Goal: Task Accomplishment & Management: Complete application form

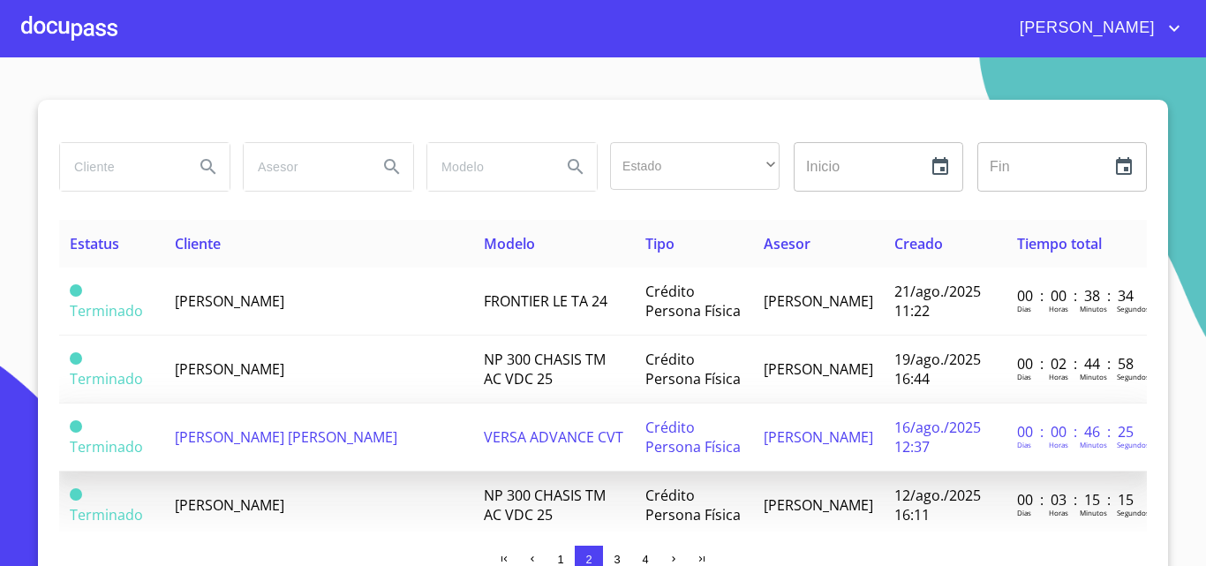
scroll to position [88, 0]
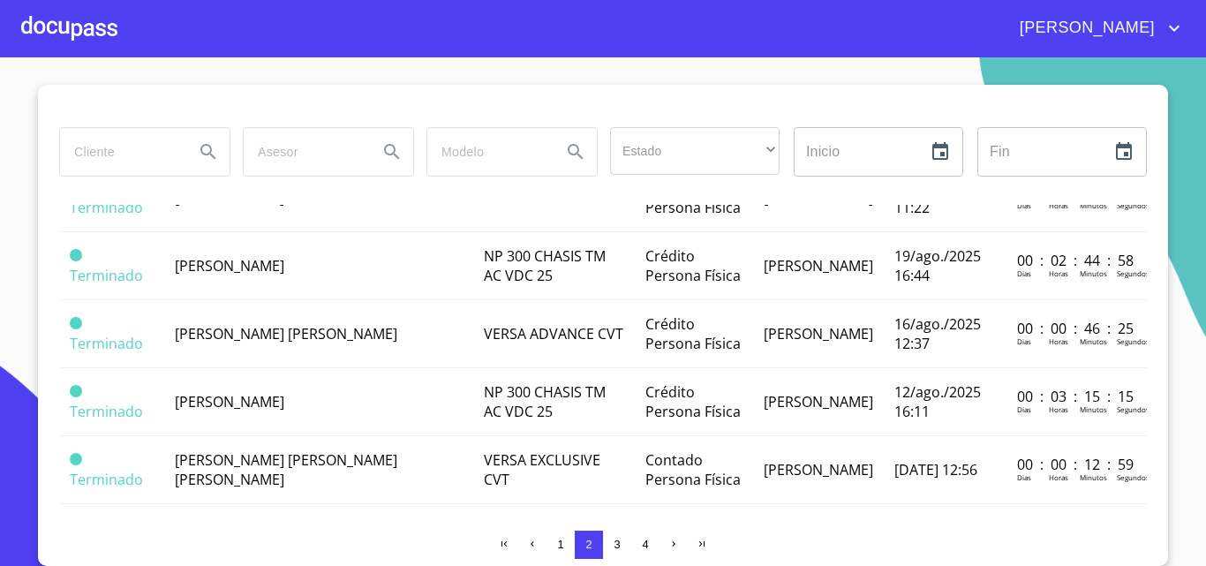
click at [94, 33] on div at bounding box center [69, 28] width 96 height 57
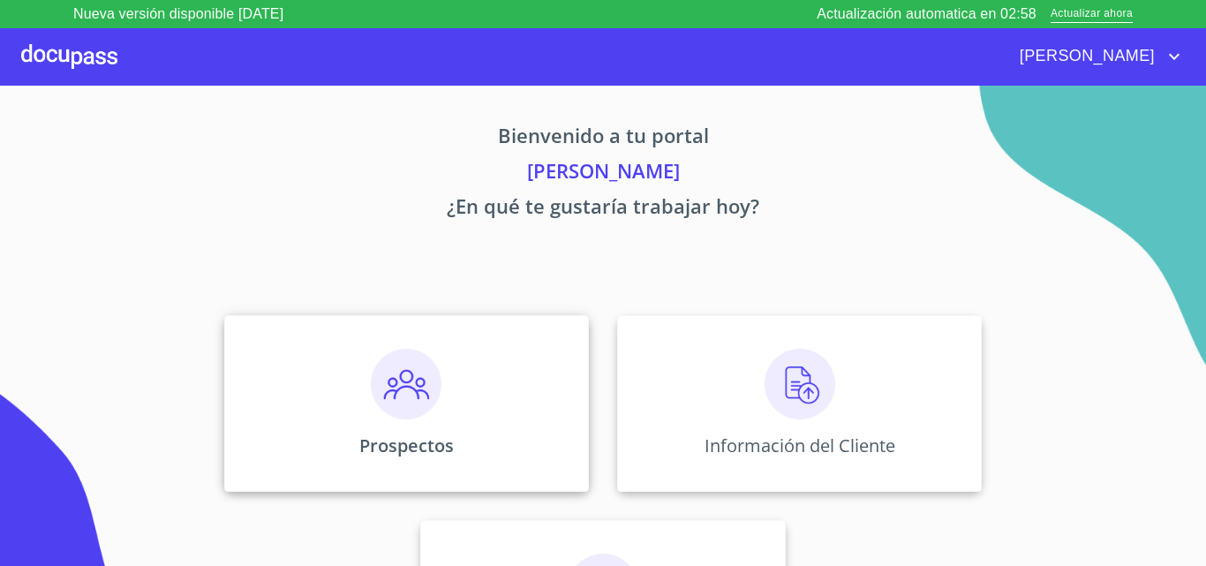
click at [405, 375] on img at bounding box center [406, 384] width 71 height 71
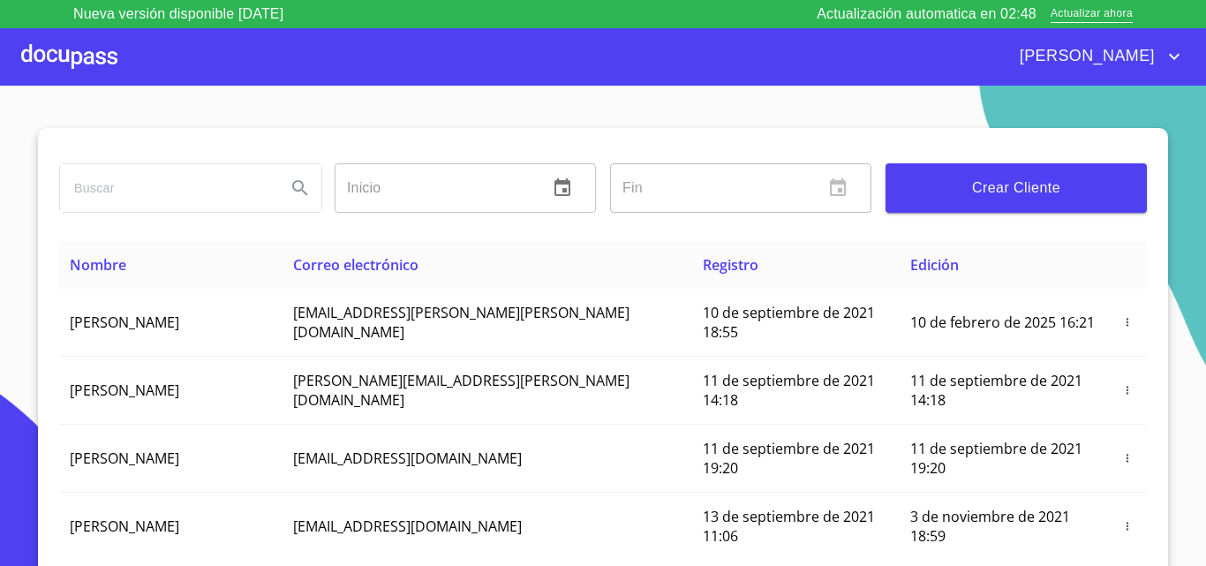
click at [965, 194] on span "Crear Cliente" at bounding box center [1016, 188] width 233 height 25
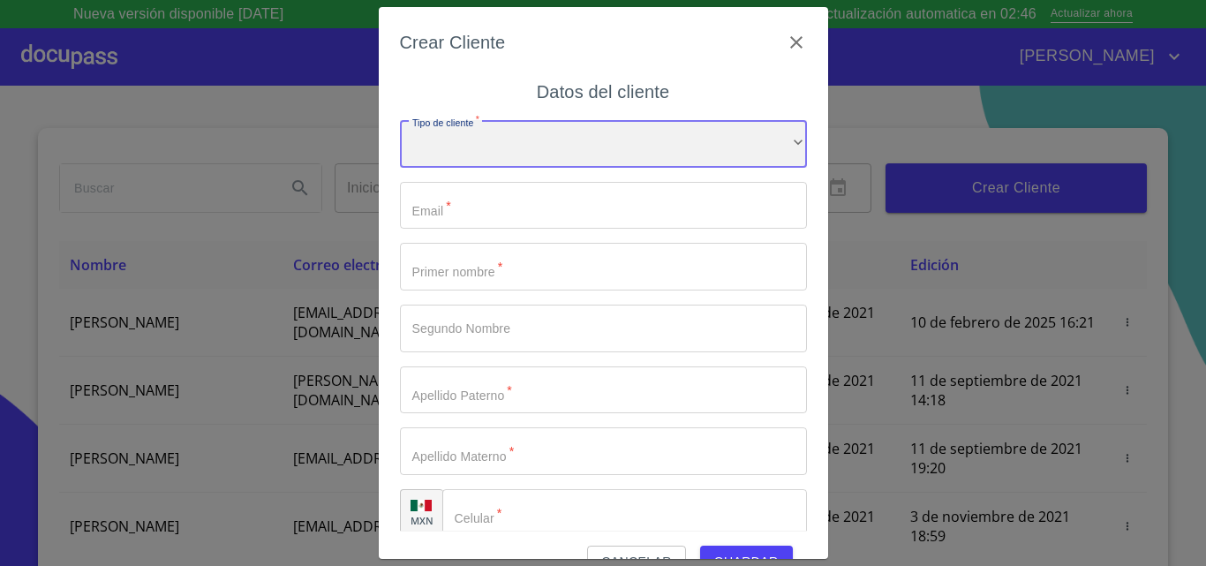
click at [505, 147] on div "​" at bounding box center [603, 144] width 407 height 48
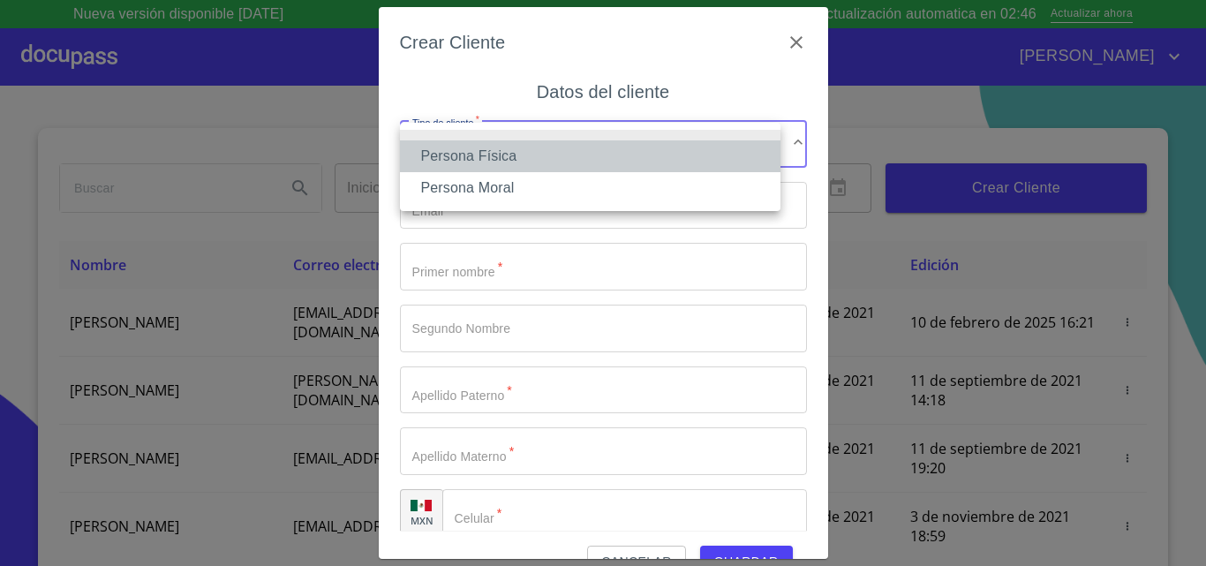
click at [510, 157] on li "Persona Física" at bounding box center [590, 156] width 381 height 32
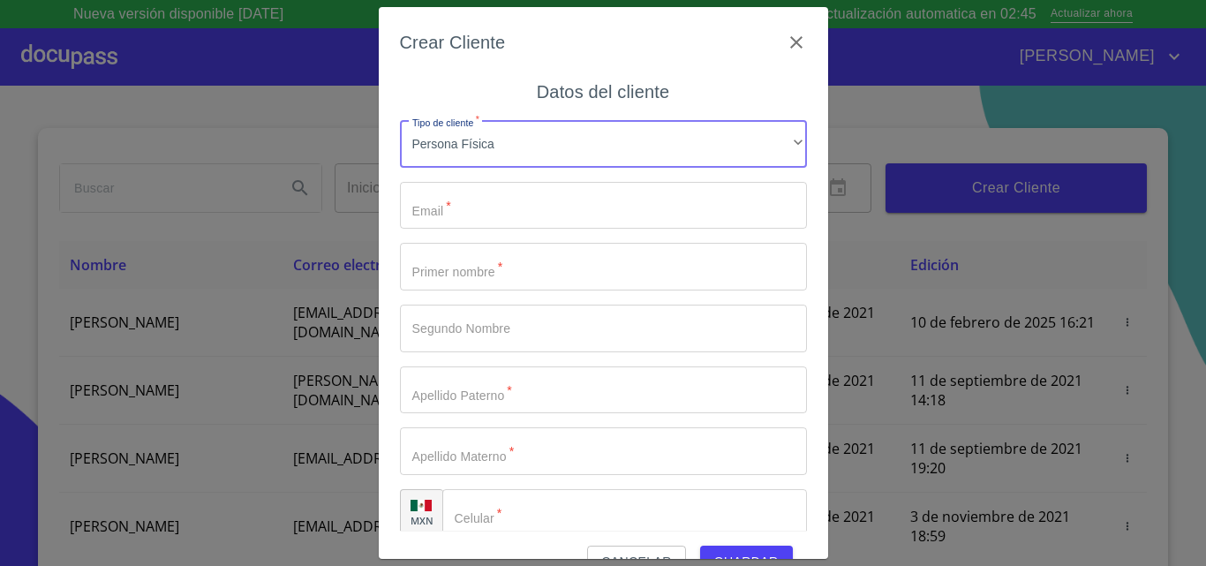
click at [504, 215] on input "Tipo de cliente   *" at bounding box center [603, 206] width 407 height 48
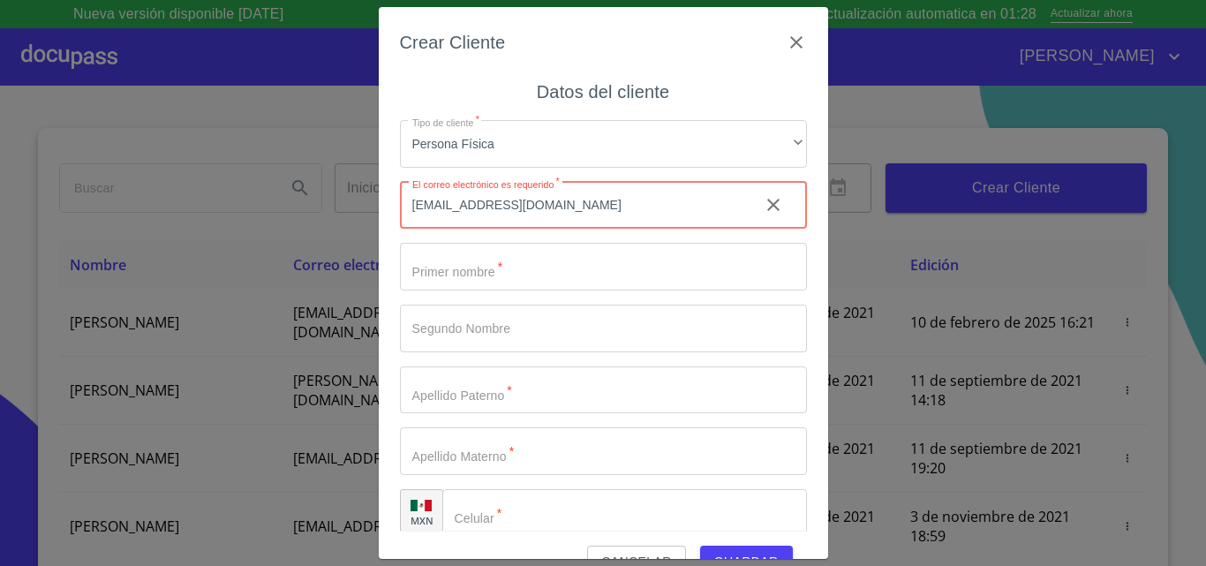
type input "[EMAIL_ADDRESS][DOMAIN_NAME]"
click at [513, 265] on input "Tipo de cliente   *" at bounding box center [603, 267] width 407 height 48
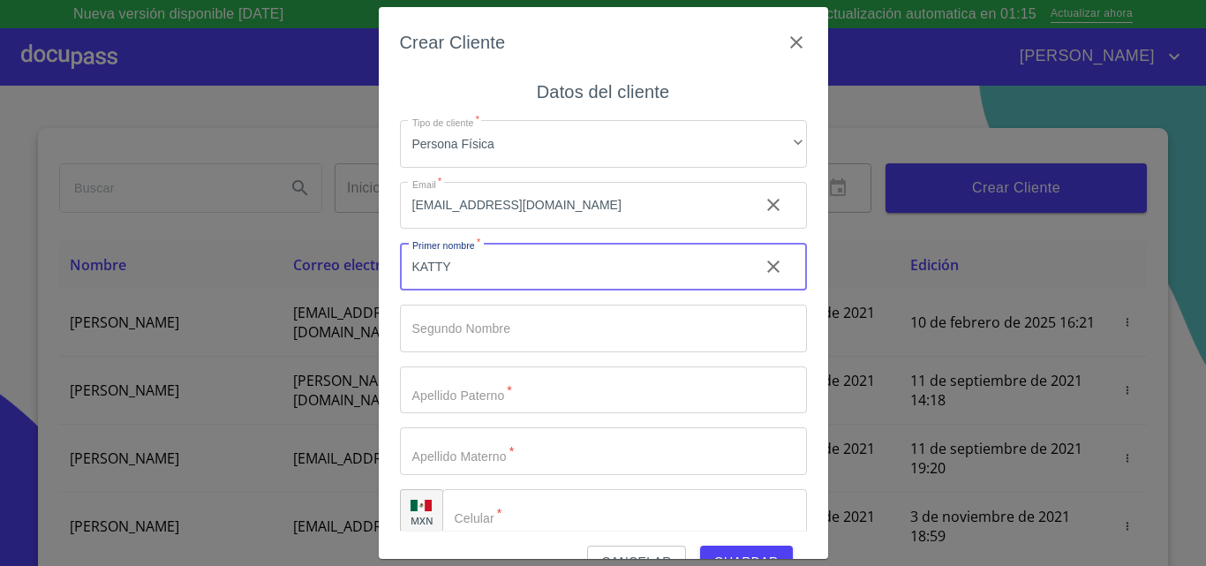
type input "KATTY"
click at [467, 344] on input "Tipo de cliente   *" at bounding box center [603, 329] width 407 height 48
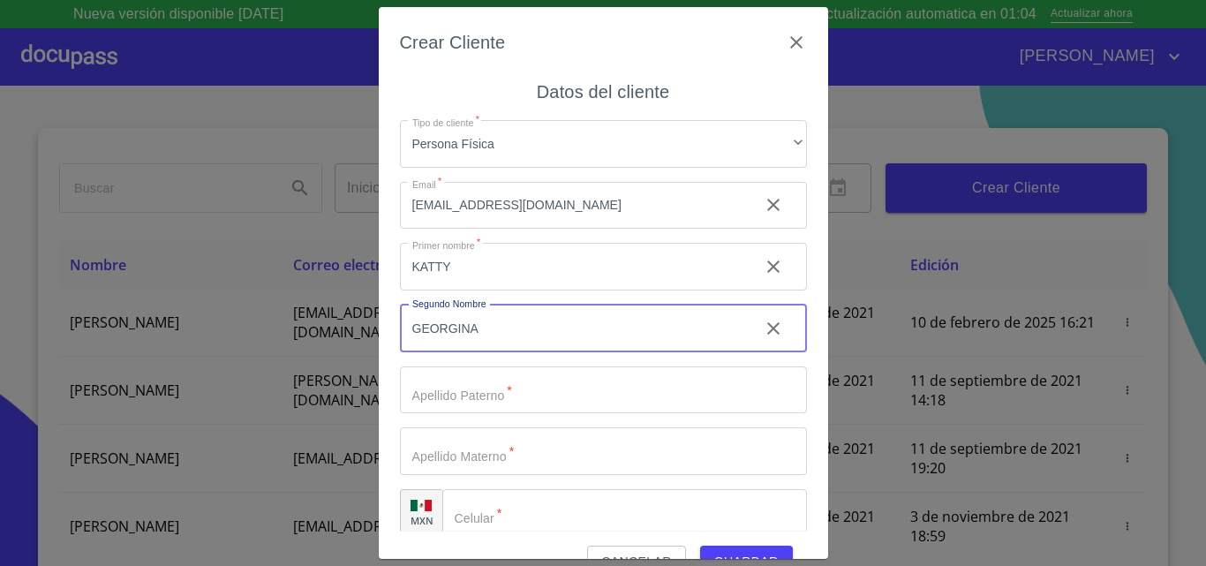
type input "GEORGINA"
click at [483, 373] on input "Tipo de cliente   *" at bounding box center [603, 390] width 407 height 48
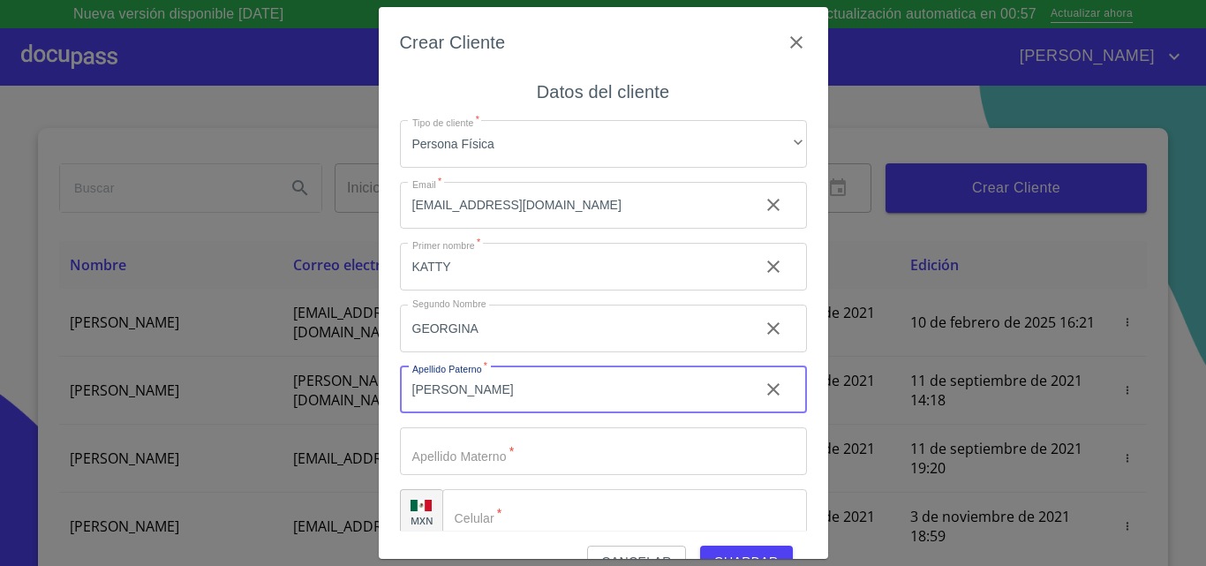
type input "[PERSON_NAME]"
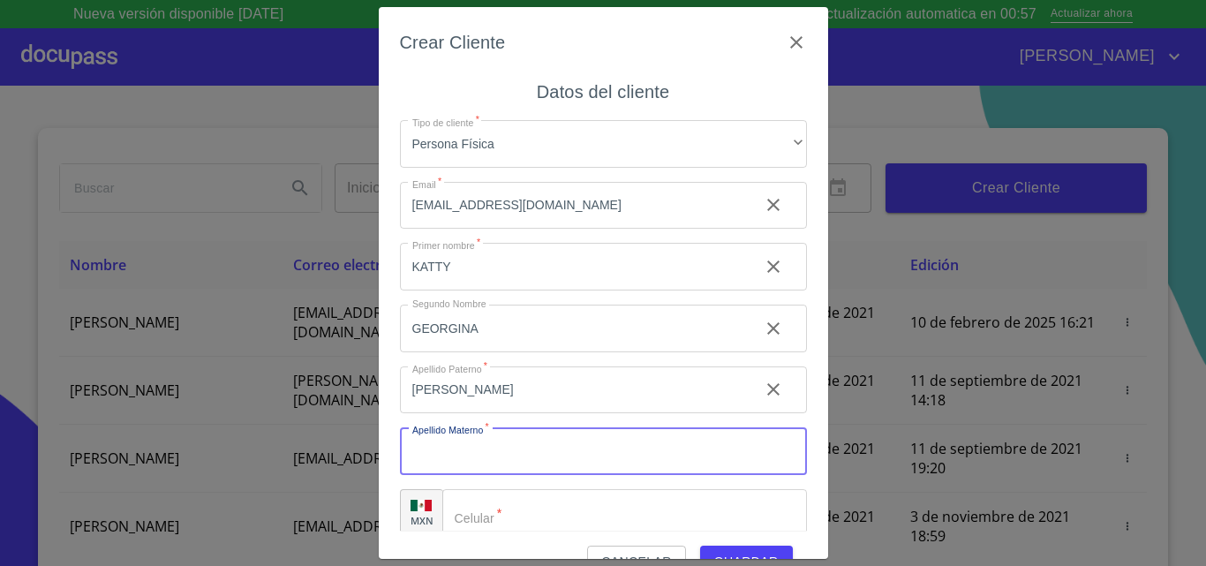
click at [497, 451] on input "Tipo de cliente   *" at bounding box center [603, 451] width 407 height 48
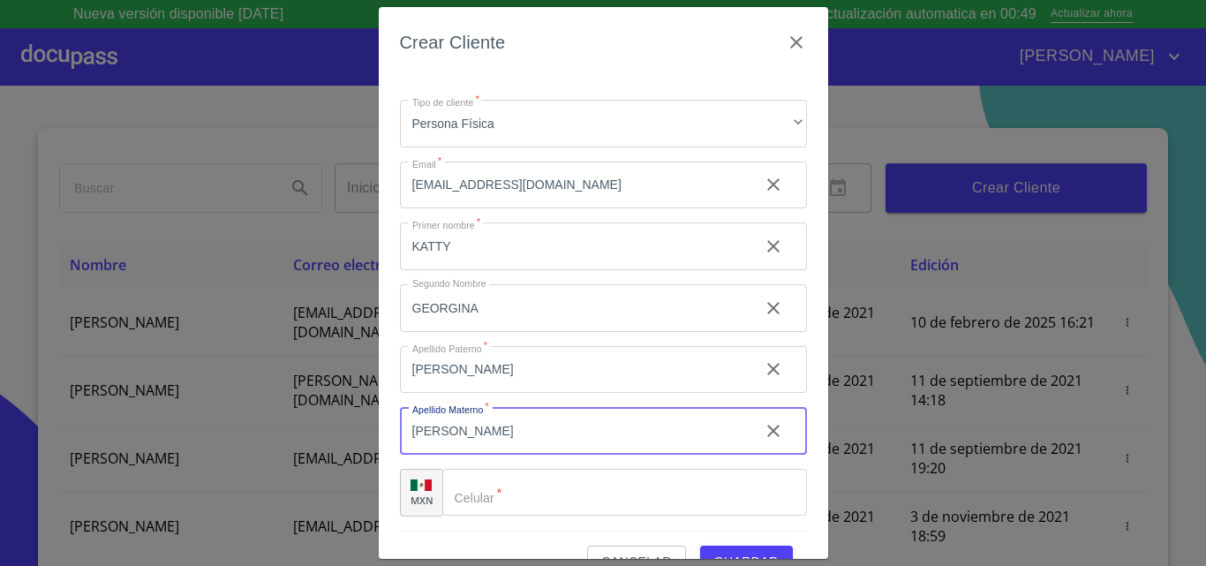
type input "[PERSON_NAME]"
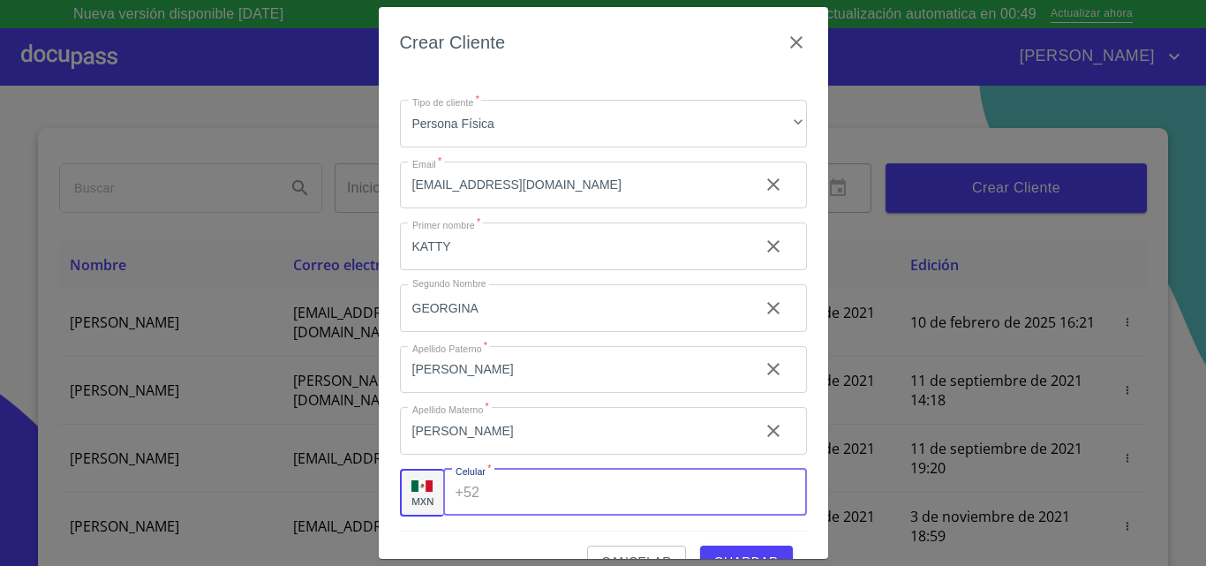
click at [468, 495] on div "+52 ​" at bounding box center [625, 493] width 364 height 48
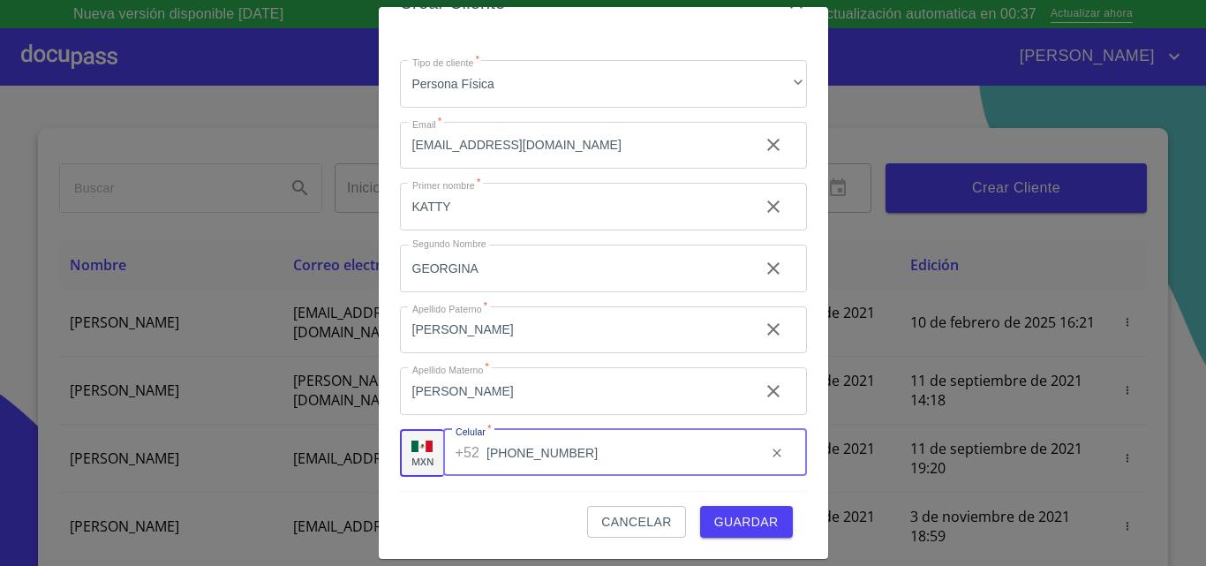
type input "[PHONE_NUMBER]"
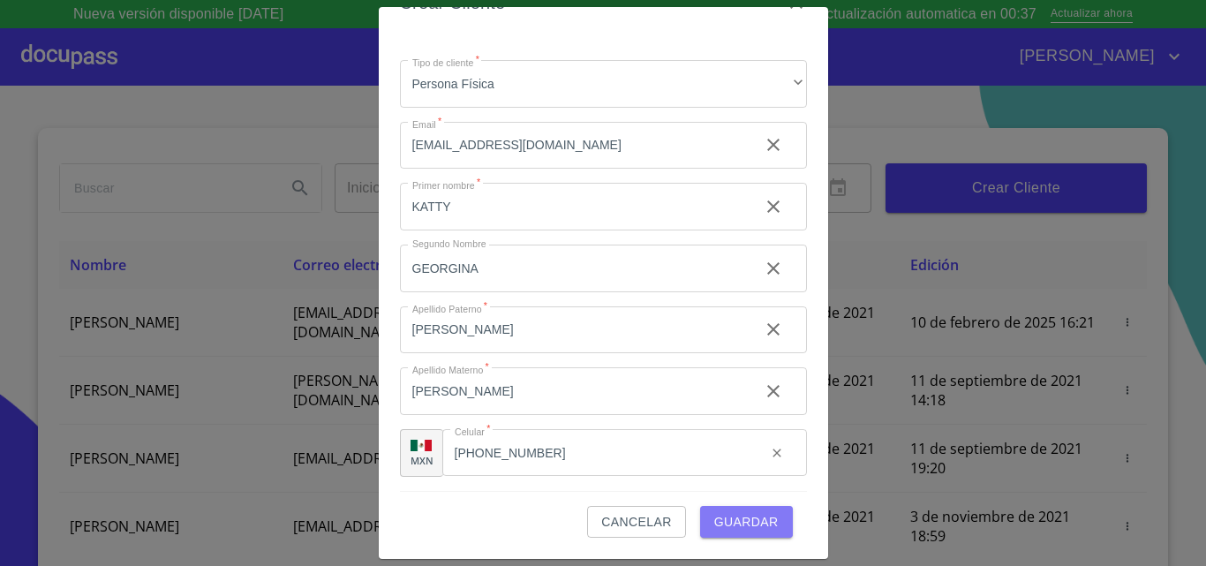
click at [735, 508] on button "Guardar" at bounding box center [746, 522] width 93 height 33
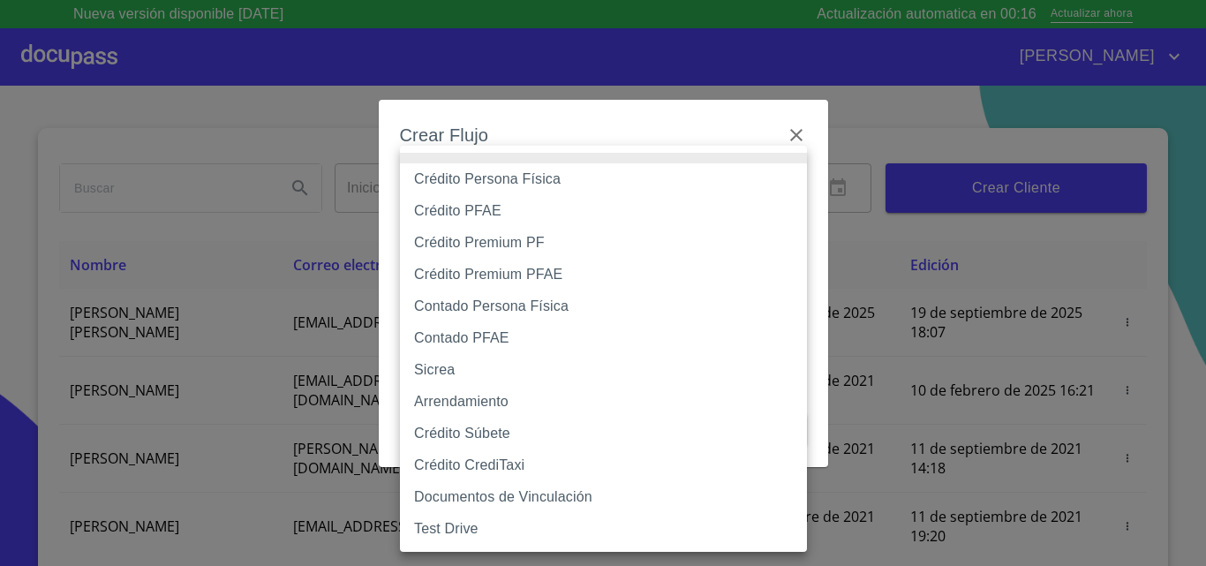
click at [468, 178] on body "Nueva versión disponible 4.02.07 Actualización automatica en 00:16 Actualizar a…" at bounding box center [603, 283] width 1206 height 566
click at [468, 178] on li "Crédito Persona Física" at bounding box center [603, 179] width 407 height 32
type input "6009fb3c7d1714eb8809aa97"
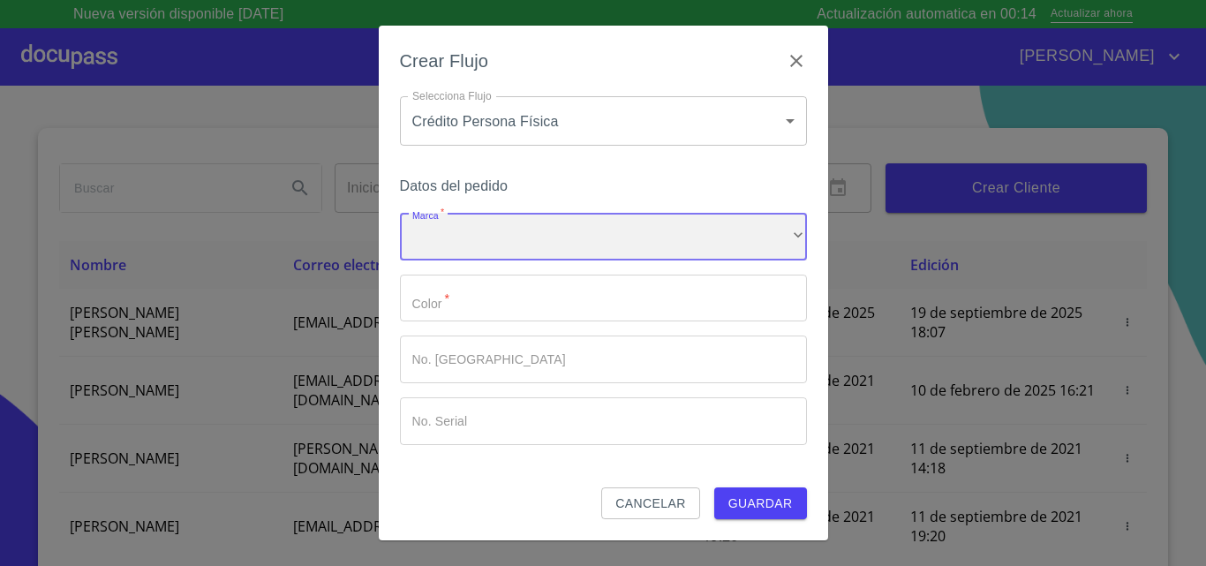
click at [449, 235] on div "​" at bounding box center [603, 237] width 407 height 48
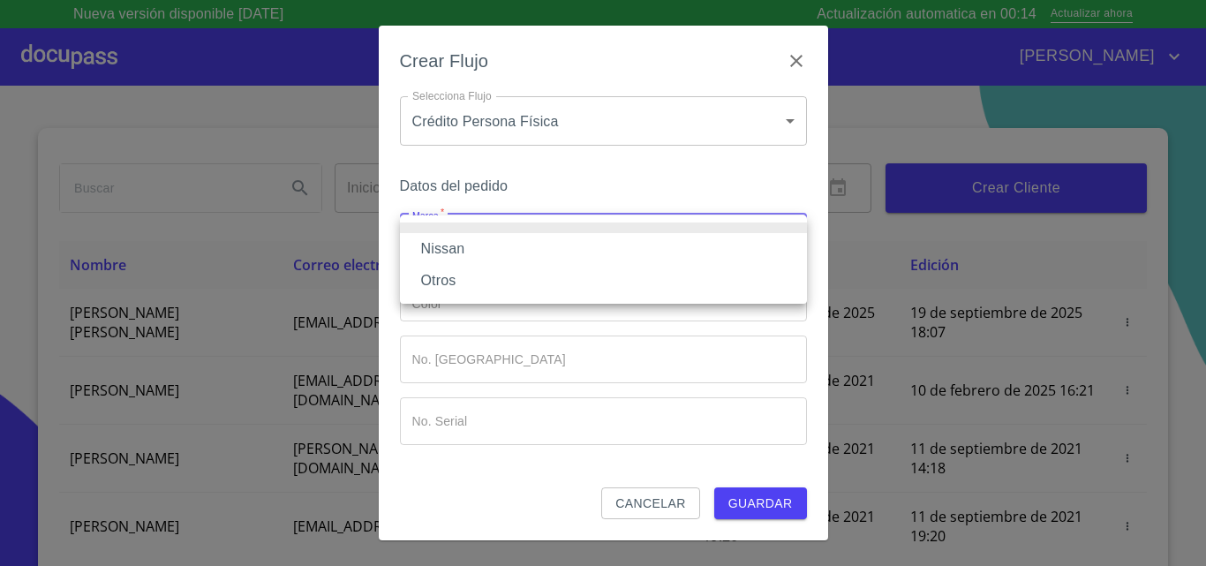
click at [449, 235] on li "Nissan" at bounding box center [603, 249] width 407 height 32
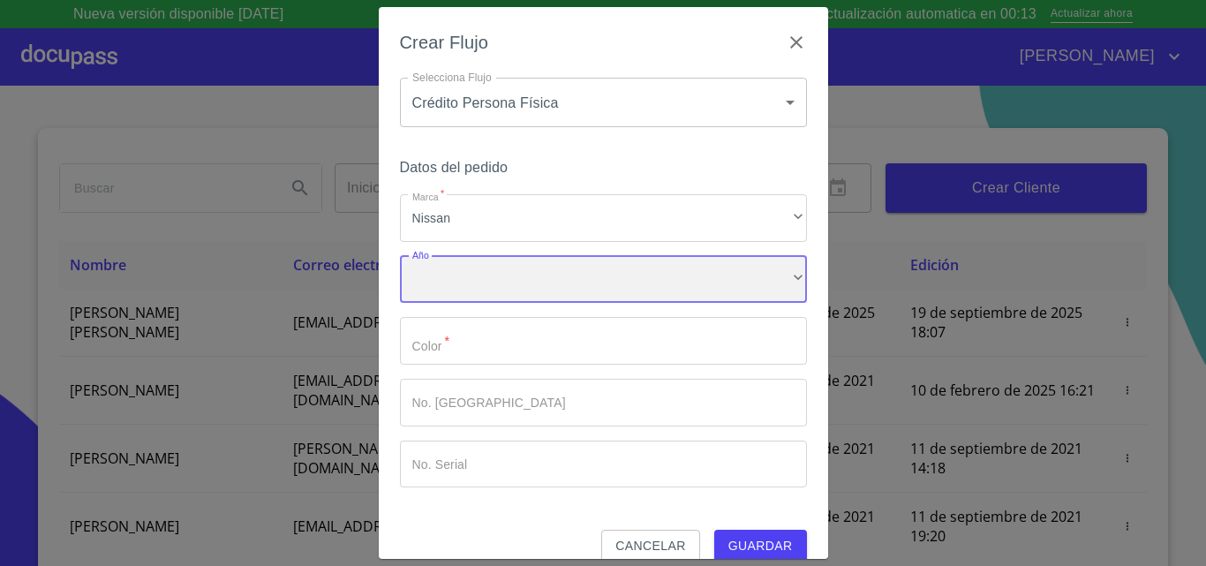
click at [448, 289] on div "​" at bounding box center [603, 280] width 407 height 48
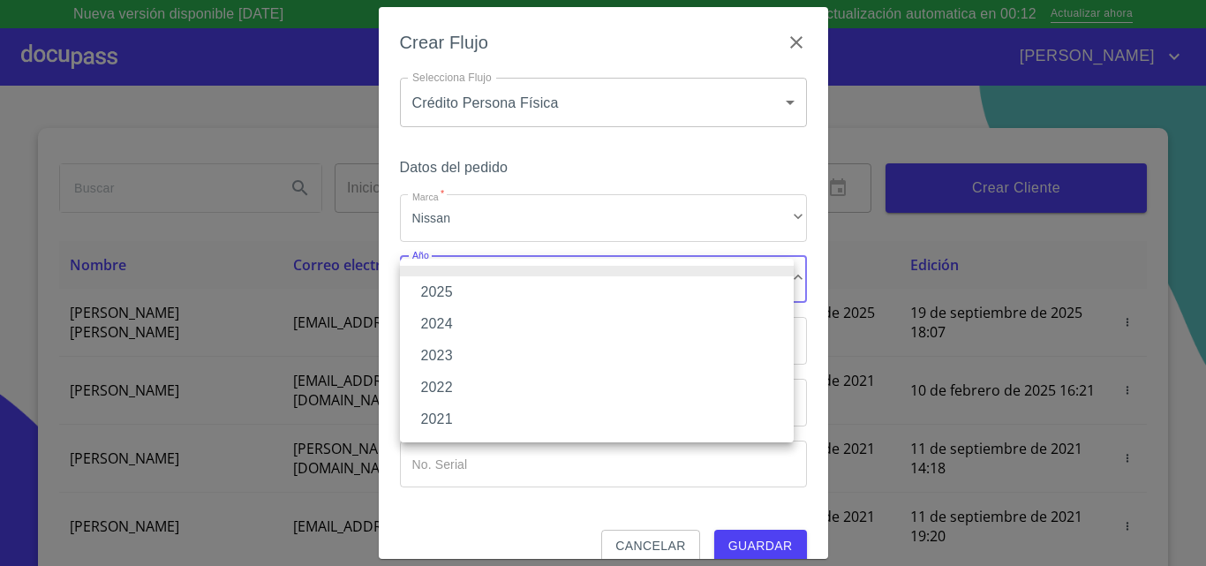
click at [433, 326] on li "2024" at bounding box center [597, 324] width 394 height 32
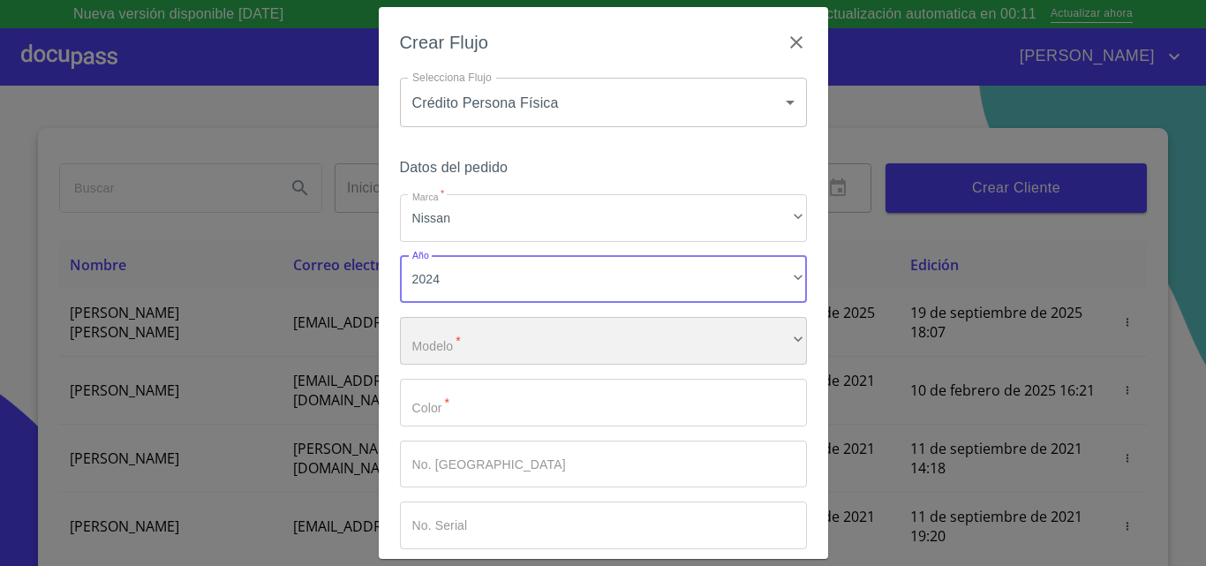
click at [443, 350] on div "​" at bounding box center [603, 341] width 407 height 48
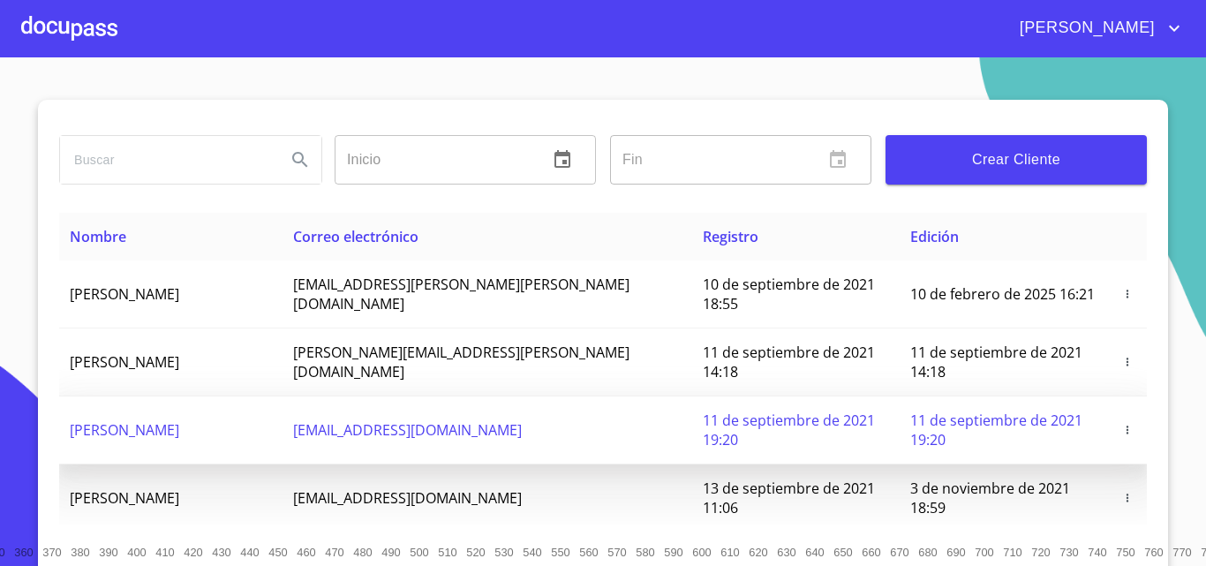
scroll to position [250, 0]
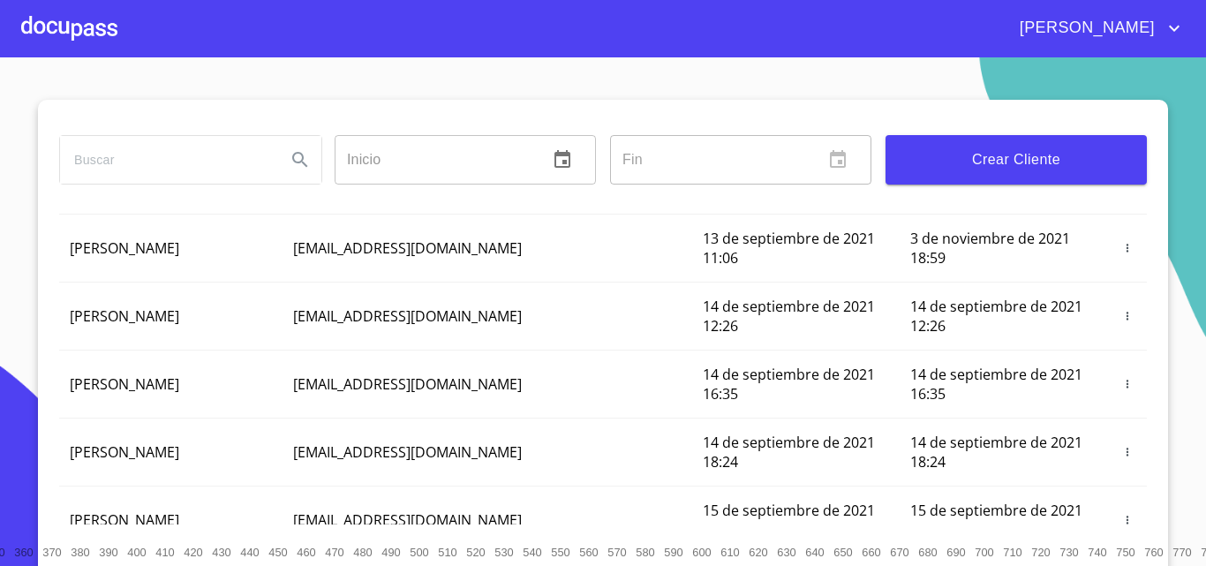
click at [176, 155] on input "search" at bounding box center [166, 160] width 212 height 48
type input "[PERSON_NAME] [PERSON_NAME]"
click at [290, 157] on icon "Search" at bounding box center [300, 159] width 21 height 21
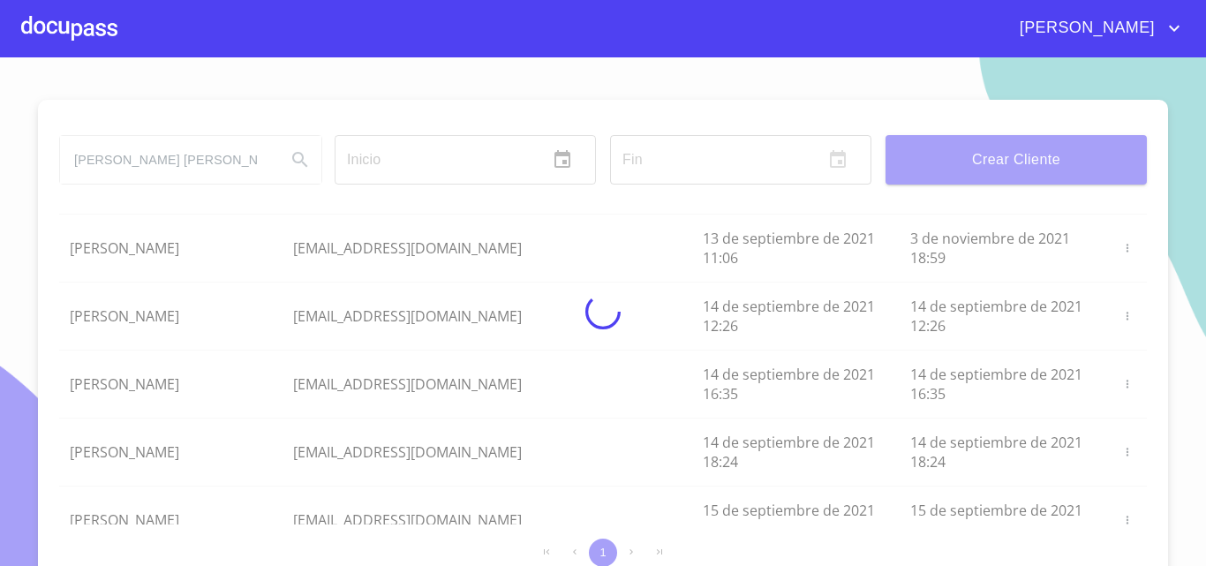
scroll to position [0, 0]
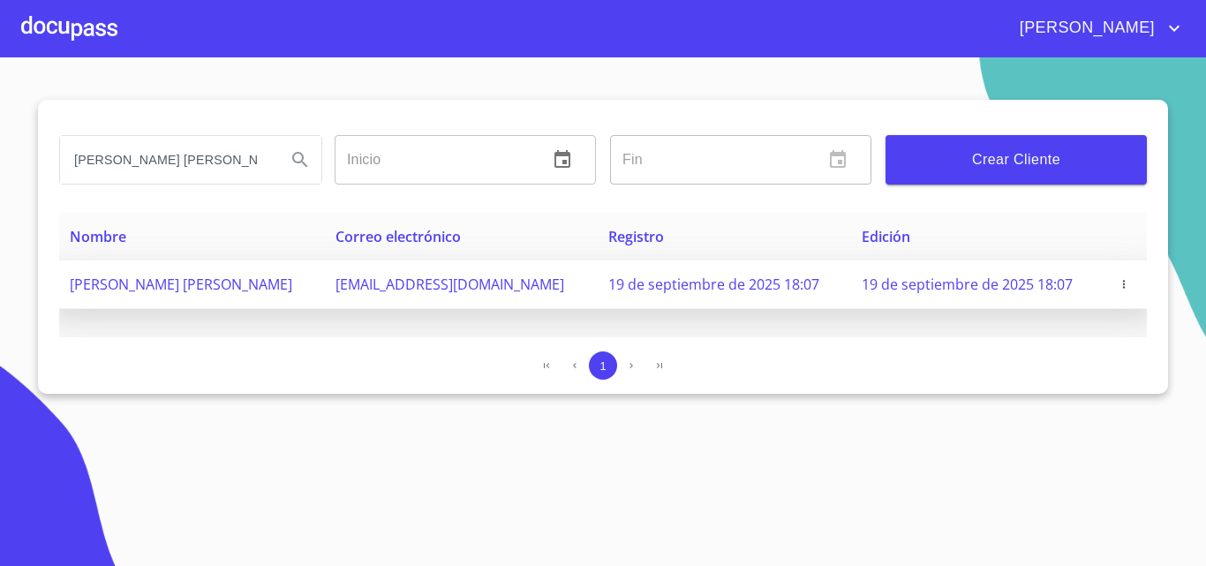
click at [412, 280] on span "[EMAIL_ADDRESS][DOMAIN_NAME]" at bounding box center [450, 284] width 229 height 19
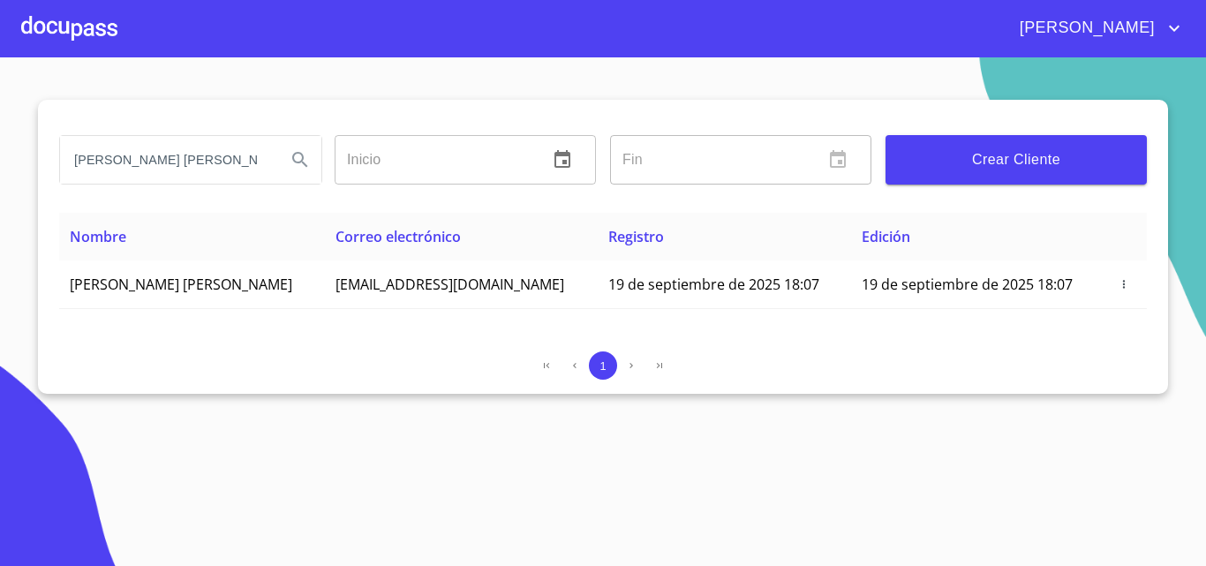
click at [77, 34] on div at bounding box center [69, 28] width 96 height 57
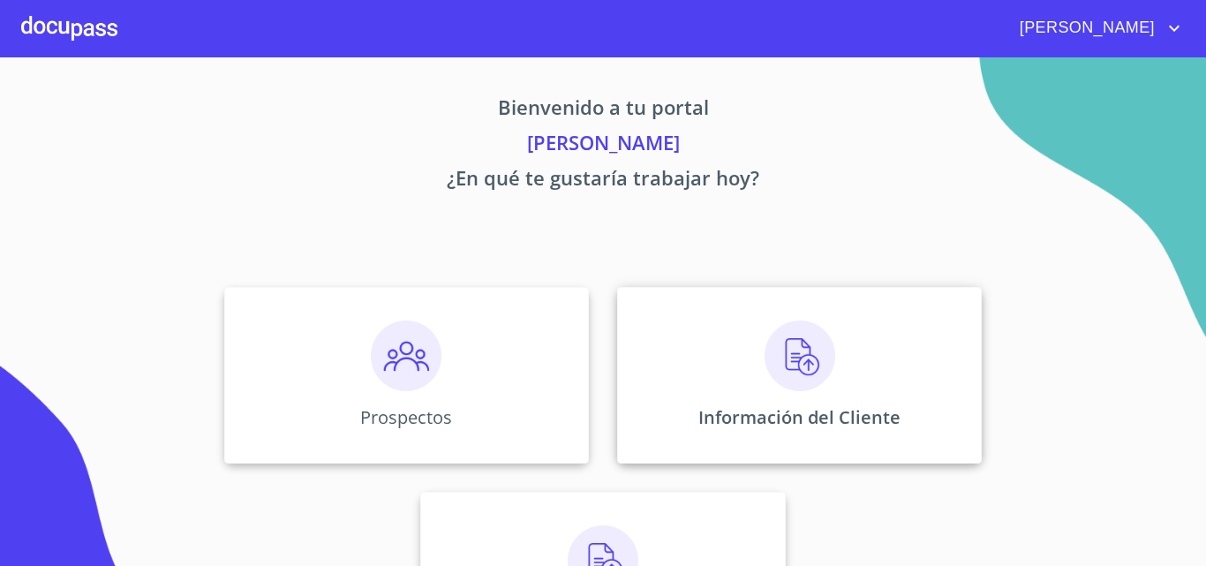
click at [791, 355] on img at bounding box center [800, 356] width 71 height 71
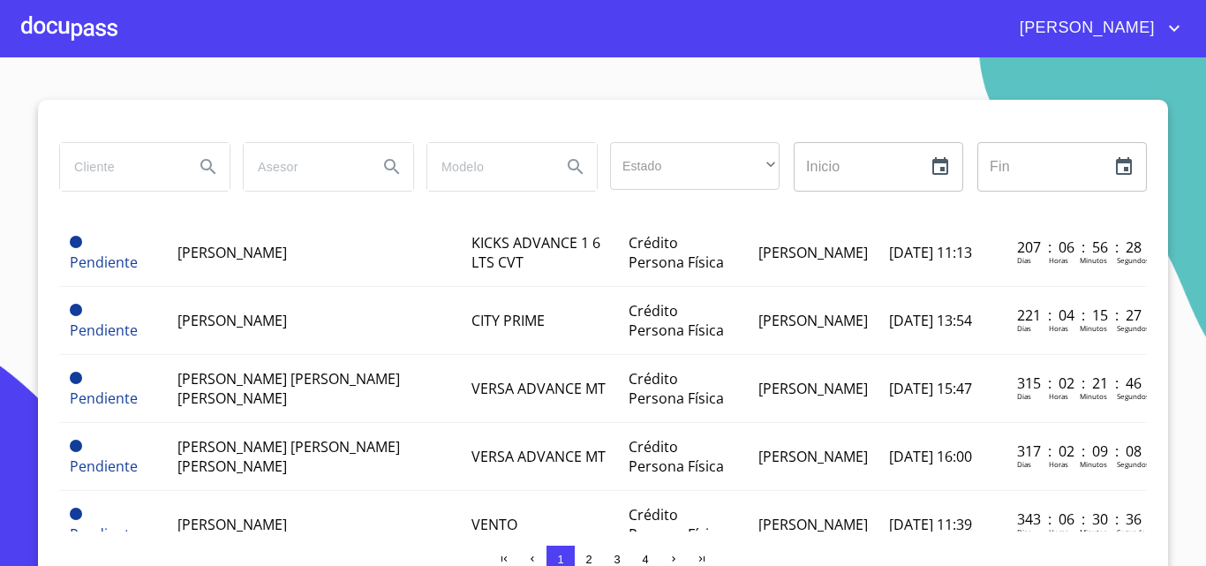
scroll to position [706, 0]
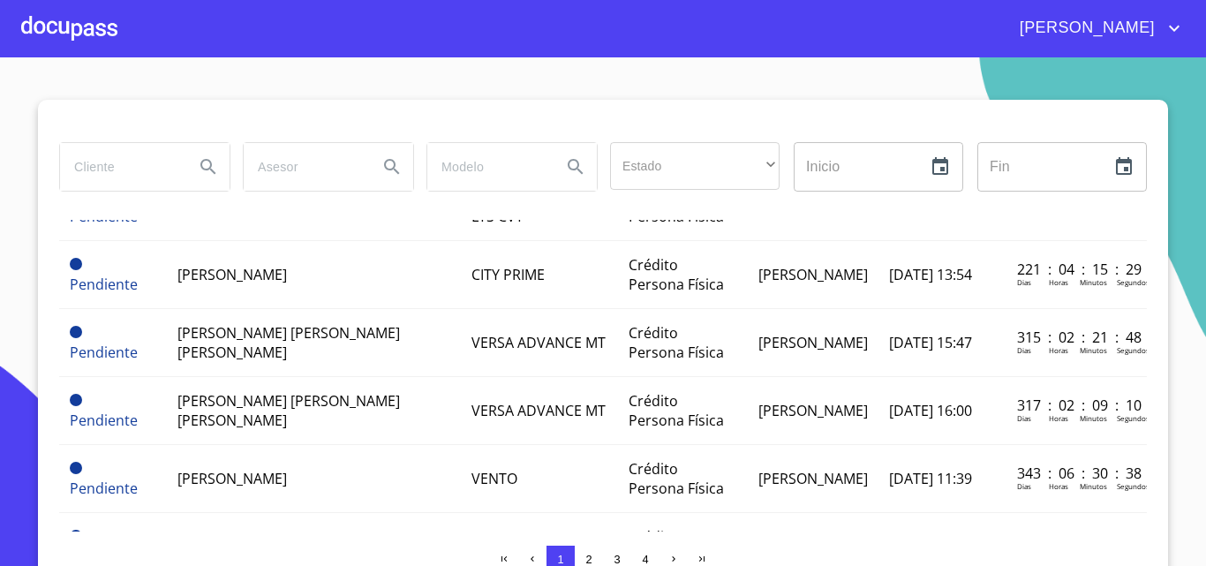
click at [134, 162] on input "search" at bounding box center [120, 167] width 120 height 48
click at [63, 35] on div at bounding box center [69, 28] width 96 height 57
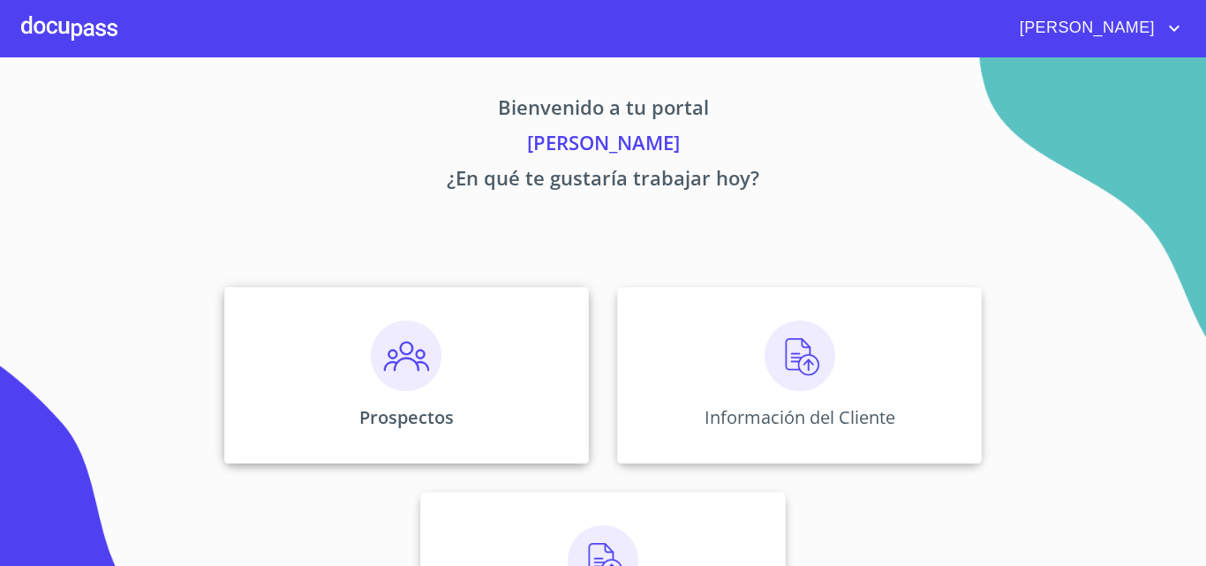
click at [410, 371] on img at bounding box center [406, 356] width 71 height 71
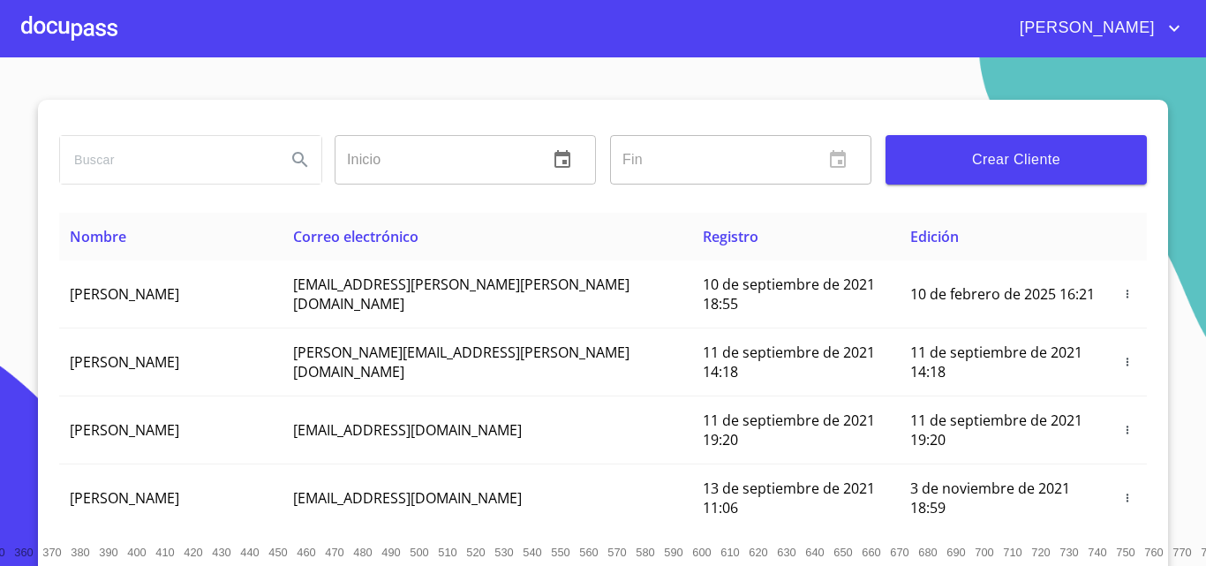
click at [177, 155] on input "search" at bounding box center [166, 160] width 212 height 48
type input "[PERSON_NAME] [PERSON_NAME]"
click at [295, 162] on icon "Search" at bounding box center [299, 159] width 15 height 15
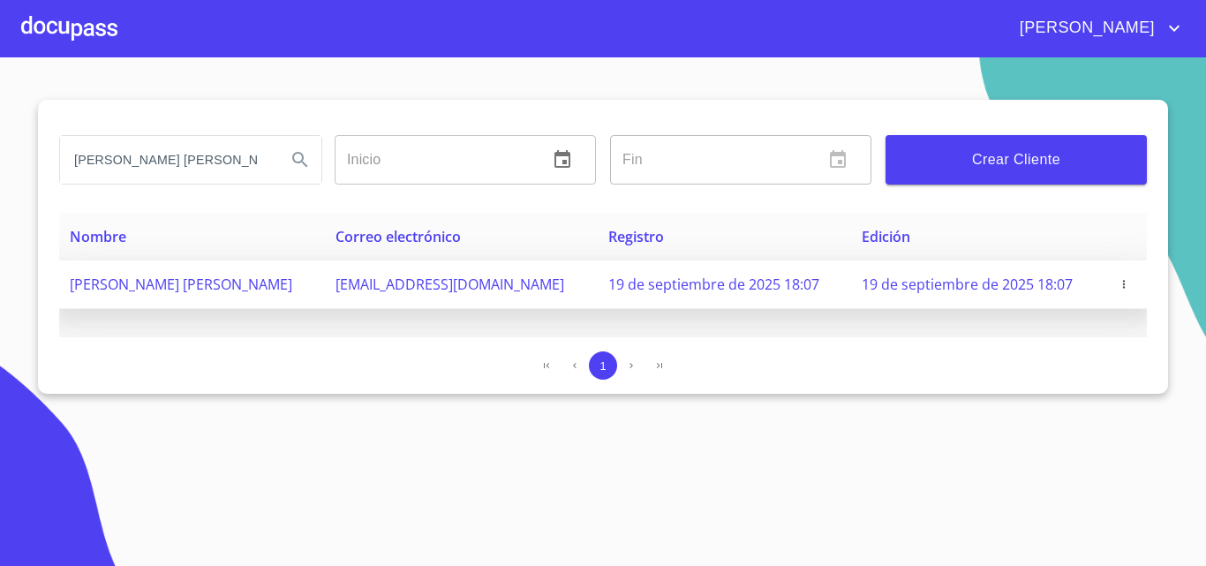
click at [1123, 282] on icon "button" at bounding box center [1124, 284] width 2 height 8
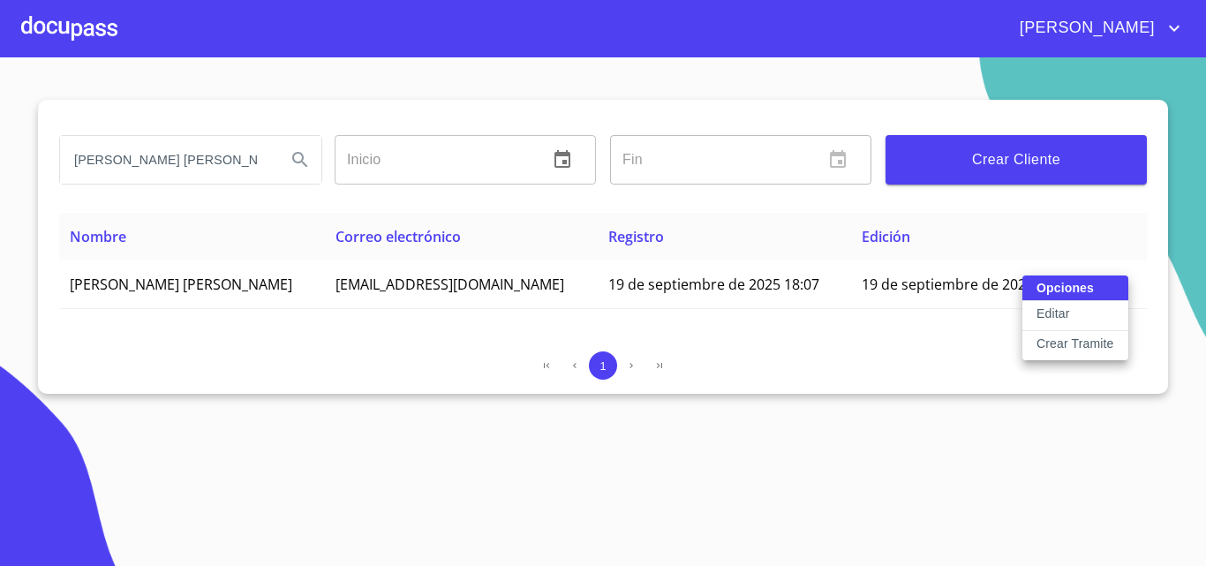
click at [1082, 293] on div "Opciones Editar Crear Tramite" at bounding box center [1076, 318] width 106 height 85
click at [1094, 313] on button "Editar" at bounding box center [1076, 316] width 106 height 30
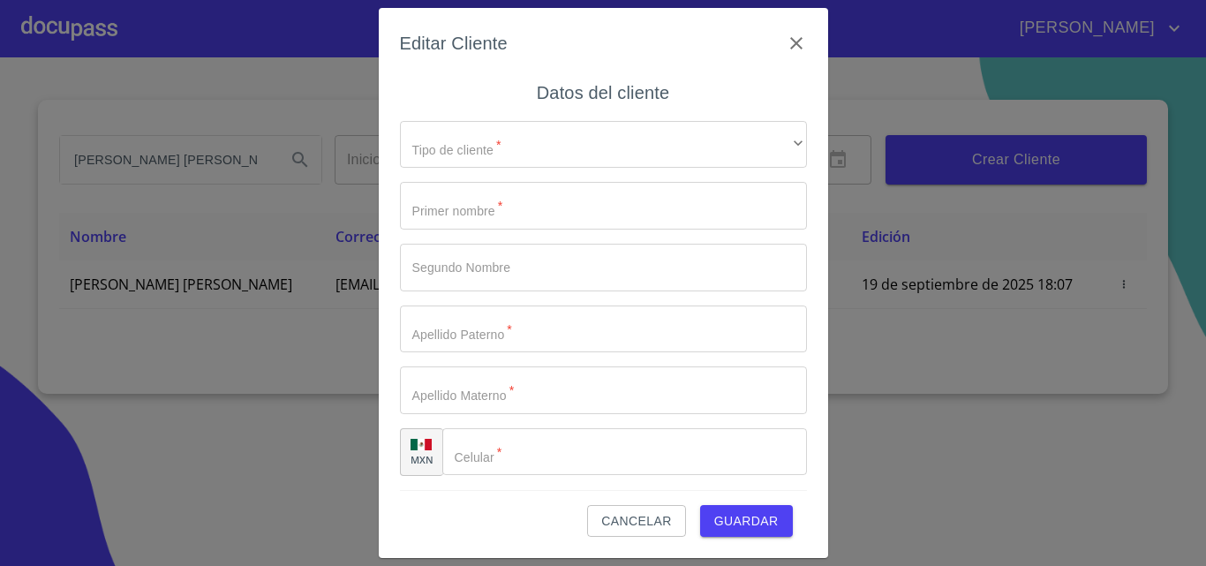
type input "KATTY"
type input "GEORGINA"
type input "[PERSON_NAME]"
type input "[PHONE_NUMBER]"
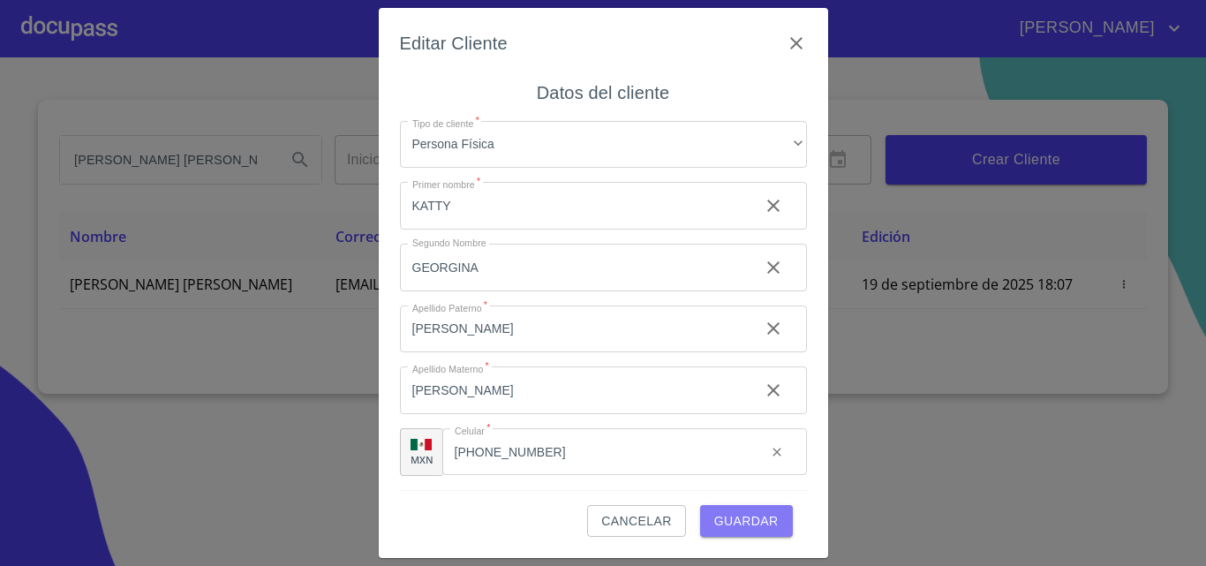
click at [730, 515] on span "Guardar" at bounding box center [746, 521] width 64 height 22
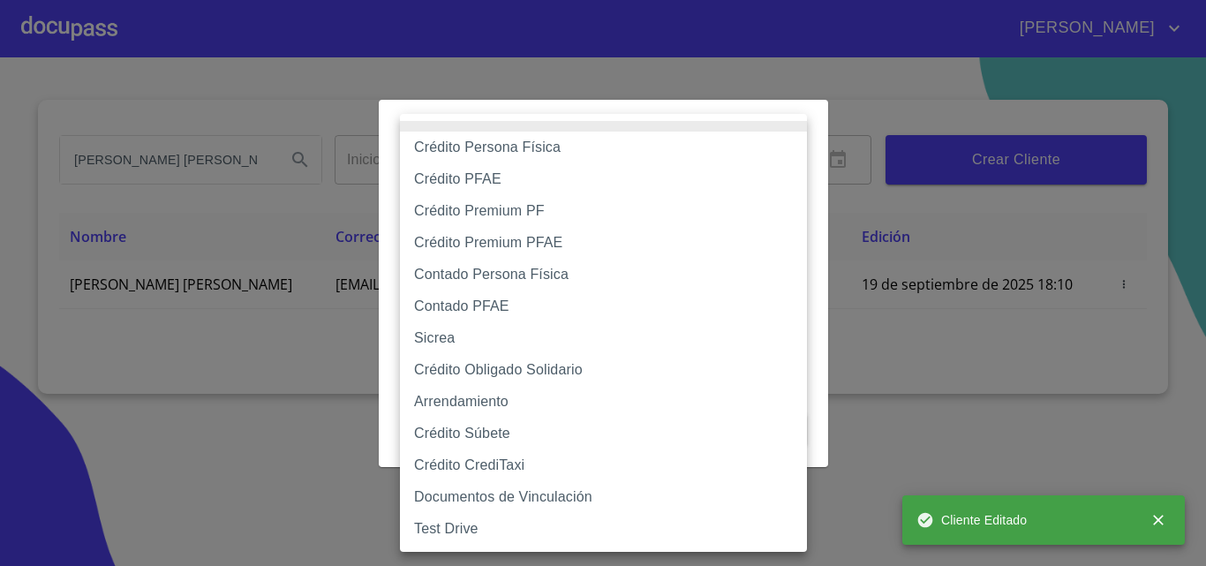
click at [480, 193] on body "[PERSON_NAME] [PERSON_NAME] [PERSON_NAME] Inicio ​ Fin ​ Crear Cliente Nombre C…" at bounding box center [603, 283] width 1206 height 566
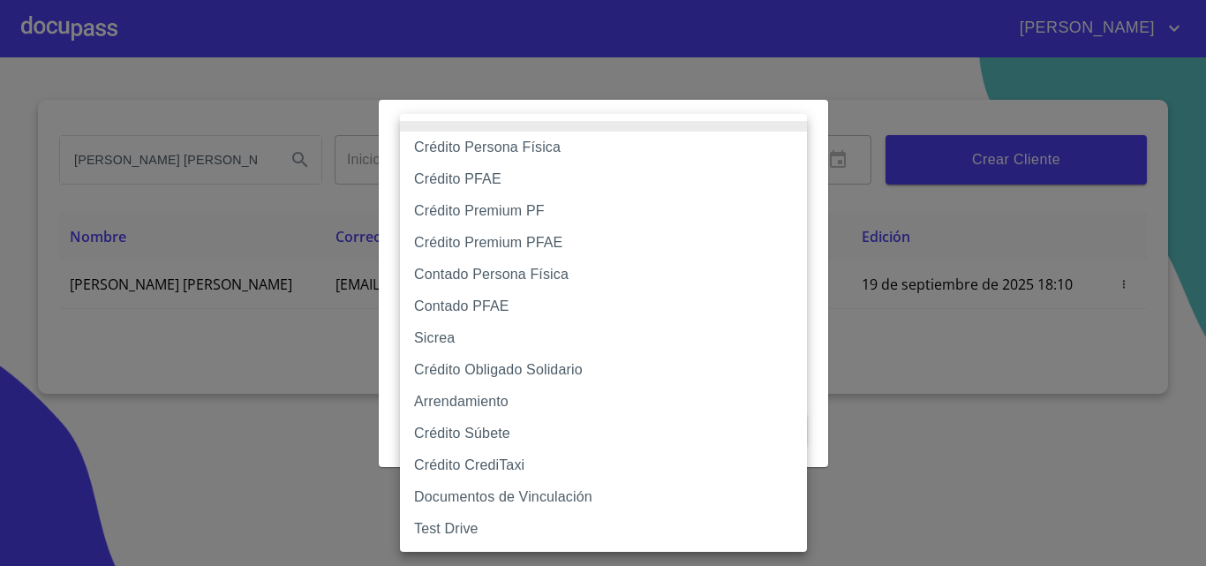
click at [475, 140] on li "Crédito Persona Física" at bounding box center [603, 148] width 407 height 32
type input "6009fb3c7d1714eb8809aa97"
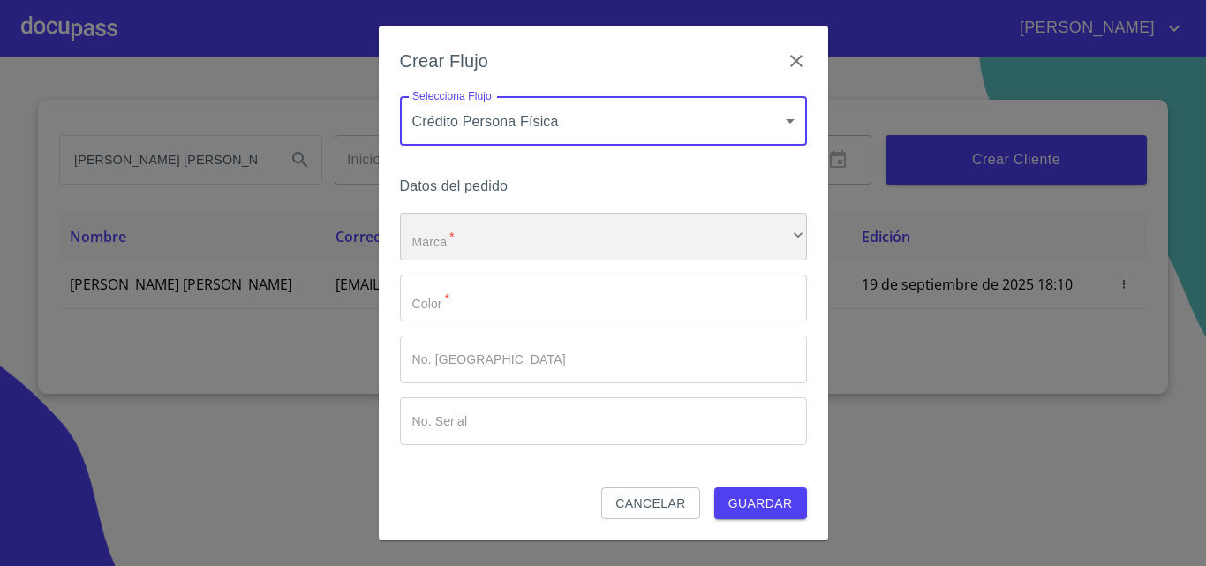
click at [481, 231] on div "​" at bounding box center [603, 237] width 407 height 48
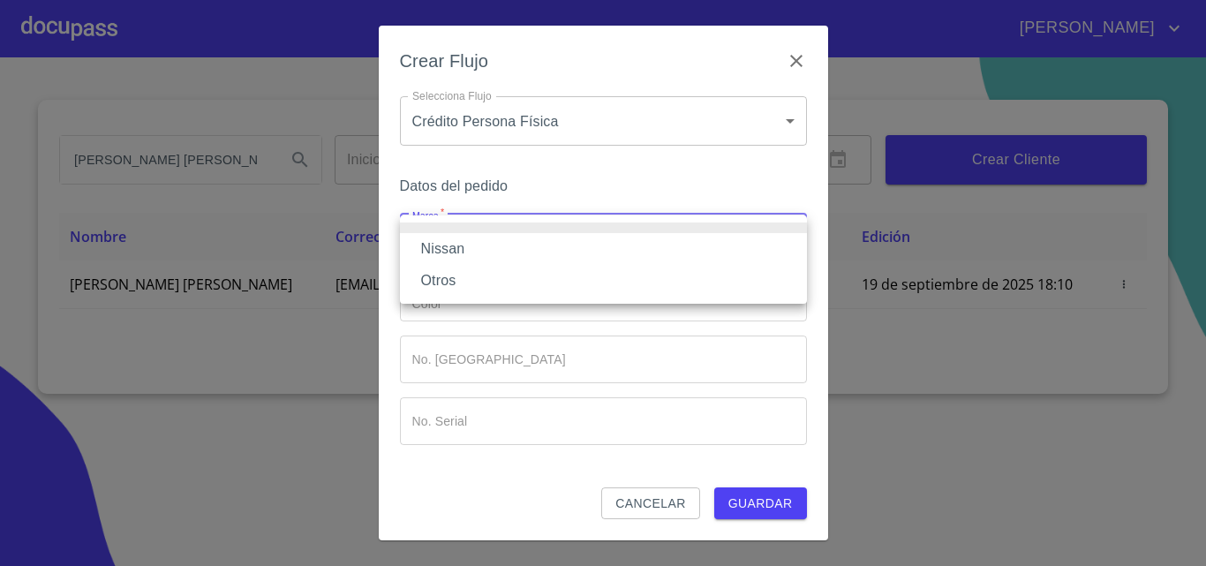
click at [495, 252] on li "Nissan" at bounding box center [603, 249] width 407 height 32
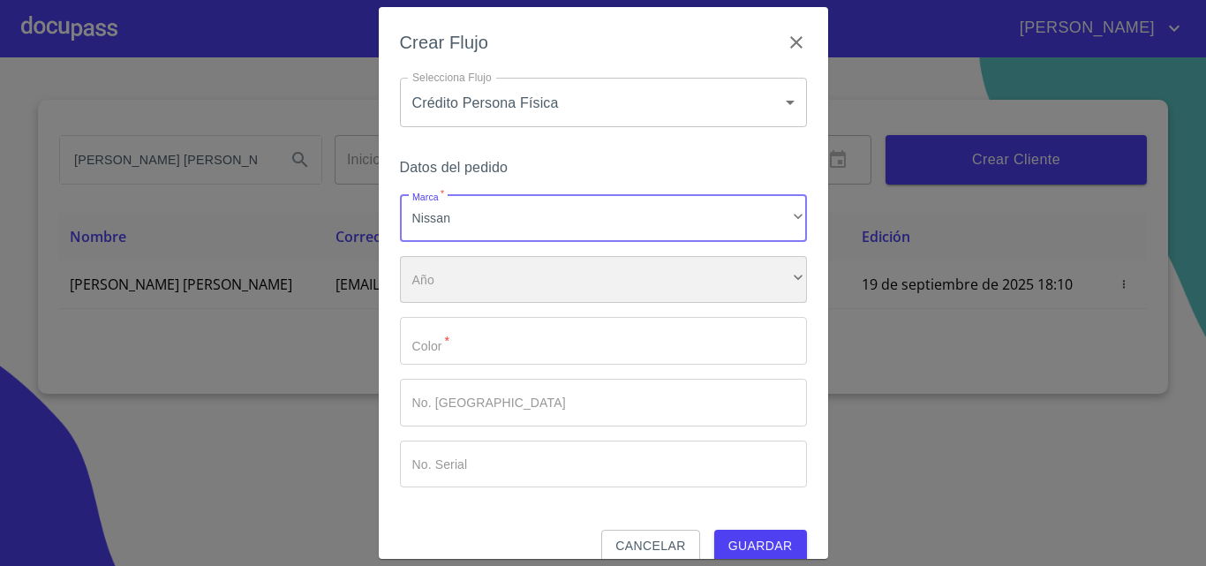
click at [518, 301] on div "​" at bounding box center [603, 280] width 407 height 48
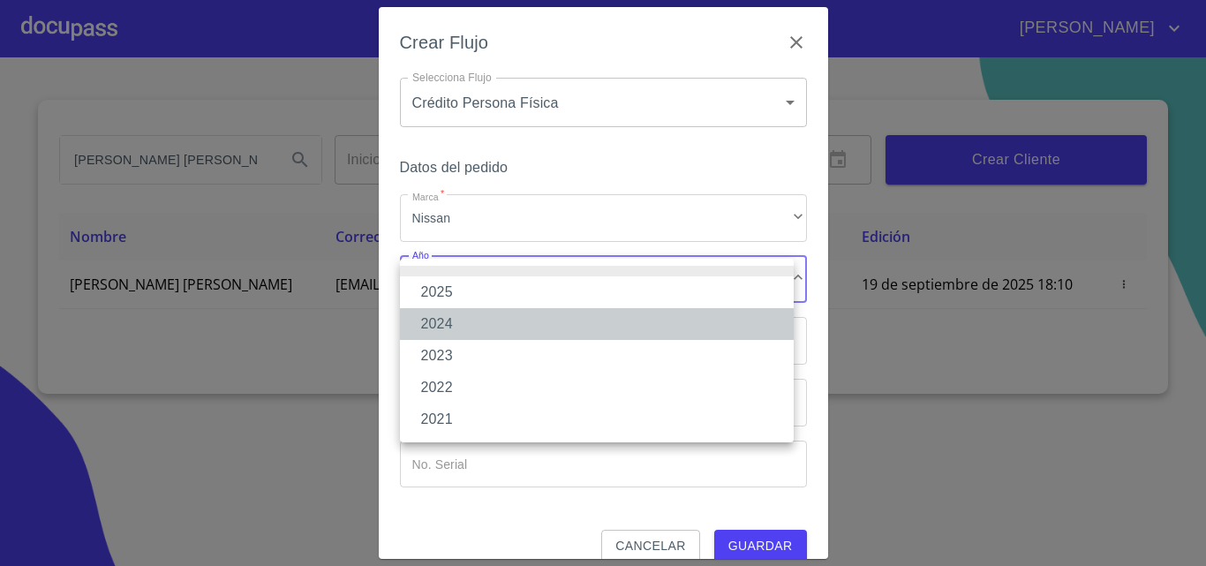
click at [513, 329] on li "2024" at bounding box center [597, 324] width 394 height 32
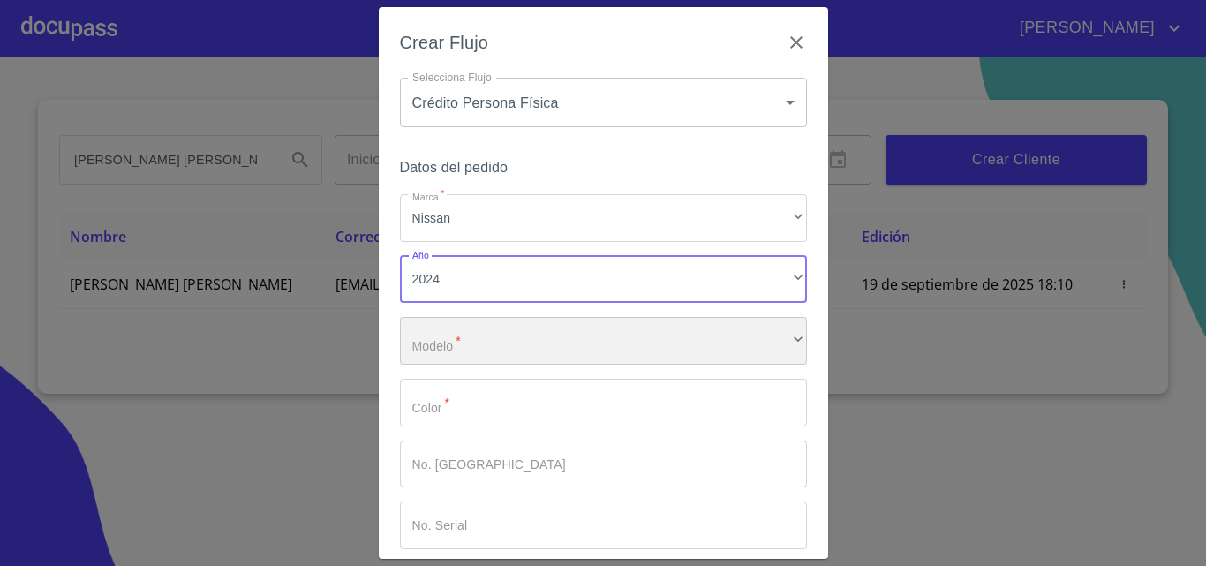
click at [516, 346] on div "​" at bounding box center [603, 341] width 407 height 48
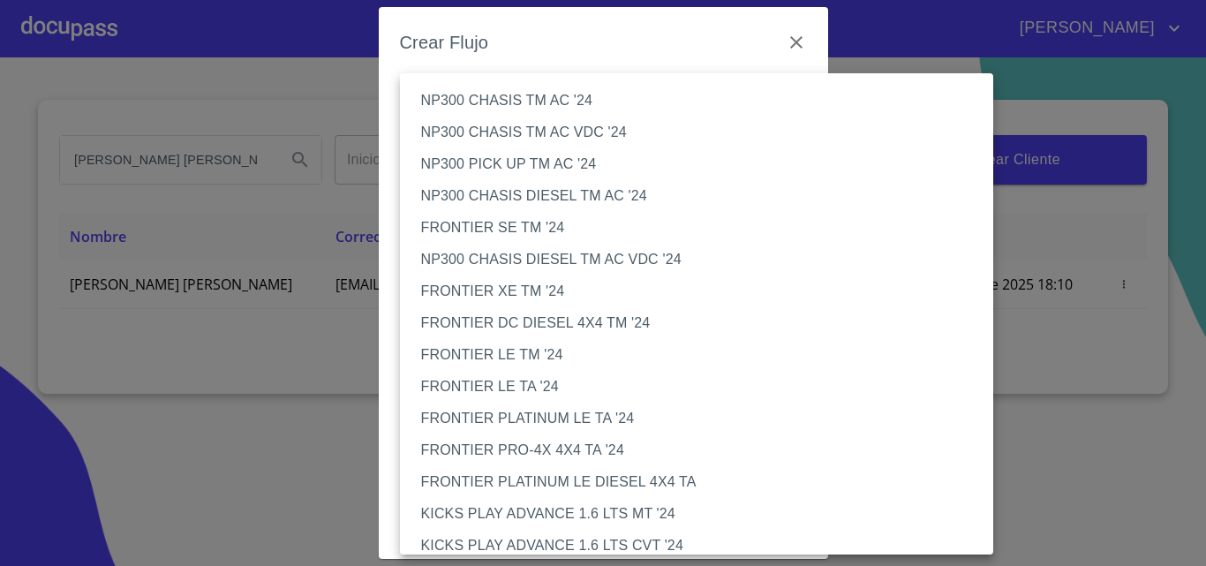
scroll to position [706, 0]
click at [517, 417] on li "FRONTIER PLATINUM LE TA '24" at bounding box center [703, 418] width 607 height 32
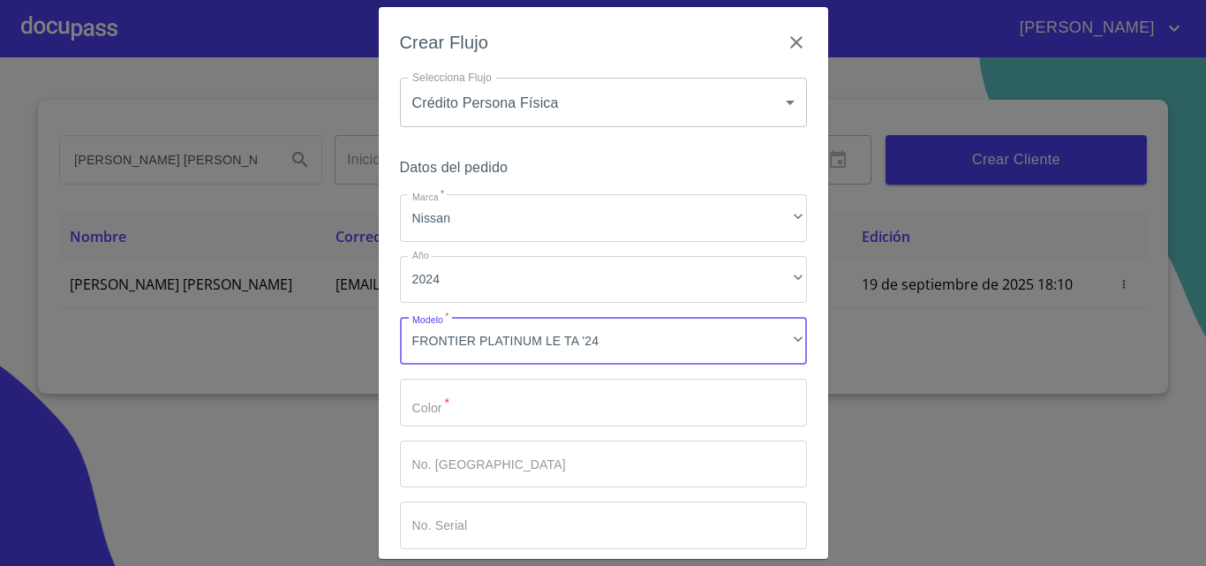
click at [515, 424] on input "Marca   *" at bounding box center [603, 403] width 407 height 48
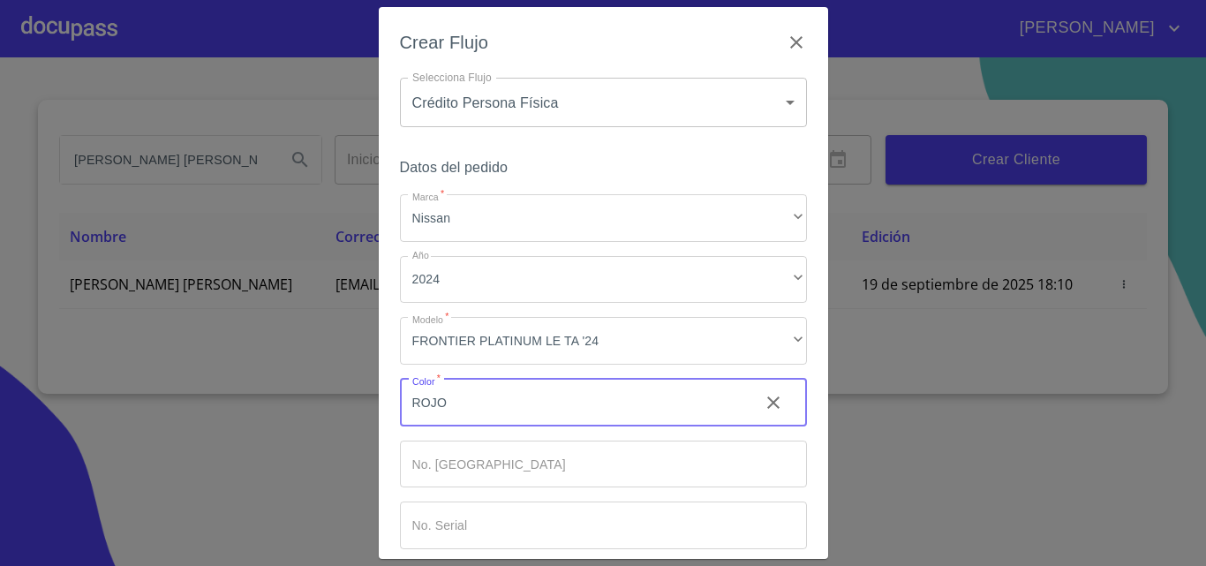
scroll to position [86, 0]
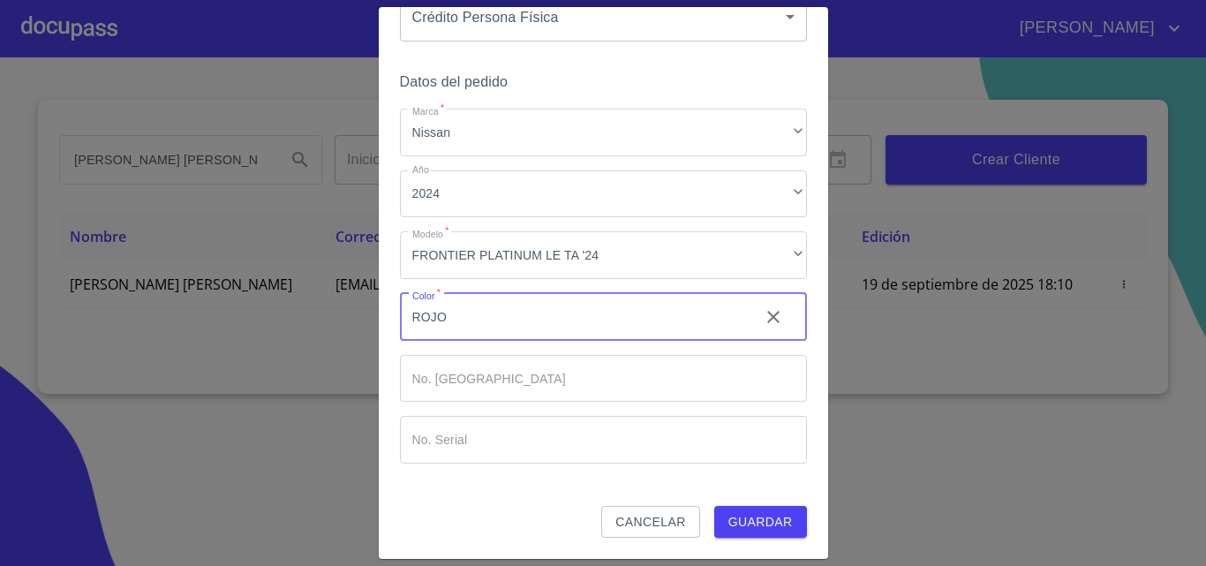
type input "ROJO"
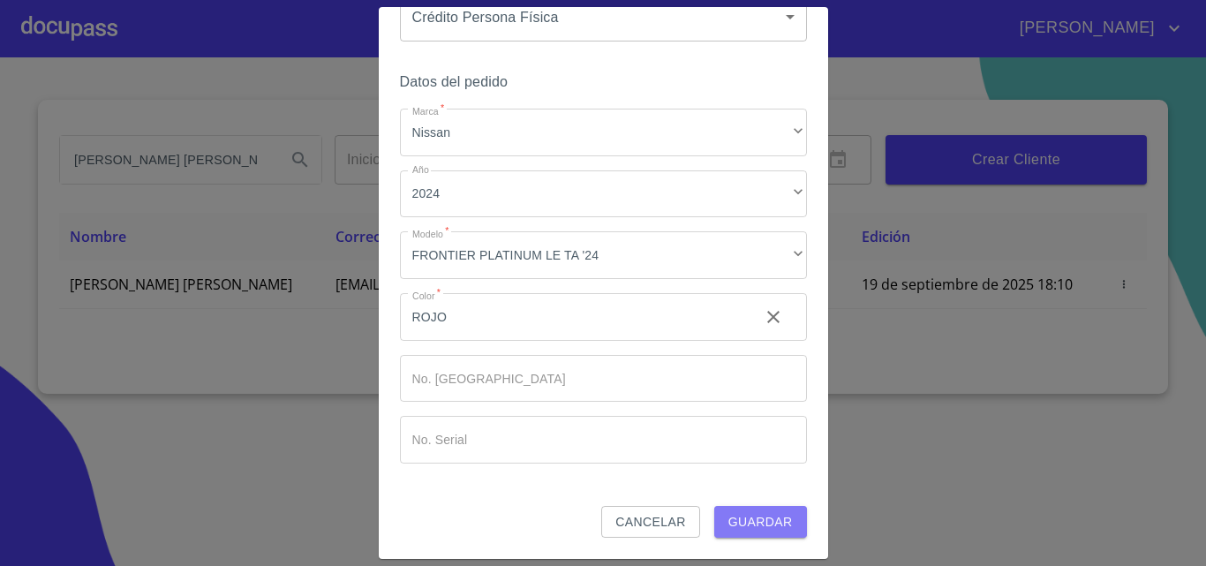
click at [765, 528] on span "Guardar" at bounding box center [761, 522] width 64 height 22
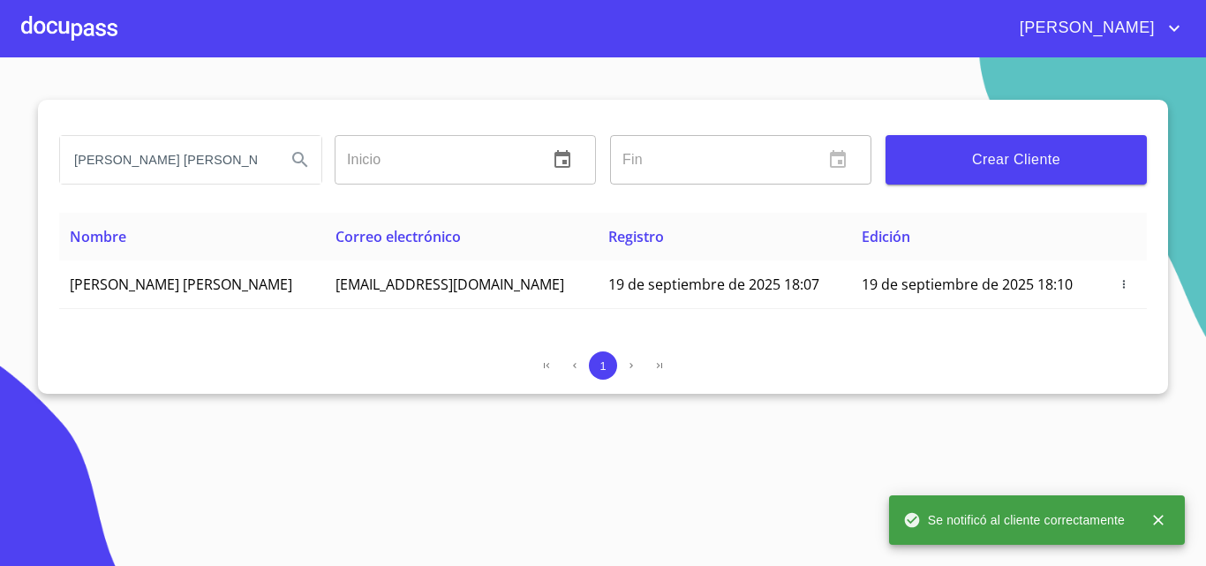
click at [117, 26] on div "[PERSON_NAME]" at bounding box center [651, 28] width 1068 height 28
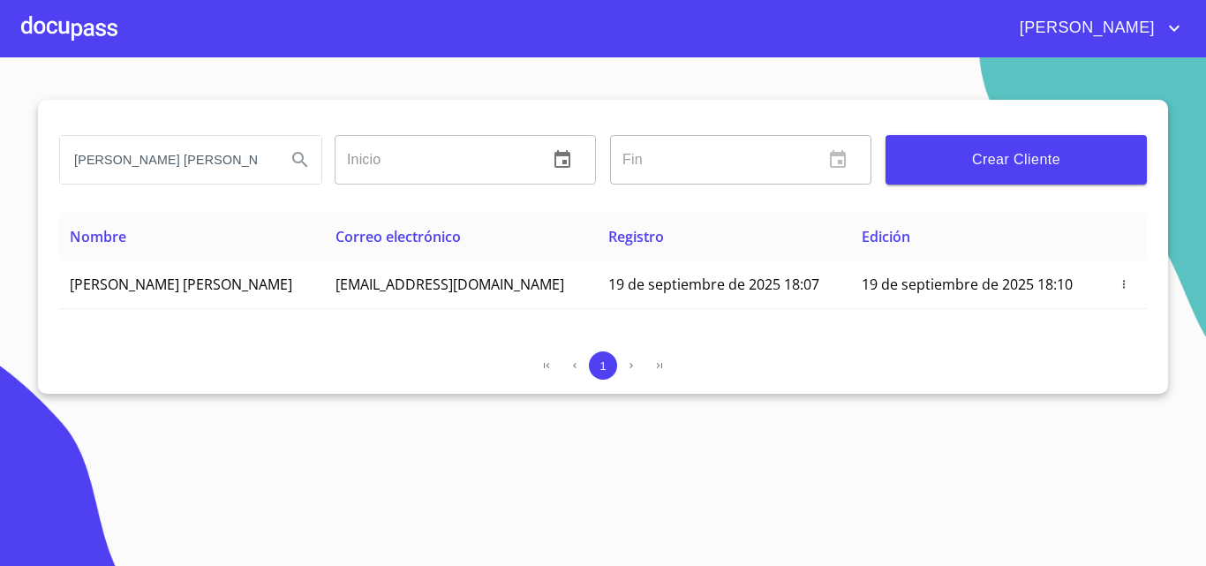
click at [105, 29] on div at bounding box center [69, 28] width 96 height 57
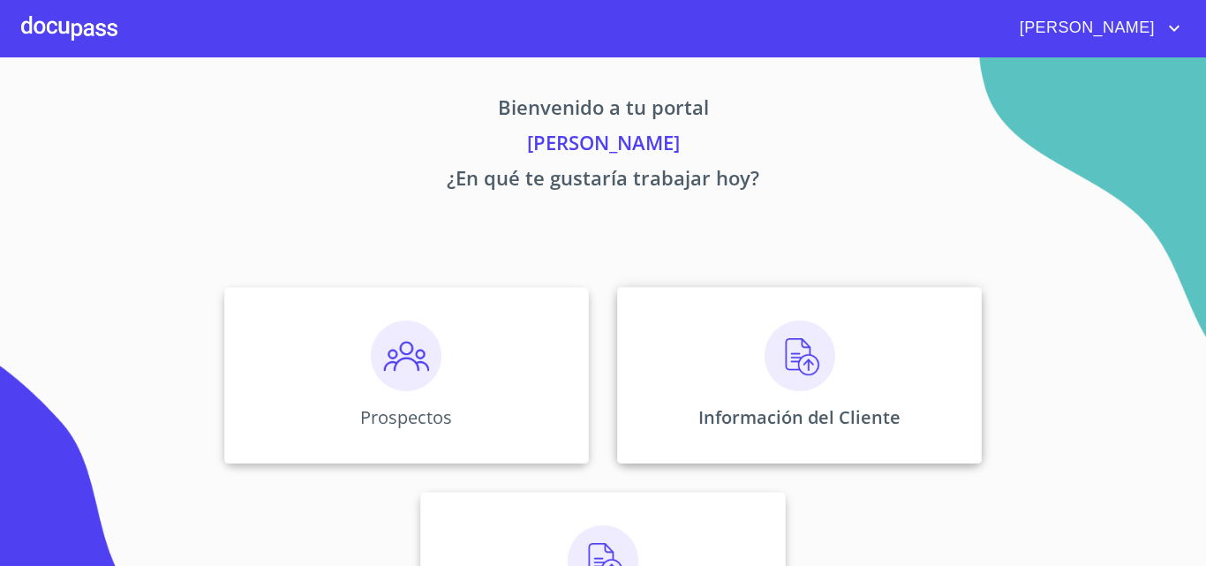
click at [779, 359] on img at bounding box center [800, 356] width 71 height 71
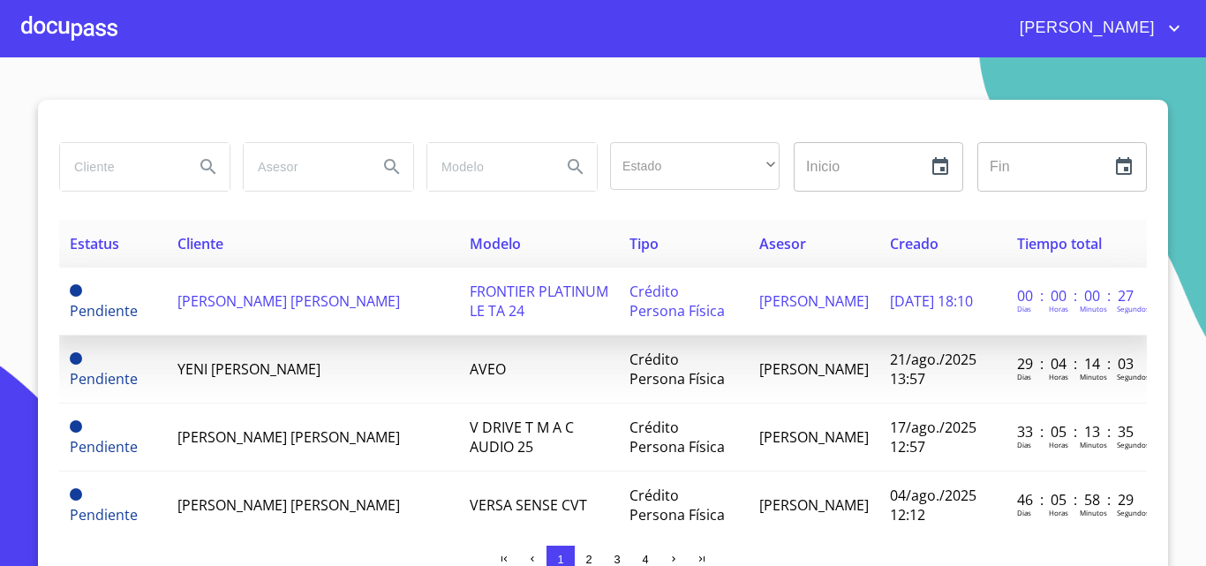
click at [196, 299] on span "[PERSON_NAME] [PERSON_NAME]" at bounding box center [289, 300] width 223 height 19
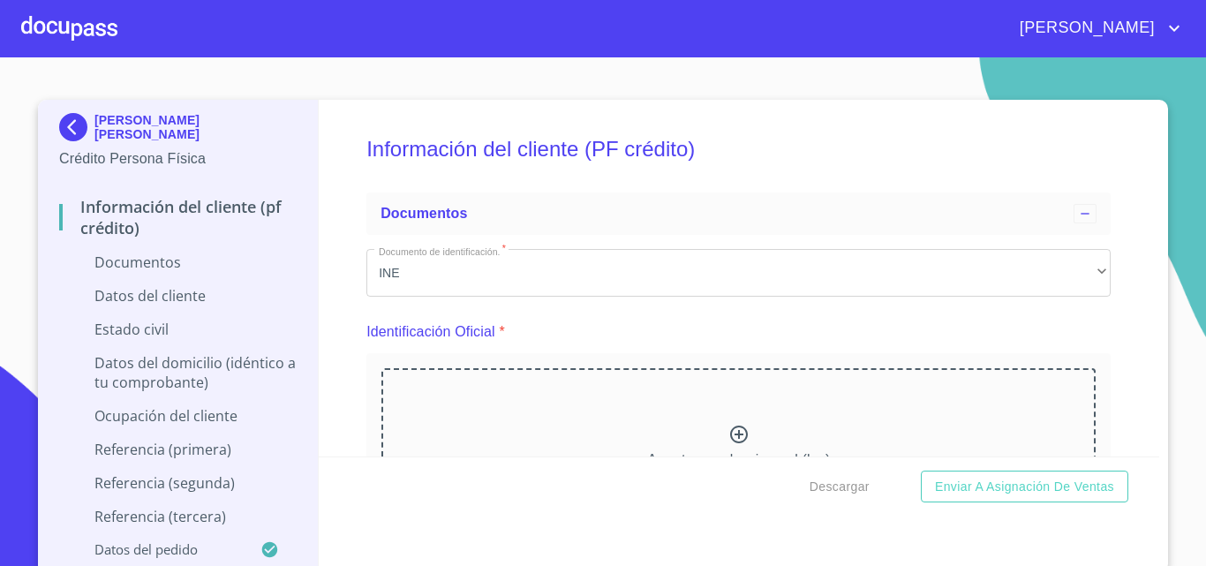
click at [729, 436] on icon at bounding box center [739, 434] width 21 height 21
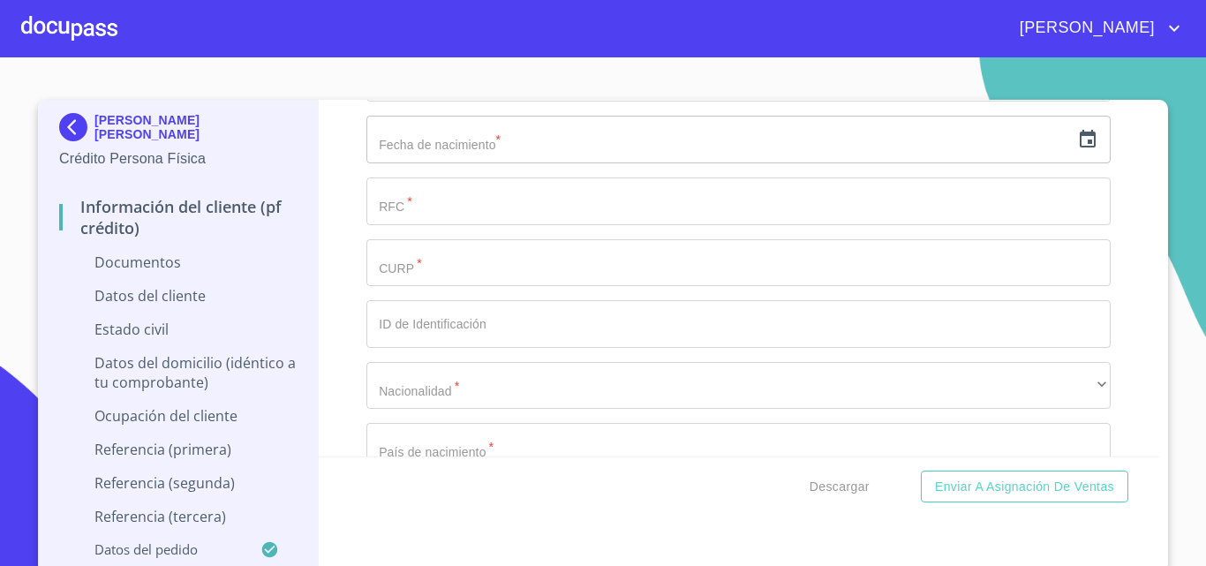
scroll to position [2826, 0]
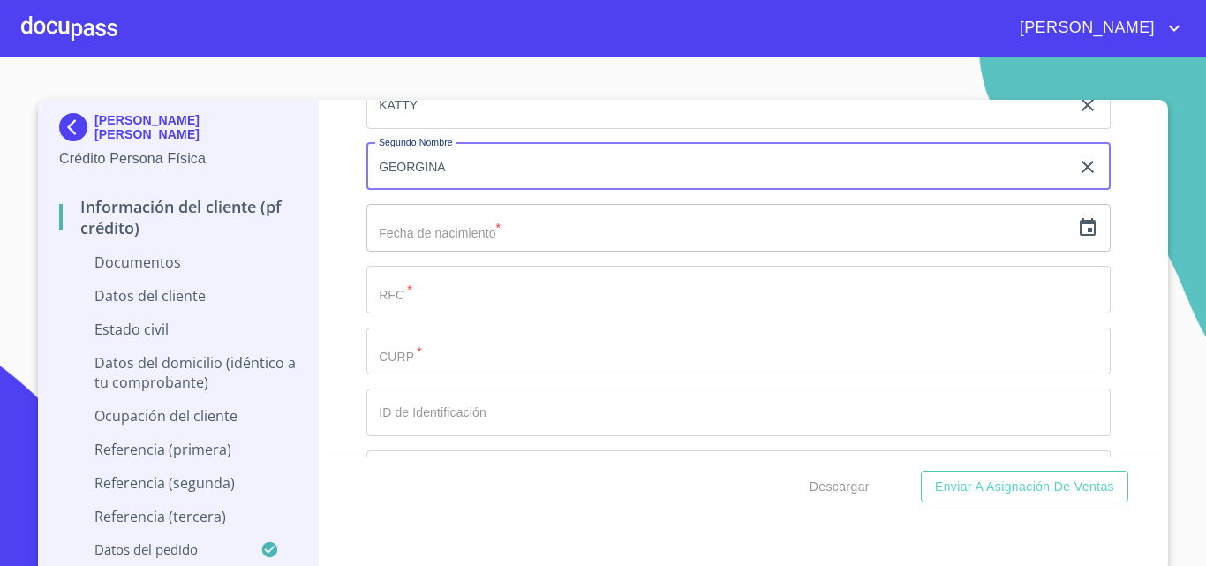
click at [390, 189] on input "GEORGINA" at bounding box center [718, 167] width 704 height 48
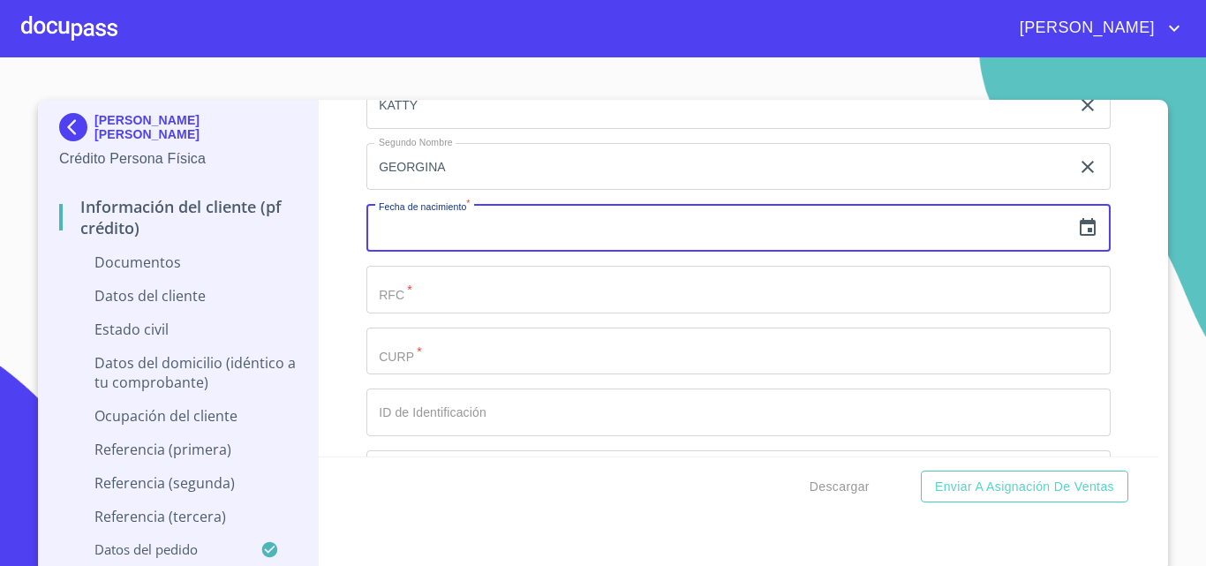
click at [396, 226] on input "text" at bounding box center [718, 228] width 704 height 48
click at [1068, 241] on div "​" at bounding box center [738, 228] width 744 height 48
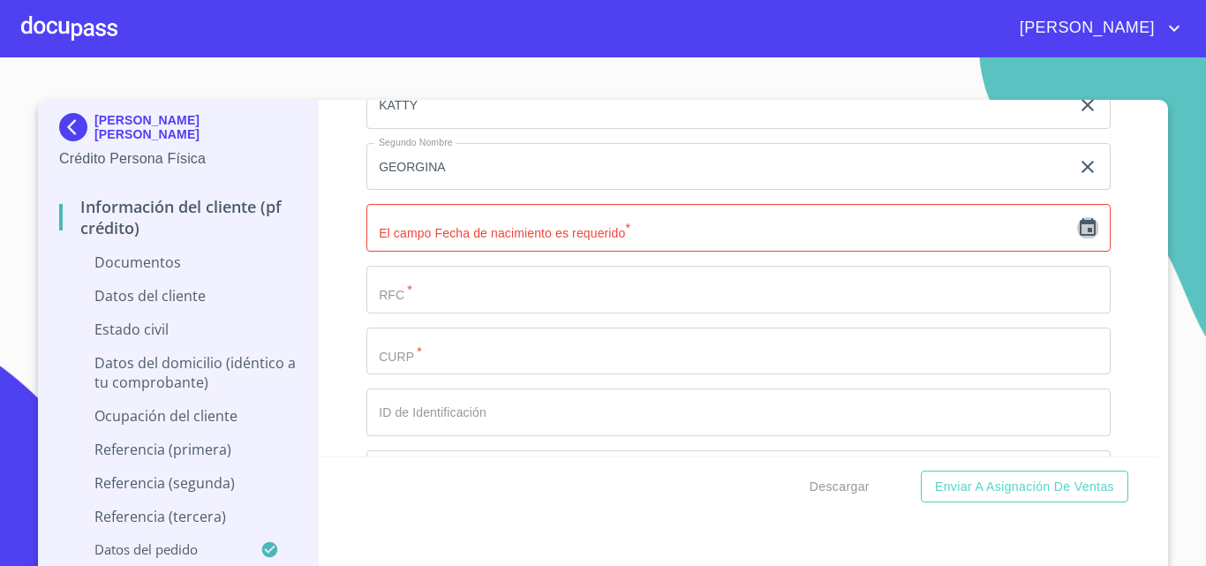
click at [1077, 226] on icon "button" at bounding box center [1087, 227] width 21 height 21
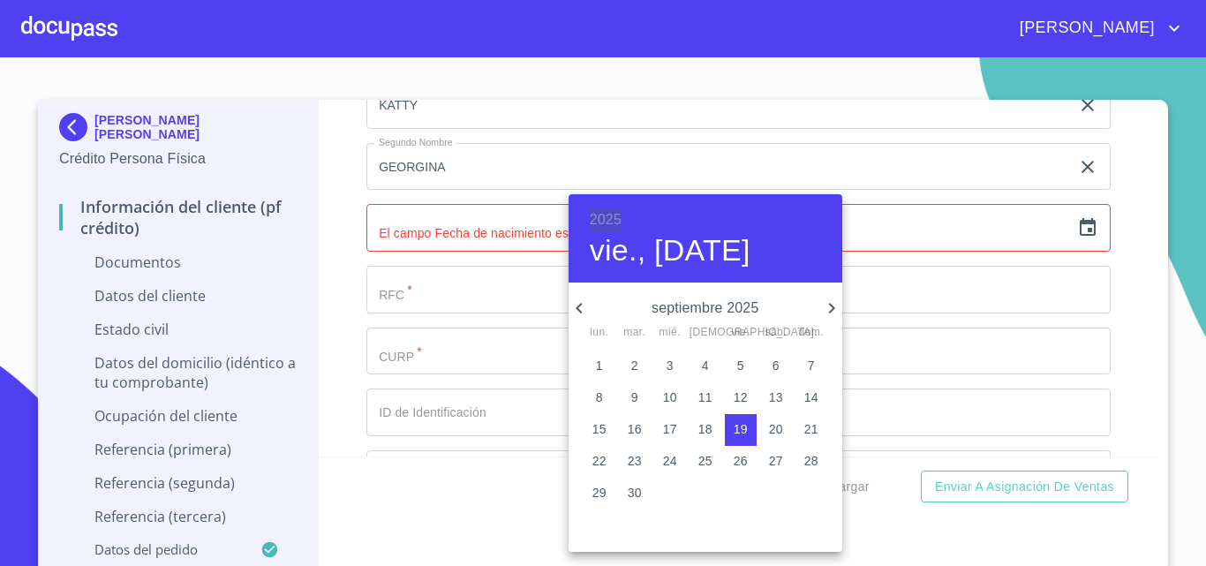
click at [598, 213] on h6 "2025" at bounding box center [606, 220] width 32 height 25
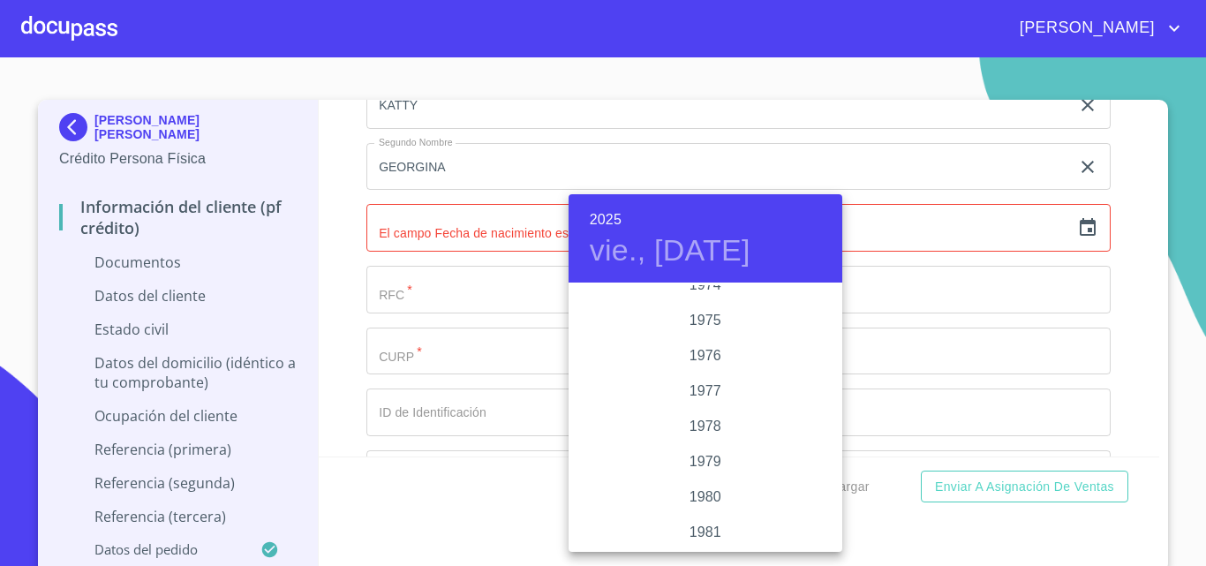
scroll to position [1660, 0]
click at [682, 341] on div "1973" at bounding box center [706, 338] width 274 height 35
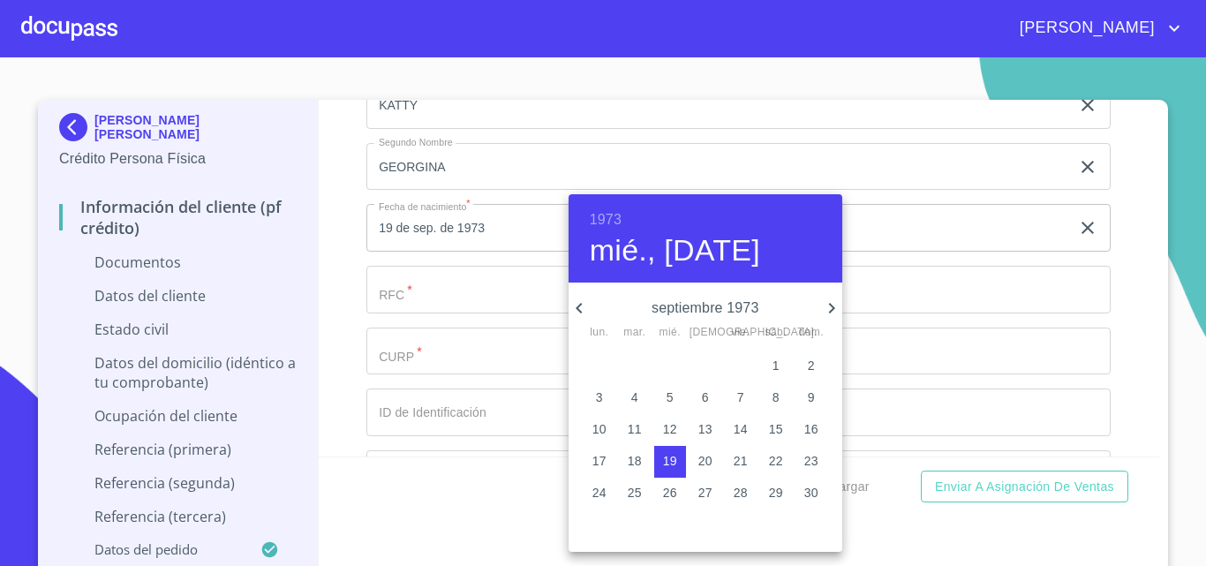
click at [831, 302] on icon "button" at bounding box center [831, 308] width 21 height 21
click at [638, 426] on p "16" at bounding box center [635, 429] width 14 height 18
type input "16 de oct. de 1973"
click at [492, 287] on div at bounding box center [603, 283] width 1206 height 566
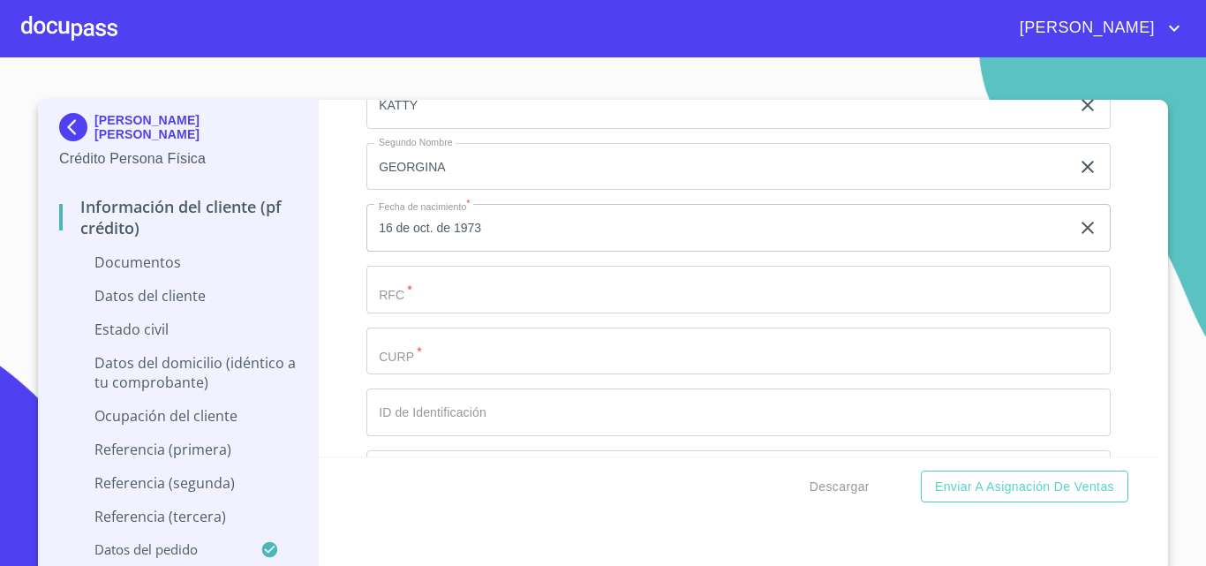
click at [492, 287] on input "Documento de identificación.   *" at bounding box center [738, 290] width 744 height 48
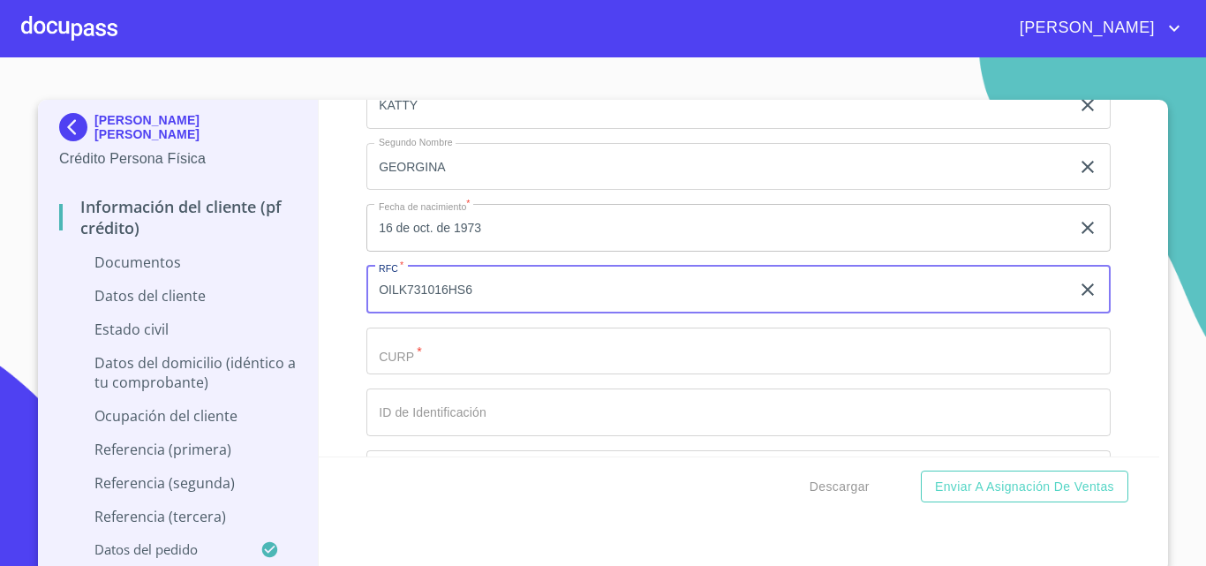
type input "OILK731016HS6"
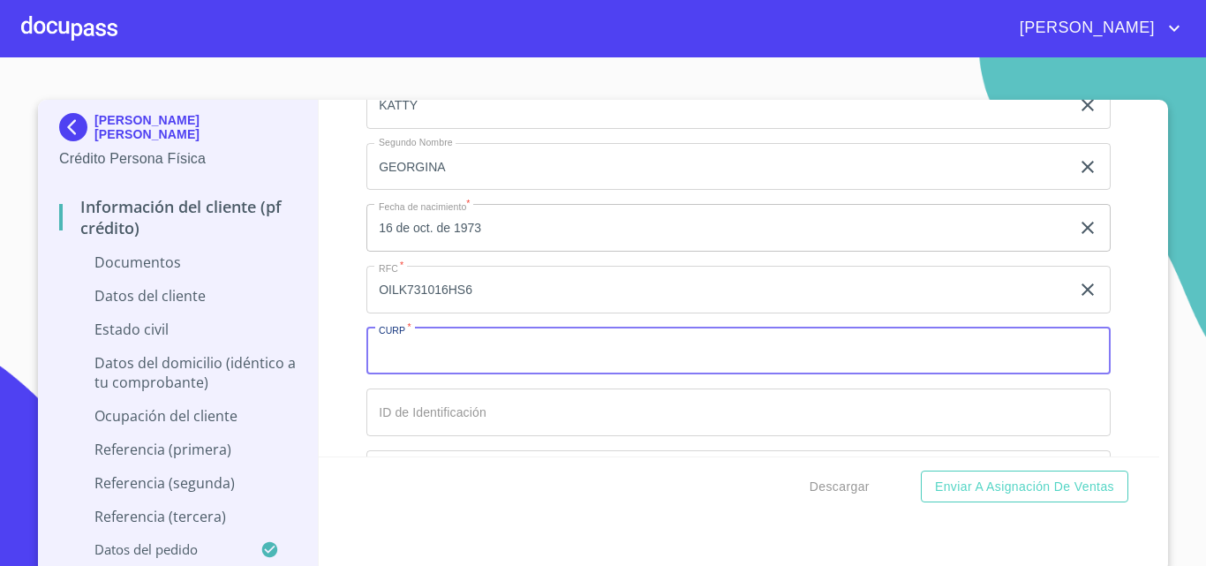
click at [468, 344] on input "Documento de identificación.   *" at bounding box center [738, 352] width 744 height 48
type input "OILK731016MJCRPT00"
click at [404, 429] on input "Documento de identificación.   *" at bounding box center [738, 413] width 744 height 48
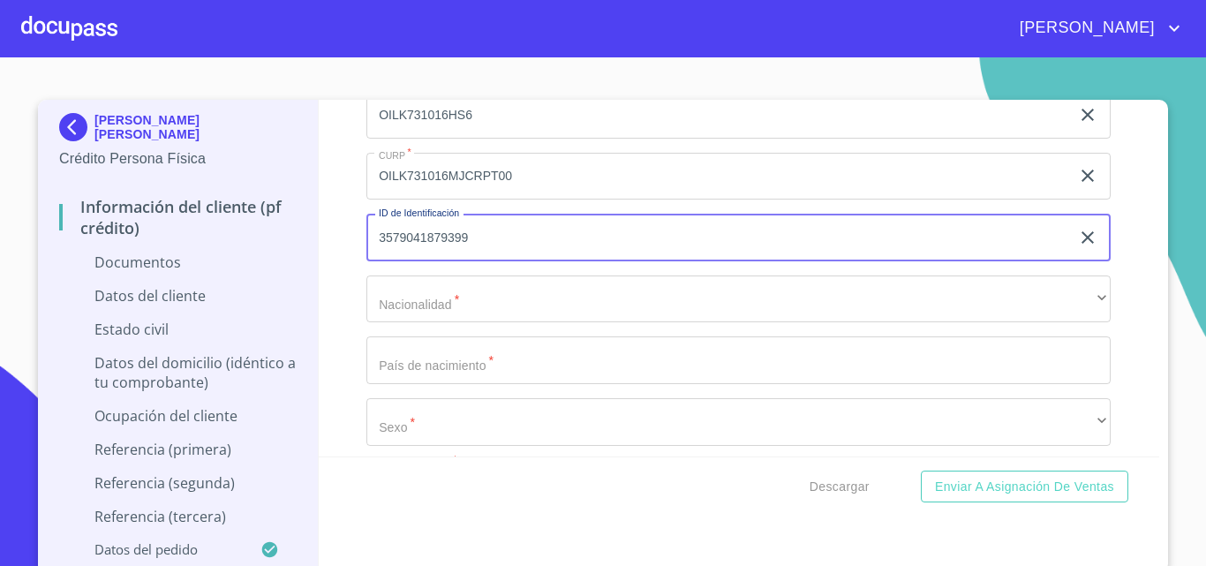
scroll to position [3003, 0]
type input "3579041879399"
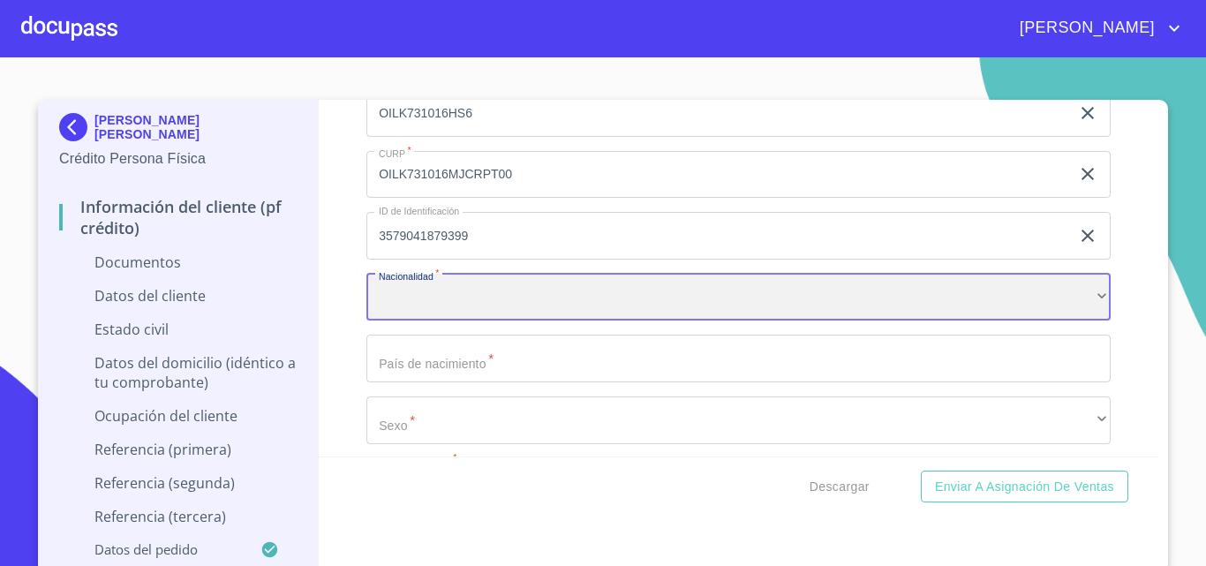
click at [475, 302] on div "​" at bounding box center [738, 298] width 744 height 48
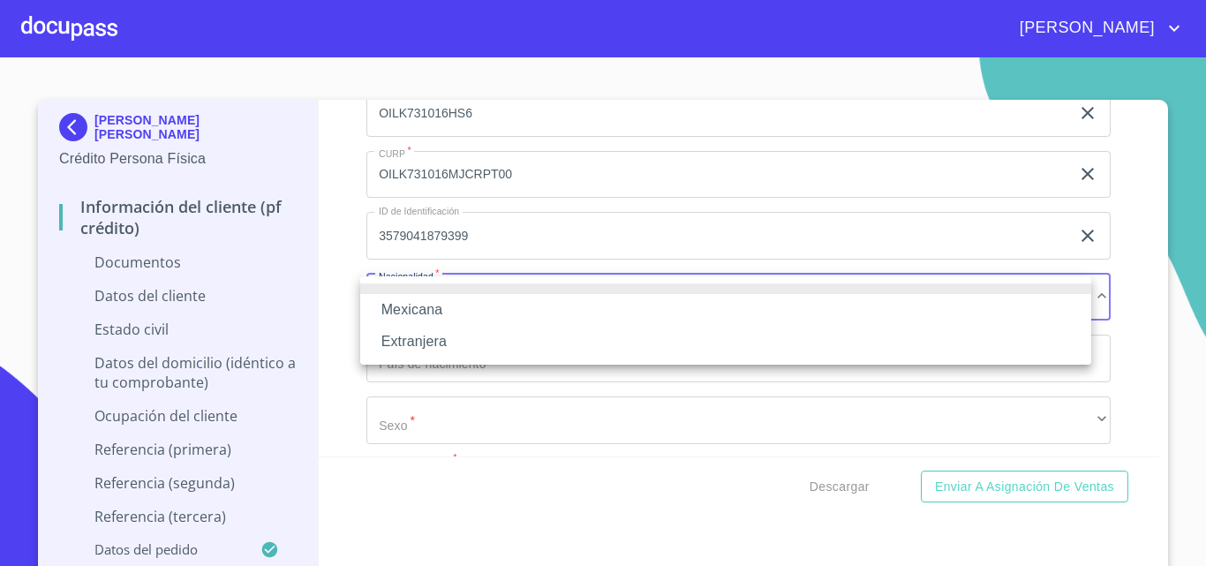
click at [468, 306] on li "Mexicana" at bounding box center [725, 310] width 731 height 32
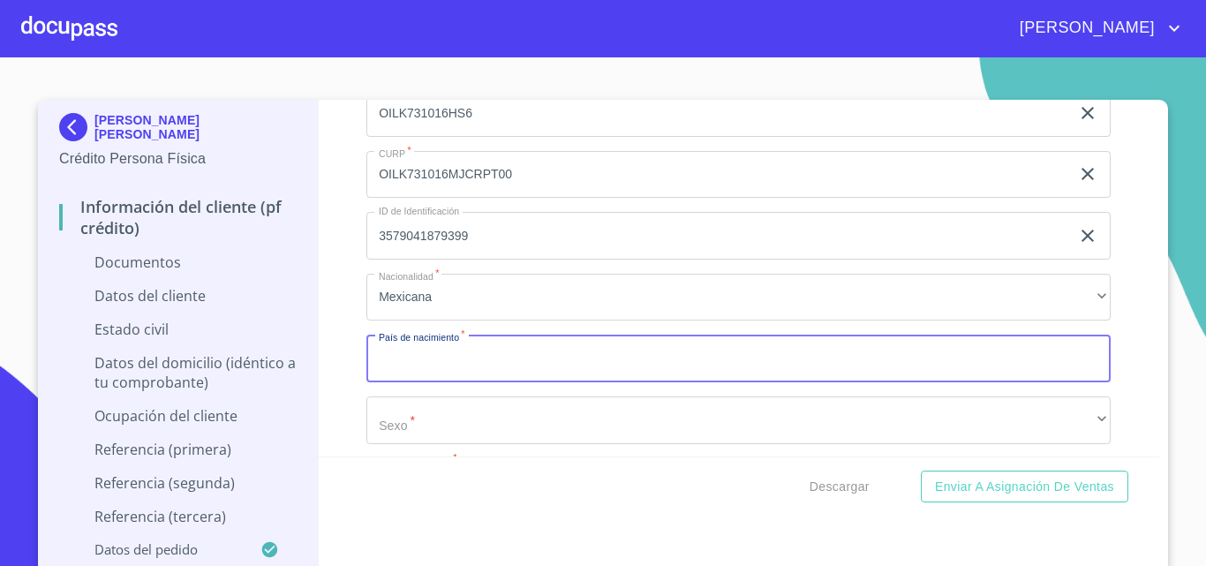
click at [445, 373] on input "Documento de identificación.   *" at bounding box center [738, 359] width 744 height 48
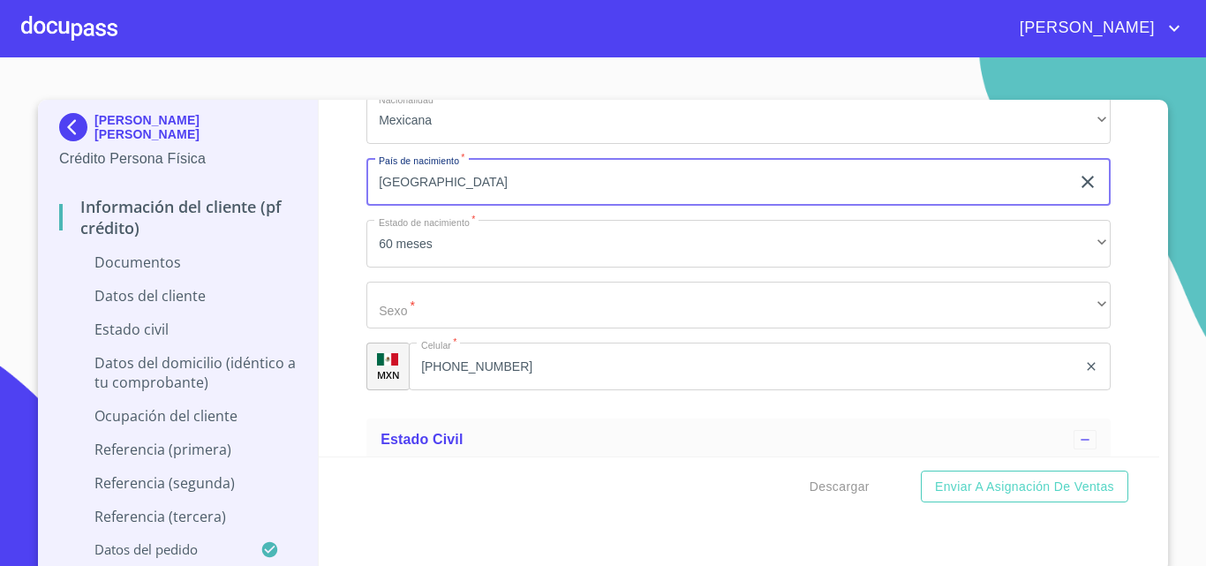
type input "[GEOGRAPHIC_DATA]"
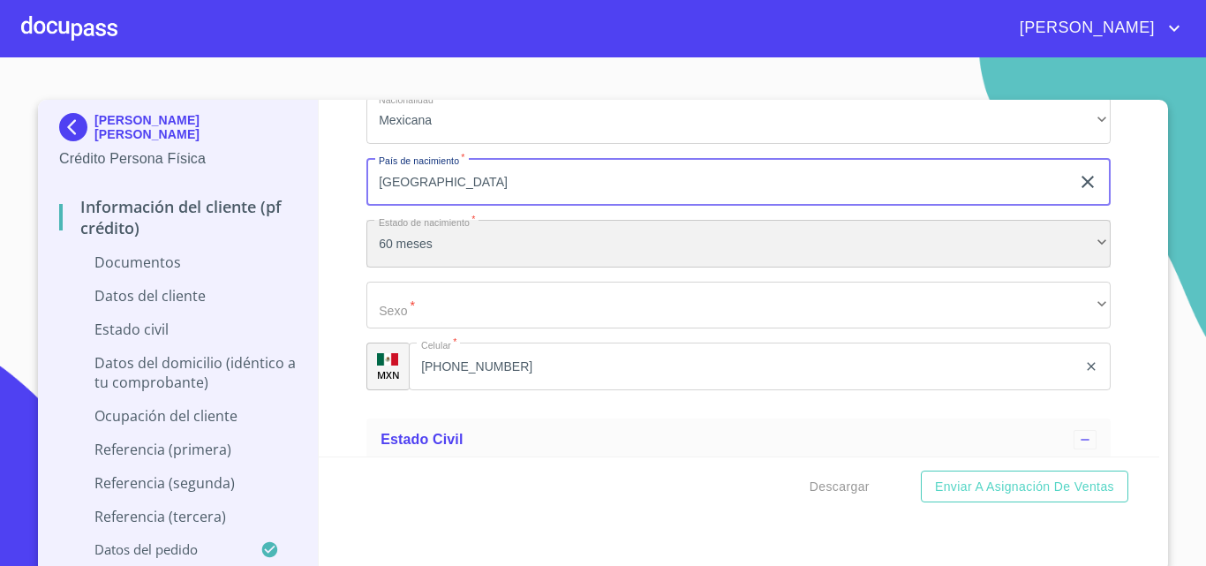
click at [383, 253] on div "60 meses" at bounding box center [738, 244] width 744 height 48
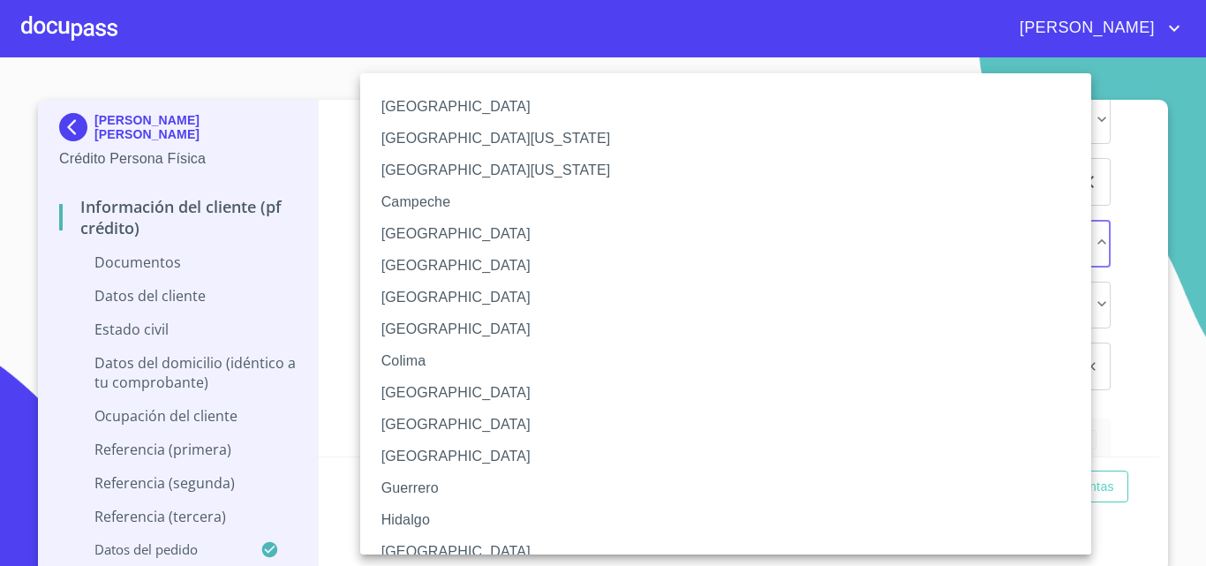
click at [412, 548] on li "[GEOGRAPHIC_DATA]" at bounding box center [732, 552] width 744 height 32
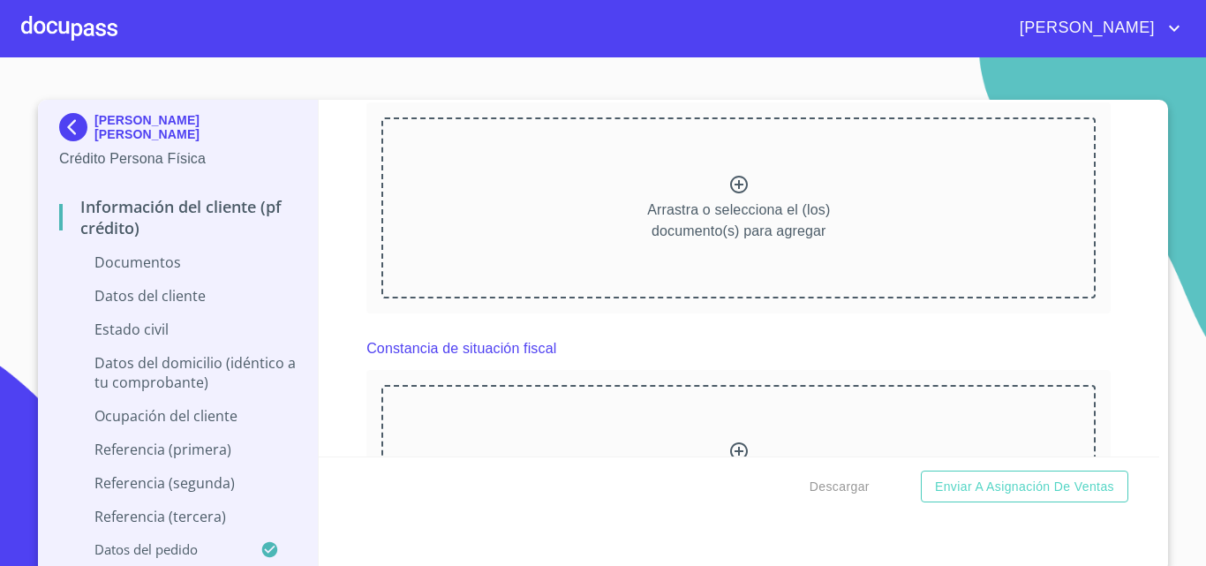
scroll to position [2208, 0]
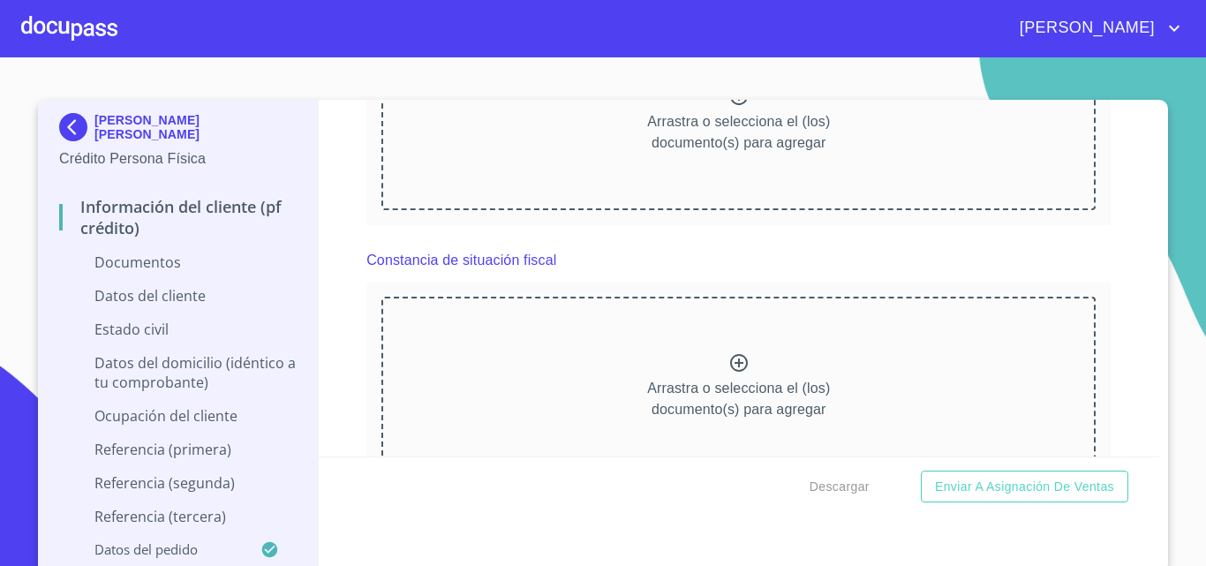
click at [729, 369] on icon at bounding box center [739, 362] width 21 height 21
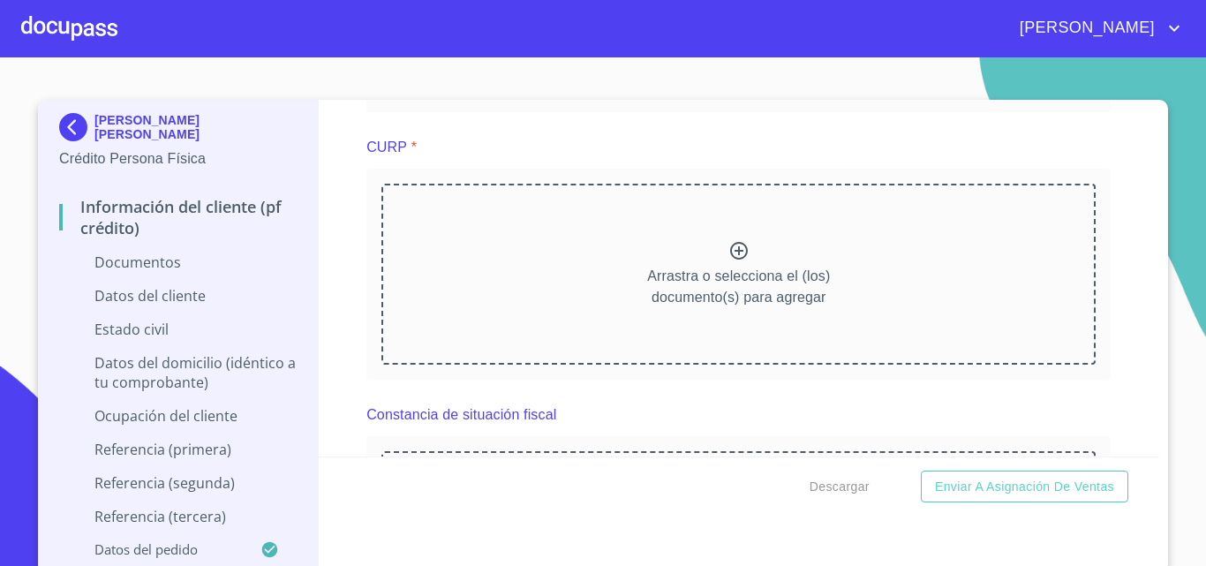
scroll to position [1943, 0]
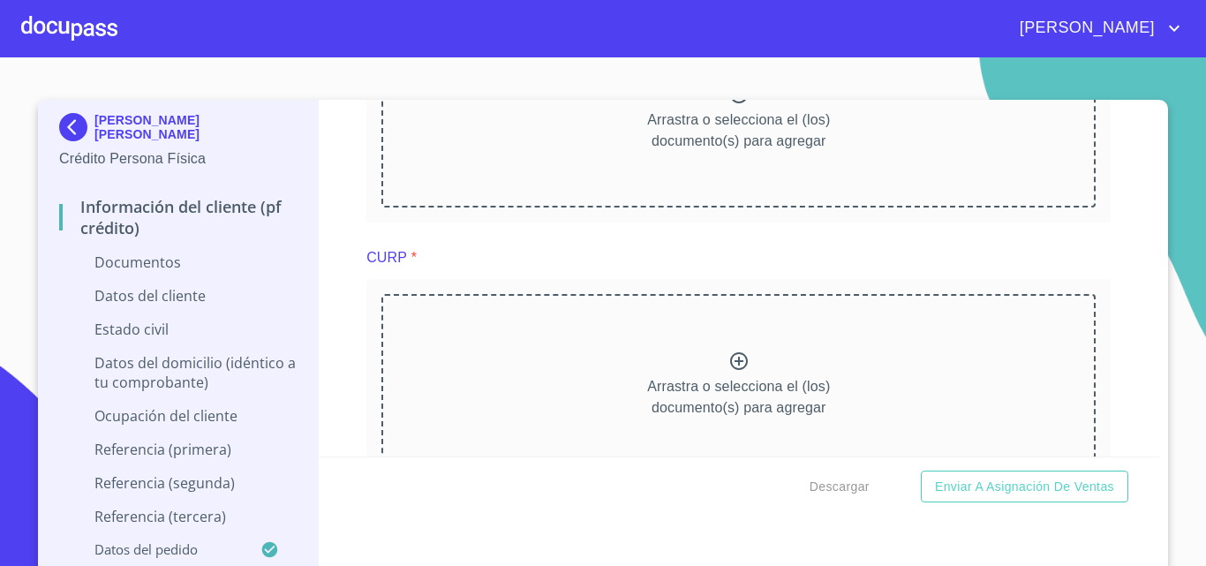
click at [729, 359] on icon at bounding box center [739, 361] width 21 height 21
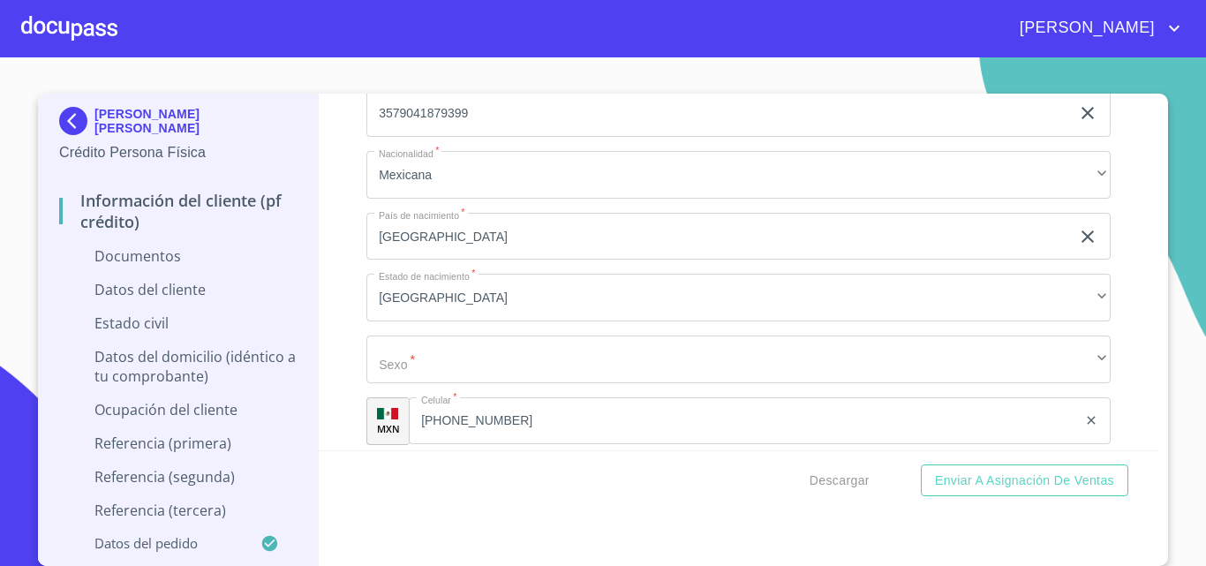
scroll to position [3621, 0]
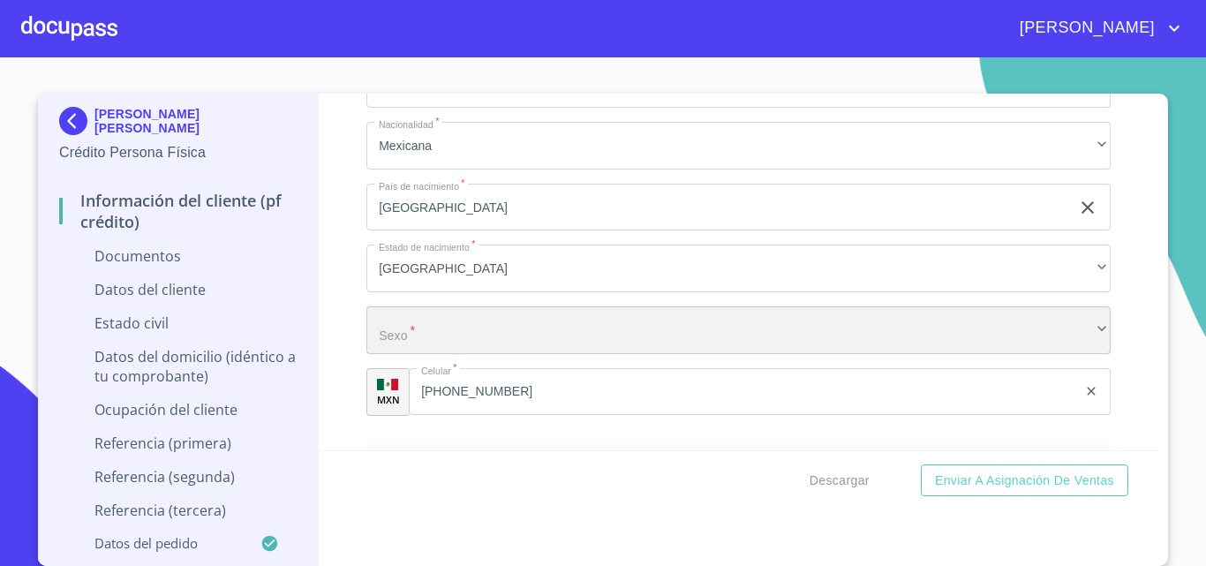
click at [392, 324] on div "​" at bounding box center [738, 330] width 744 height 48
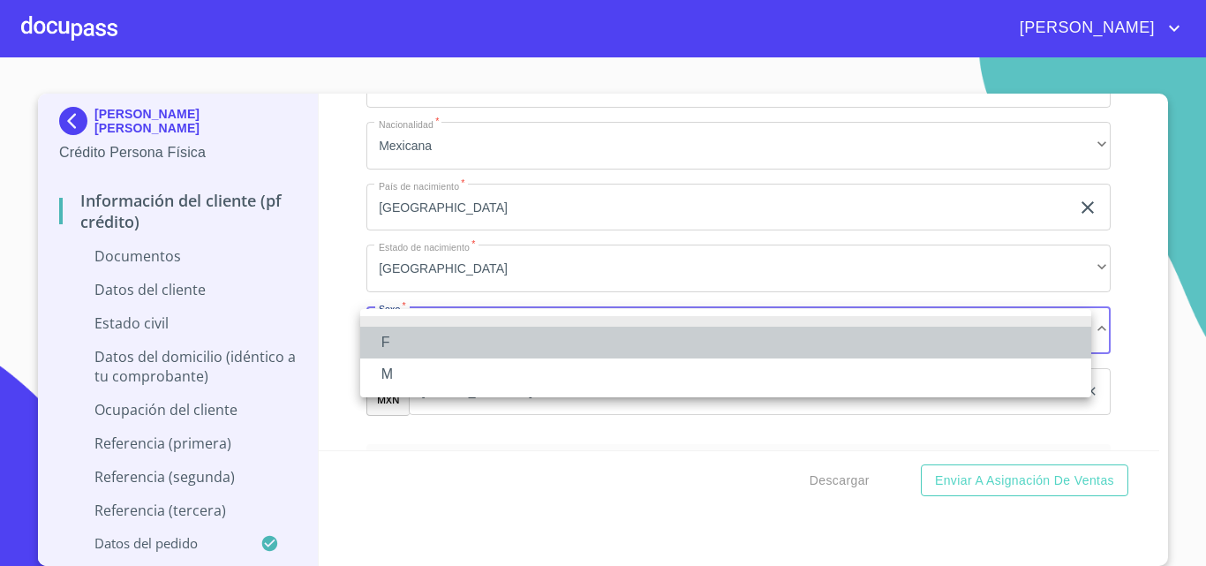
click at [398, 335] on li "F" at bounding box center [725, 343] width 731 height 32
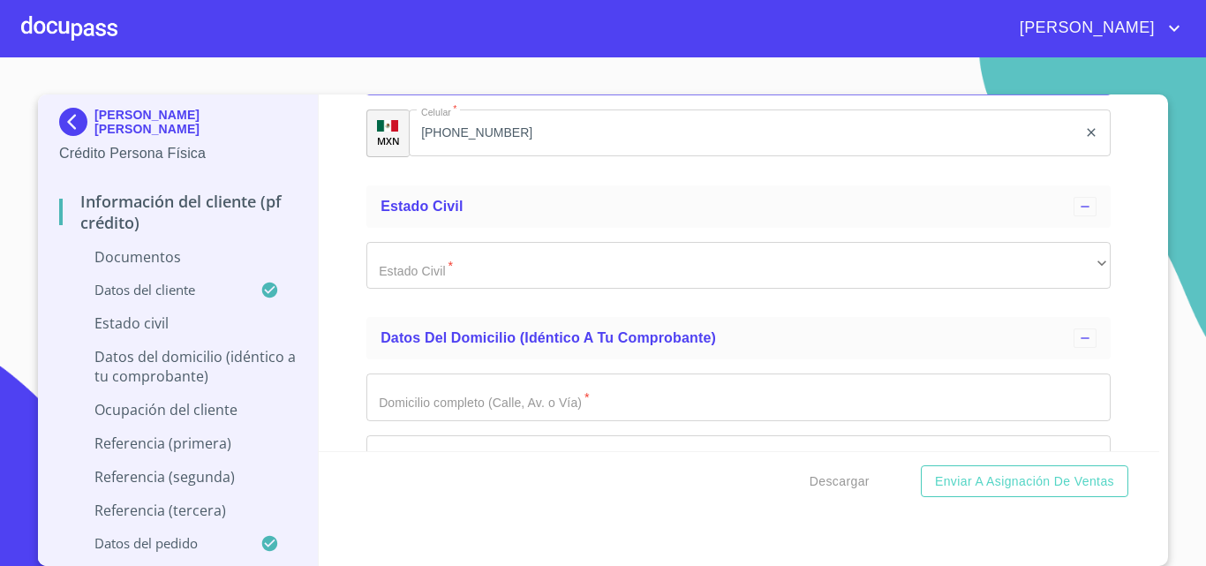
scroll to position [3886, 0]
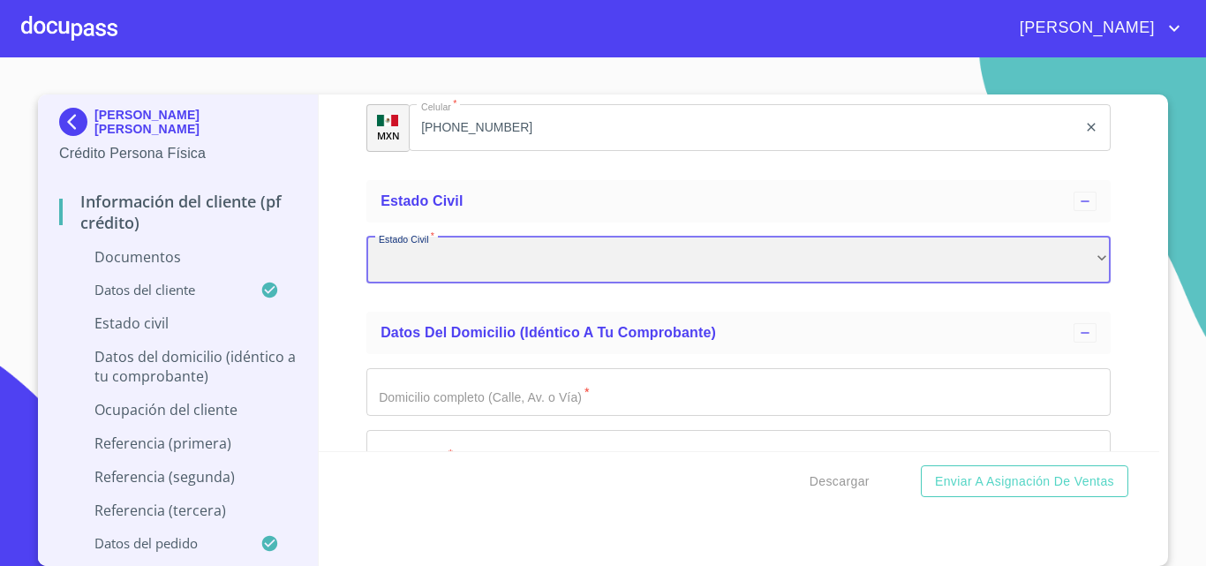
click at [395, 268] on div "​" at bounding box center [738, 261] width 744 height 48
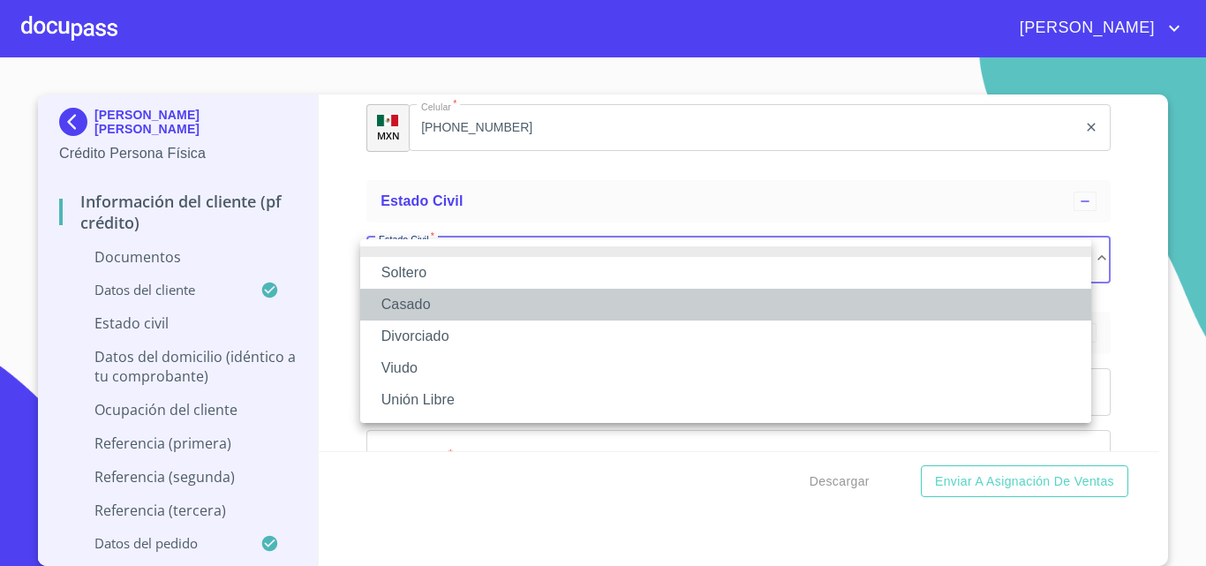
click at [390, 308] on li "Casado" at bounding box center [725, 305] width 731 height 32
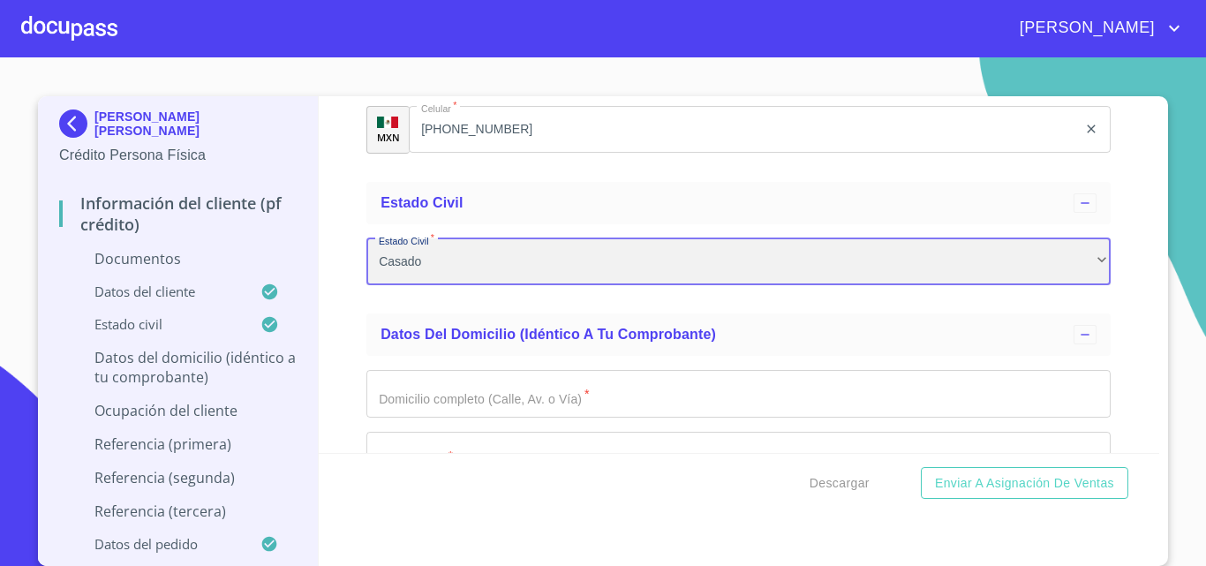
scroll to position [3974, 0]
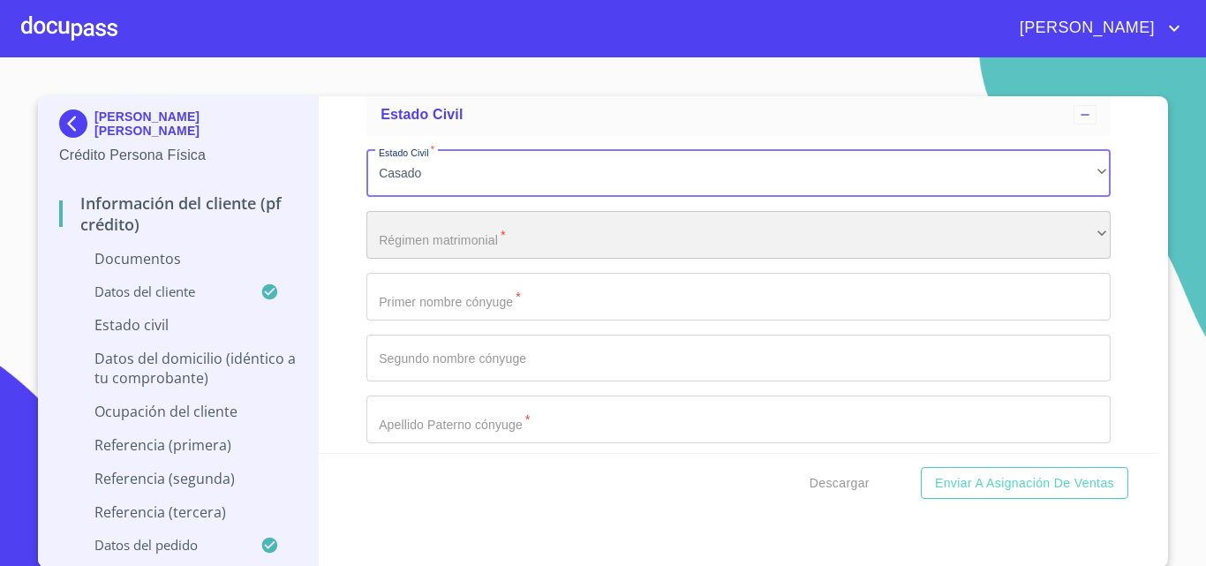
click at [392, 245] on div "​" at bounding box center [738, 235] width 744 height 48
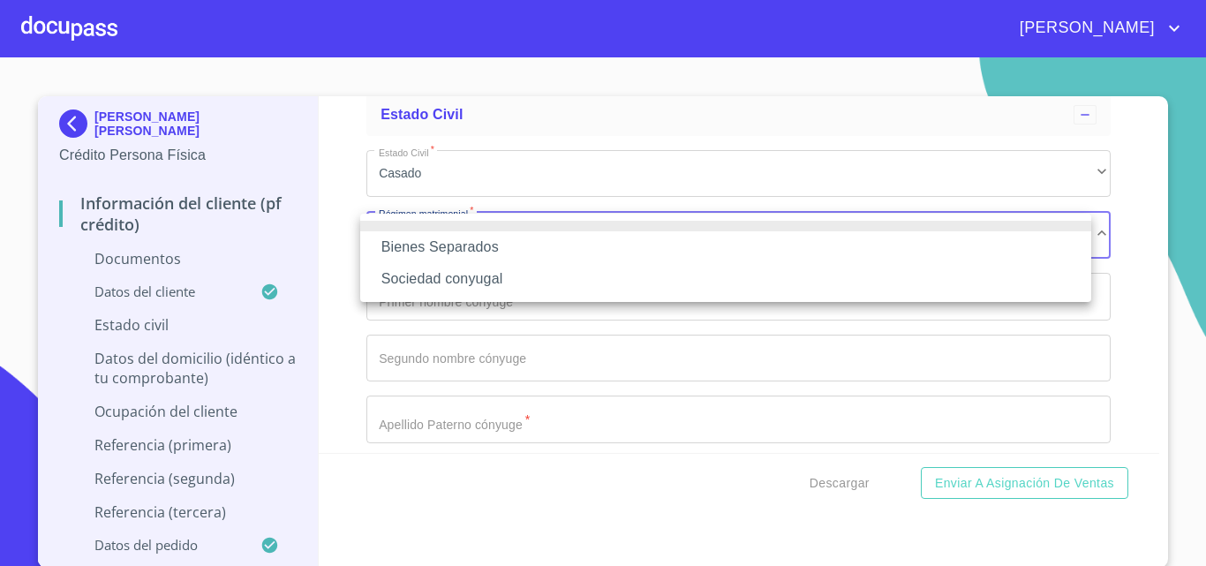
click at [404, 246] on li "Bienes Separados" at bounding box center [725, 247] width 731 height 32
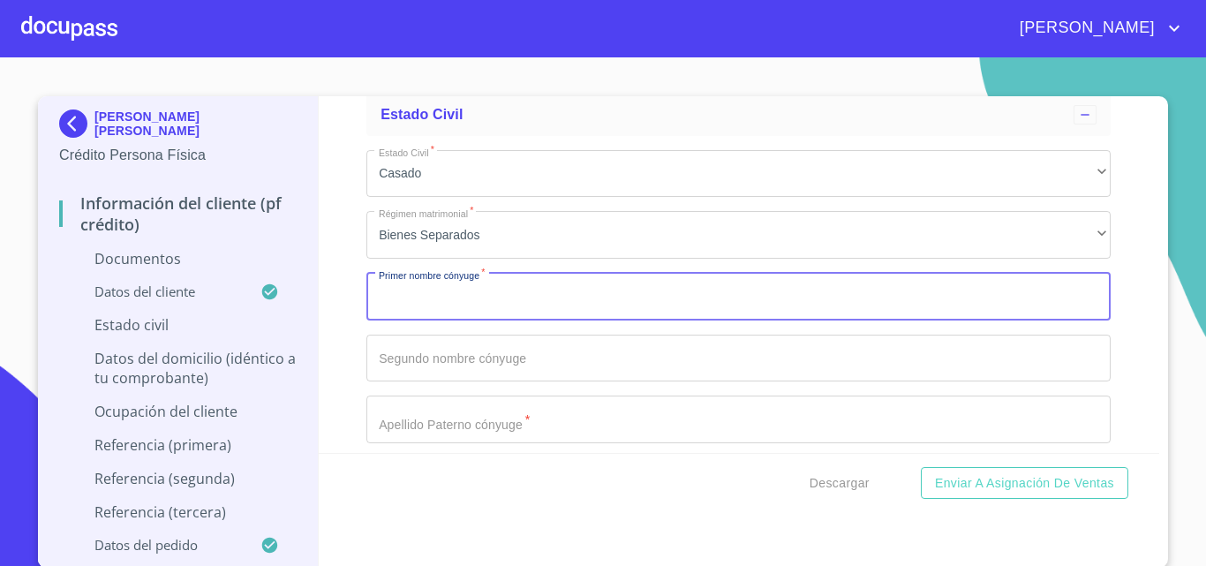
click at [418, 310] on input "Documento de identificación.   *" at bounding box center [738, 297] width 744 height 48
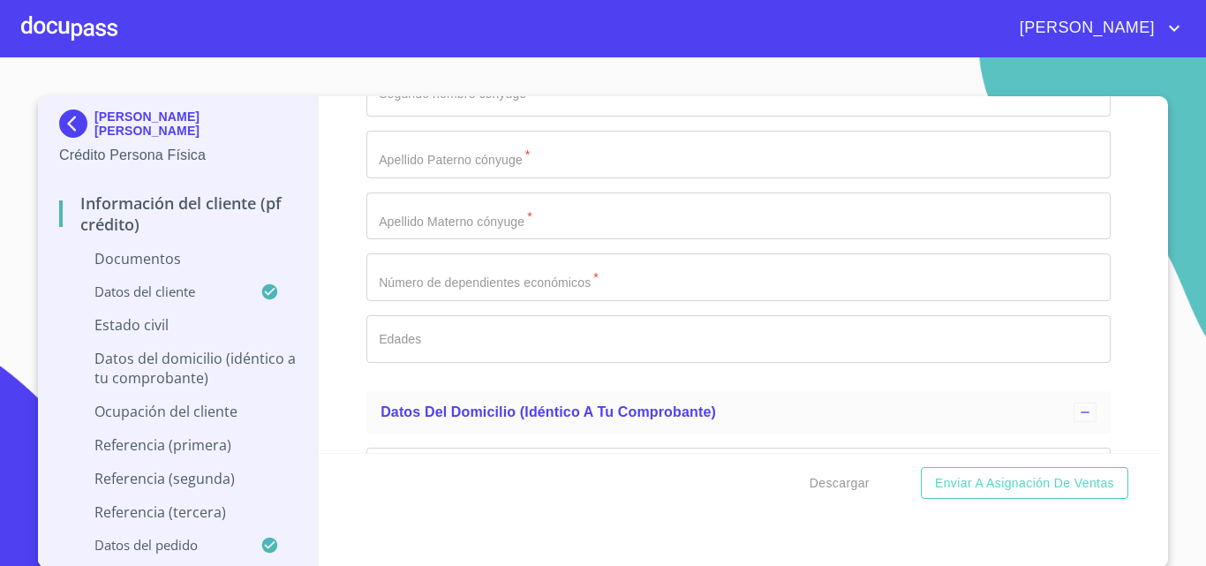
scroll to position [4062, 0]
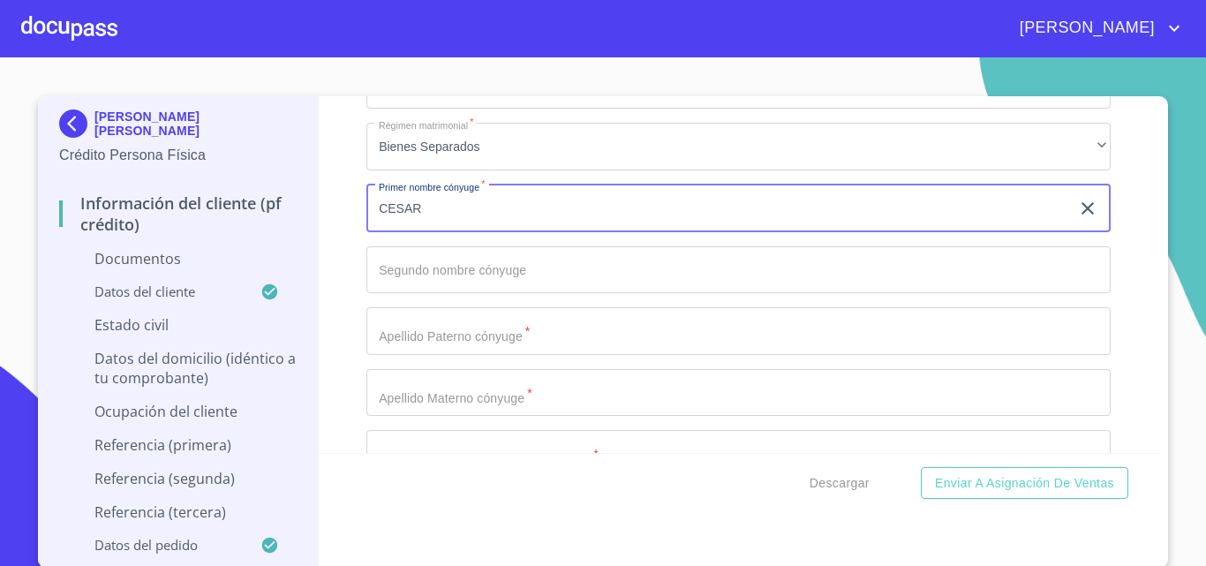
type input "CESAR"
click at [391, 286] on input "Documento de identificación.   *" at bounding box center [738, 270] width 744 height 48
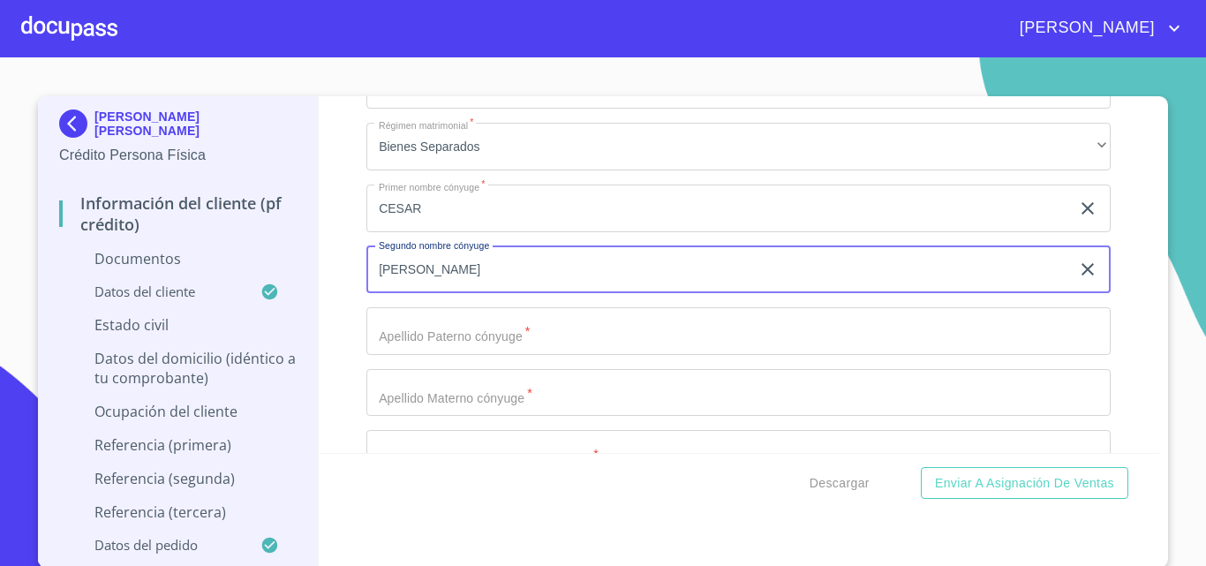
type input "[PERSON_NAME]"
click at [400, 350] on input "Documento de identificación.   *" at bounding box center [738, 331] width 744 height 48
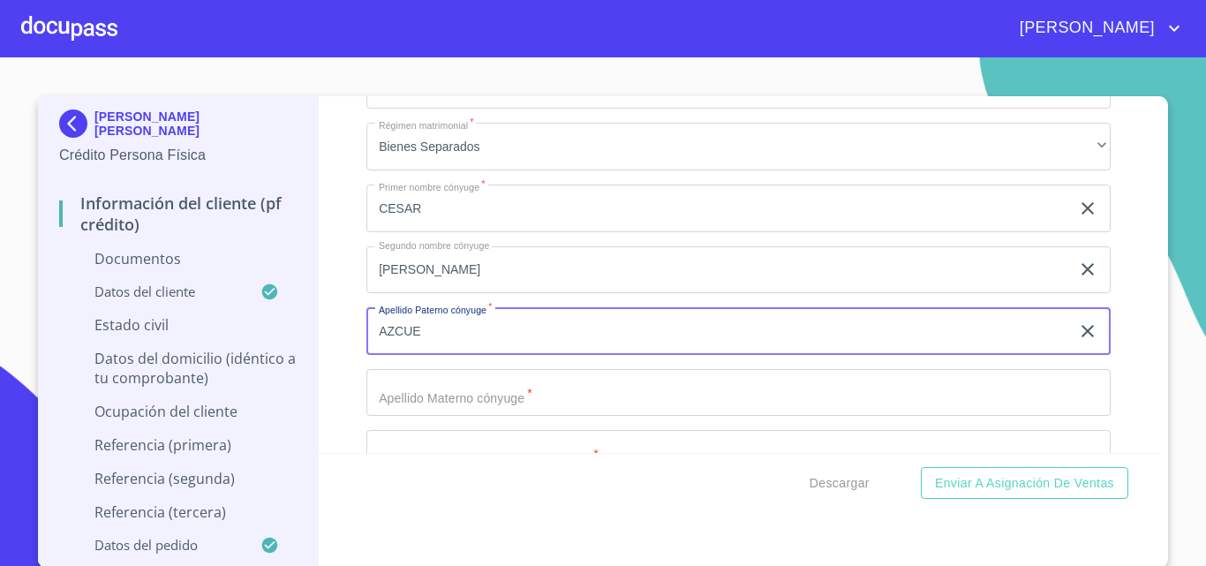
type input "AZCUE"
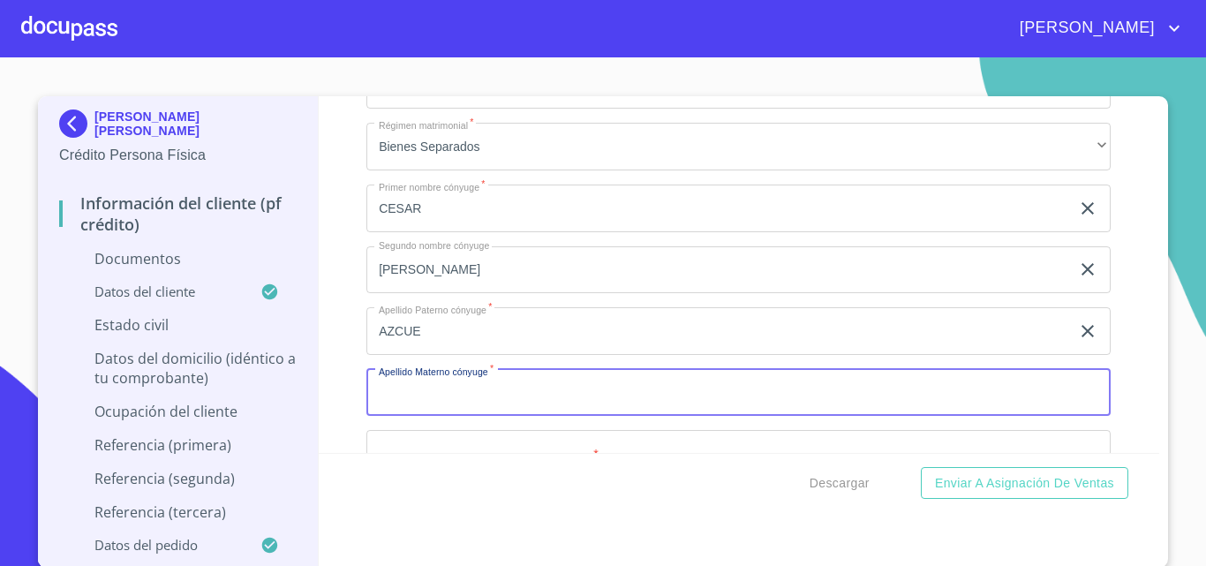
click at [407, 391] on input "Documento de identificación.   *" at bounding box center [738, 393] width 744 height 48
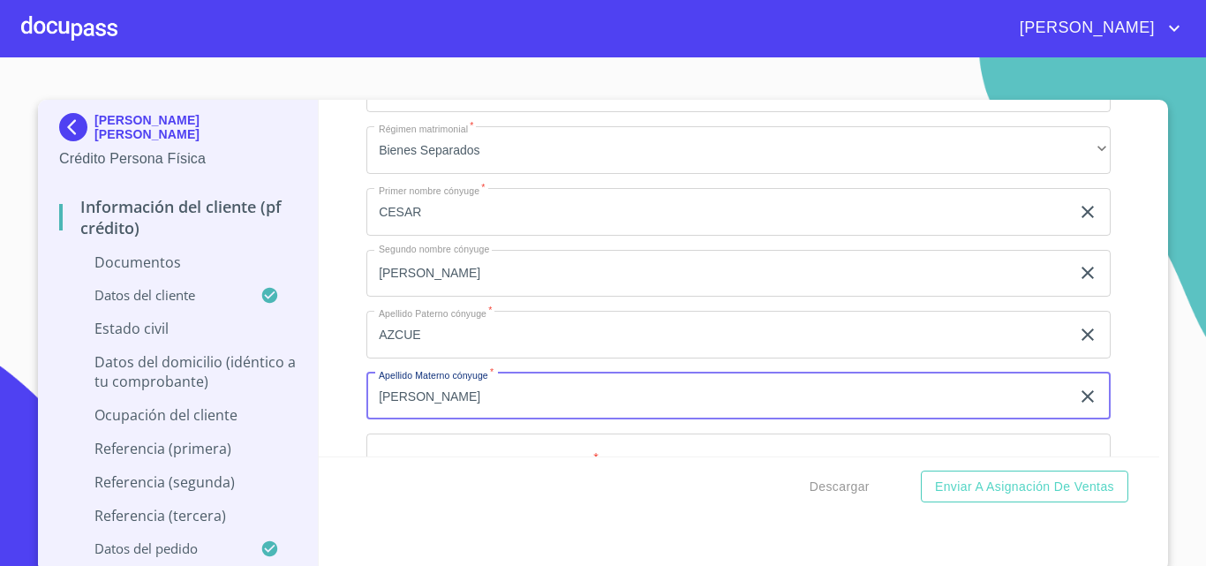
type input "[PERSON_NAME]"
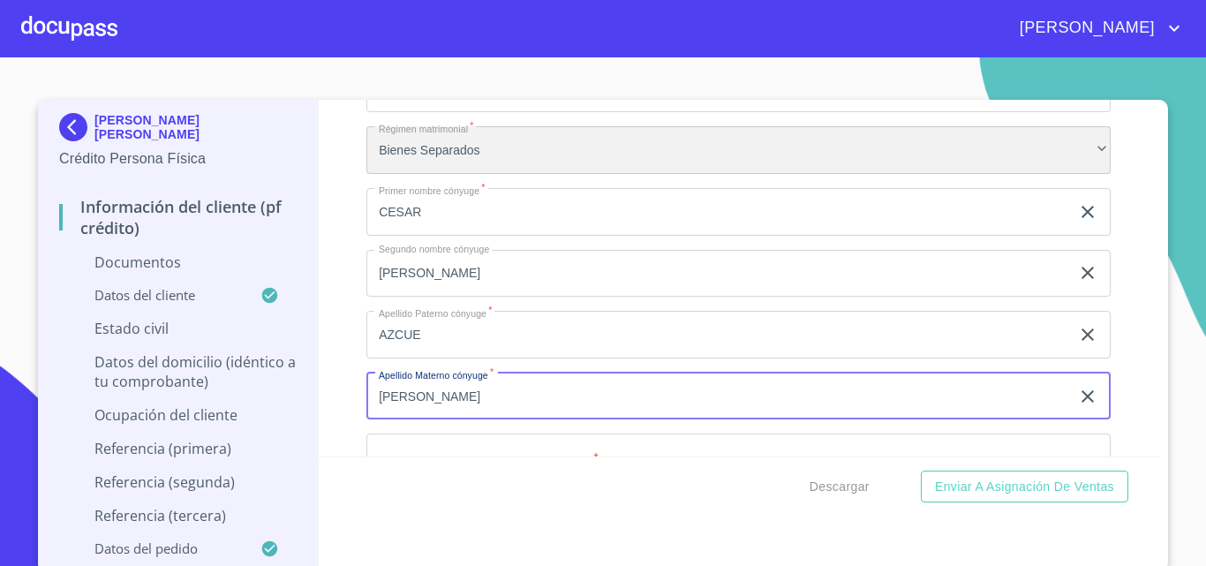
click at [427, 139] on div "Bienes Separados" at bounding box center [738, 150] width 744 height 48
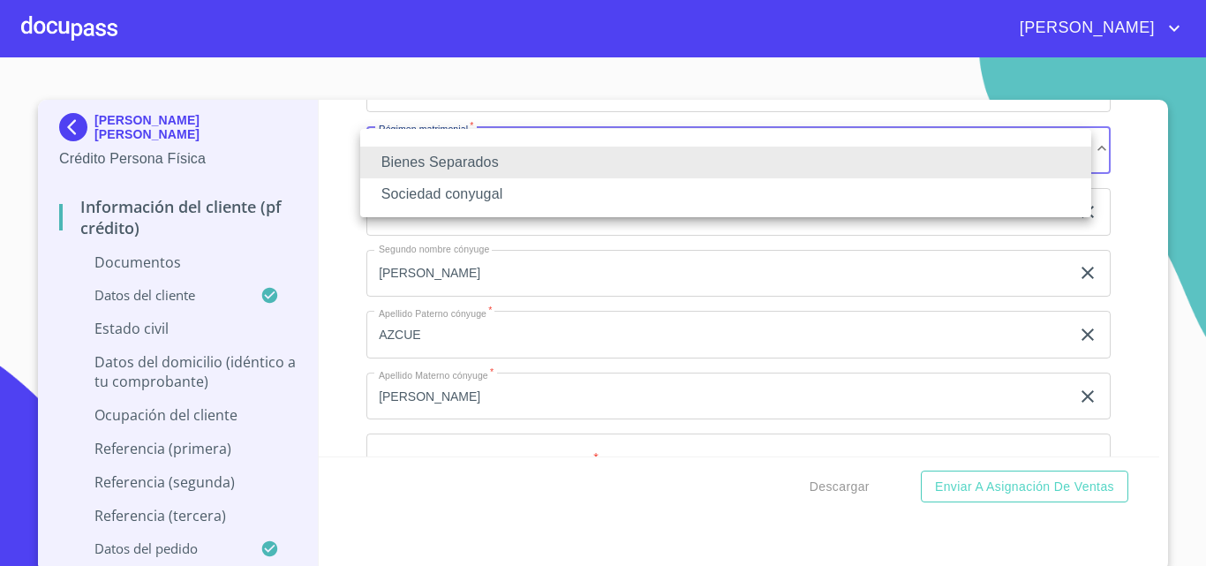
click at [463, 194] on li "Sociedad conyugal" at bounding box center [725, 194] width 731 height 32
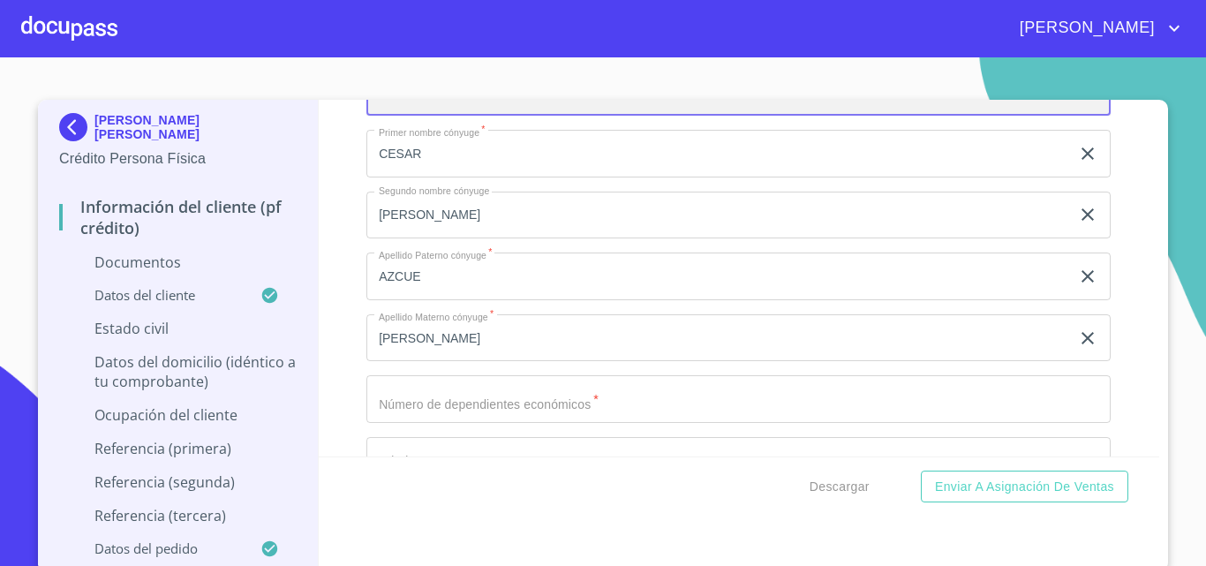
scroll to position [4151, 0]
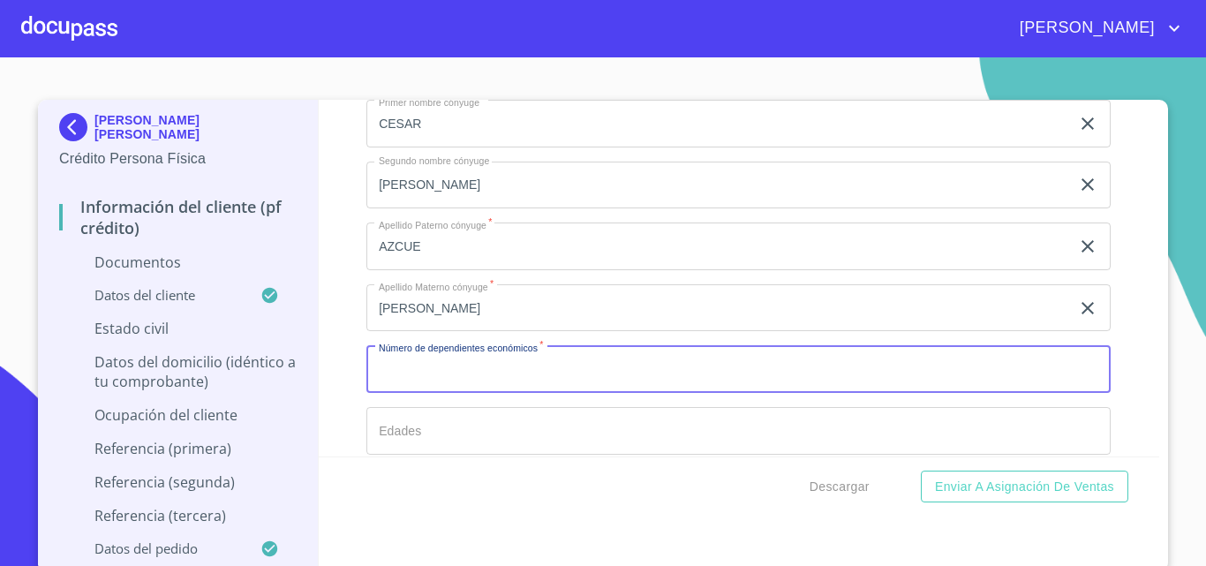
click at [415, 357] on input "Documento de identificación.   *" at bounding box center [738, 369] width 744 height 48
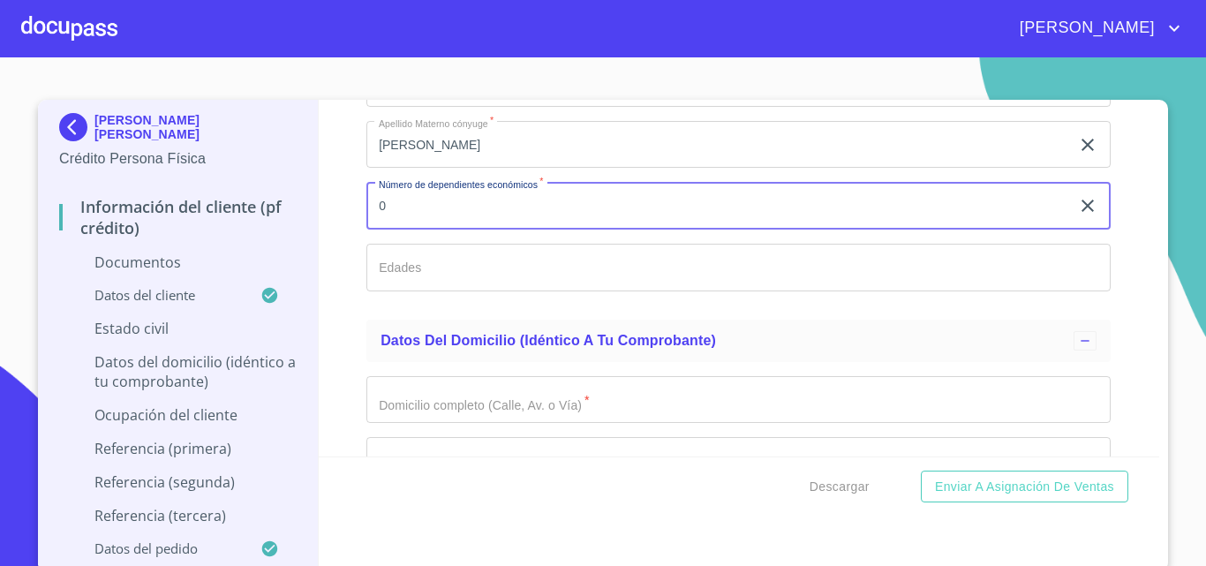
scroll to position [4327, 0]
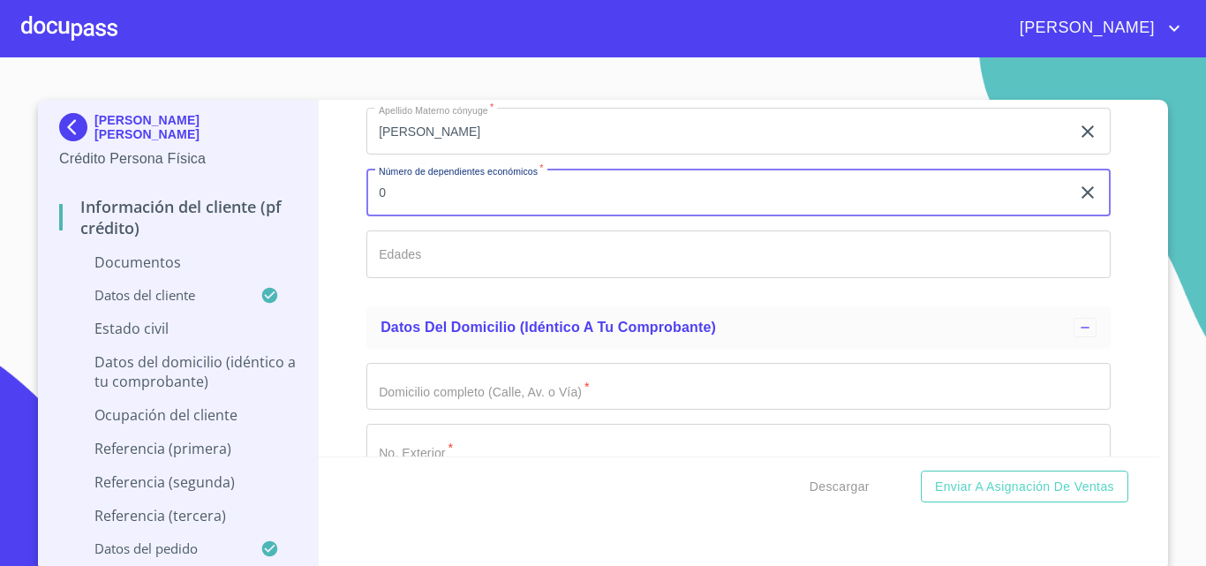
type input "0"
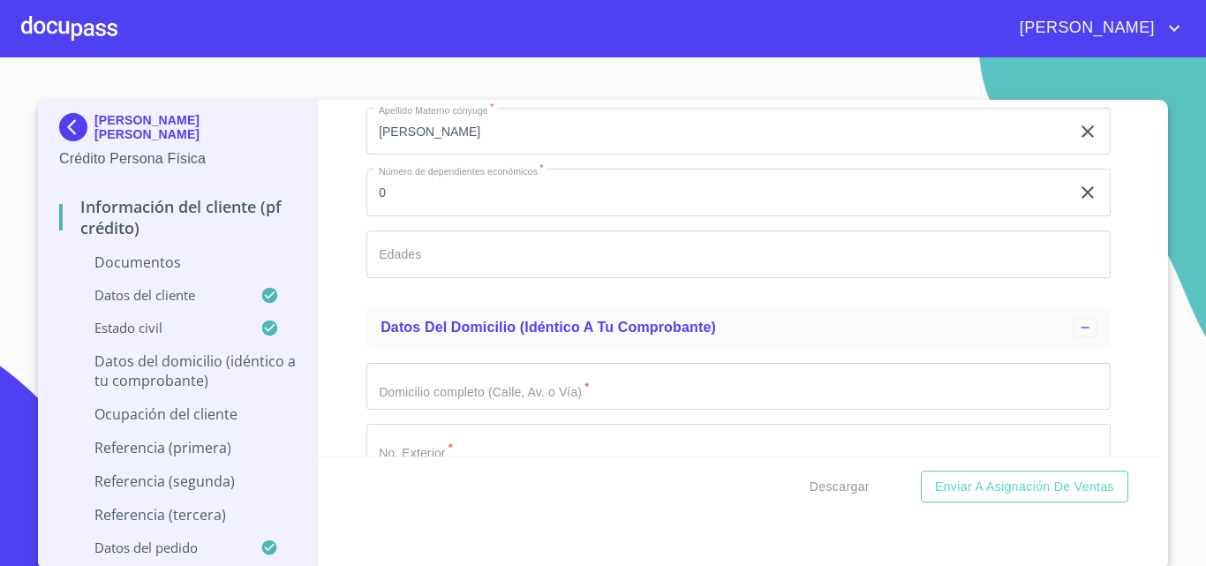
click at [374, 293] on ul "Estado Civil Estado Civil   * [PERSON_NAME] ​ Régimen matrimonial   * Sociedad …" at bounding box center [738, 18] width 744 height 563
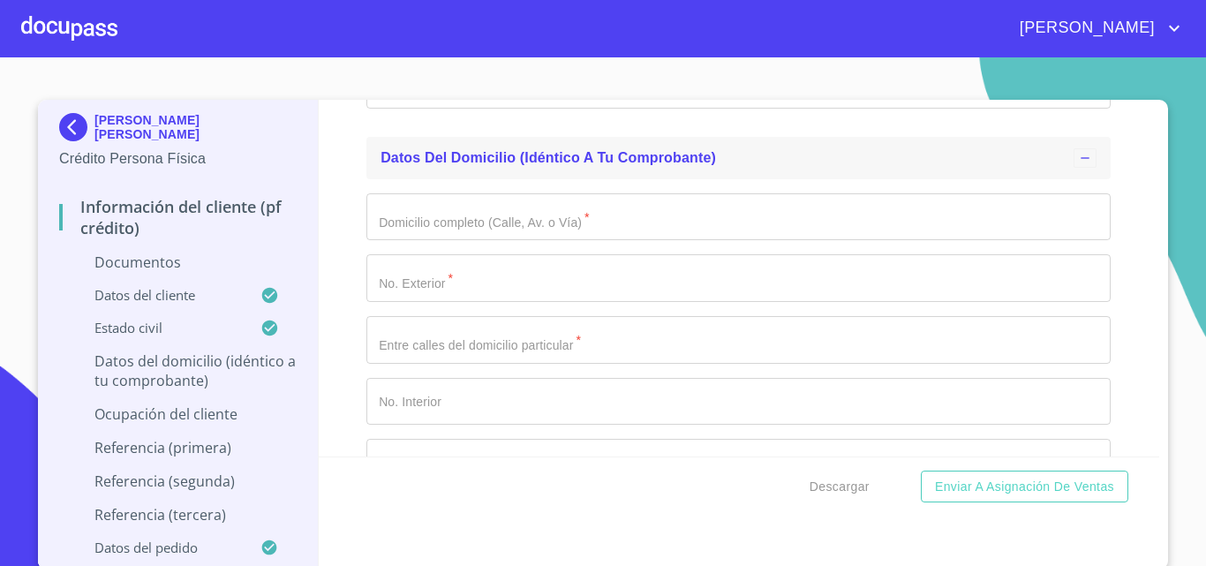
scroll to position [4504, 0]
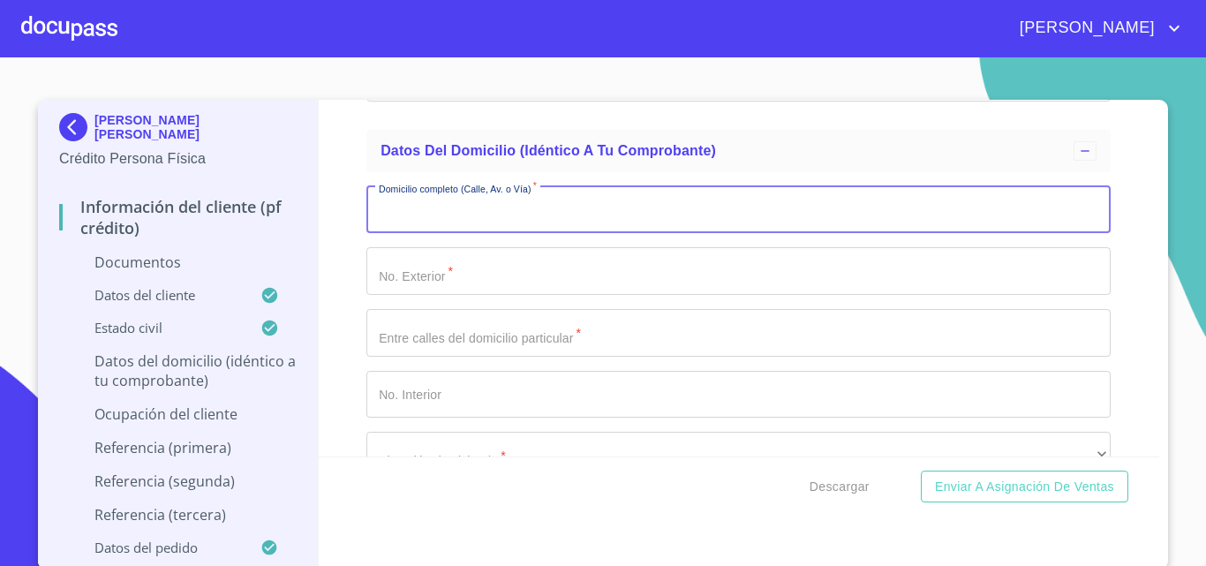
click at [418, 215] on input "Documento de identificación.   *" at bounding box center [738, 210] width 744 height 48
type input "AV PASEO ORIGEN"
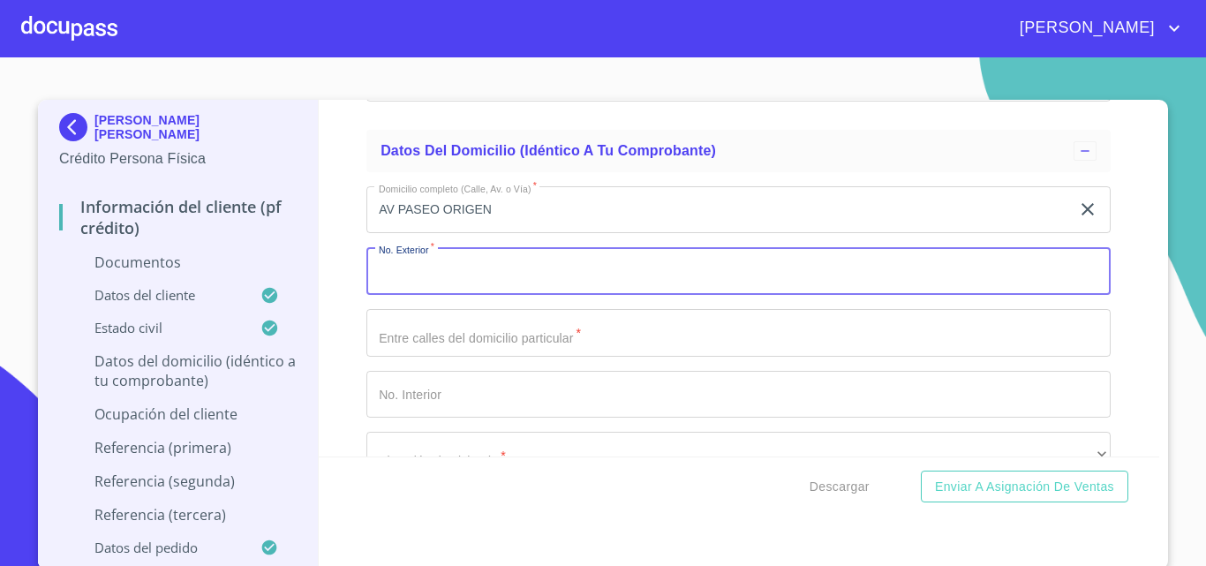
click at [439, 268] on input "Documento de identificación.   *" at bounding box center [738, 271] width 744 height 48
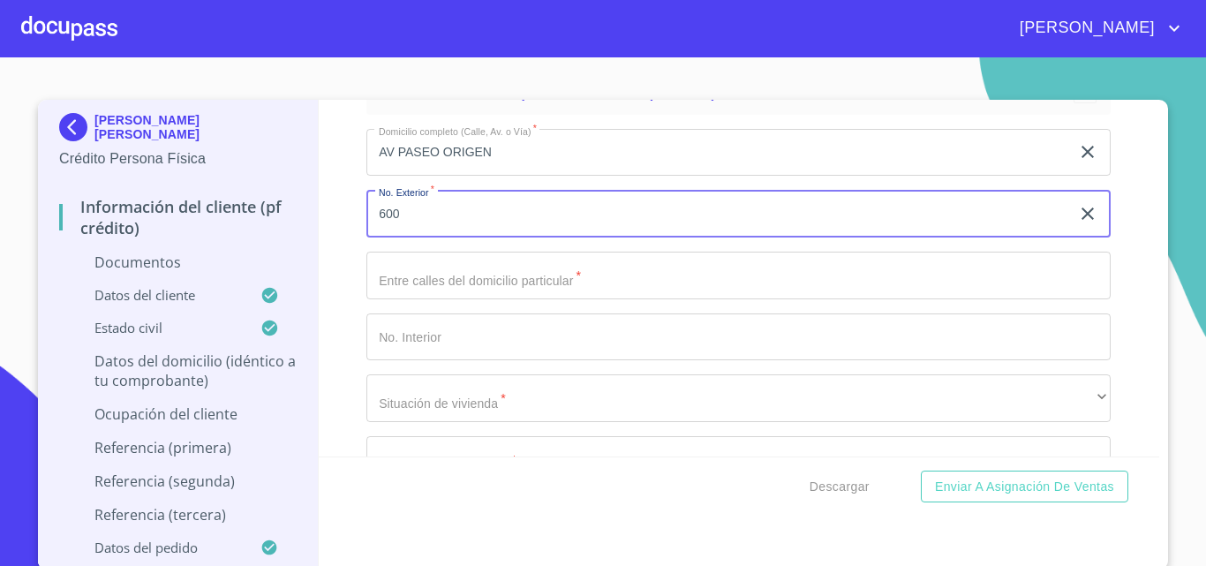
scroll to position [4592, 0]
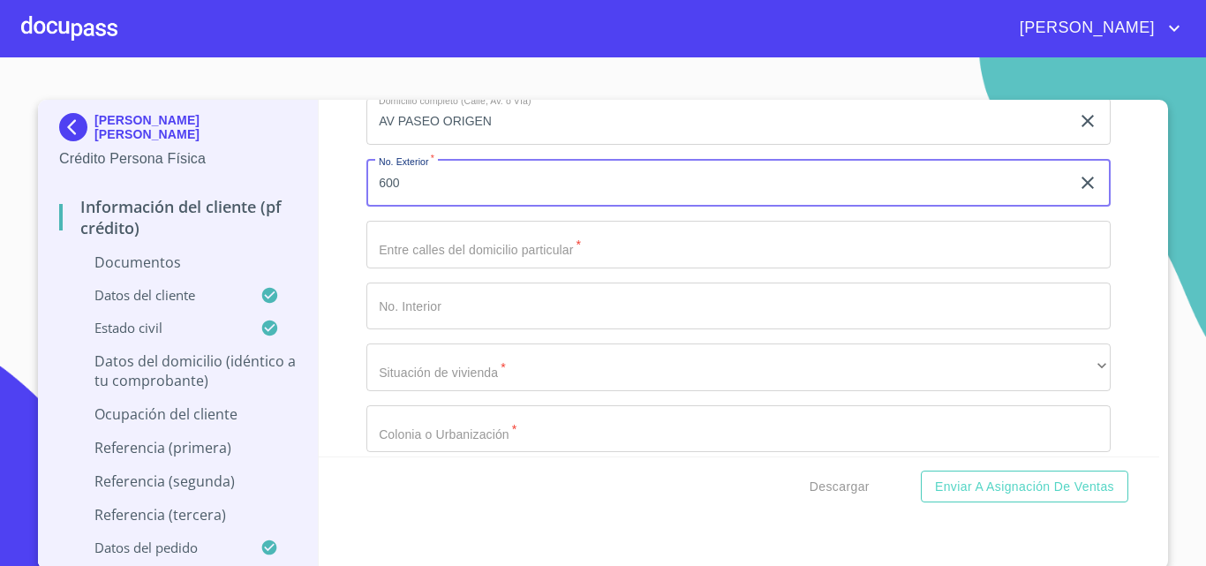
type input "600"
click at [416, 308] on input "Documento de identificación.   *" at bounding box center [738, 307] width 744 height 48
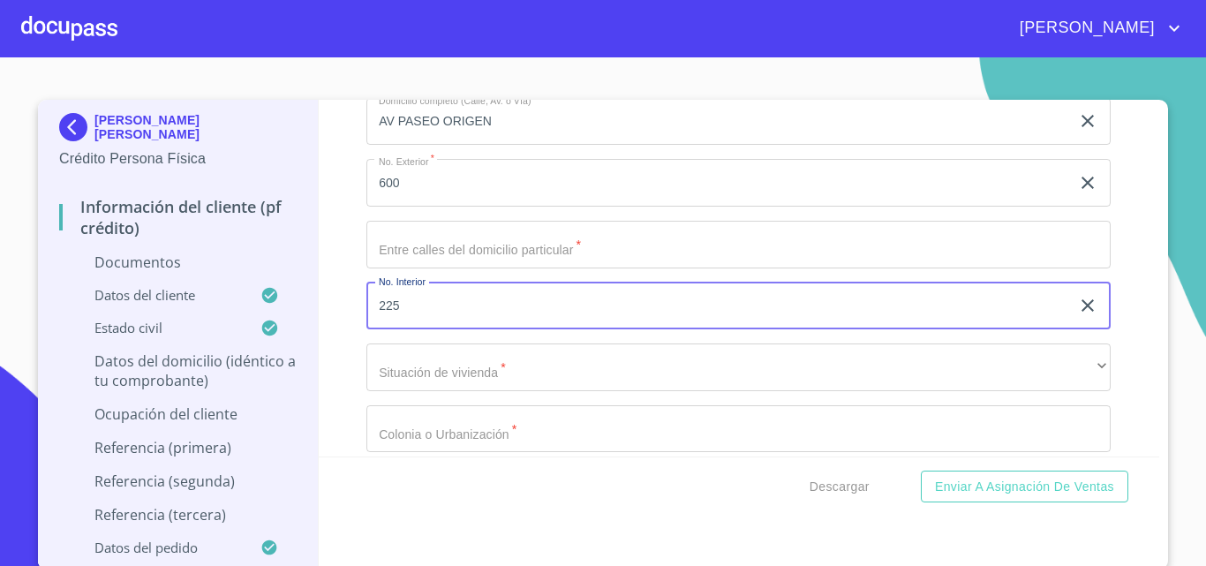
type input "225"
click at [431, 244] on input "Documento de identificación.   *" at bounding box center [738, 245] width 744 height 48
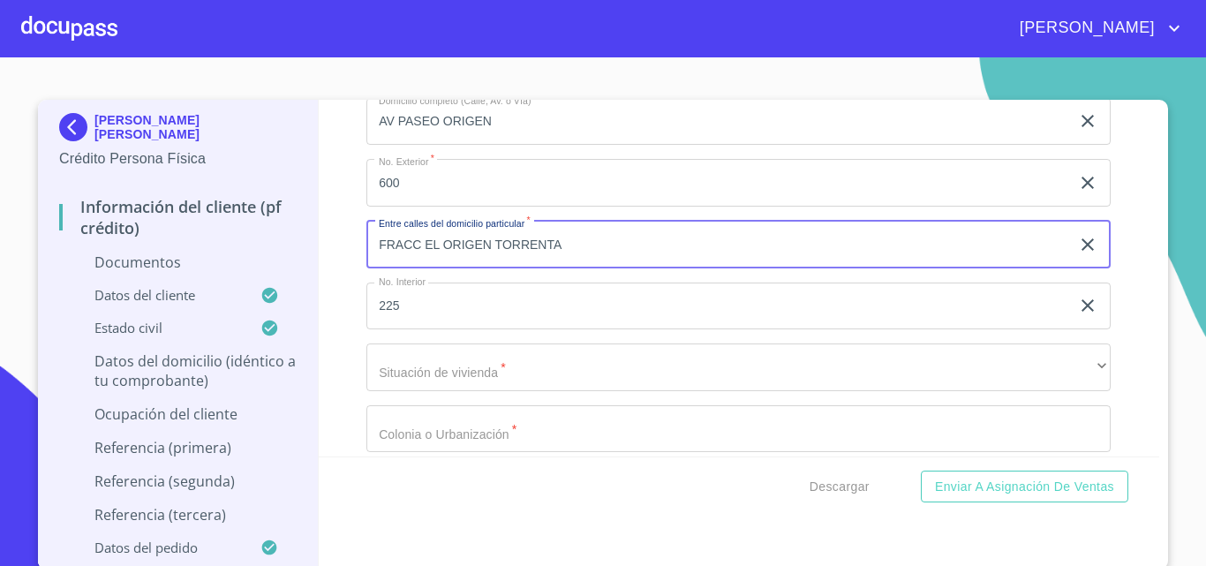
type input "FRACC EL ORIGEN TORRENTA"
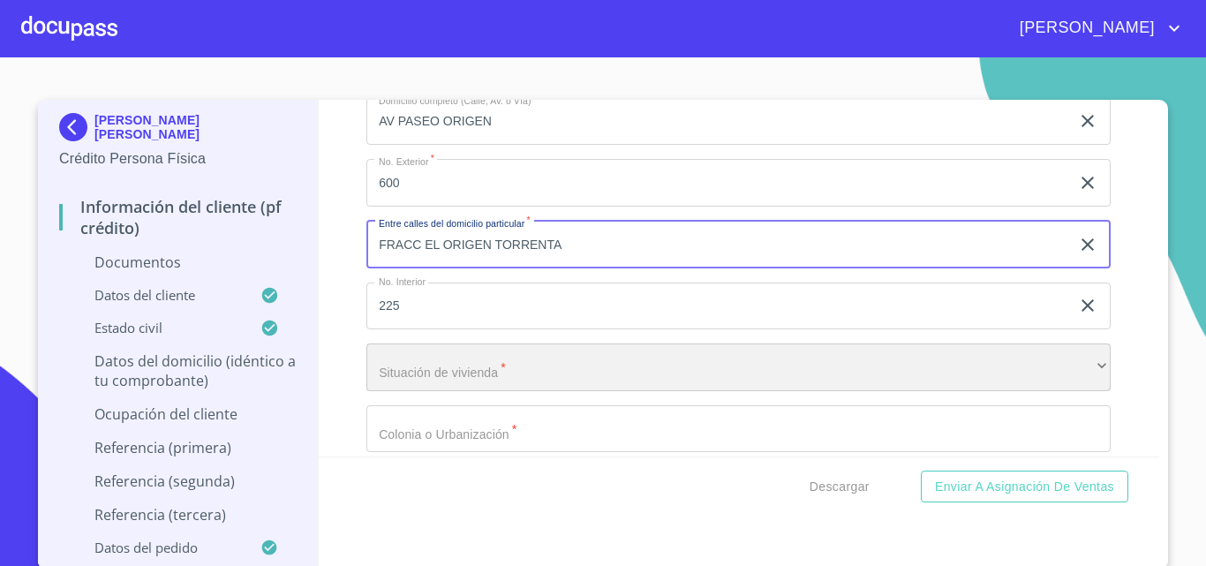
click at [449, 366] on div "​" at bounding box center [738, 368] width 744 height 48
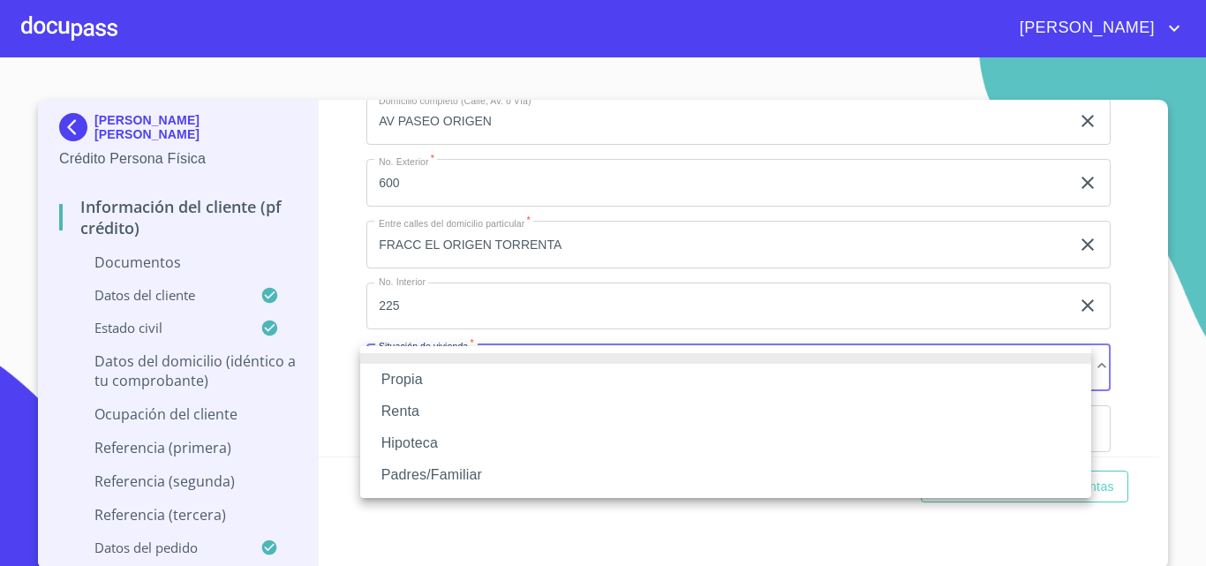
click at [448, 373] on li "Propia" at bounding box center [725, 380] width 731 height 32
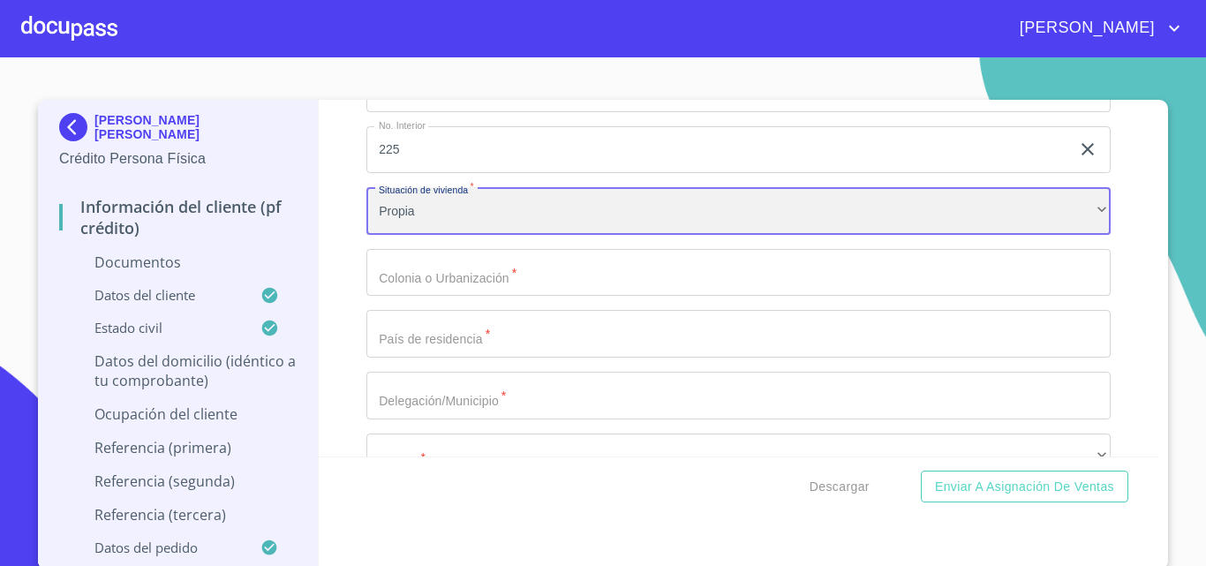
scroll to position [4769, 0]
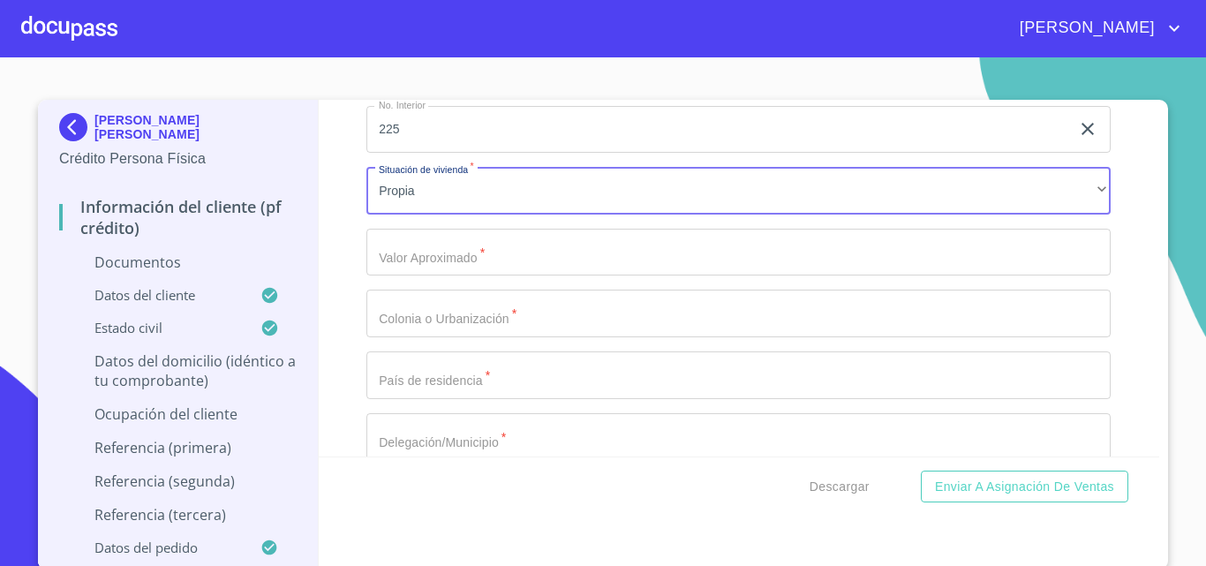
click at [417, 259] on input "Documento de identificación.   *" at bounding box center [738, 253] width 744 height 48
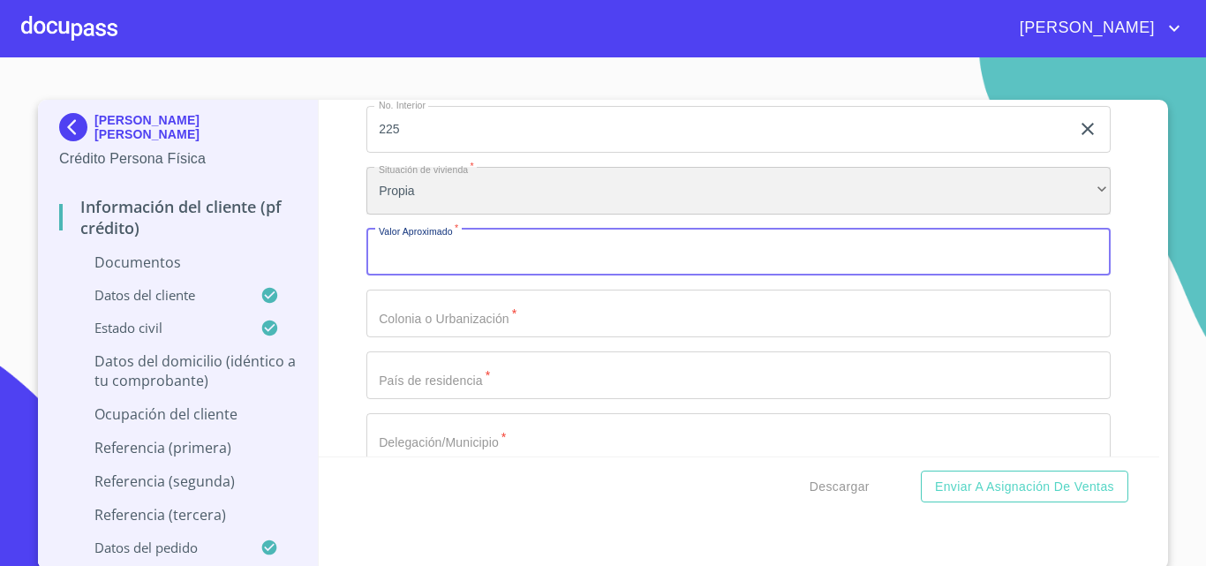
click at [414, 183] on div "Propia" at bounding box center [738, 191] width 744 height 48
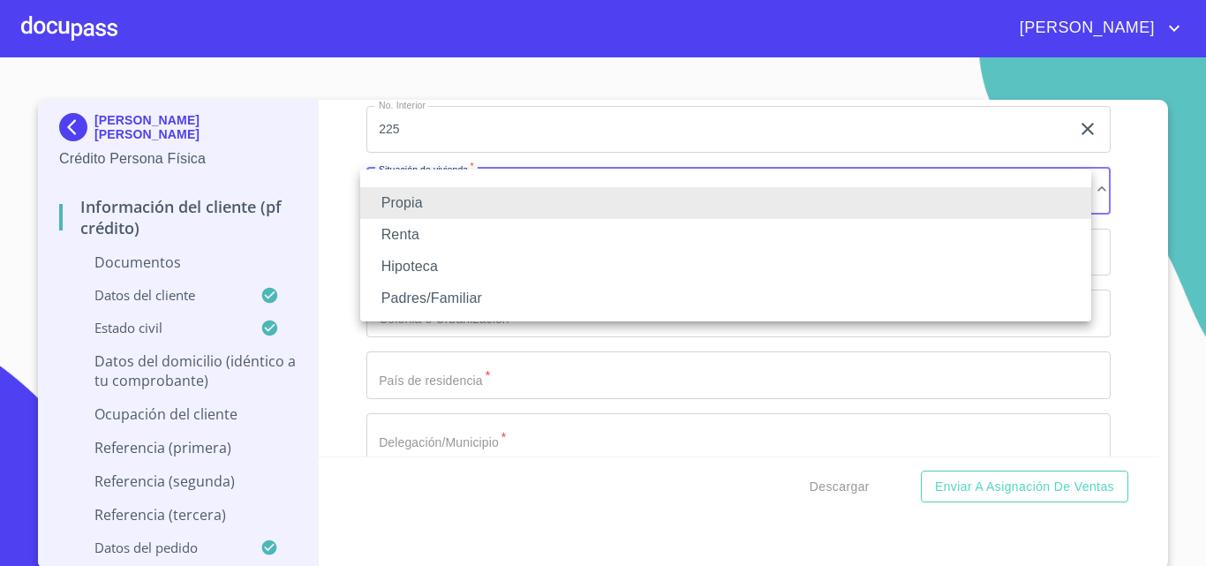
click at [414, 183] on li at bounding box center [725, 182] width 731 height 11
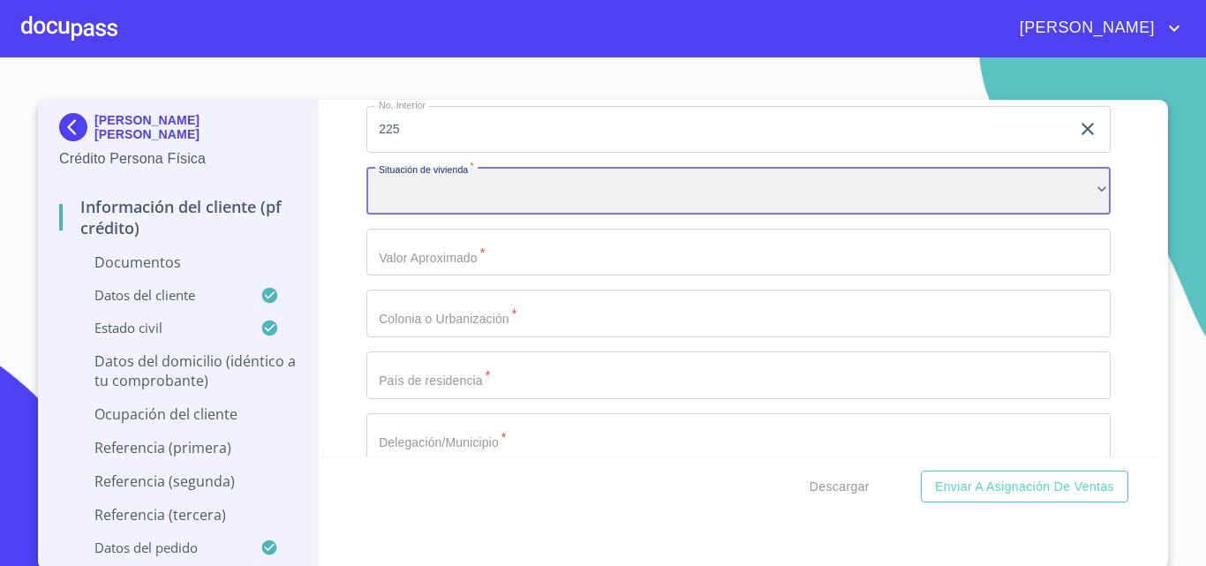
click at [433, 189] on div "​" at bounding box center [738, 191] width 744 height 48
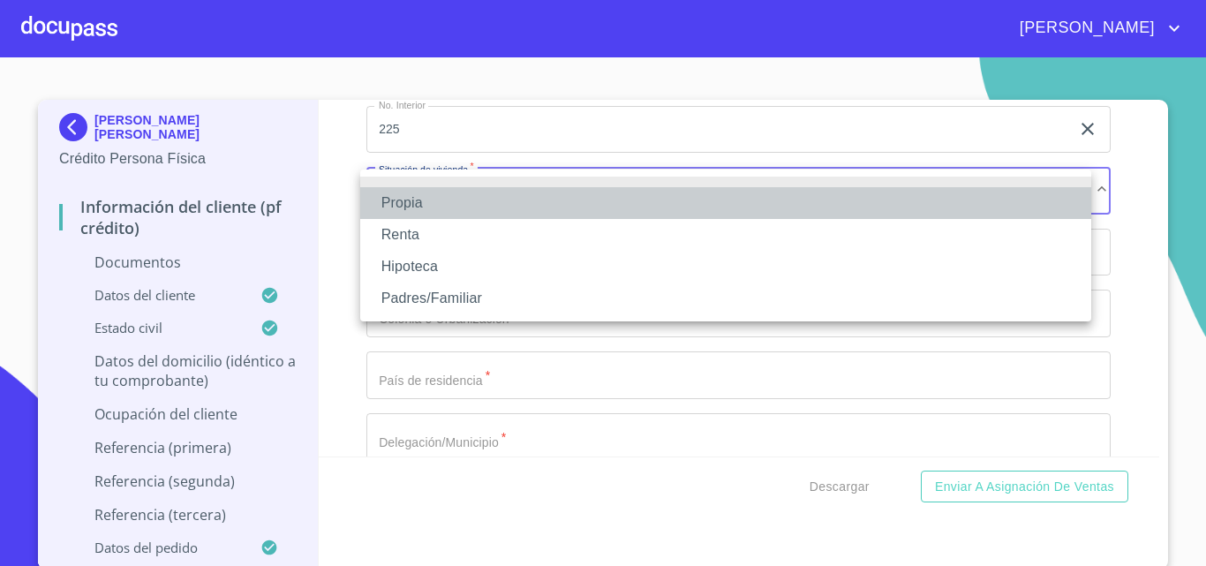
click at [427, 200] on li "Propia" at bounding box center [725, 203] width 731 height 32
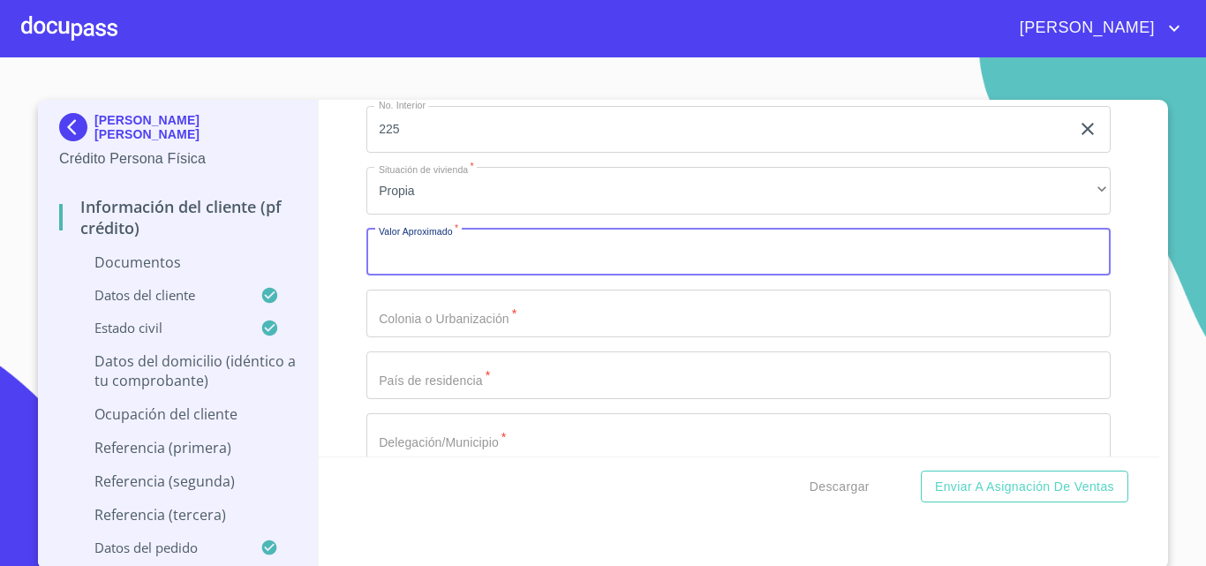
click at [435, 246] on input "Documento de identificación.   *" at bounding box center [738, 253] width 744 height 48
type input "$3,000,000"
click at [418, 307] on input "Documento de identificación.   *" at bounding box center [738, 314] width 744 height 48
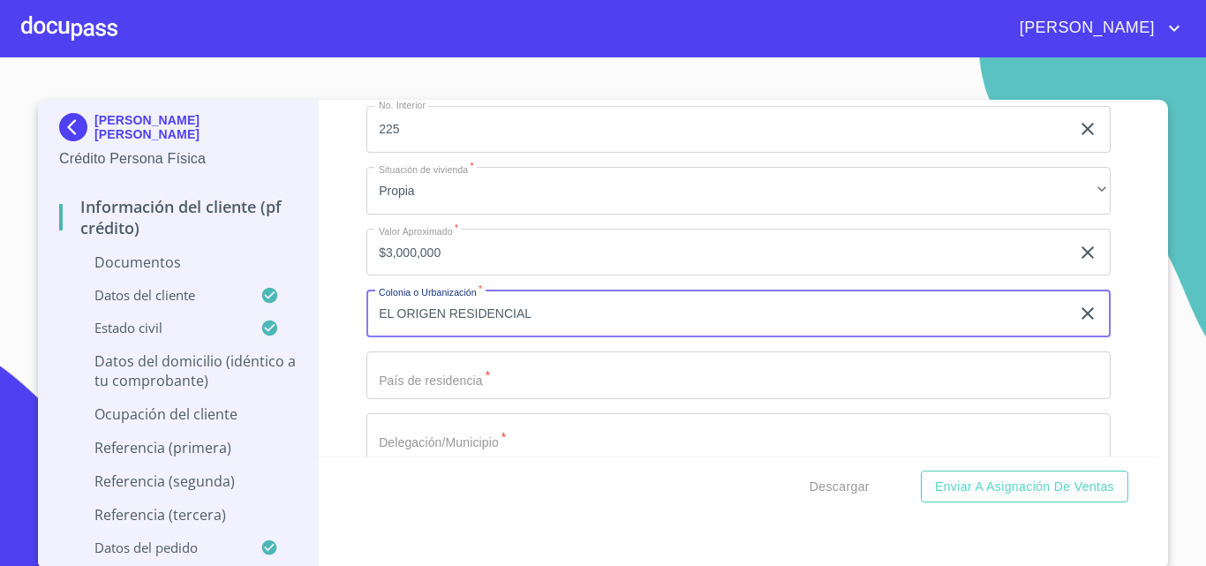
type input "EL ORIGEN RESIDENCIAL"
click at [419, 377] on input "Documento de identificación.   *" at bounding box center [738, 375] width 744 height 48
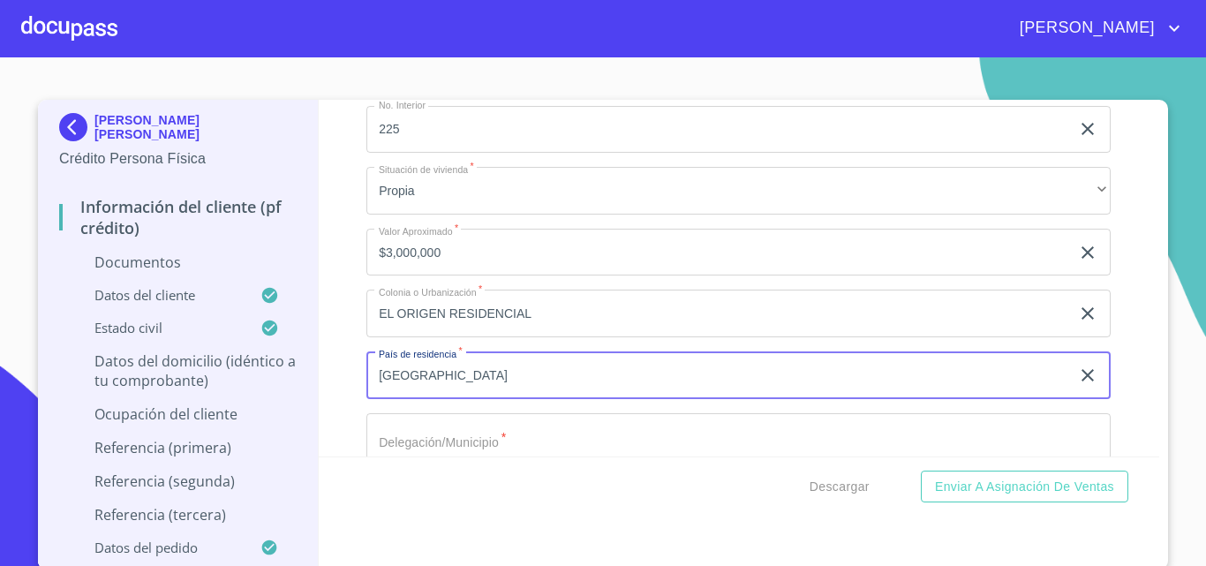
type input "[GEOGRAPHIC_DATA]"
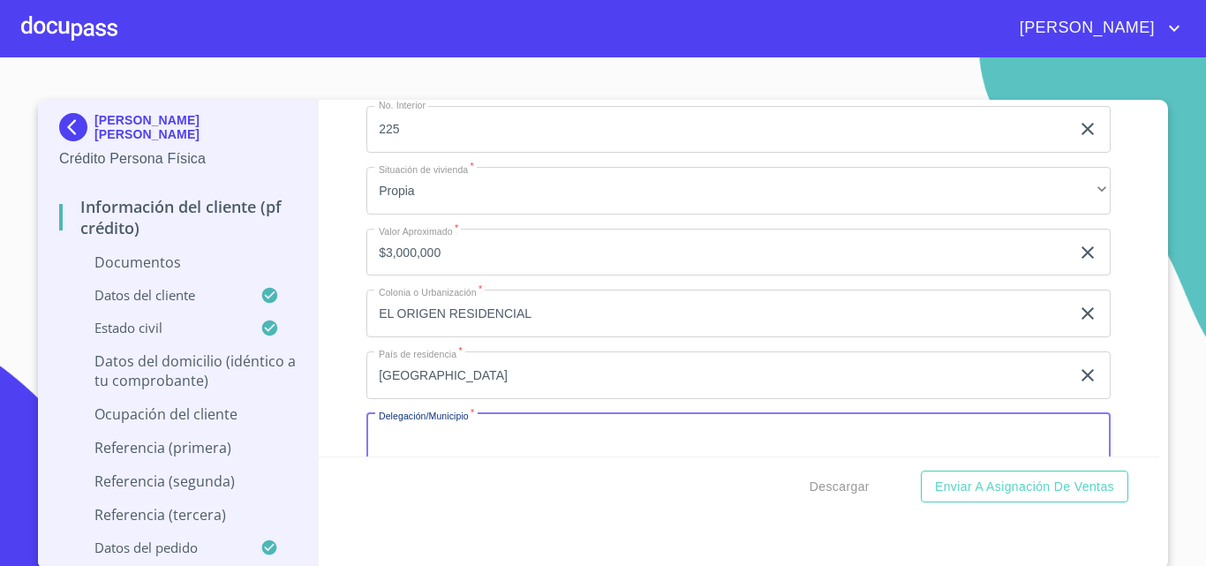
click at [395, 434] on input "Documento de identificación.   *" at bounding box center [738, 437] width 744 height 48
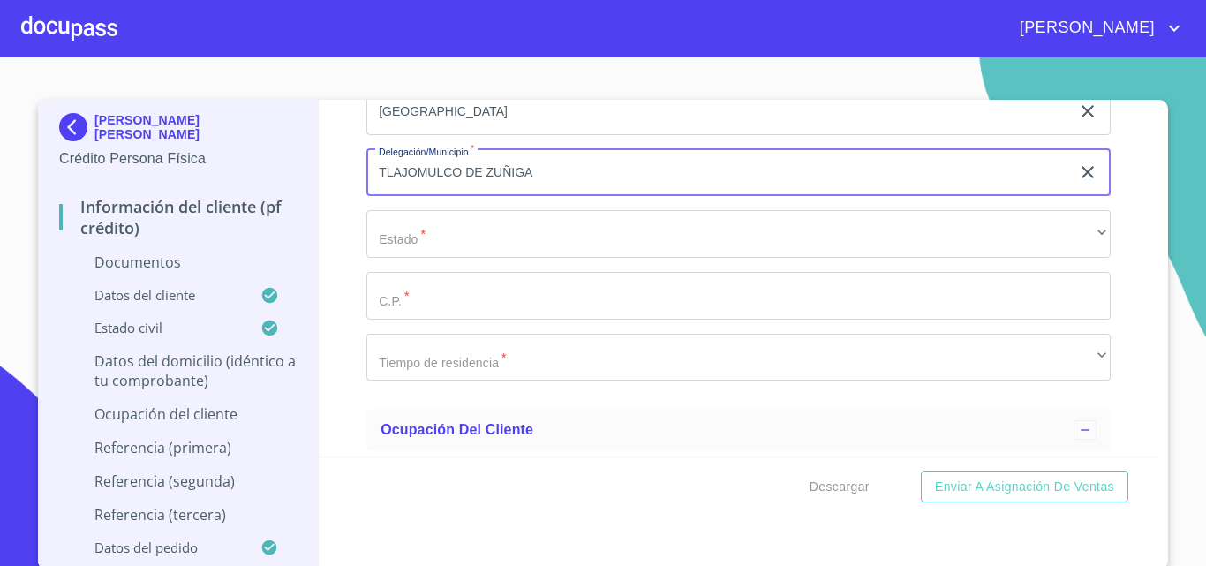
scroll to position [5034, 0]
type input "TLAJOMULCO DE ZUÑIGA"
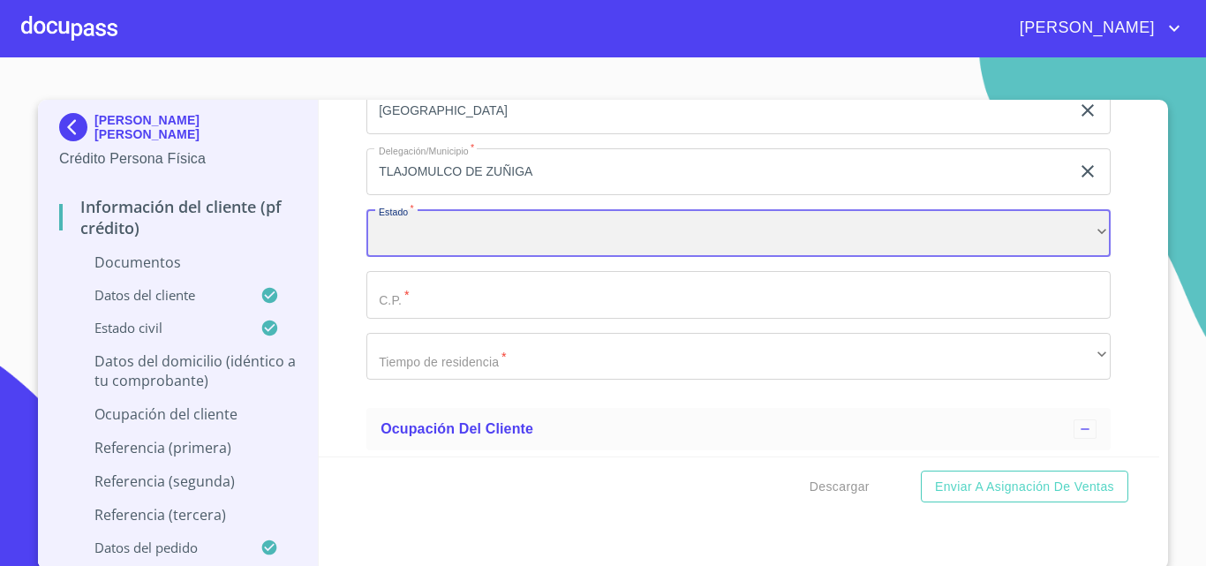
click at [419, 237] on div "​" at bounding box center [738, 233] width 744 height 48
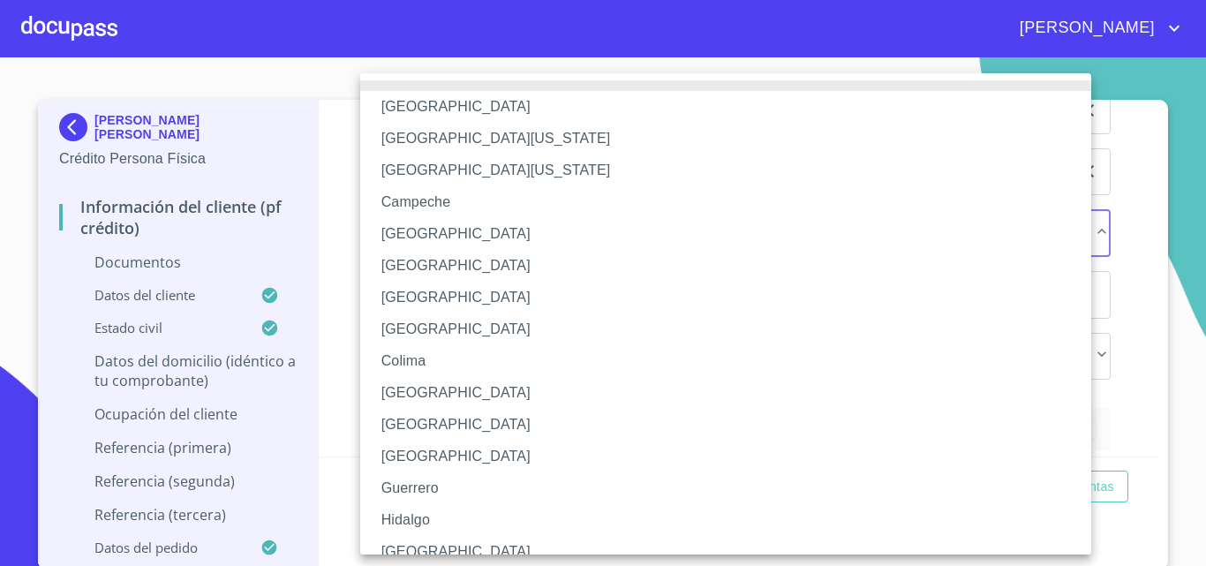
drag, startPoint x: 430, startPoint y: 548, endPoint x: 422, endPoint y: 540, distance: 10.6
click at [429, 548] on li "[GEOGRAPHIC_DATA]" at bounding box center [732, 552] width 744 height 32
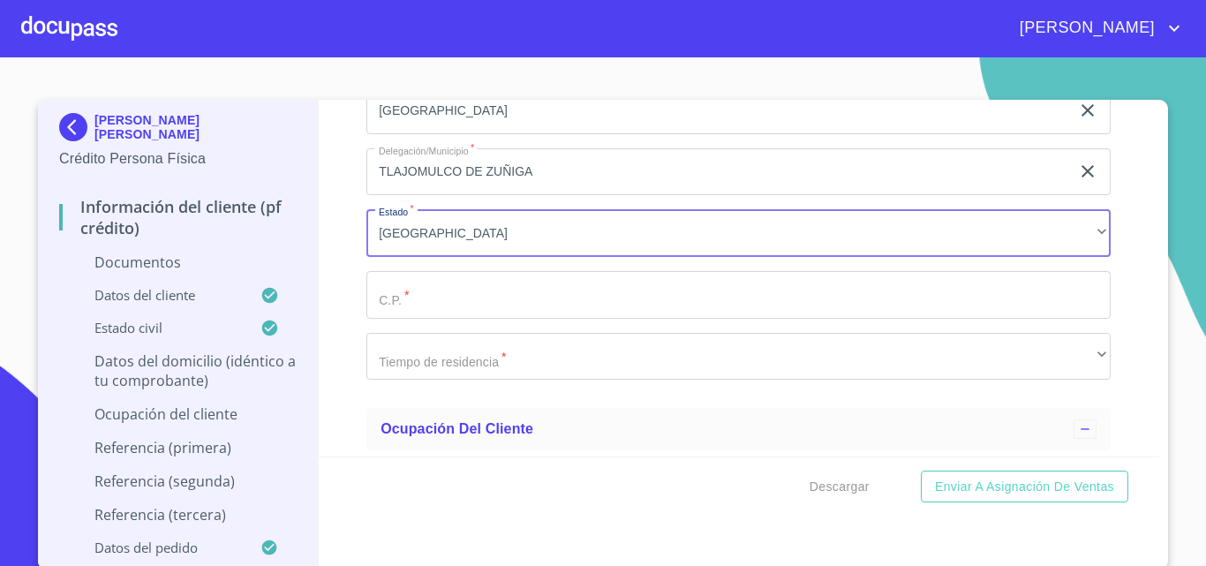
click at [408, 291] on input "Documento de identificación.   *" at bounding box center [738, 295] width 744 height 48
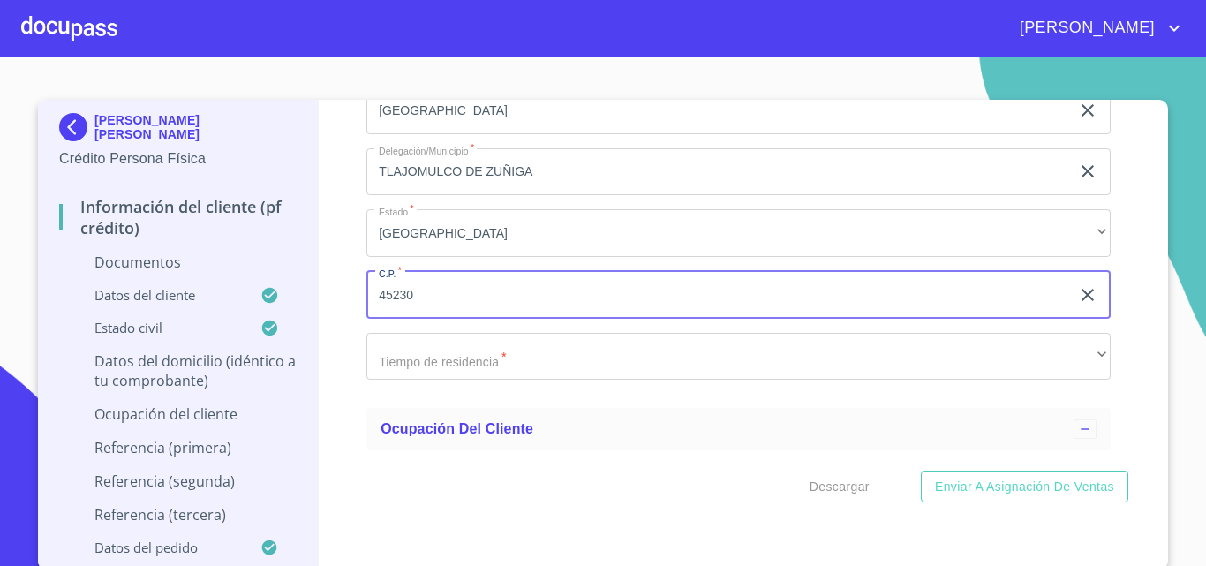
type input "45230"
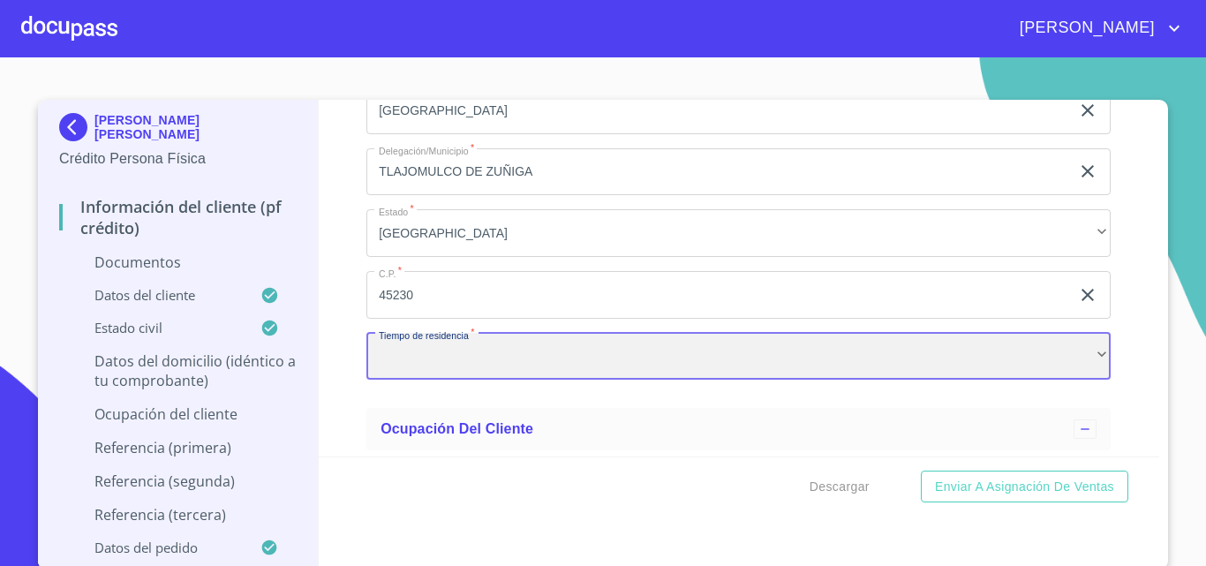
click at [400, 358] on div "​" at bounding box center [738, 357] width 744 height 48
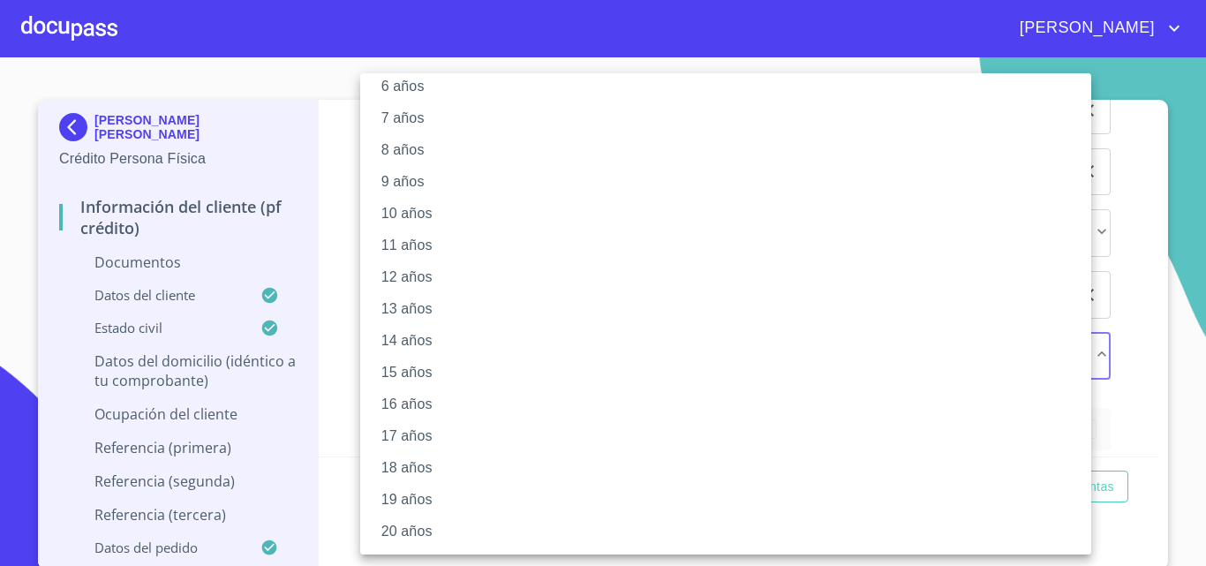
scroll to position [123, 0]
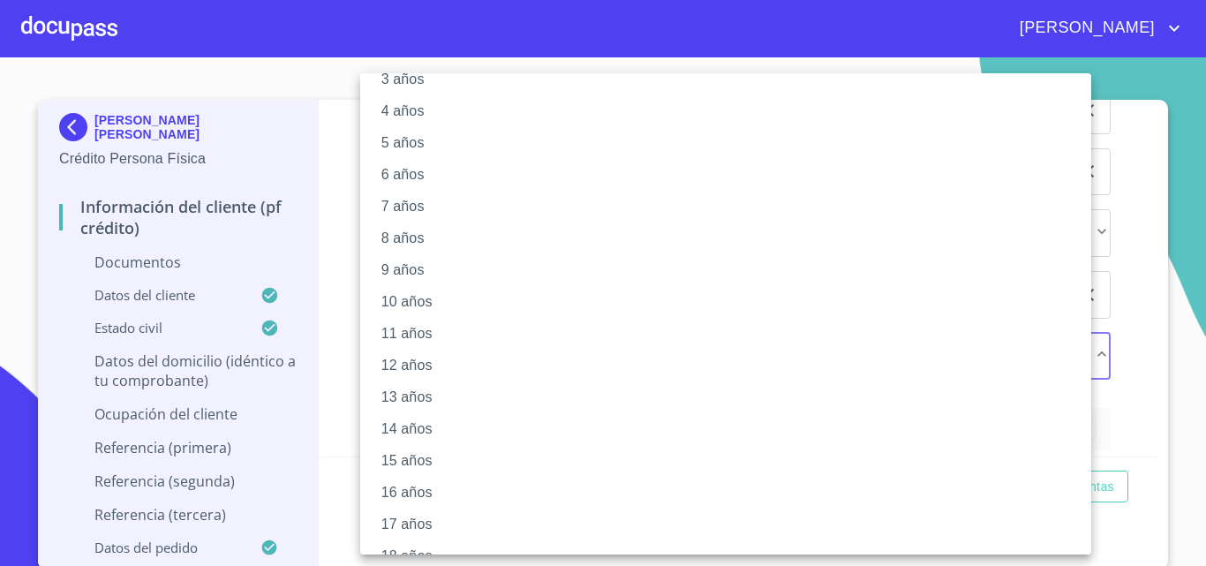
click at [412, 137] on li "5 años" at bounding box center [732, 143] width 744 height 32
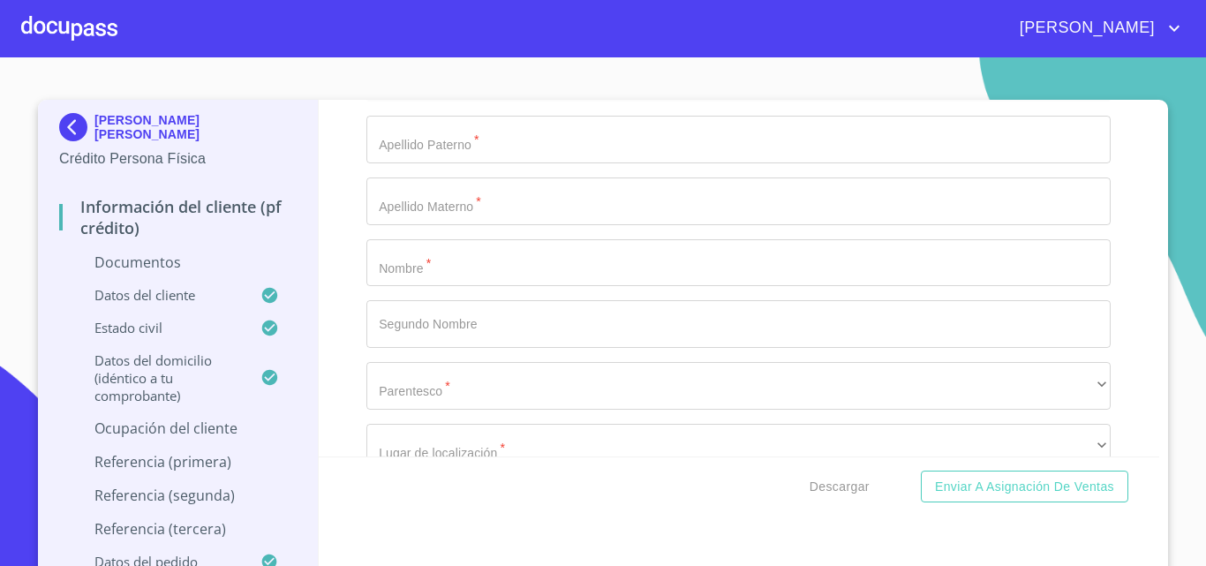
scroll to position [6712, 0]
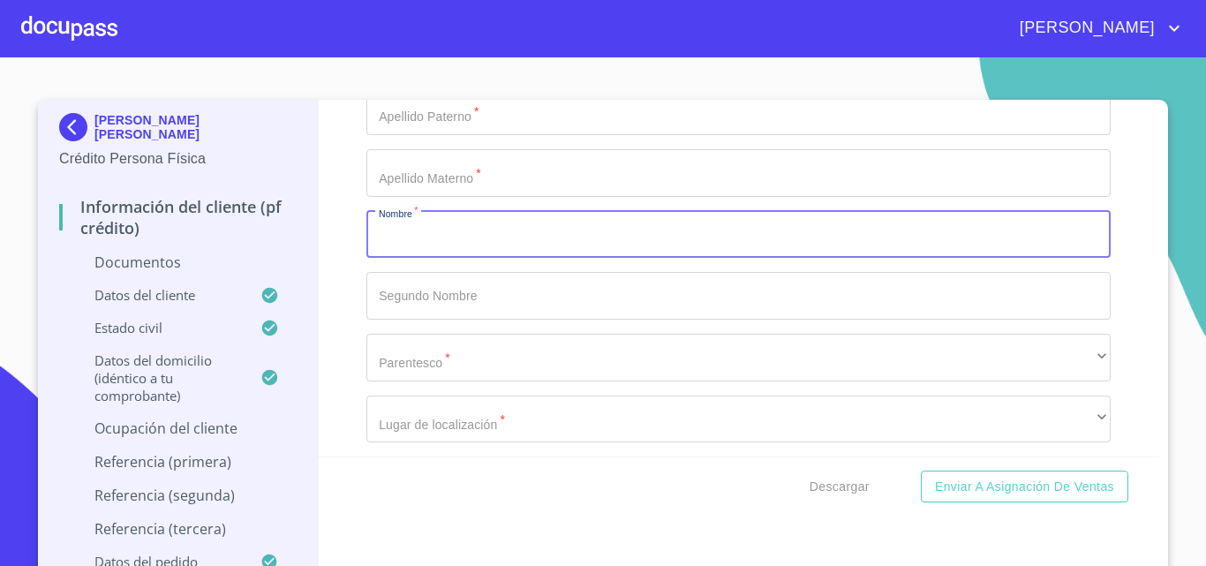
click at [389, 232] on input "Documento de identificación.   *" at bounding box center [738, 235] width 744 height 48
type input "CESAR"
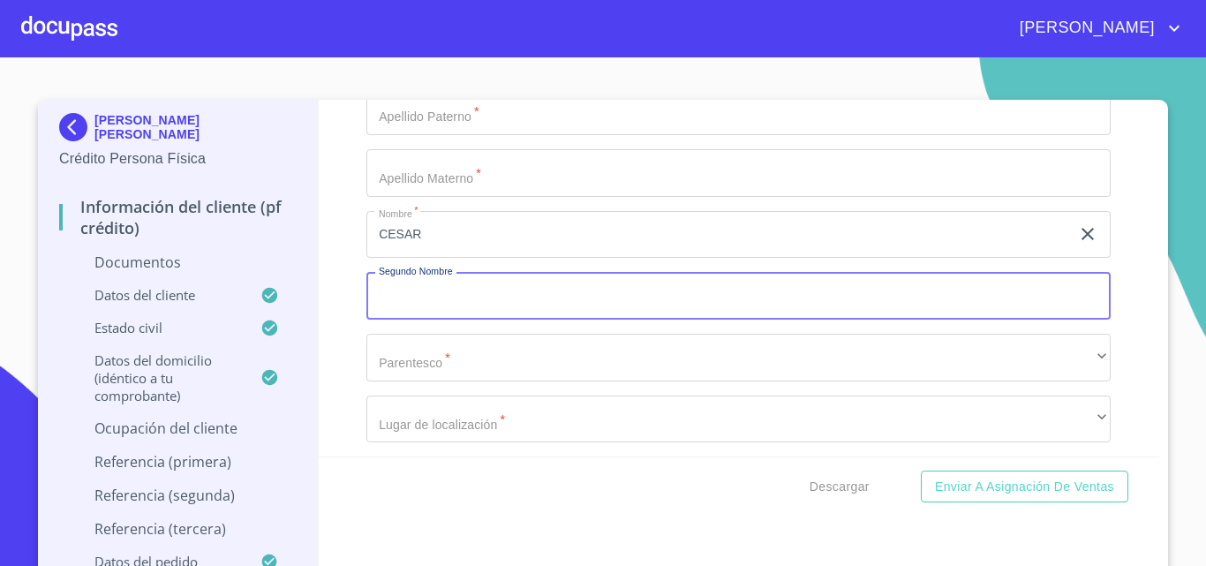
click at [419, 280] on input "Documento de identificación.   *" at bounding box center [738, 296] width 744 height 48
type input "[PERSON_NAME]"
click at [406, 126] on input "Documento de identificación.   *" at bounding box center [738, 111] width 744 height 48
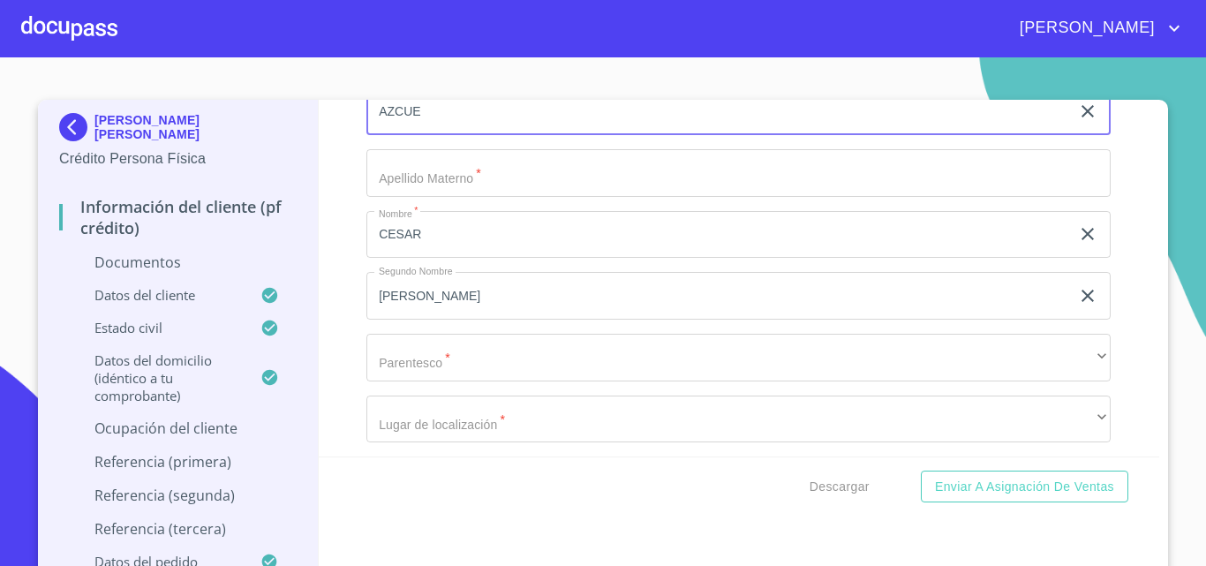
type input "AZCUE"
click at [386, 166] on input "Documento de identificación.   *" at bounding box center [738, 173] width 744 height 48
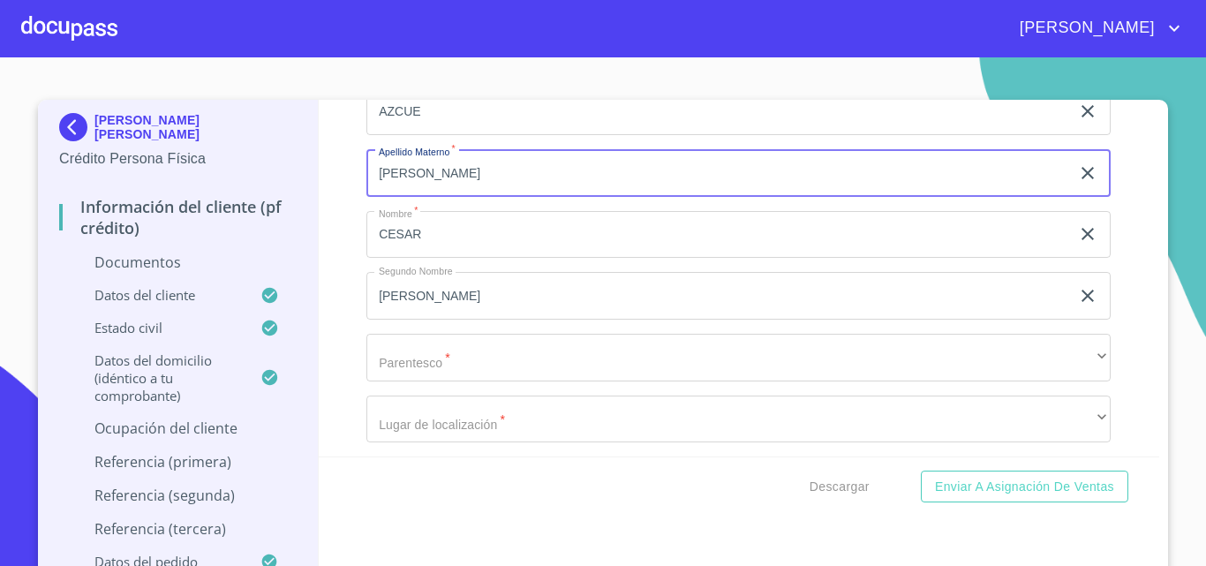
type input "[PERSON_NAME]"
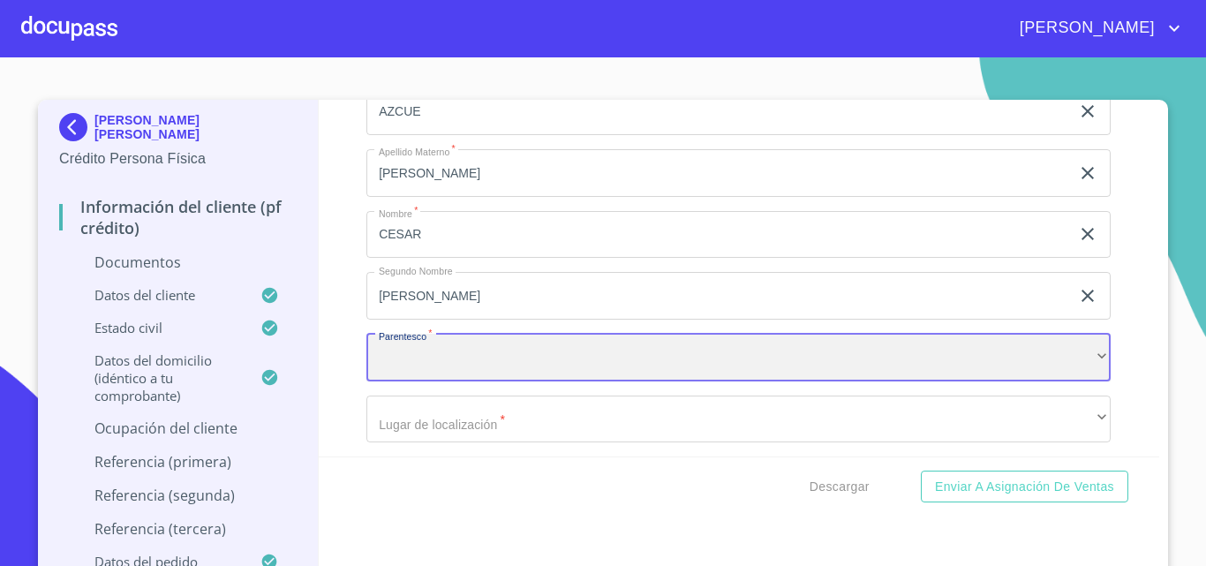
click at [389, 374] on div "​" at bounding box center [738, 358] width 744 height 48
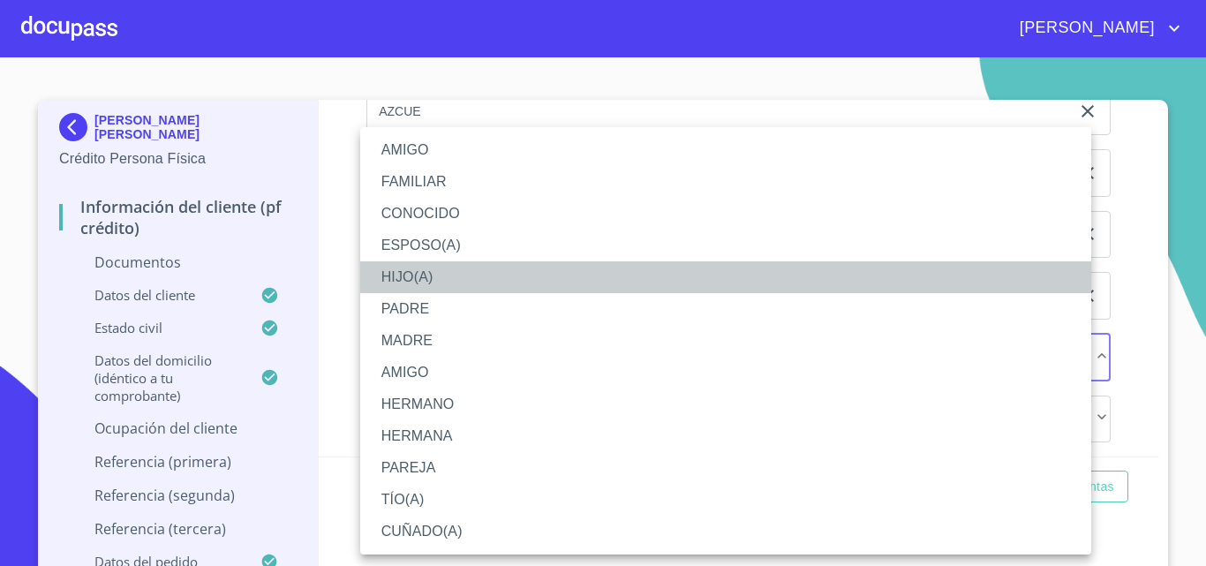
click at [424, 269] on li "HIJO(A)" at bounding box center [725, 277] width 731 height 32
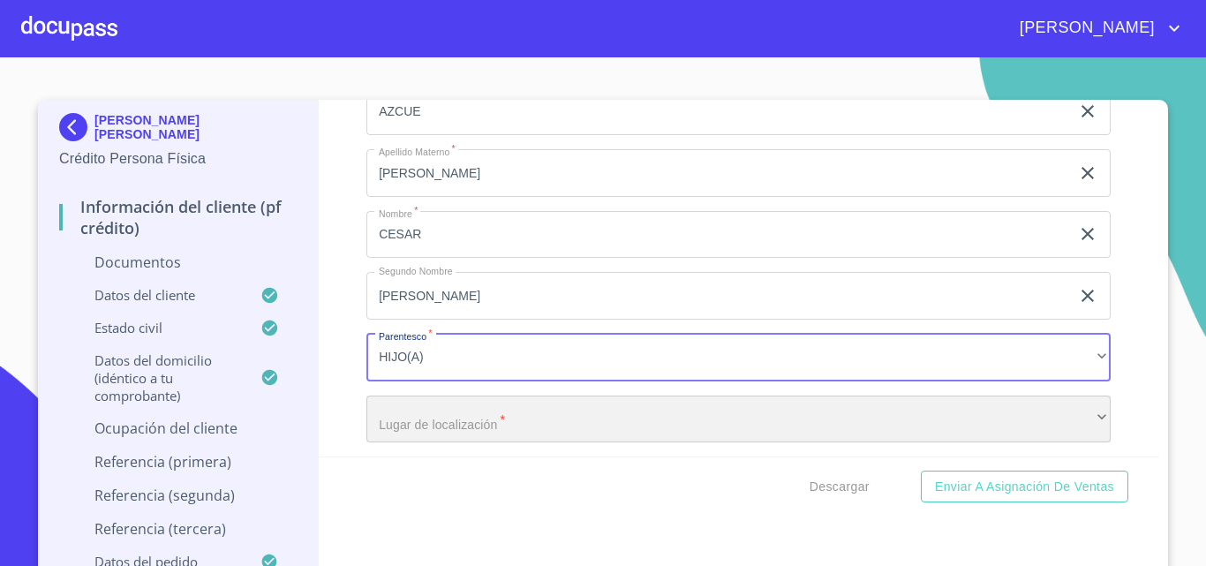
click at [438, 427] on div "​" at bounding box center [738, 420] width 744 height 48
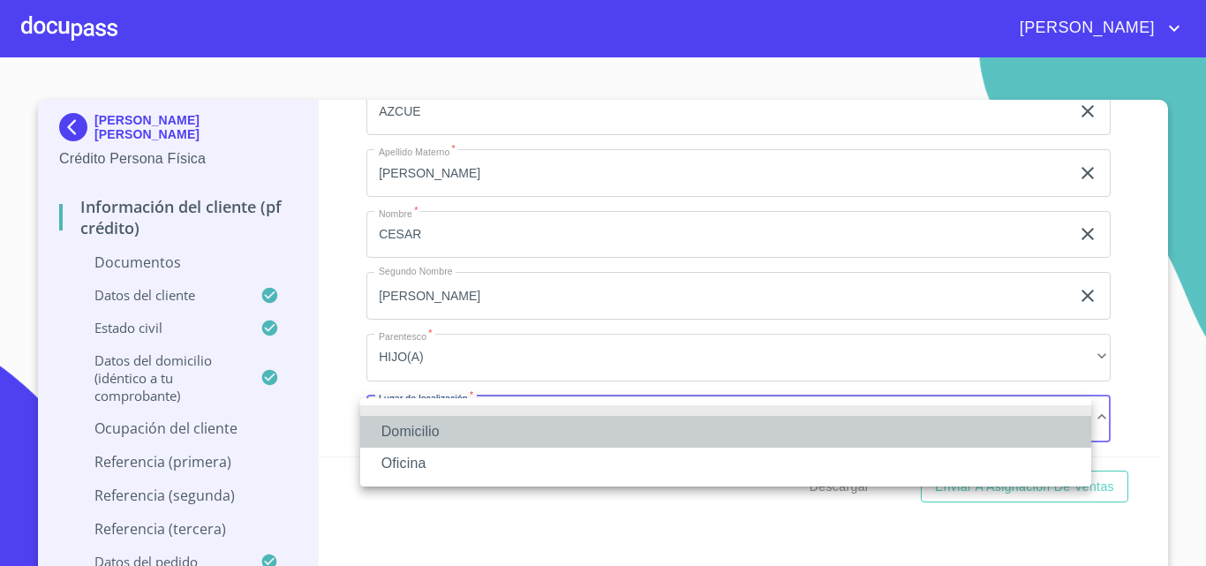
click at [426, 424] on li "Domicilio" at bounding box center [725, 432] width 731 height 32
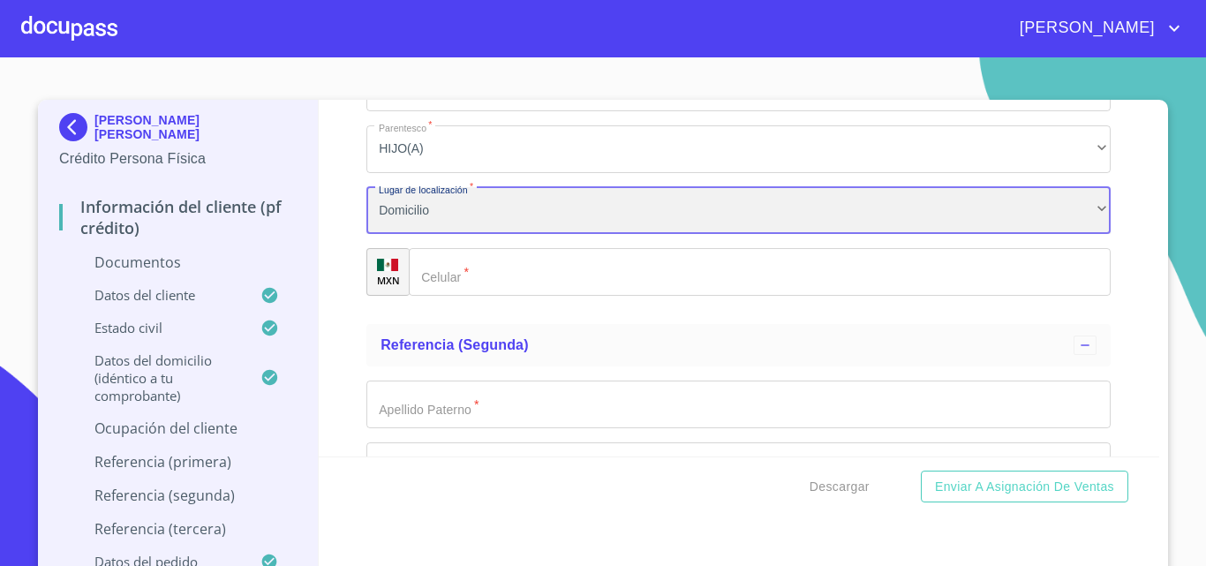
scroll to position [6976, 0]
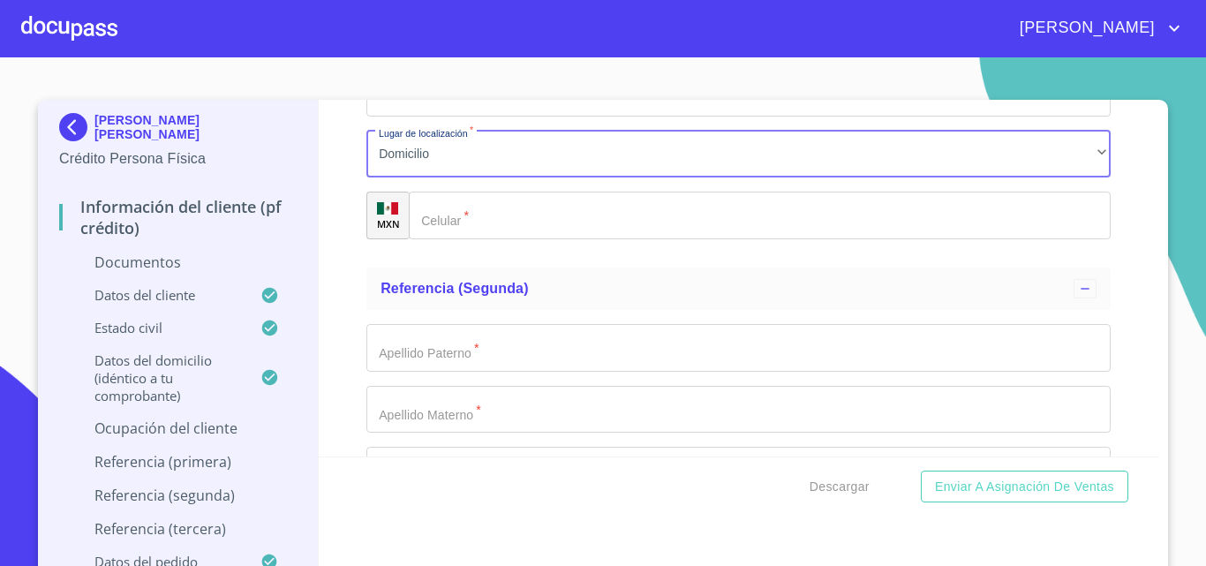
click at [435, 214] on div "​" at bounding box center [760, 216] width 702 height 48
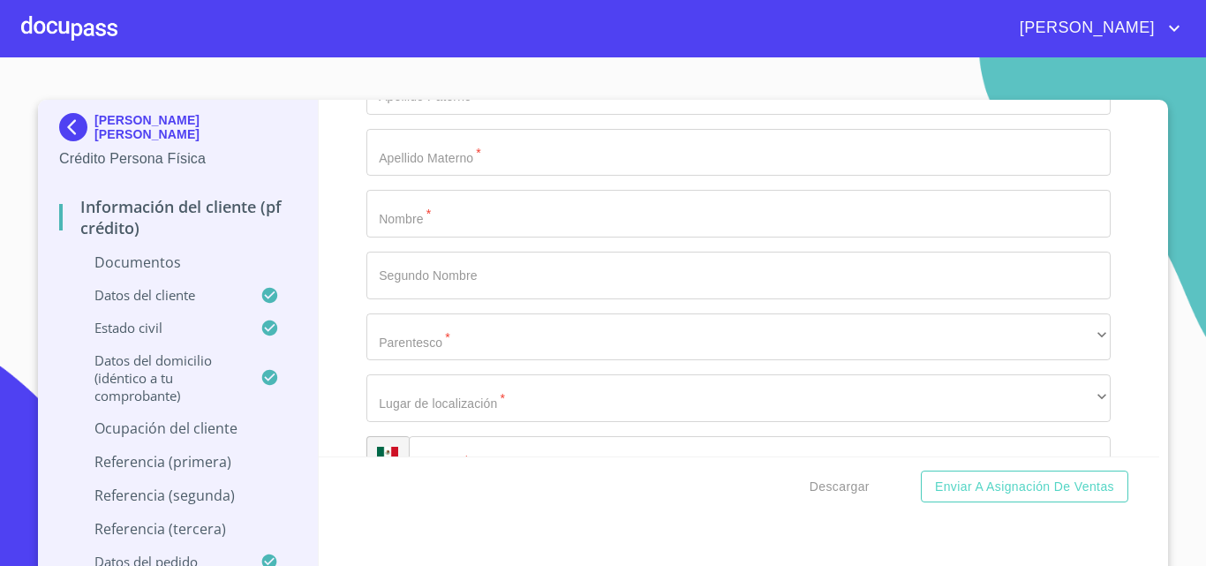
scroll to position [7241, 0]
type input "[PHONE_NUMBER]"
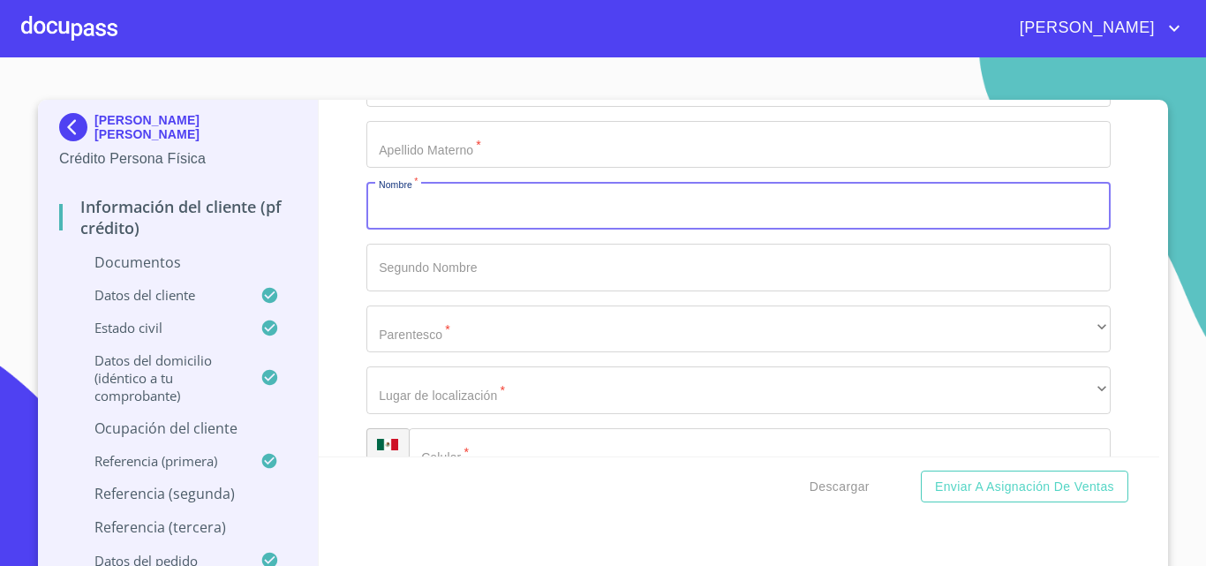
click at [414, 218] on input "Documento de identificación.   *" at bounding box center [738, 206] width 744 height 48
type input "[PERSON_NAME]"
click at [397, 268] on input "Documento de identificación.   *" at bounding box center [738, 268] width 744 height 48
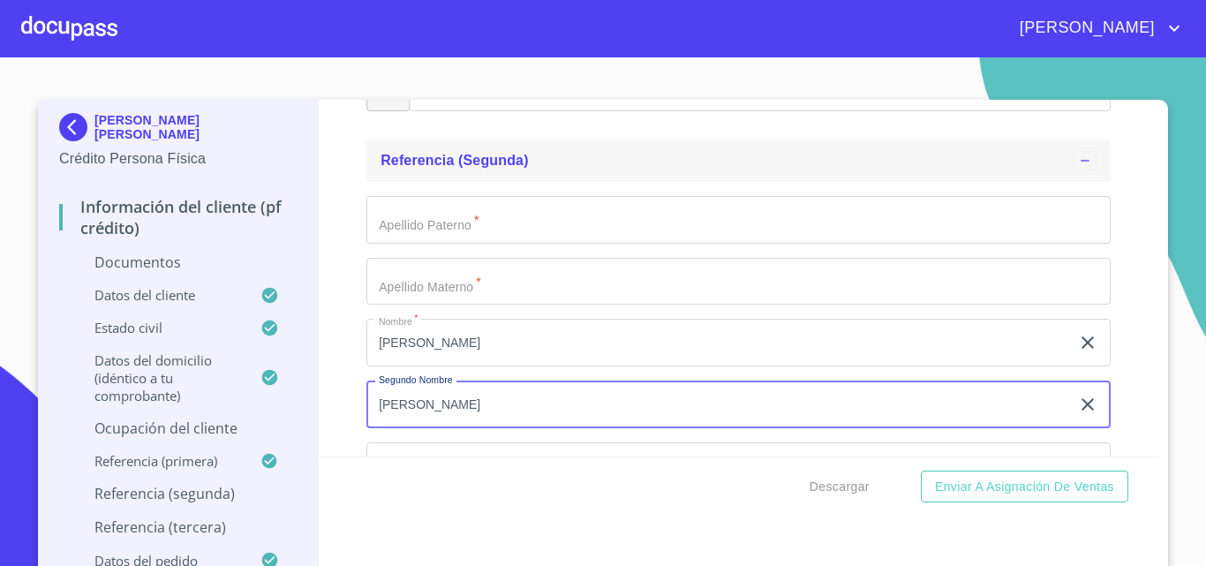
scroll to position [7065, 0]
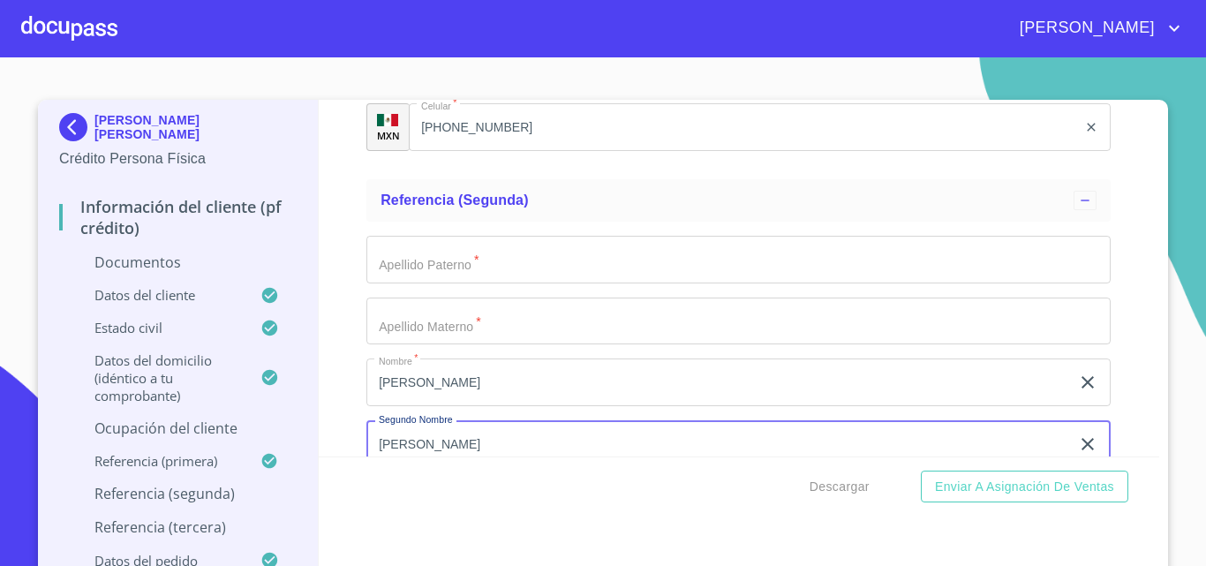
type input "[PERSON_NAME]"
click at [424, 275] on input "Documento de identificación.   *" at bounding box center [738, 260] width 744 height 48
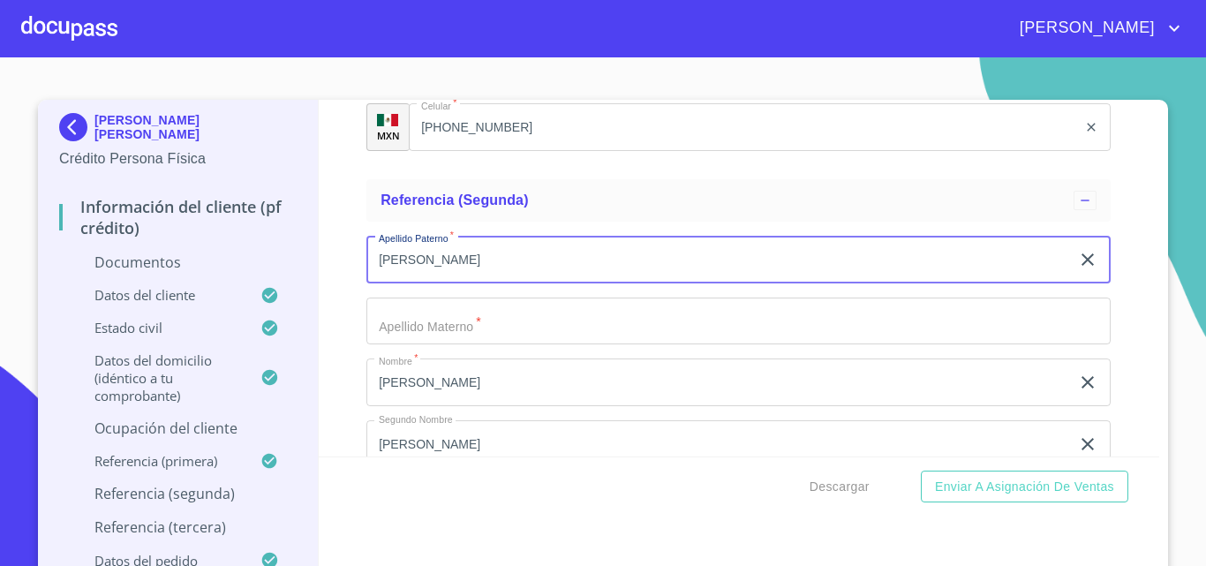
type input "[PERSON_NAME]"
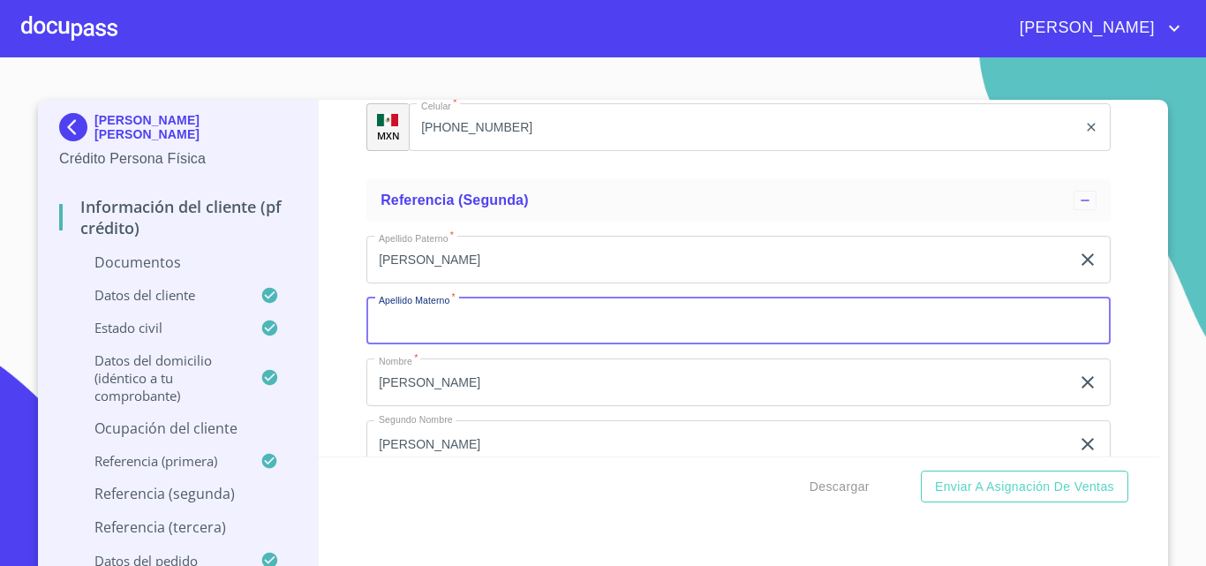
click at [519, 306] on input "Documento de identificación.   *" at bounding box center [738, 322] width 744 height 48
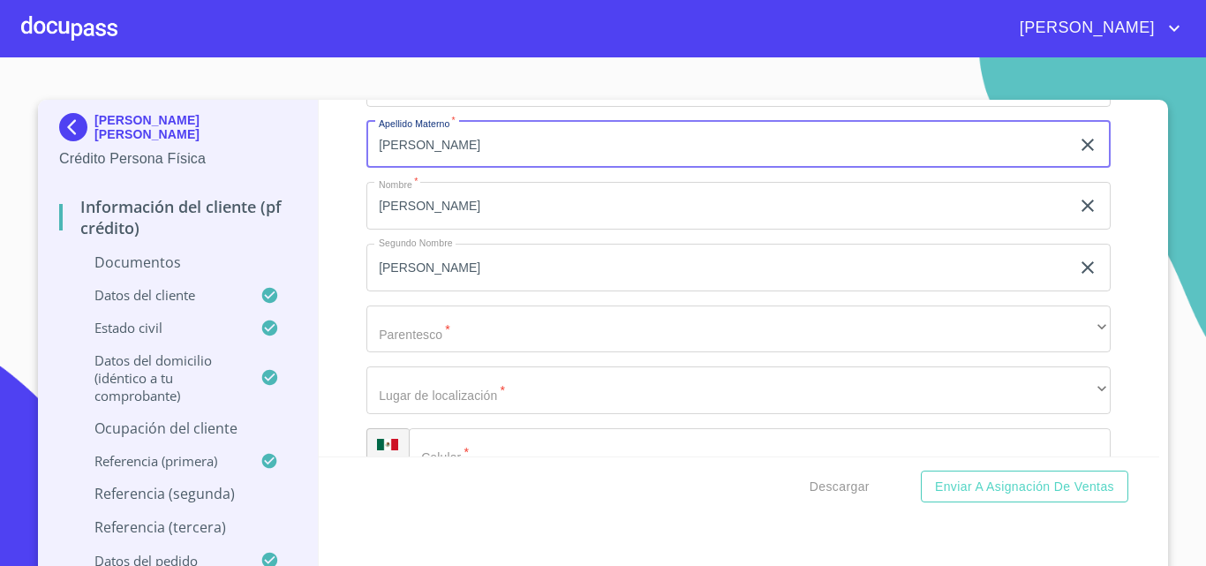
type input "[PERSON_NAME]"
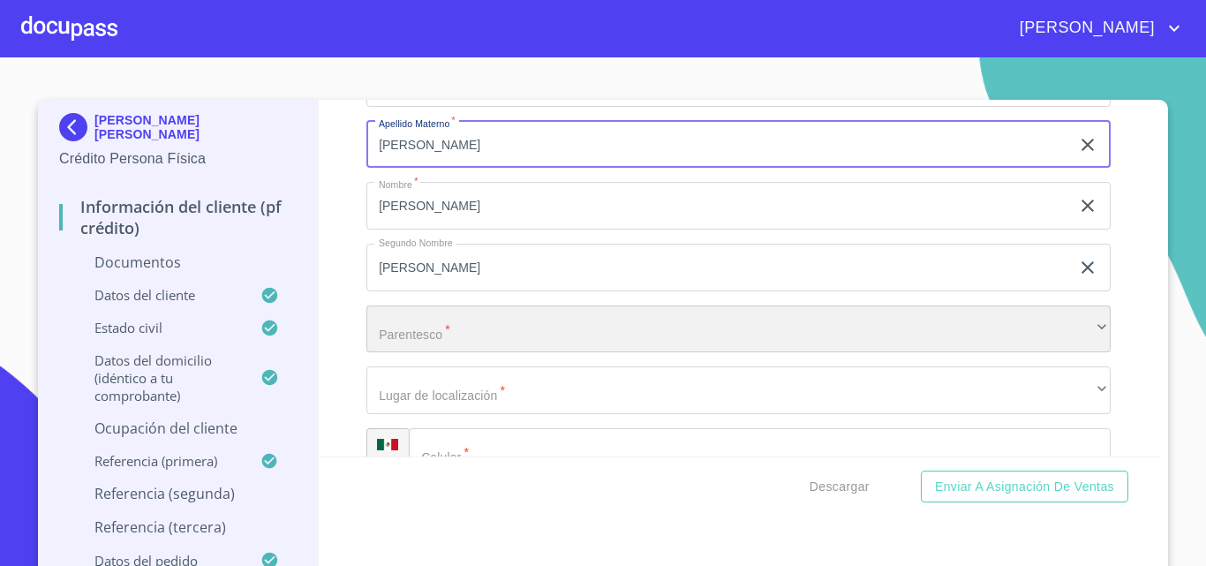
click at [478, 321] on div "​" at bounding box center [738, 330] width 744 height 48
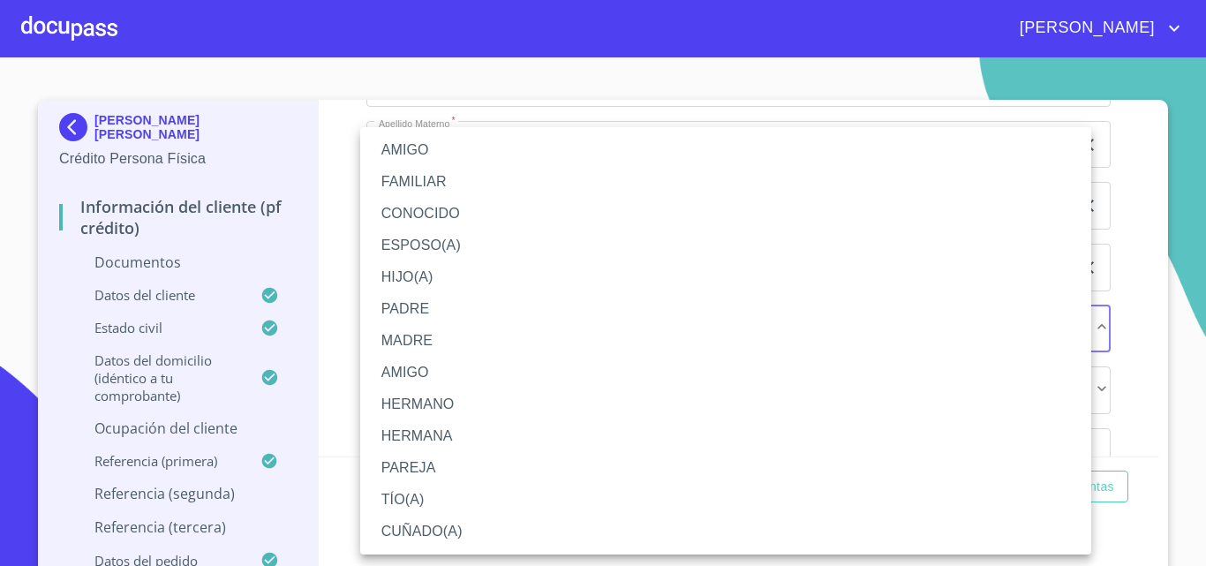
click at [399, 150] on li "AMIGO" at bounding box center [725, 150] width 731 height 32
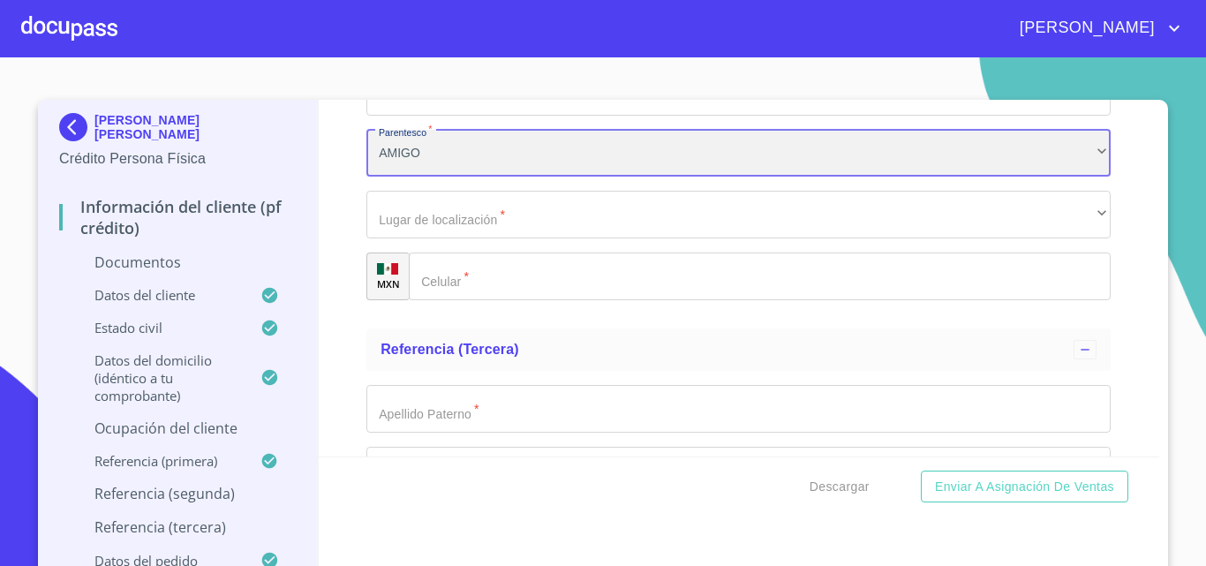
scroll to position [7418, 0]
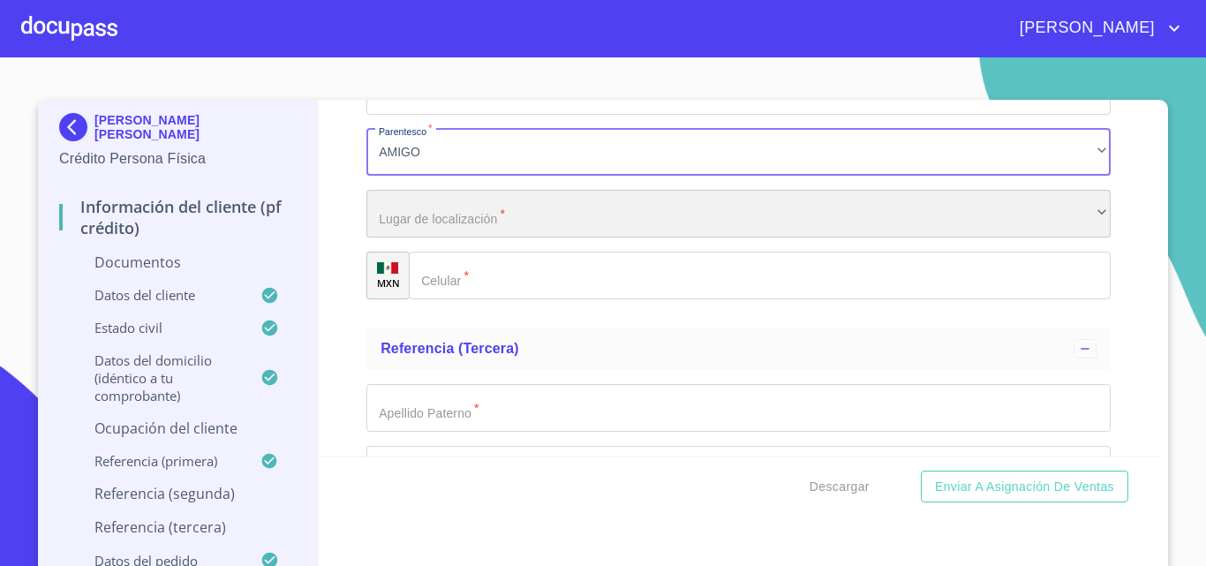
click at [427, 222] on div "​" at bounding box center [738, 214] width 744 height 48
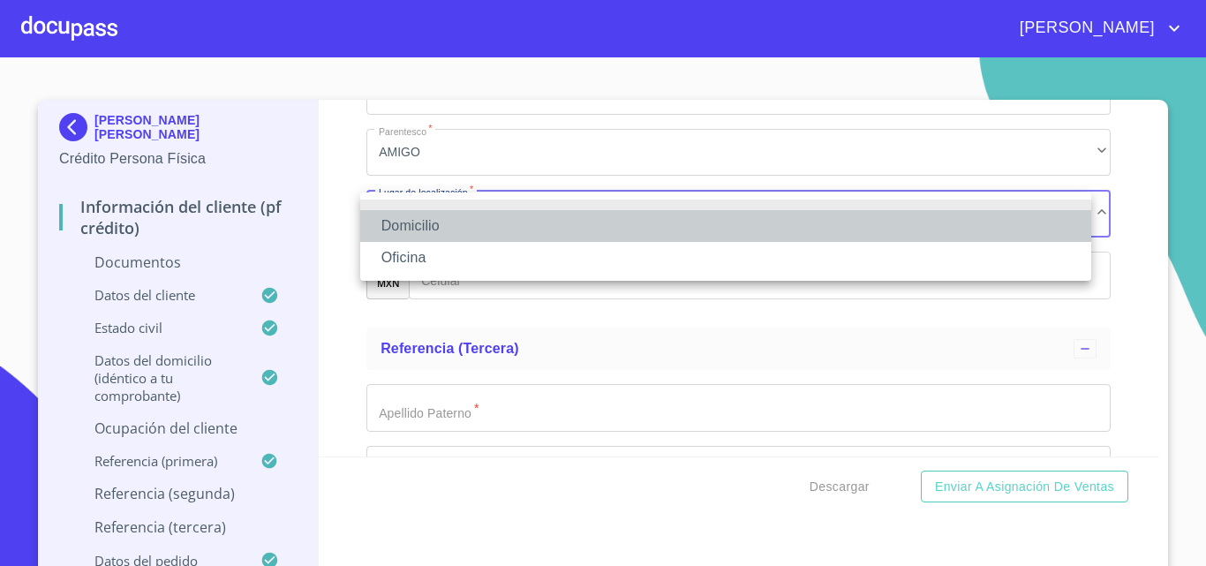
click at [421, 223] on li "Domicilio" at bounding box center [725, 226] width 731 height 32
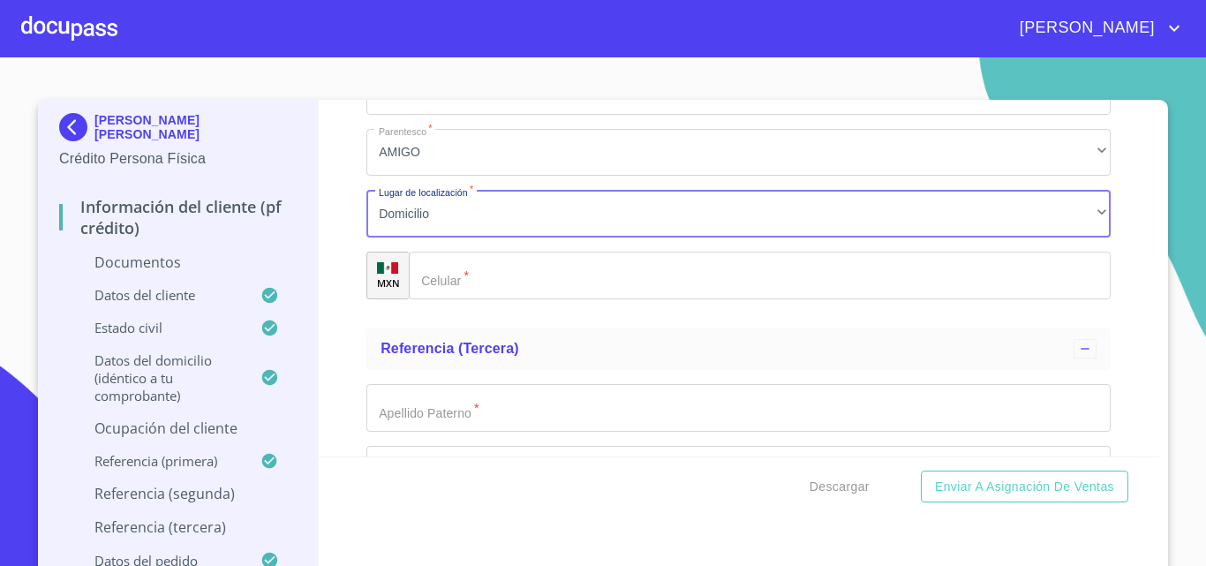
click at [445, 279] on div "​" at bounding box center [760, 276] width 702 height 48
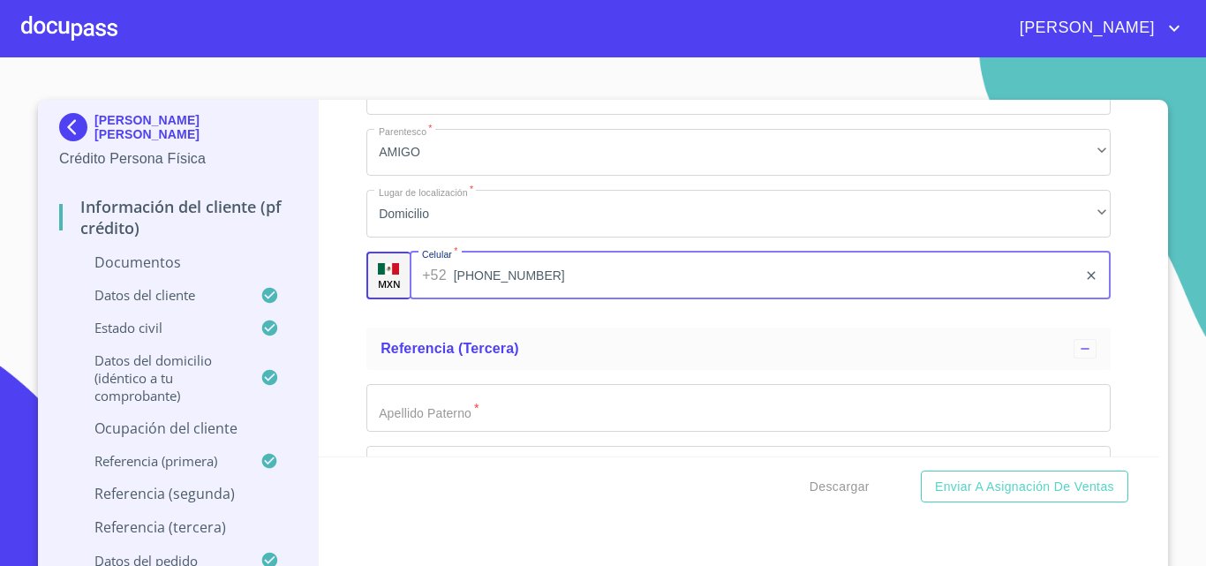
type input "[PHONE_NUMBER]"
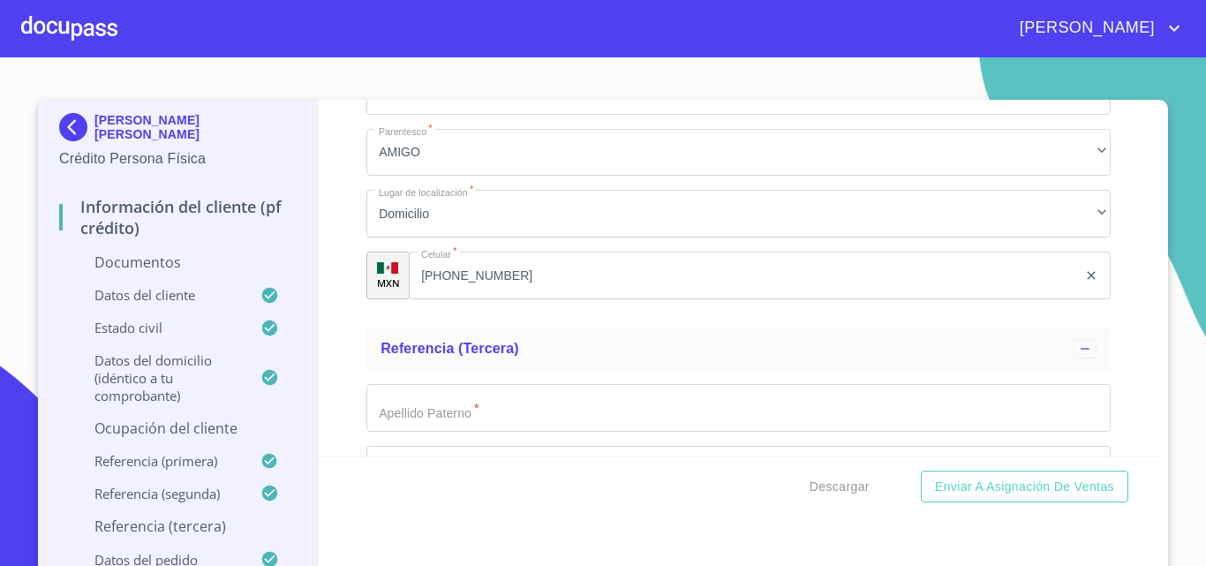
click at [338, 350] on div "Información del cliente (PF crédito) Documentos Documento de identificación.   …" at bounding box center [740, 278] width 842 height 357
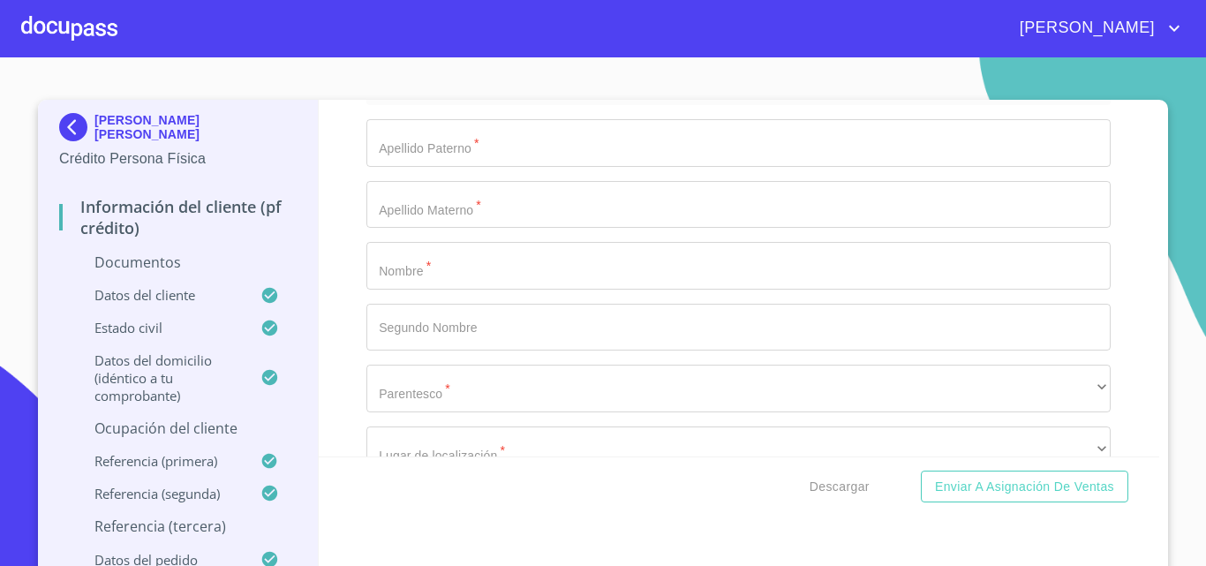
scroll to position [7595, 0]
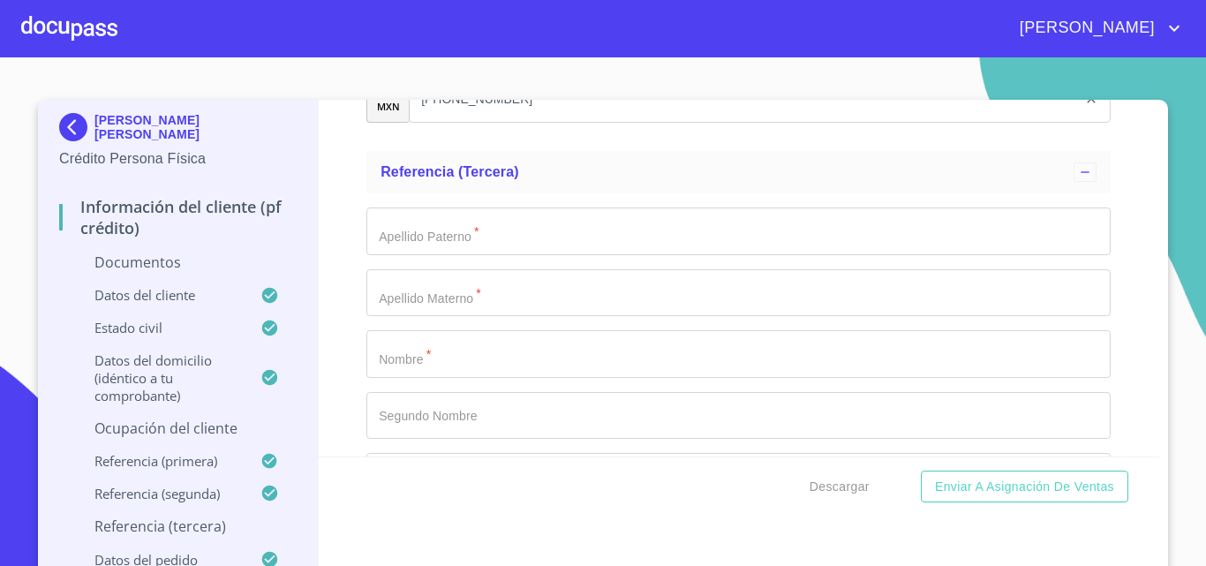
click at [425, 371] on input "Documento de identificación.   *" at bounding box center [738, 354] width 744 height 48
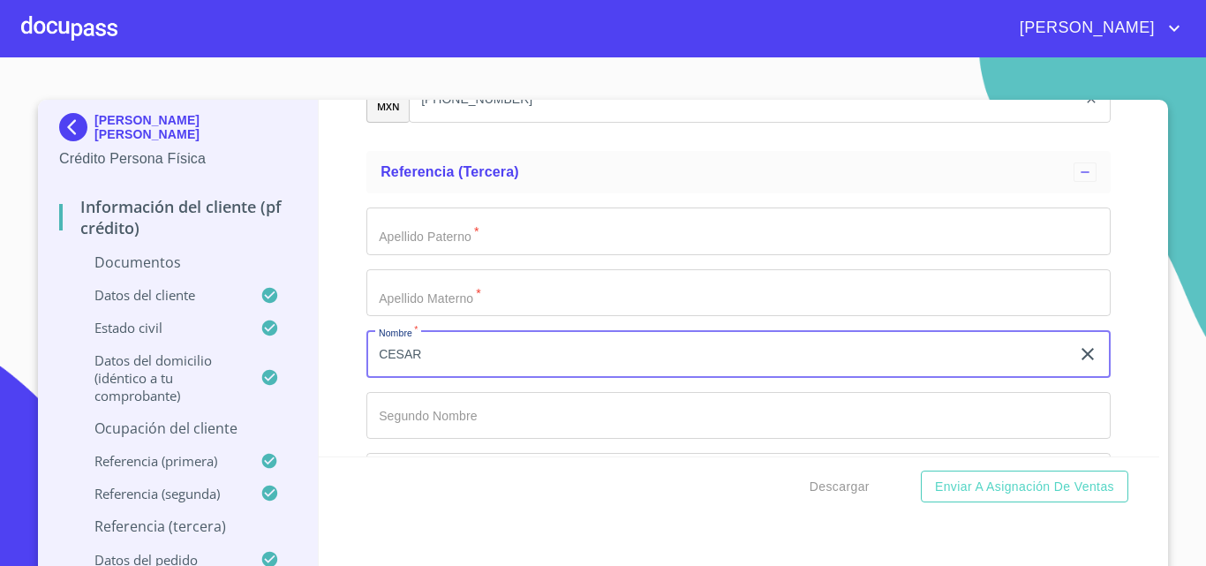
type input "CESAR"
click at [419, 417] on input "Documento de identificación.   *" at bounding box center [738, 416] width 744 height 48
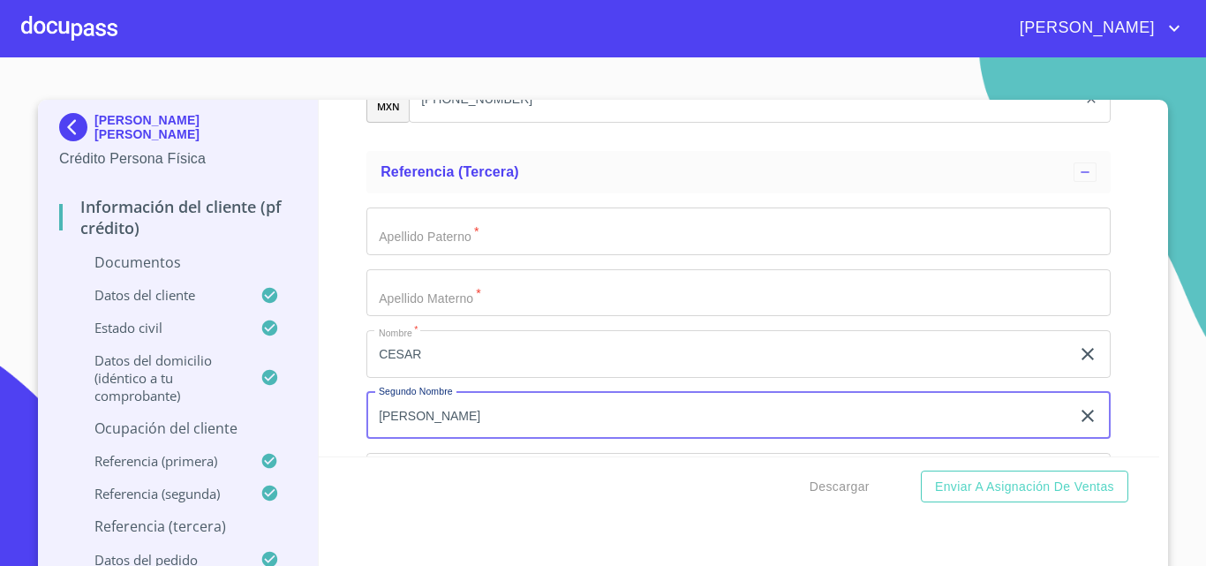
type input "[PERSON_NAME]"
click at [384, 218] on input "Documento de identificación.   *" at bounding box center [738, 232] width 744 height 48
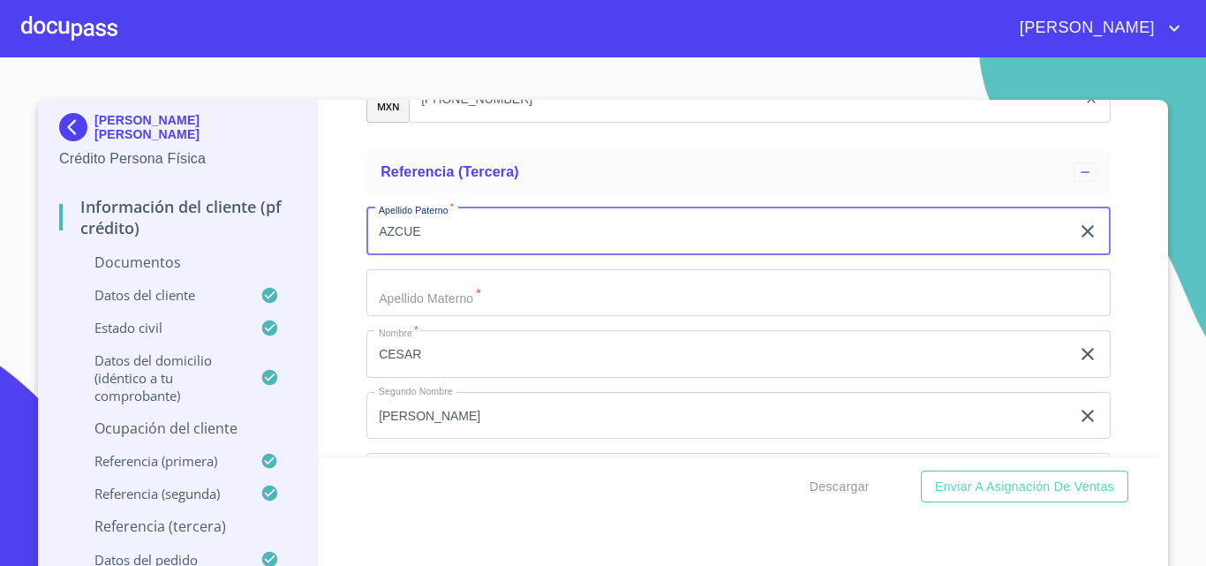
type input "AZCUE"
click at [393, 291] on input "Documento de identificación.   *" at bounding box center [738, 293] width 744 height 48
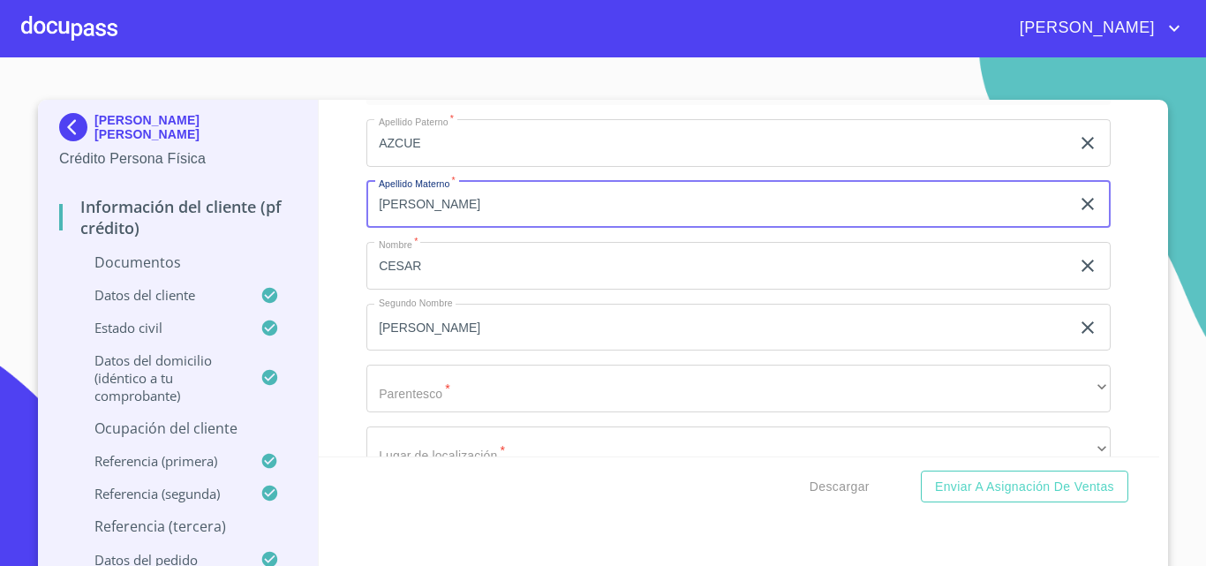
scroll to position [7771, 0]
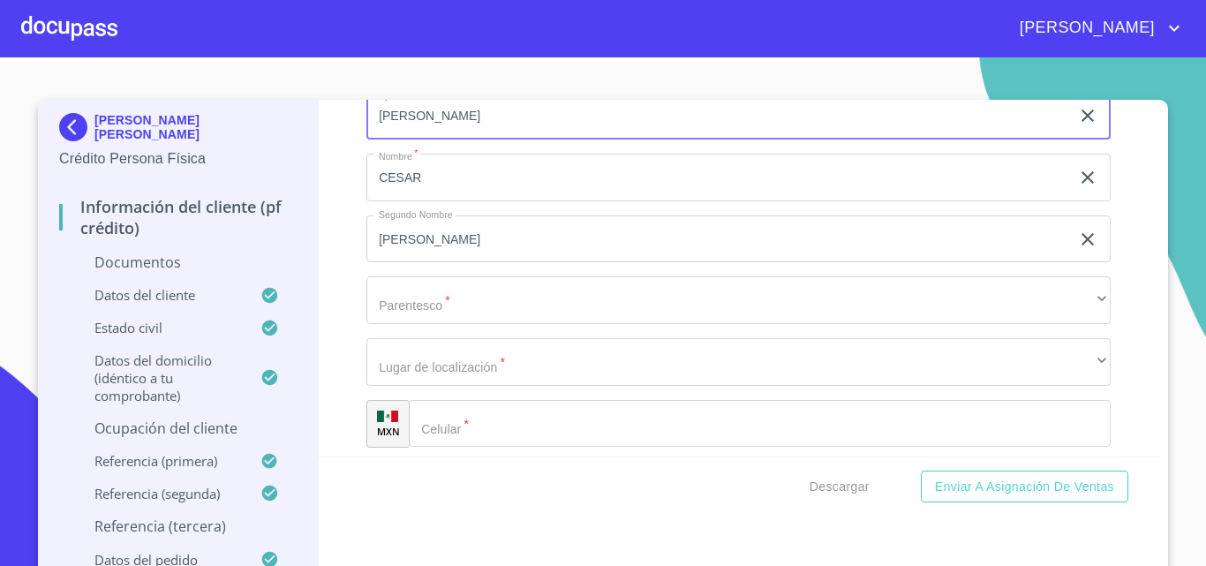
type input "[PERSON_NAME]"
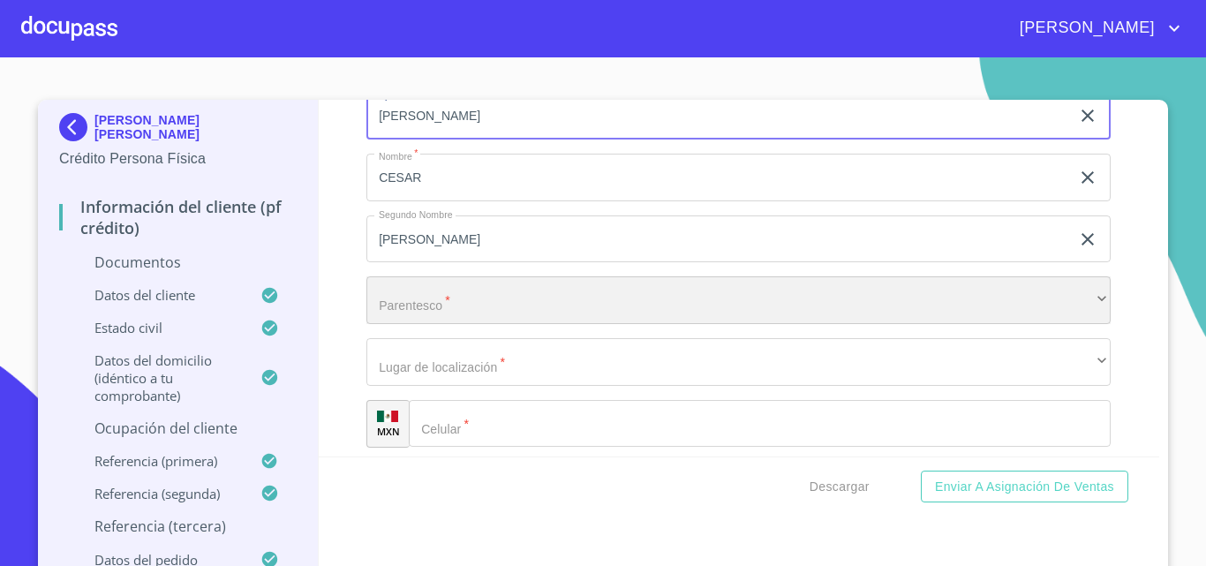
click at [393, 291] on div "​" at bounding box center [738, 300] width 744 height 48
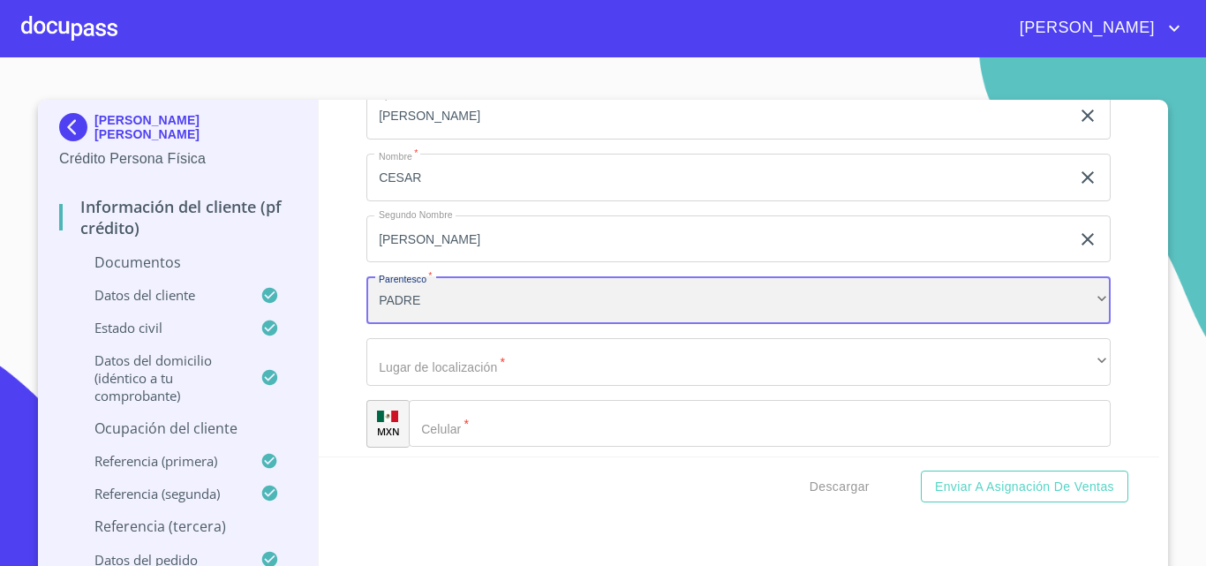
click at [420, 305] on div "PADRE" at bounding box center [738, 300] width 744 height 48
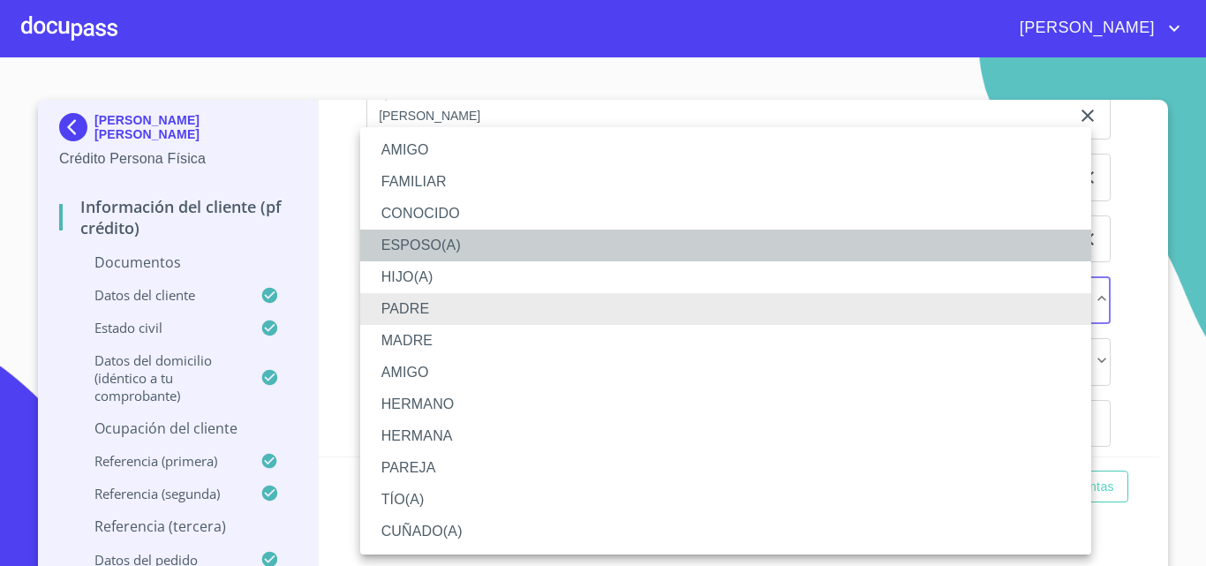
click at [427, 248] on li "ESPOSO(A)" at bounding box center [725, 246] width 731 height 32
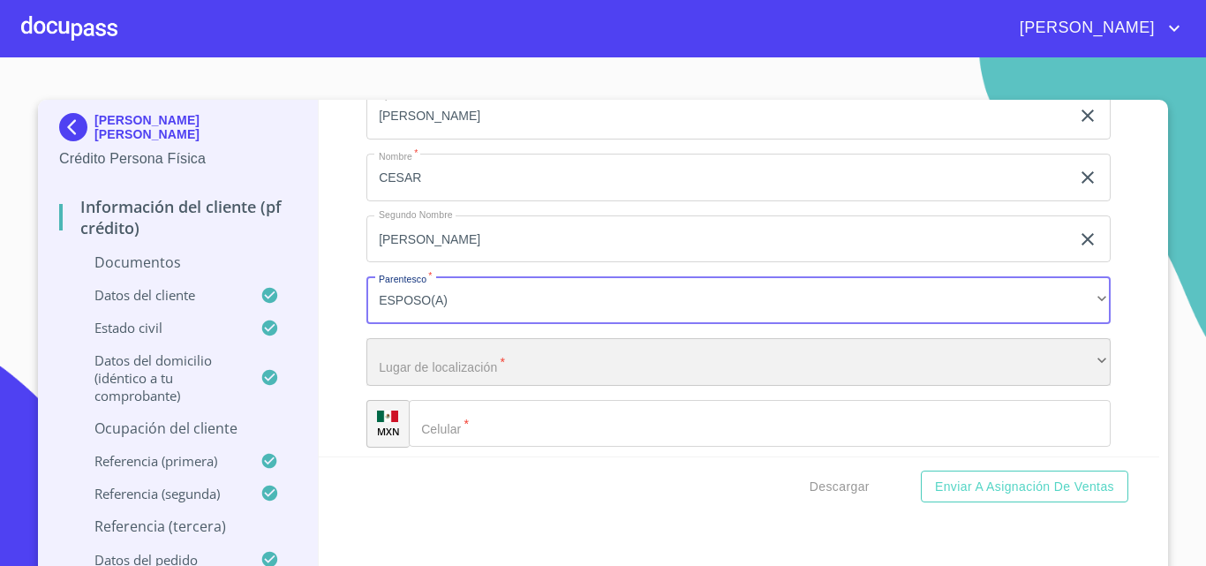
click at [423, 370] on div "​" at bounding box center [738, 362] width 744 height 48
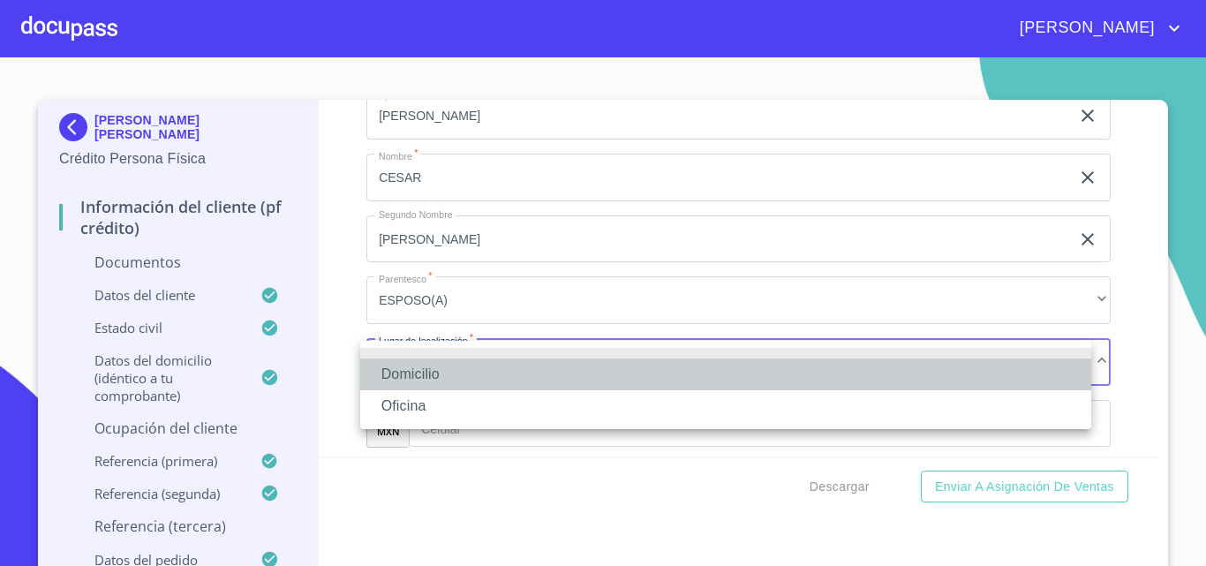
click at [424, 370] on li "Domicilio" at bounding box center [725, 375] width 731 height 32
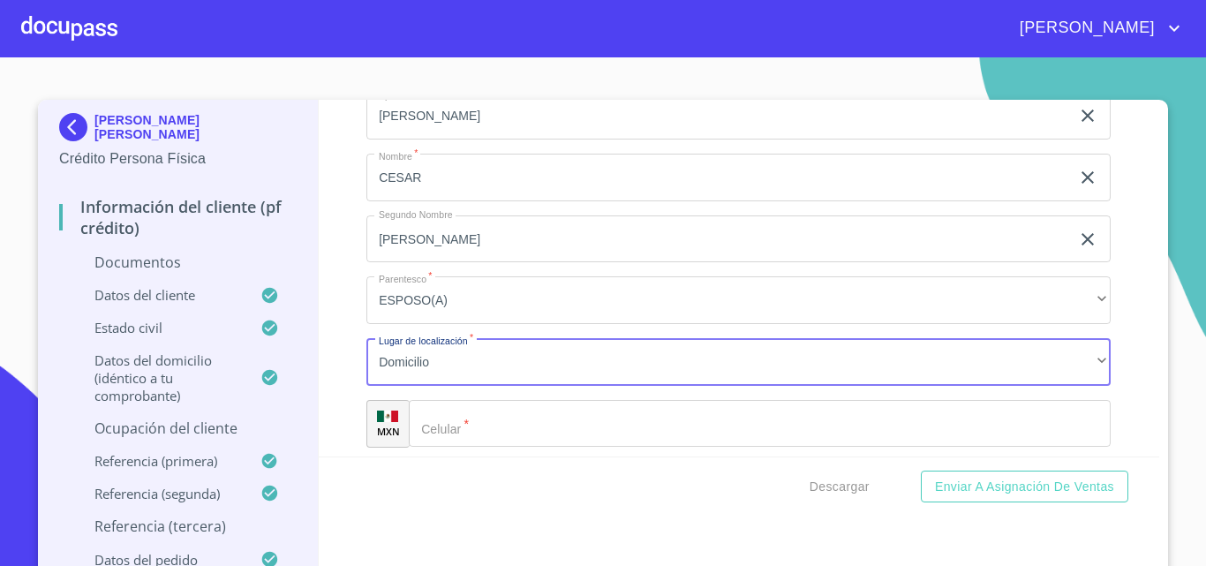
click at [440, 436] on div "​" at bounding box center [760, 424] width 702 height 48
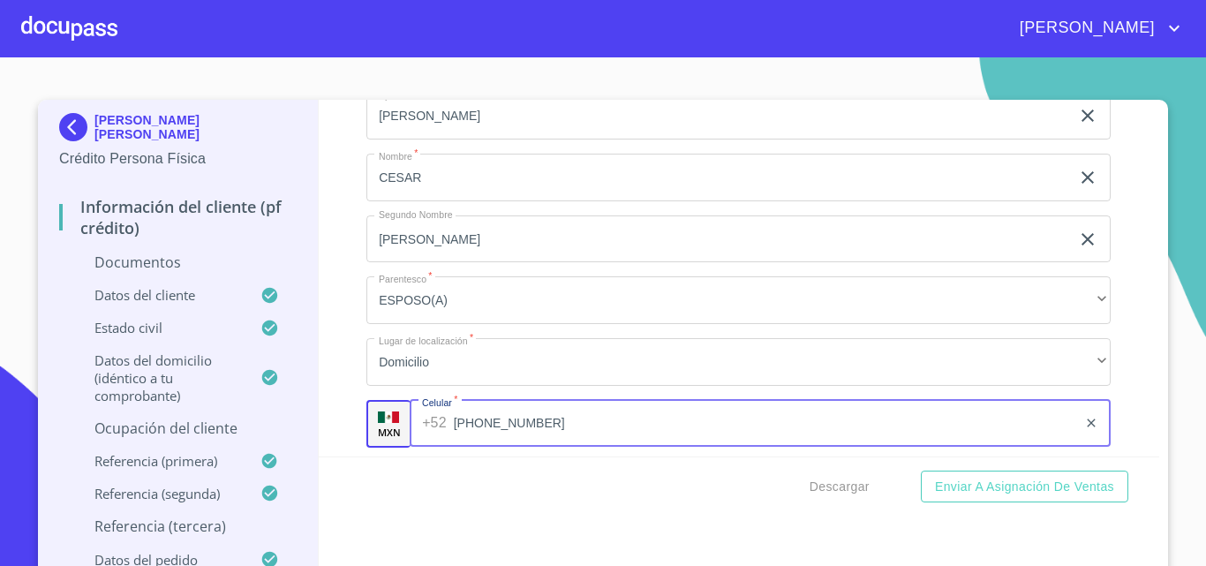
type input "[PHONE_NUMBER]"
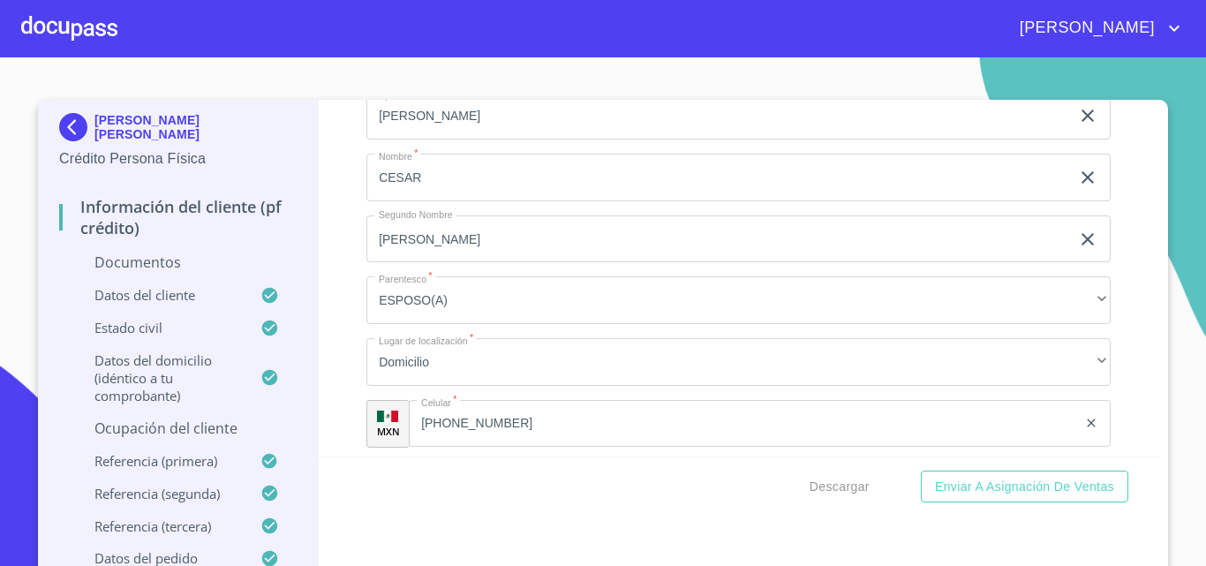
click at [345, 407] on div "Información del cliente (PF crédito) Documentos Documento de identificación.   …" at bounding box center [740, 278] width 842 height 357
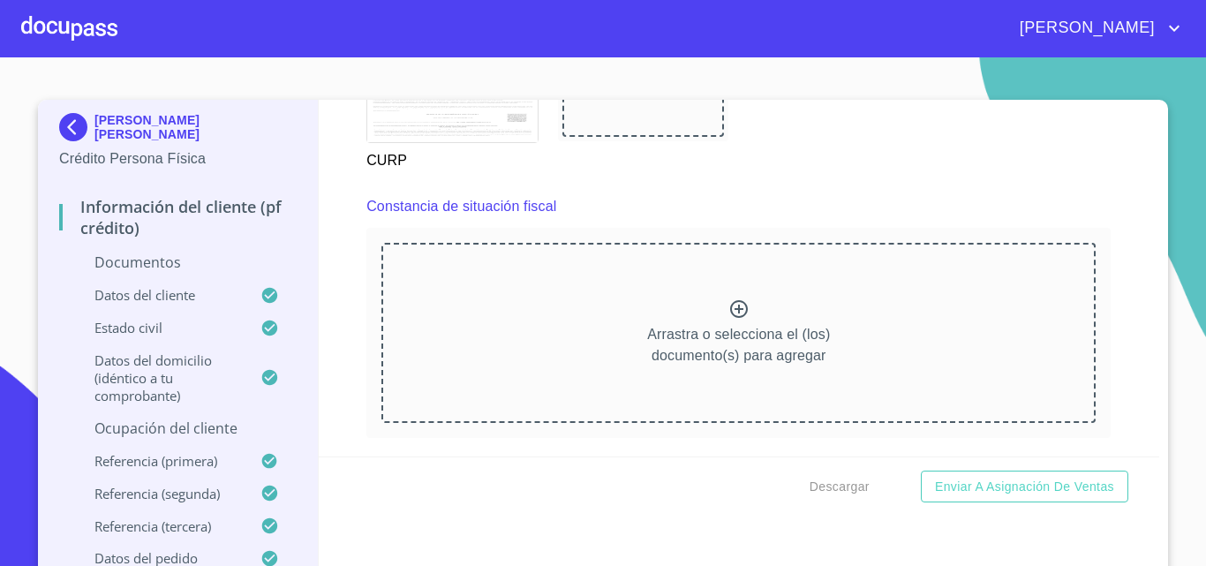
scroll to position [2775, 0]
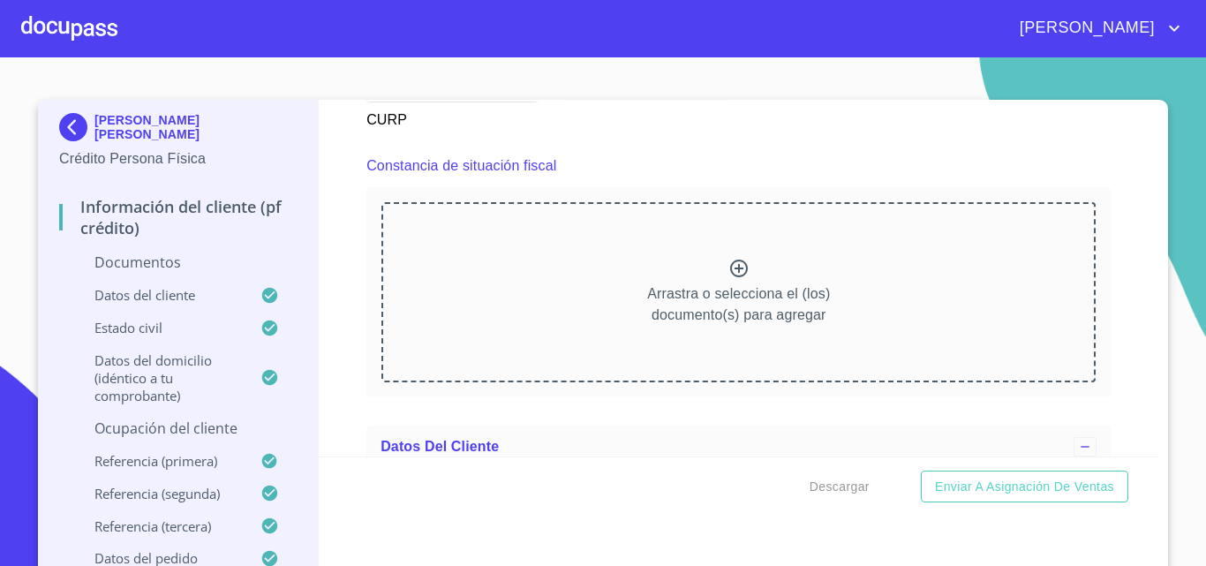
click at [730, 265] on icon at bounding box center [739, 269] width 18 height 18
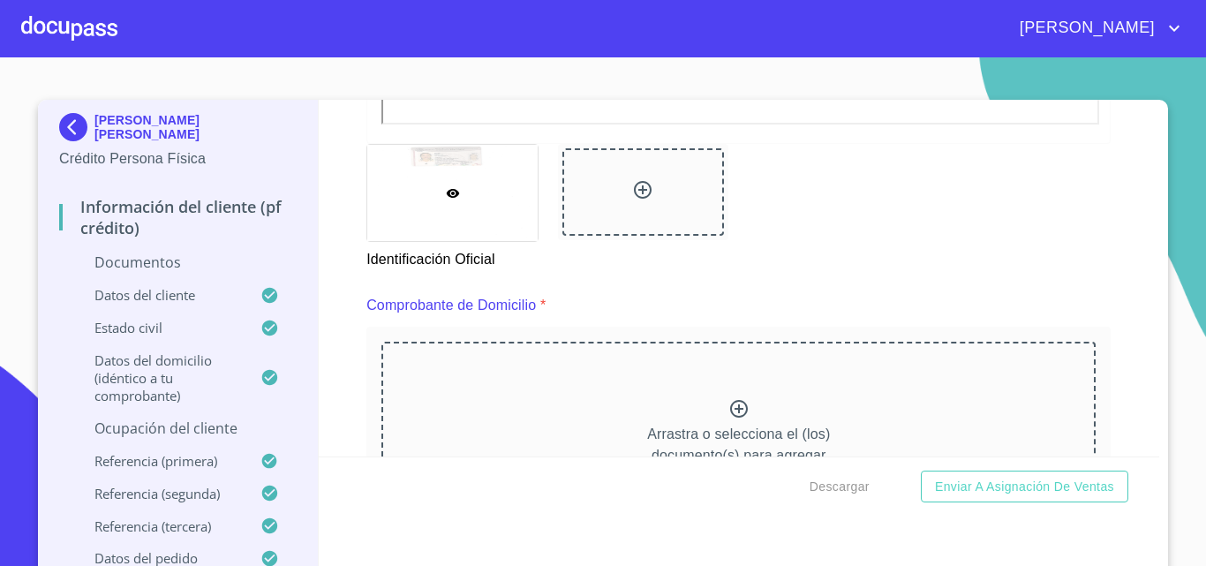
scroll to position [920, 0]
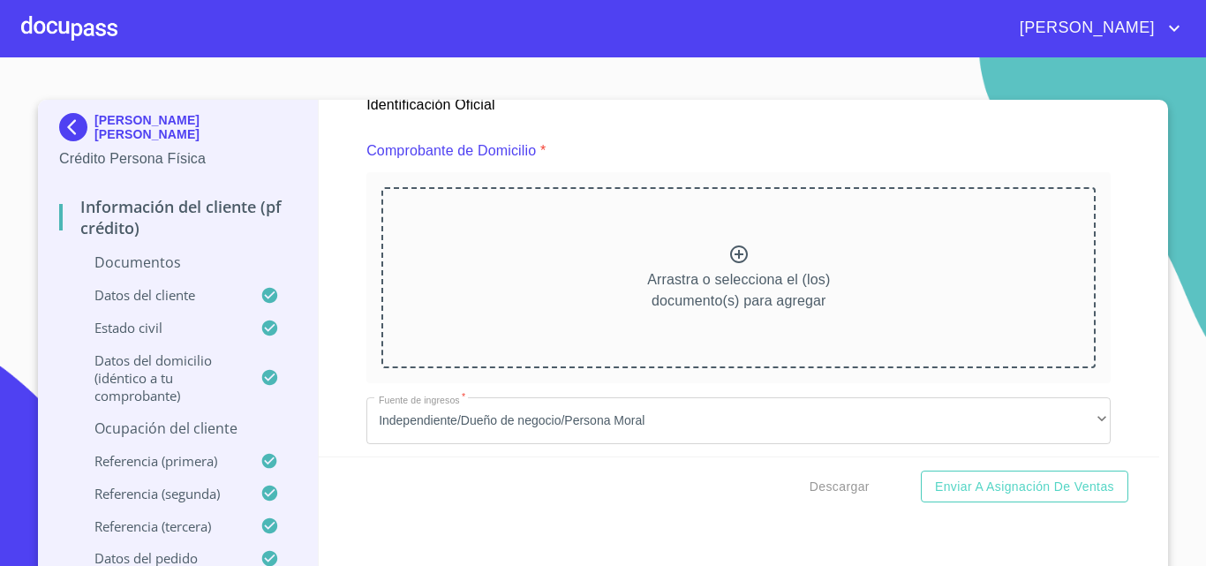
click at [730, 253] on icon at bounding box center [739, 254] width 21 height 21
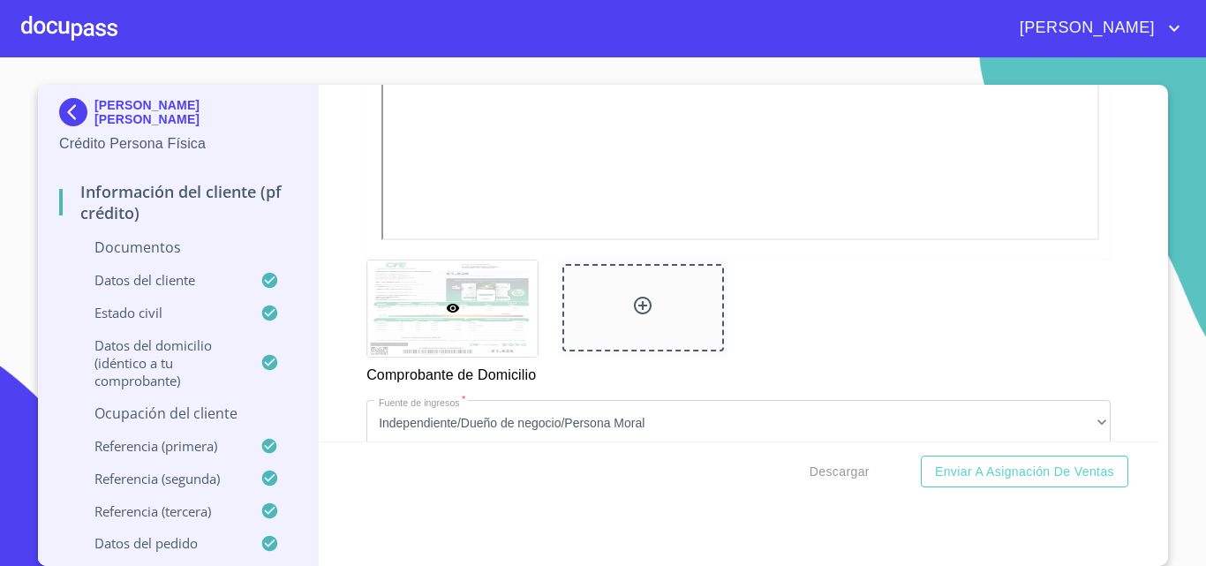
scroll to position [1627, 0]
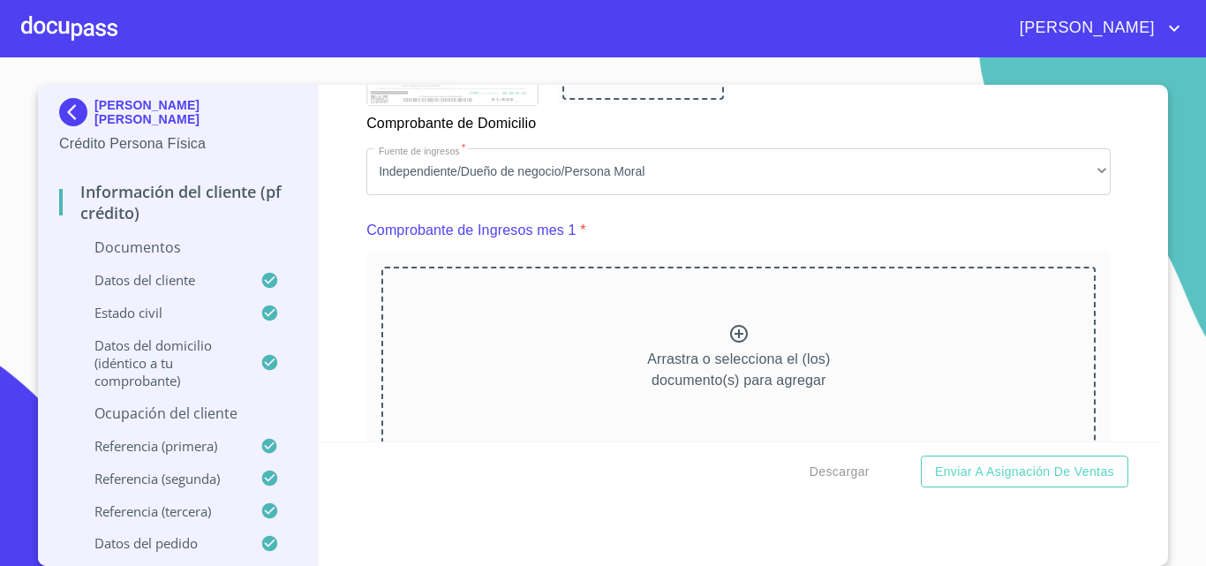
click at [729, 344] on icon at bounding box center [739, 333] width 21 height 21
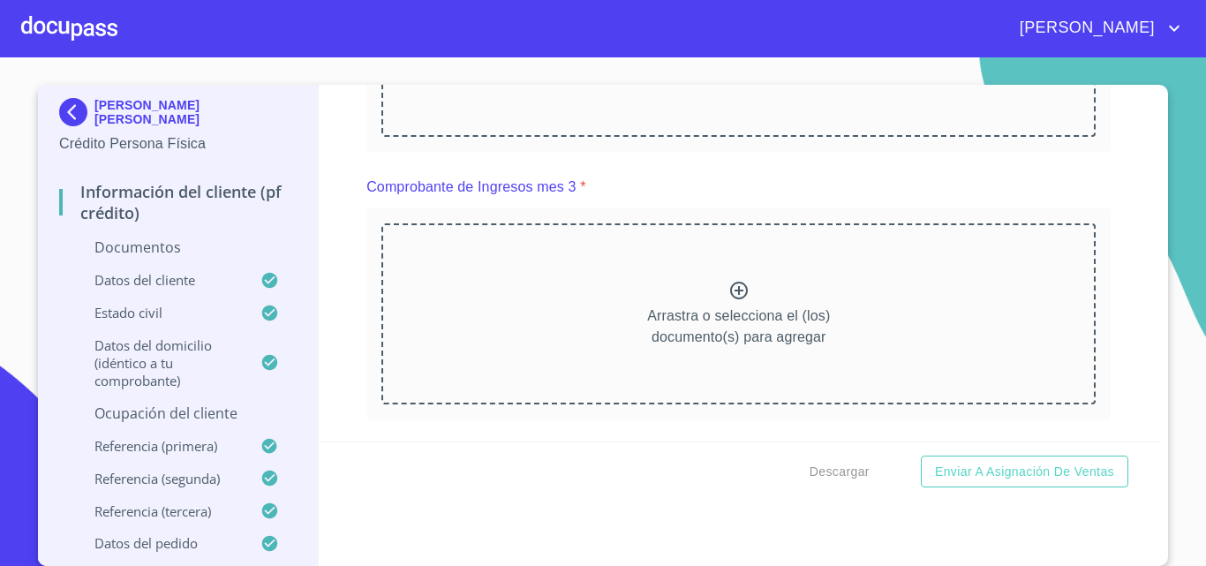
scroll to position [2775, 0]
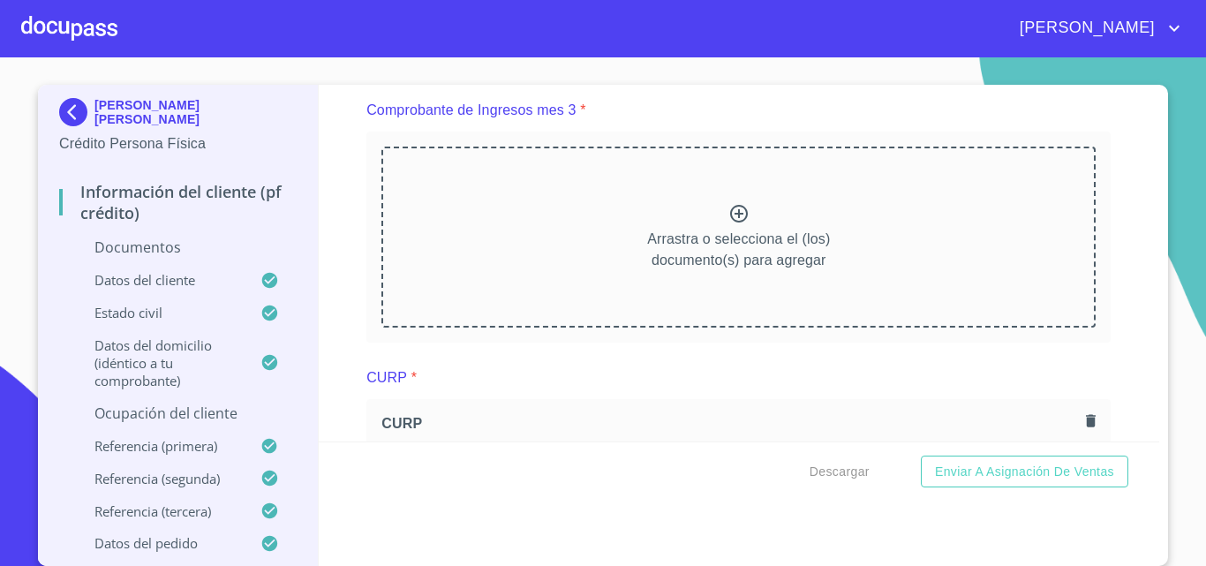
click at [729, 224] on icon at bounding box center [739, 213] width 21 height 21
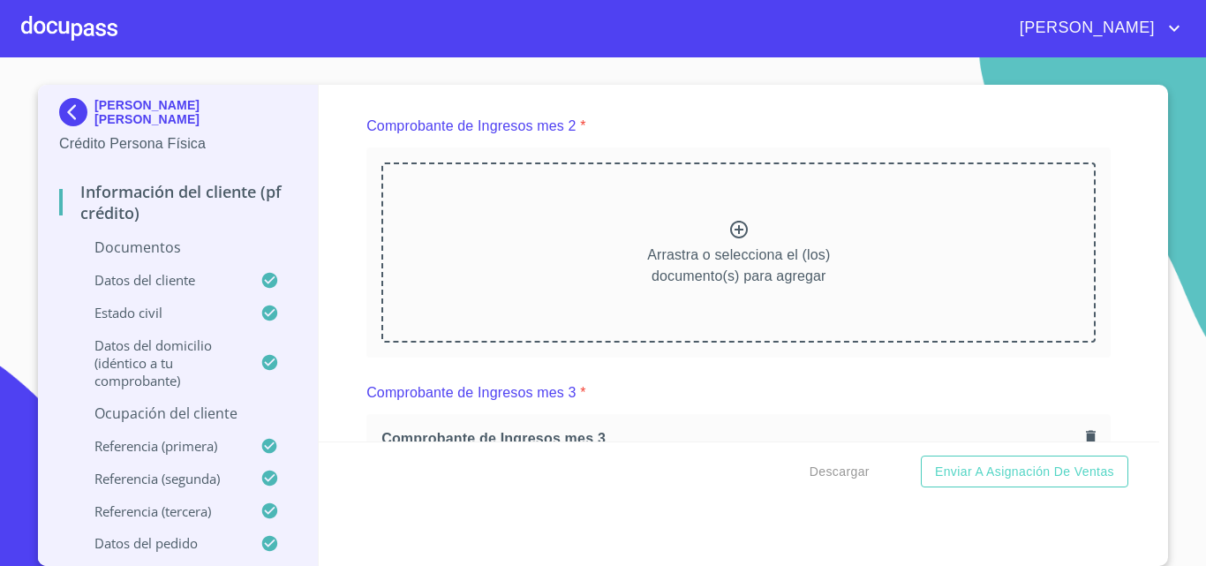
scroll to position [2510, 0]
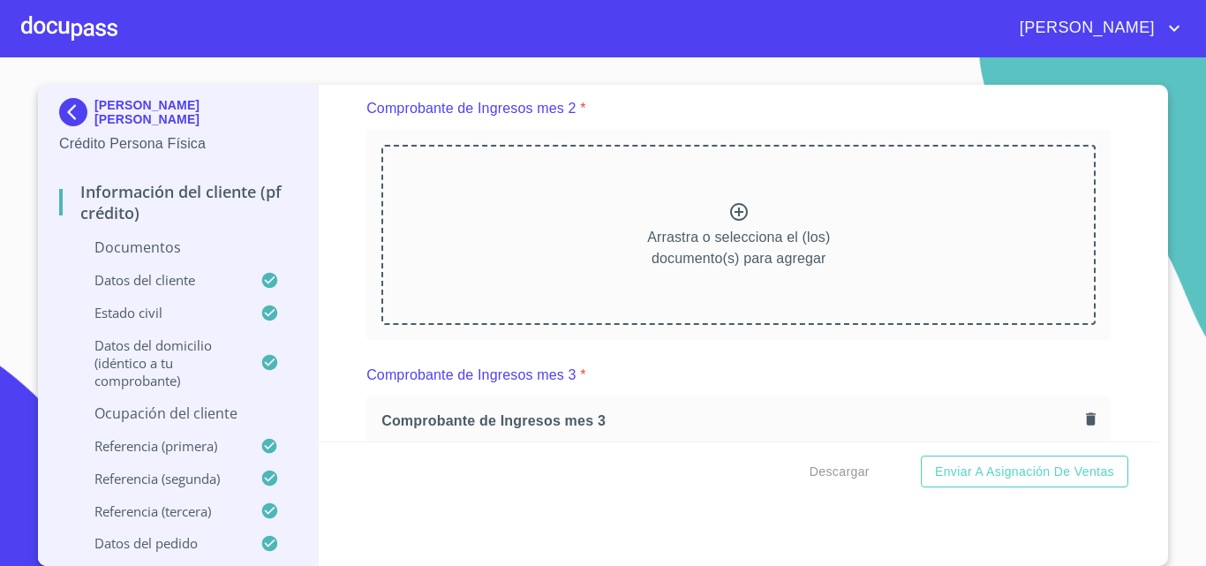
click at [729, 223] on icon at bounding box center [739, 211] width 21 height 21
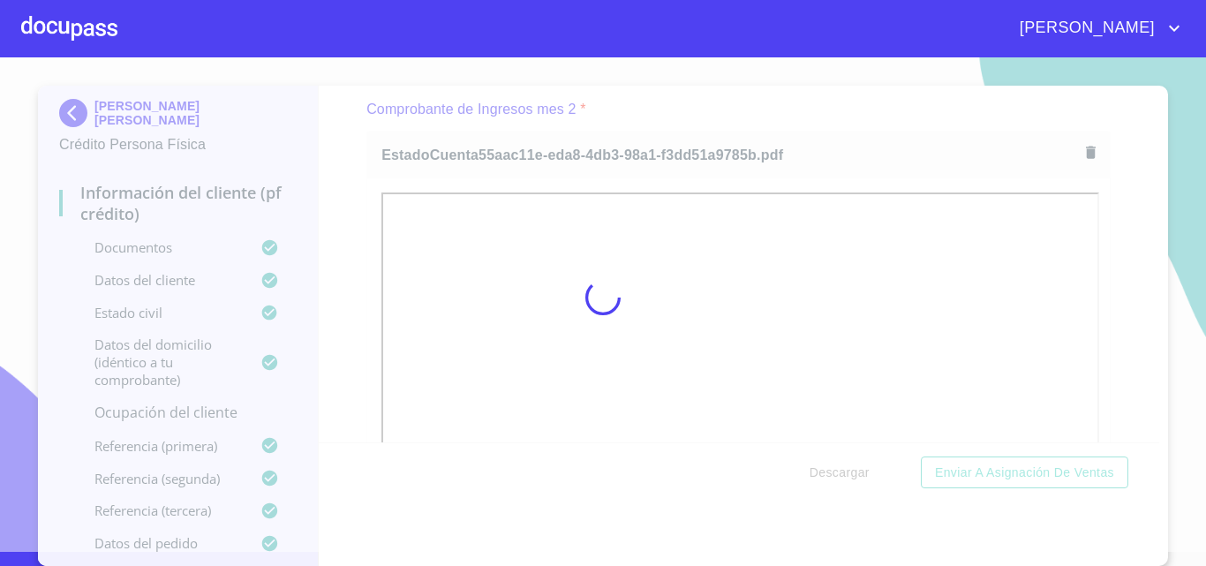
scroll to position [14, 0]
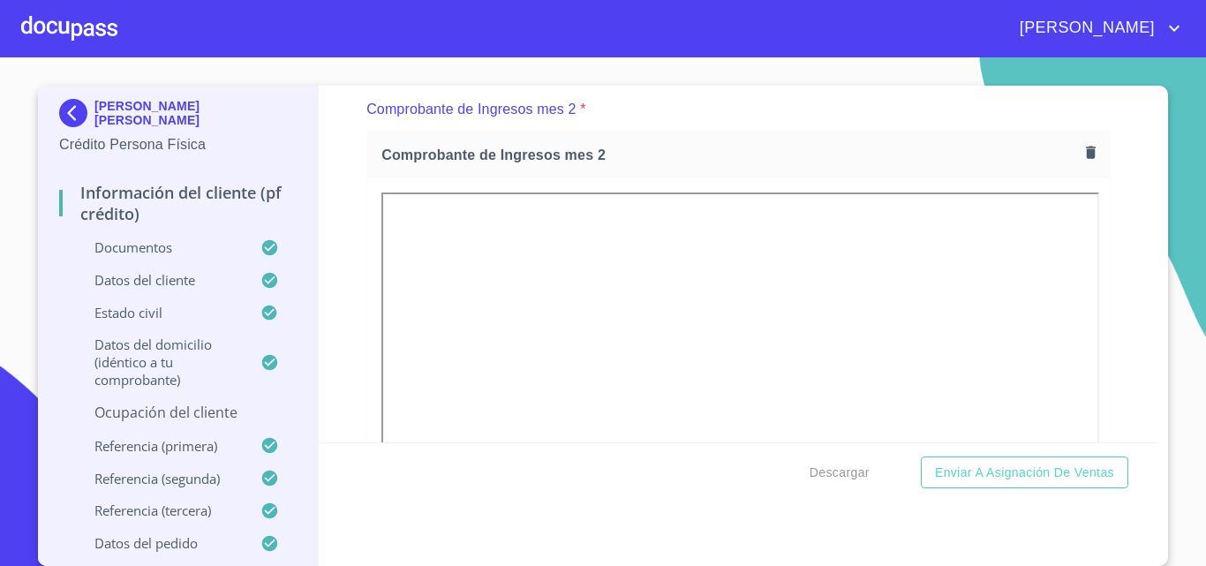
click at [348, 300] on div "Información del cliente (PF crédito) Documentos Documento de identificación.   …" at bounding box center [740, 264] width 842 height 357
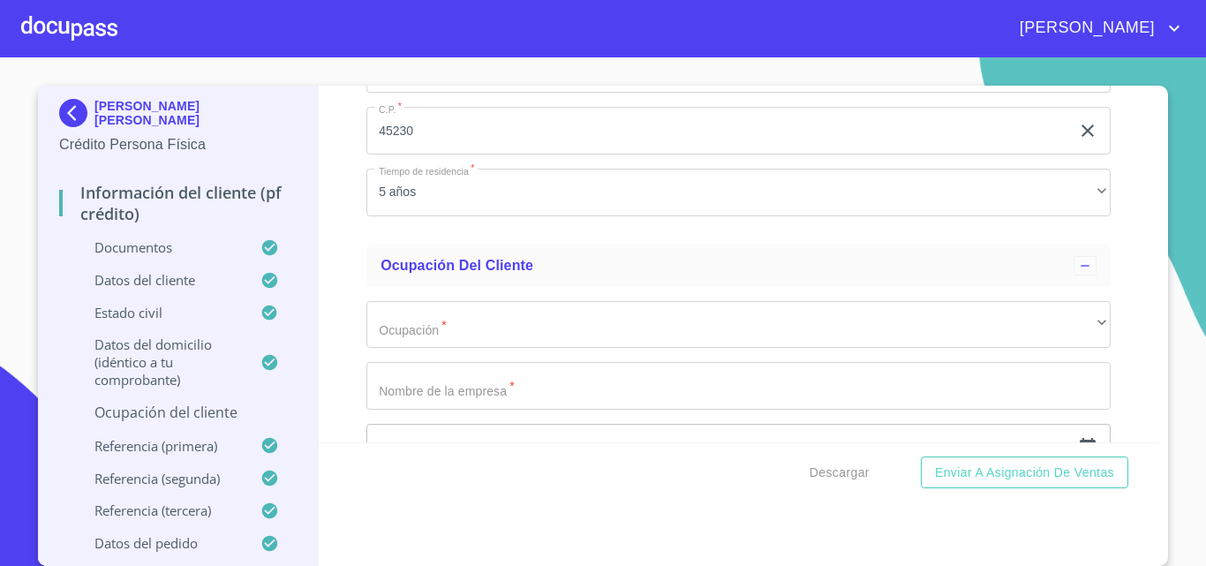
scroll to position [7720, 0]
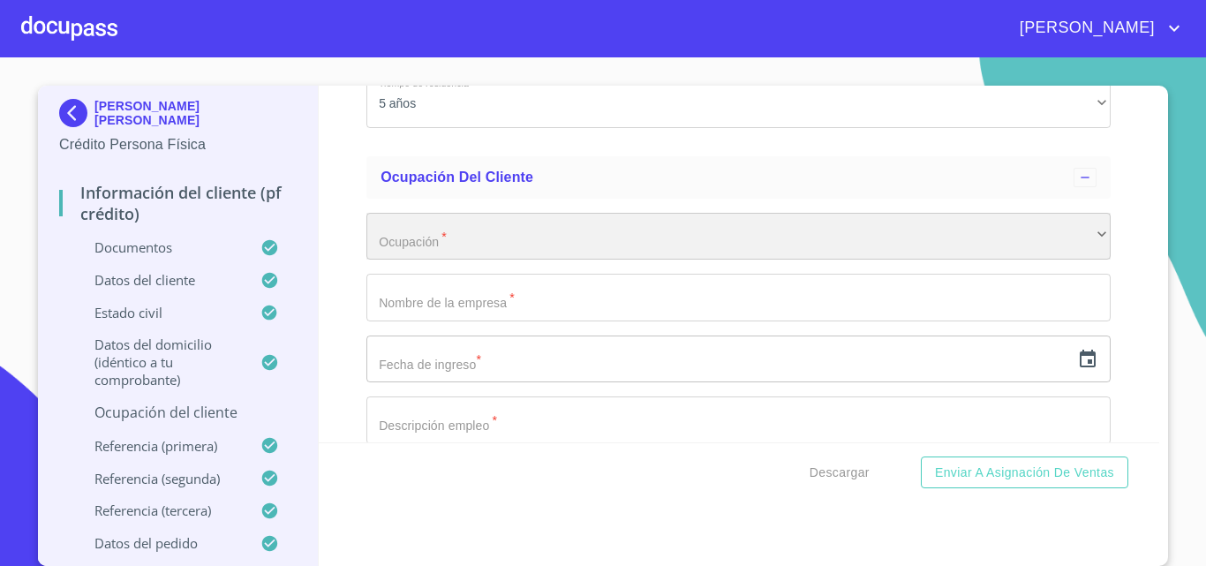
click at [394, 249] on div "​" at bounding box center [738, 237] width 744 height 48
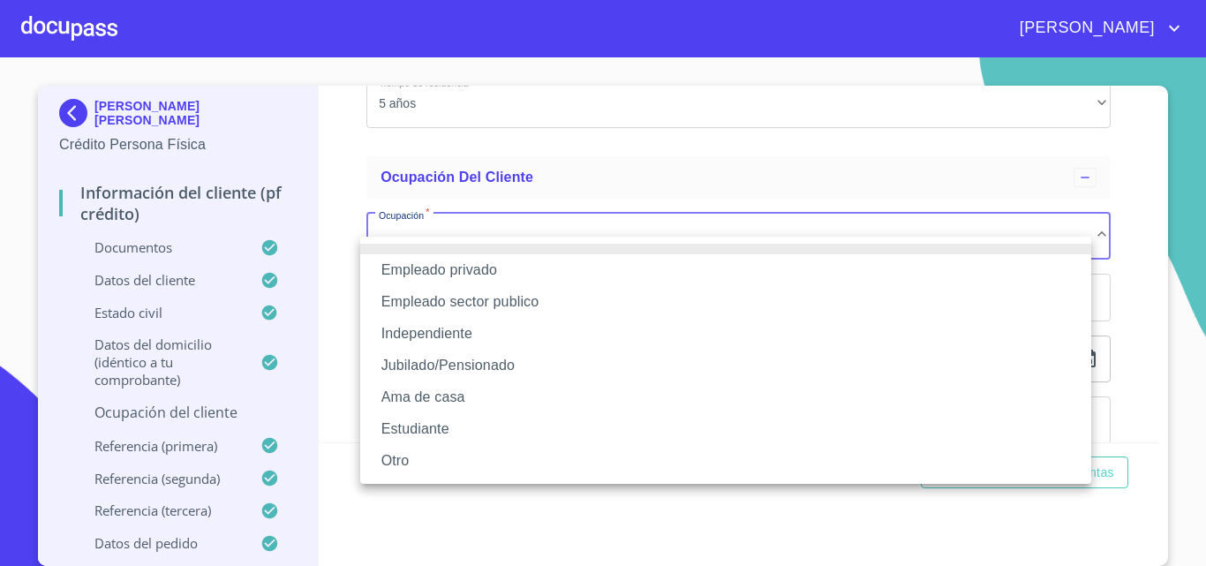
click at [323, 272] on div at bounding box center [603, 283] width 1206 height 566
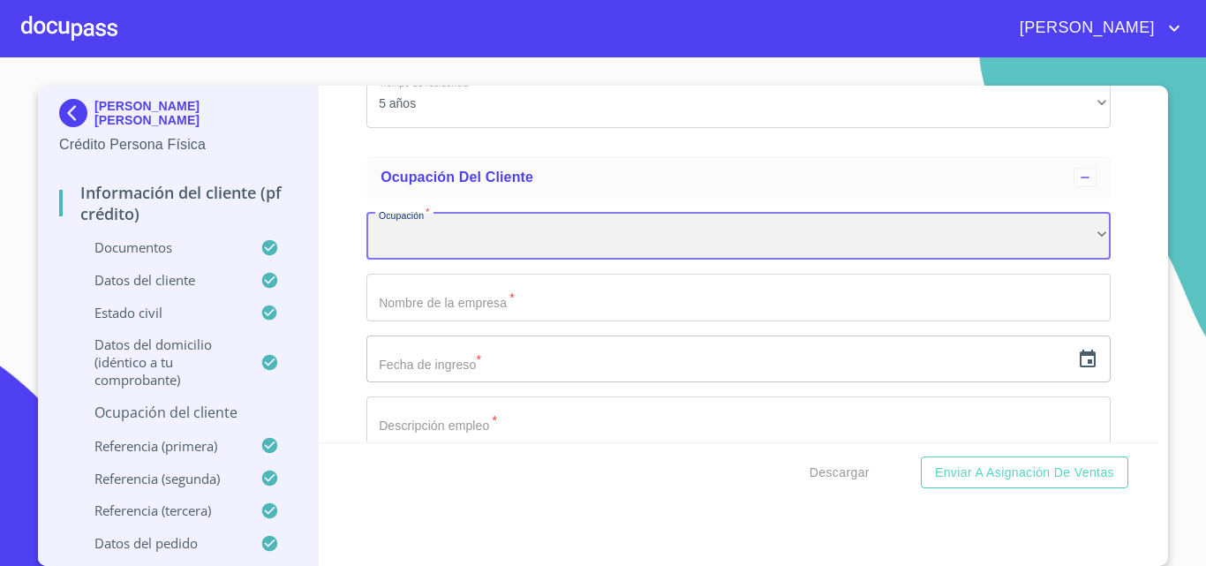
click at [383, 261] on div "​" at bounding box center [738, 237] width 744 height 48
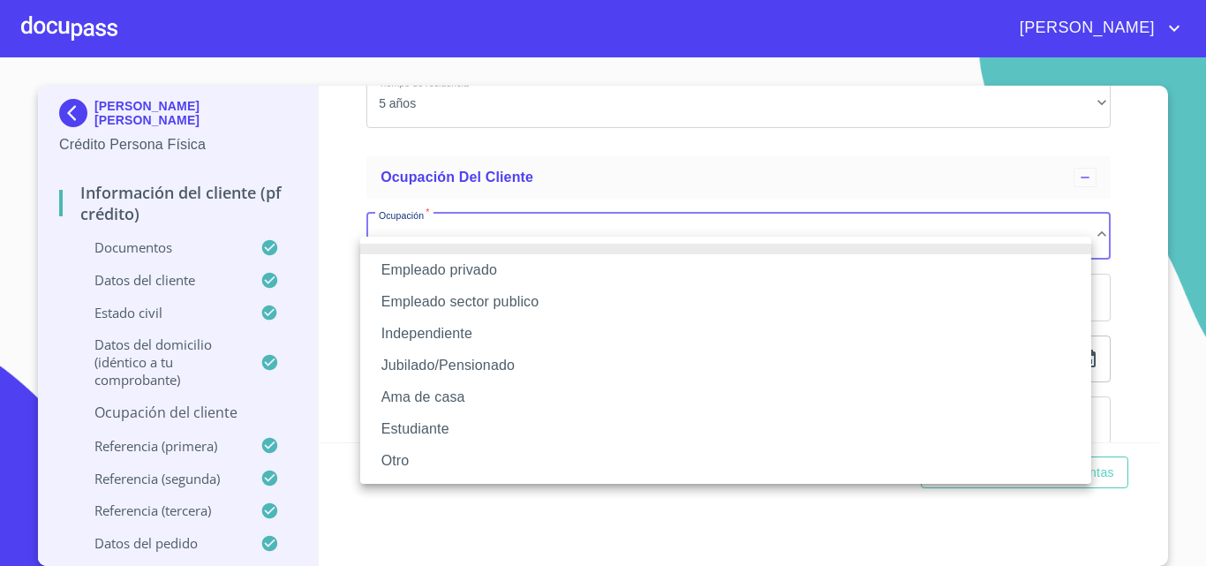
click at [404, 335] on li "Independiente" at bounding box center [725, 334] width 731 height 32
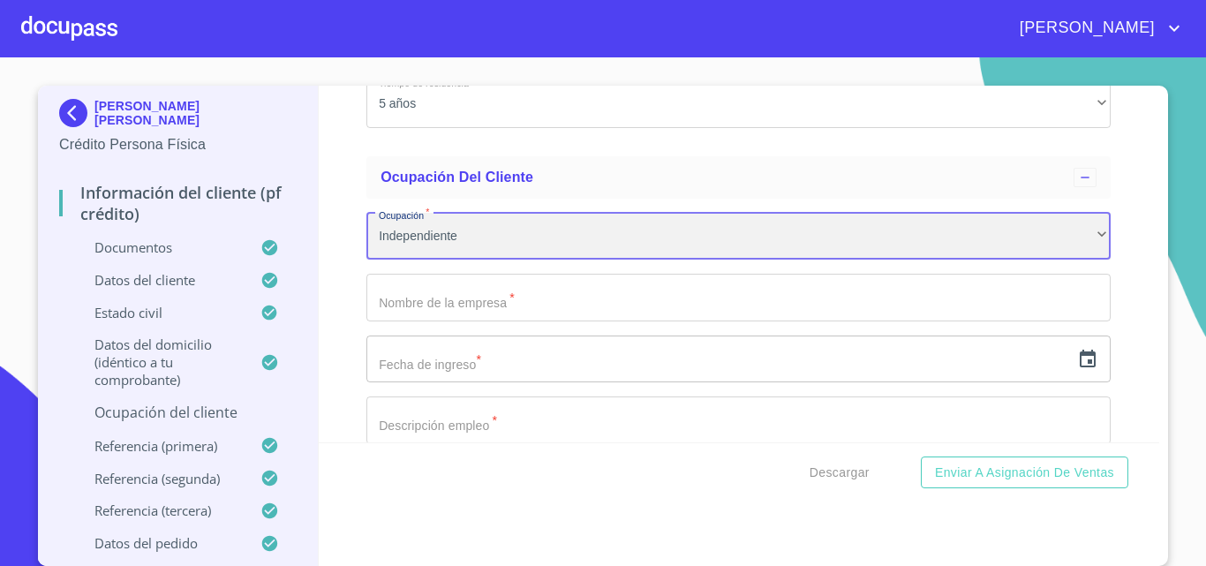
click at [404, 261] on div "Independiente" at bounding box center [738, 237] width 744 height 48
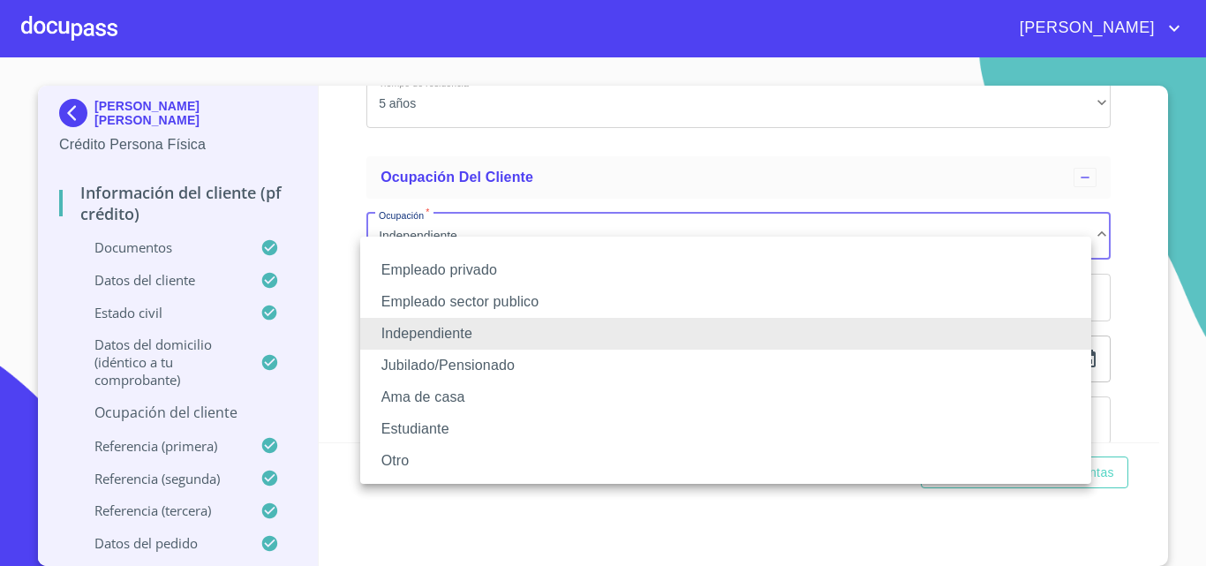
click at [346, 274] on div at bounding box center [603, 283] width 1206 height 566
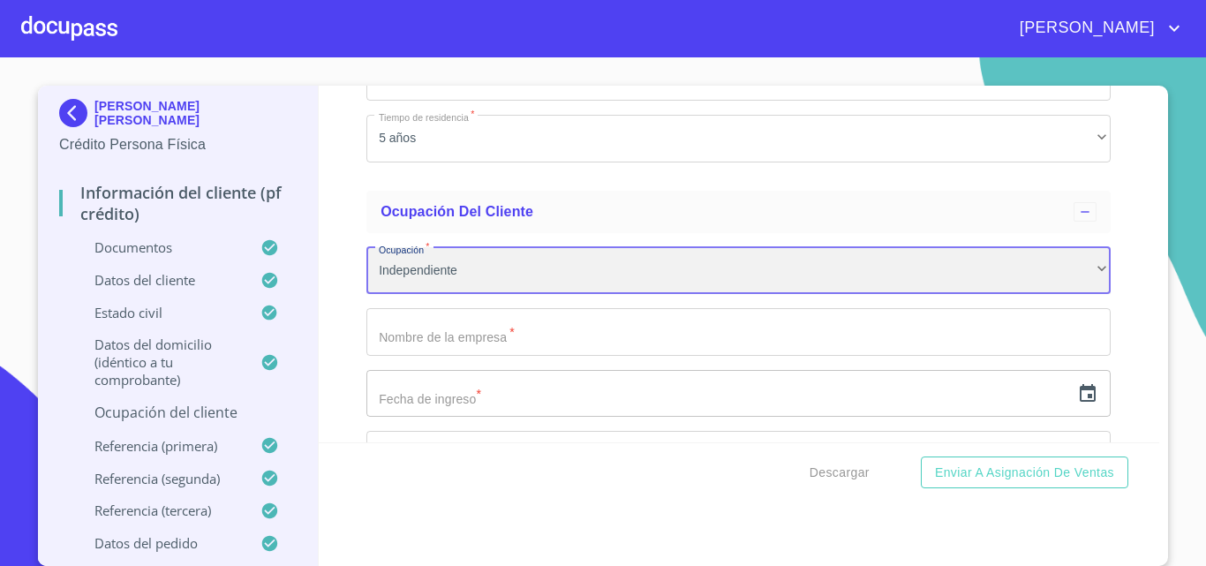
scroll to position [7632, 0]
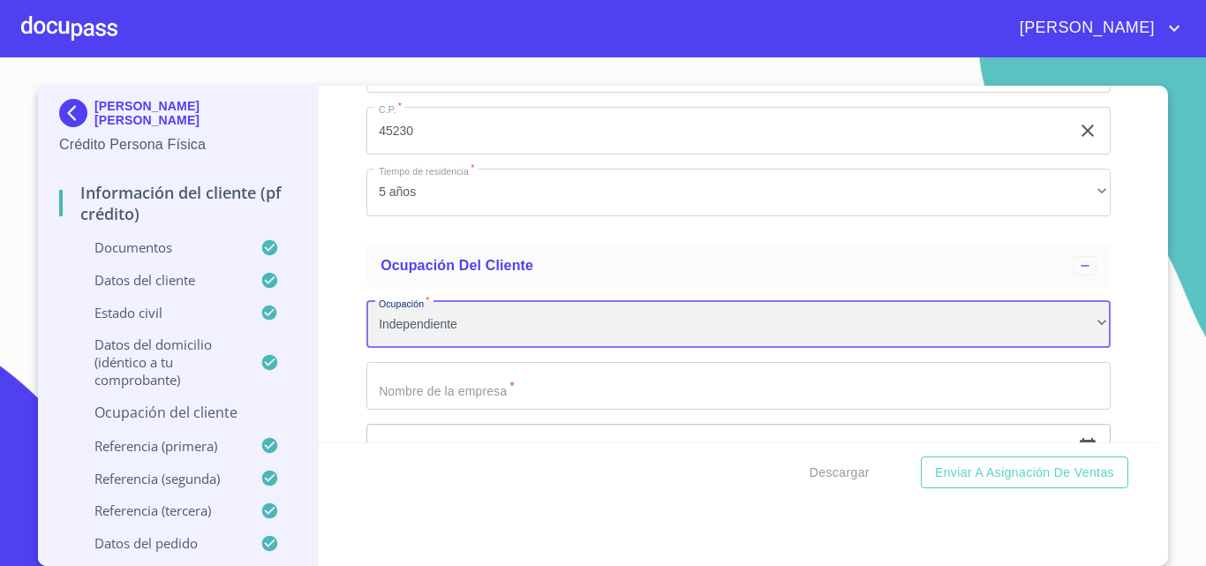
click at [390, 349] on div "Independiente" at bounding box center [738, 325] width 744 height 48
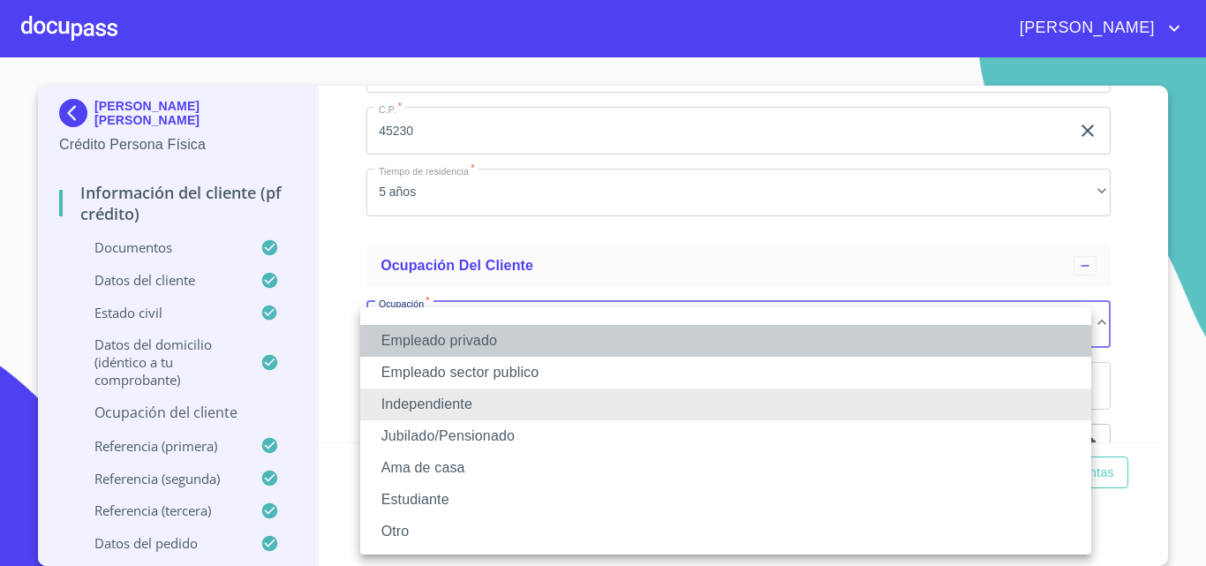
click at [409, 341] on li "Empleado privado" at bounding box center [725, 341] width 731 height 32
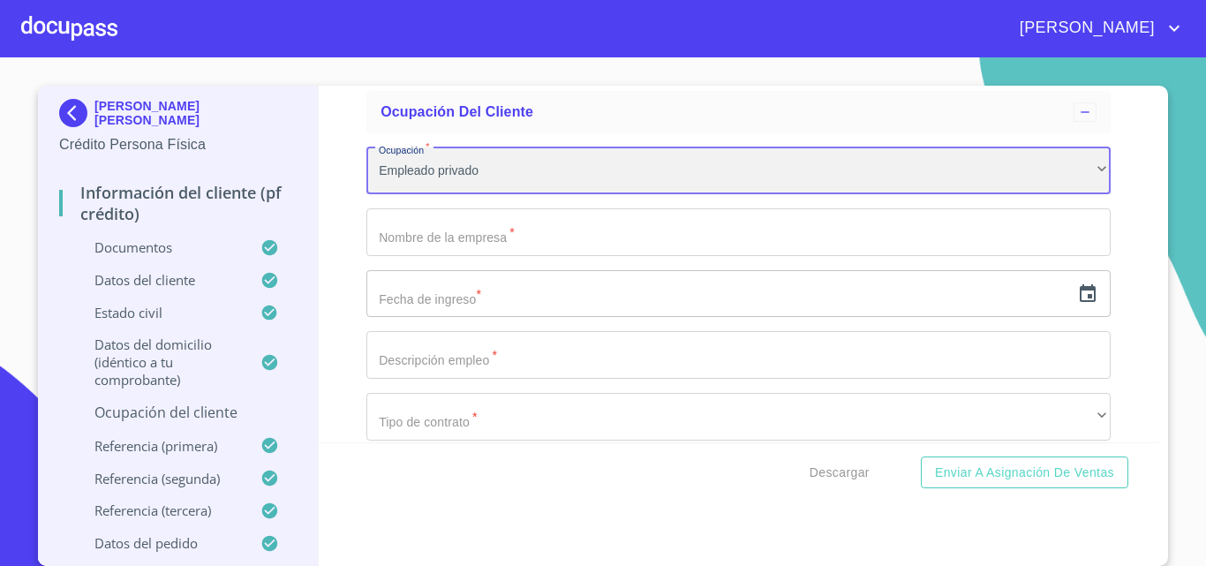
scroll to position [7808, 0]
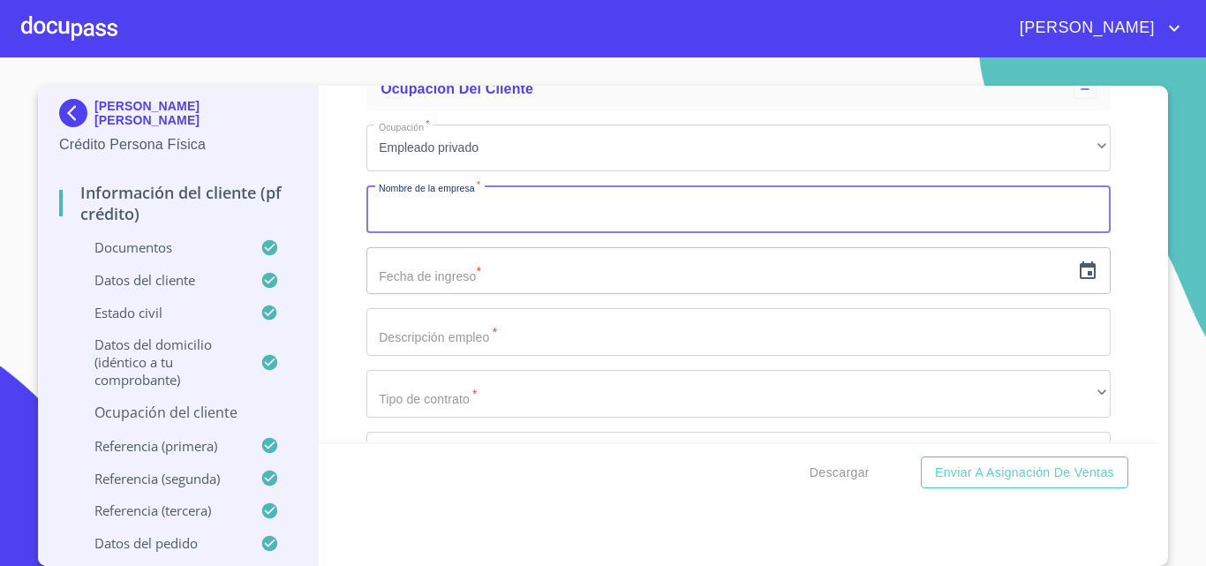
click at [395, 233] on input "Documento de identificación.   *" at bounding box center [738, 209] width 744 height 48
type input "COVERTIDORA INDUSTRIAL SA V"
click at [429, 293] on input "text" at bounding box center [718, 271] width 704 height 48
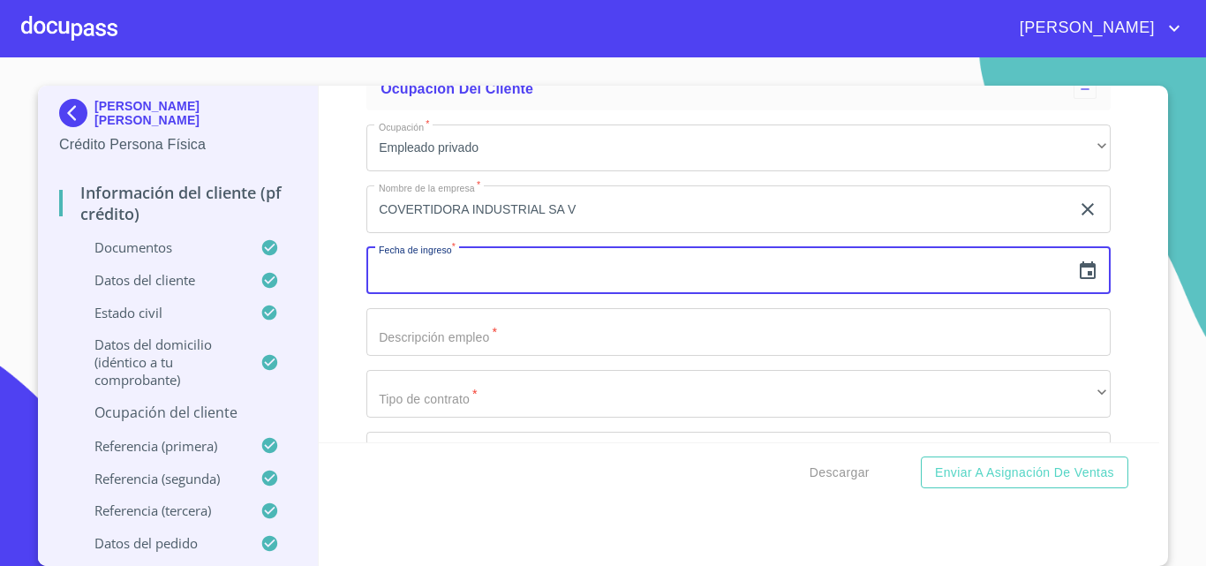
click at [1080, 279] on icon "button" at bounding box center [1088, 270] width 16 height 18
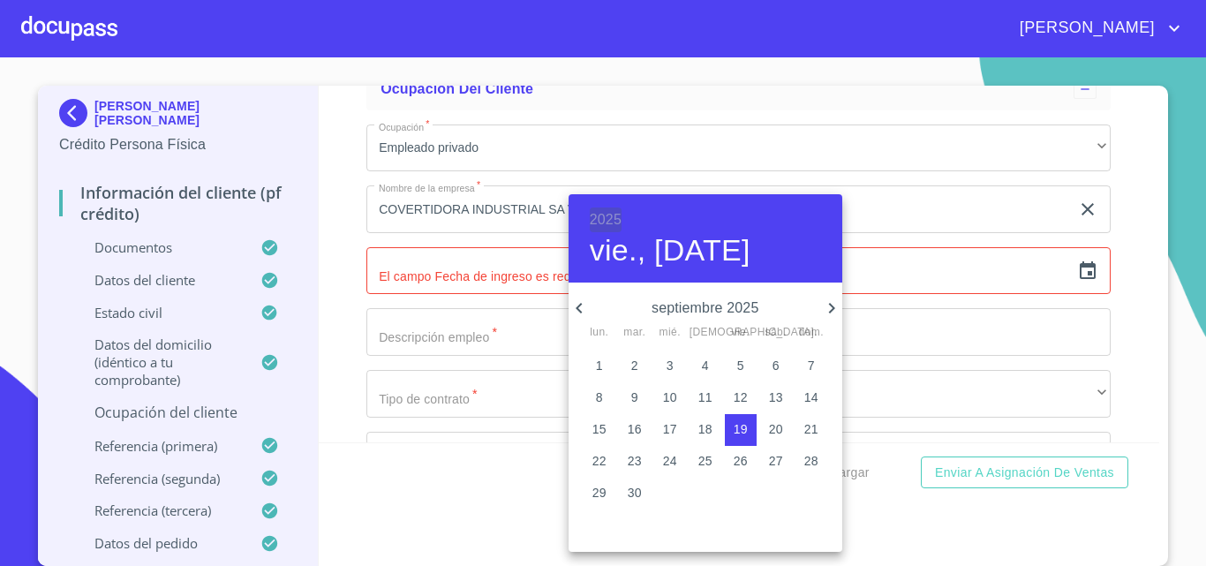
click at [609, 215] on h6 "2025" at bounding box center [606, 220] width 32 height 25
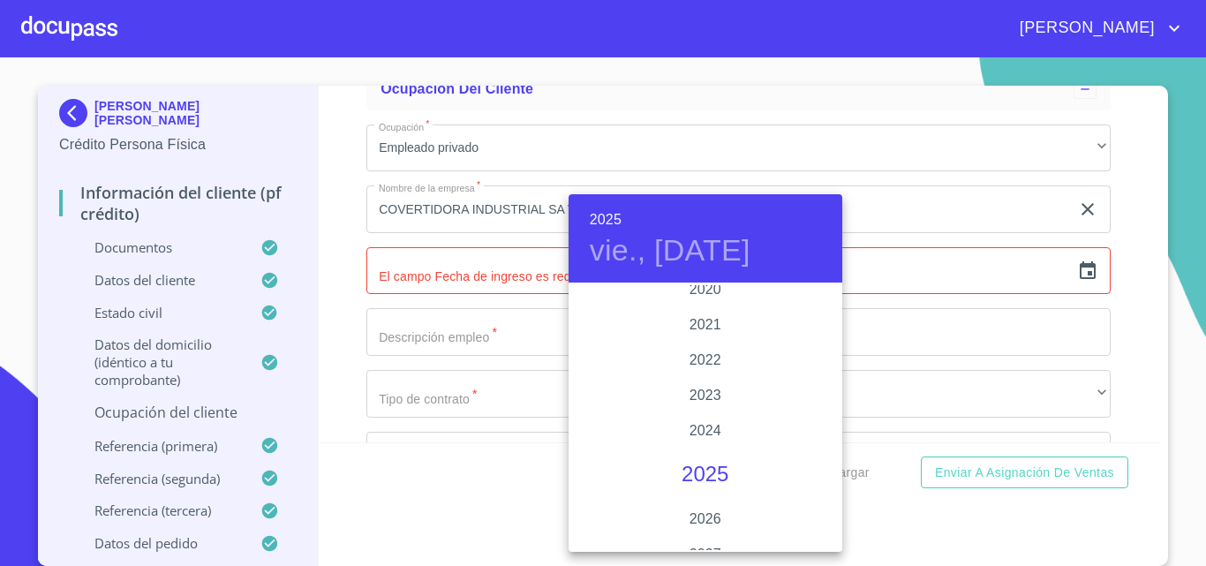
scroll to position [3338, 0]
click at [696, 346] on div "2021" at bounding box center [706, 355] width 274 height 35
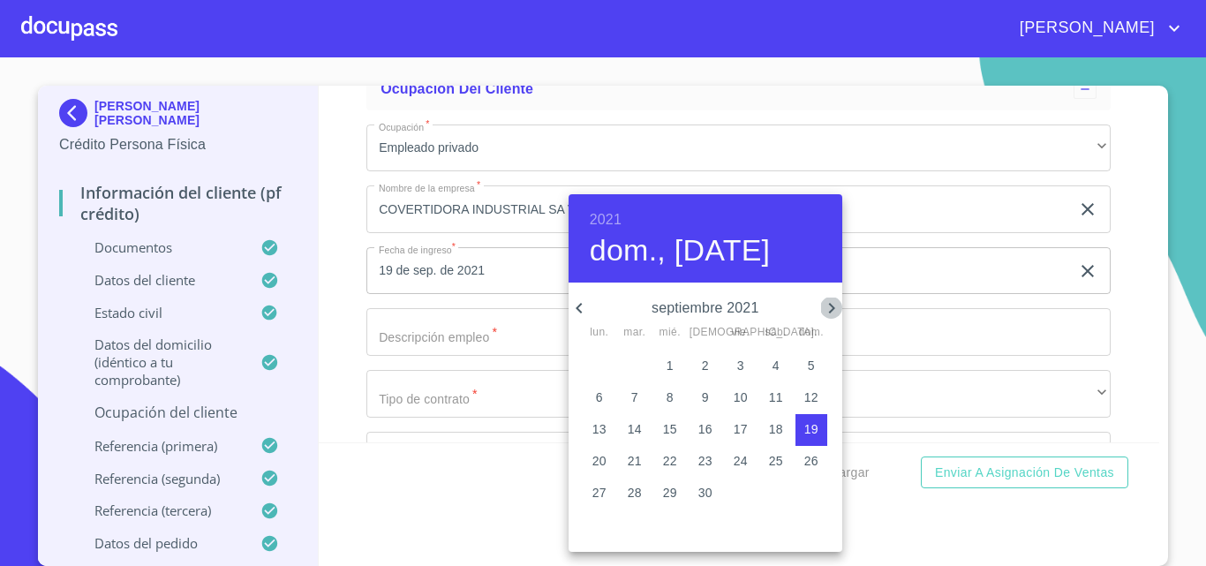
click at [827, 312] on icon "button" at bounding box center [831, 308] width 21 height 21
click at [805, 393] on p "10" at bounding box center [812, 398] width 14 height 18
click at [583, 311] on icon "button" at bounding box center [579, 308] width 21 height 21
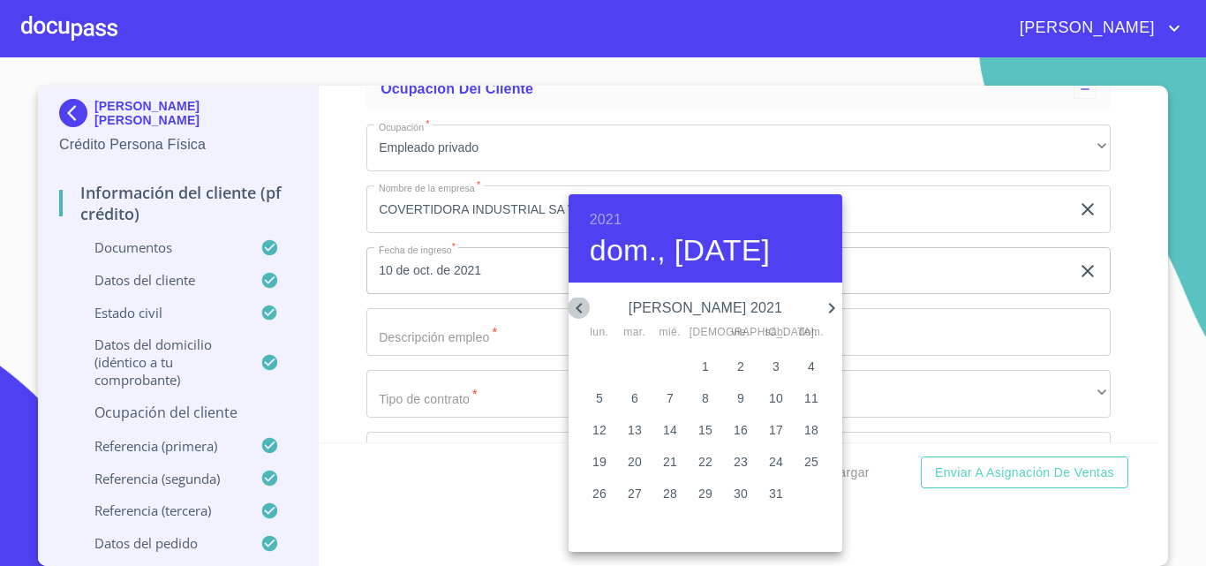
click at [583, 311] on icon "button" at bounding box center [579, 308] width 21 height 21
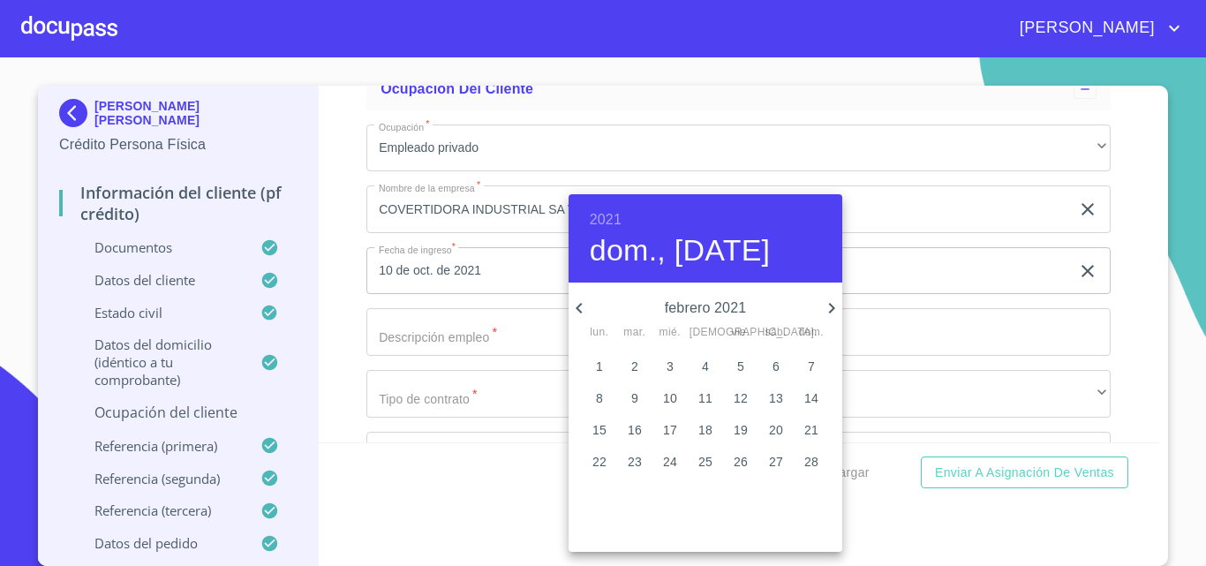
click at [583, 311] on icon "button" at bounding box center [579, 308] width 21 height 21
click at [740, 434] on p "15" at bounding box center [741, 429] width 14 height 18
type input "15 de ene. de 2021"
click at [467, 343] on div at bounding box center [603, 283] width 1206 height 566
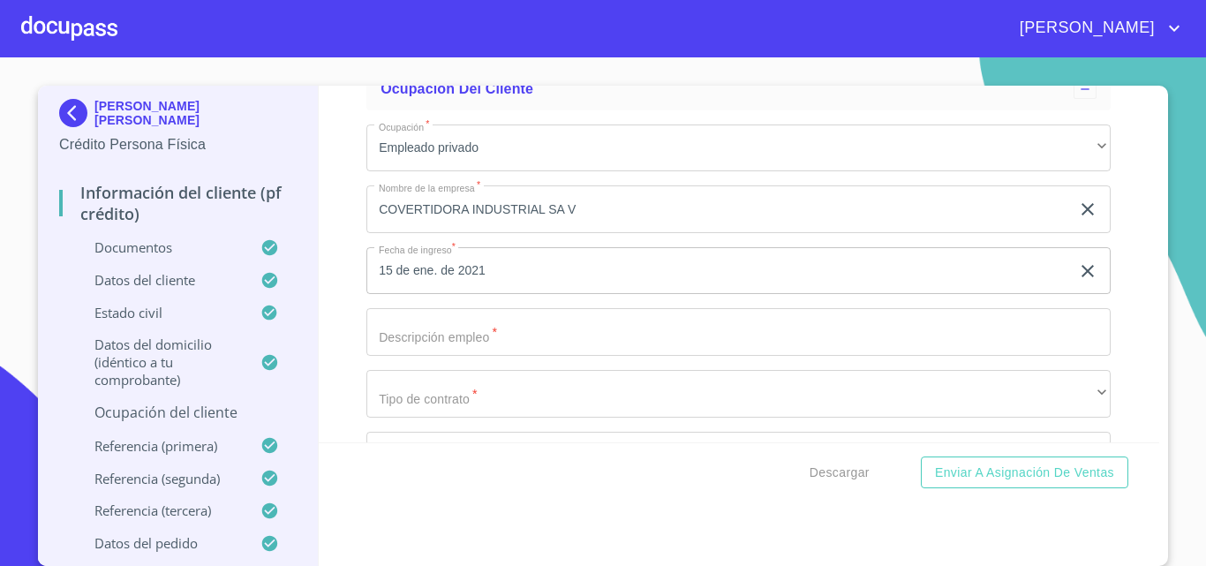
click at [439, 356] on input "Documento de identificación.   *" at bounding box center [738, 332] width 744 height 48
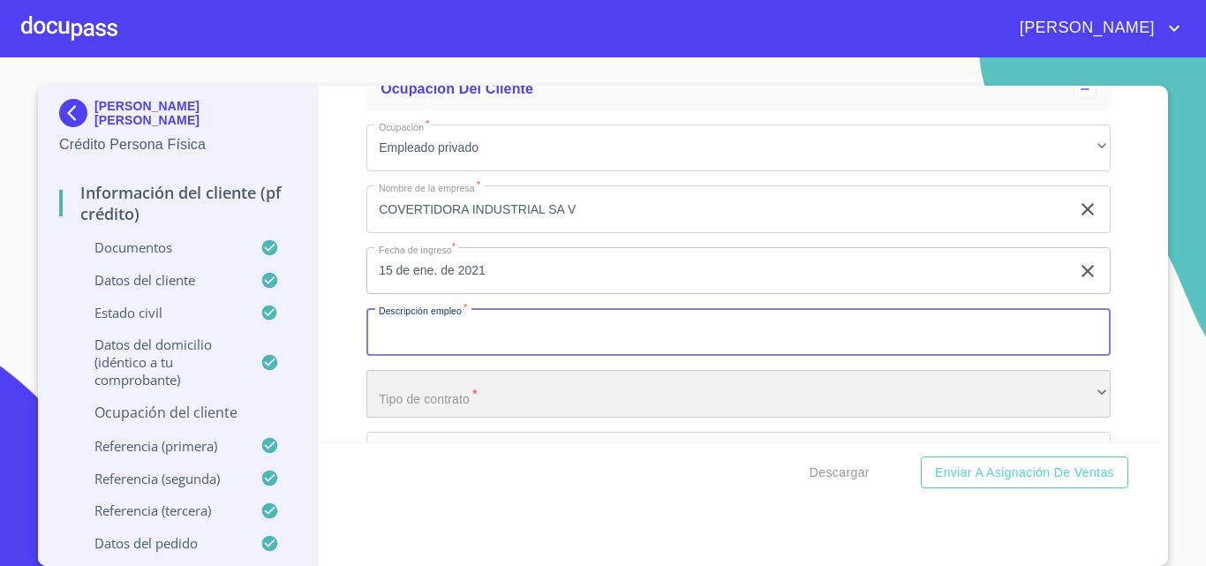
click at [440, 417] on div "​" at bounding box center [738, 394] width 744 height 48
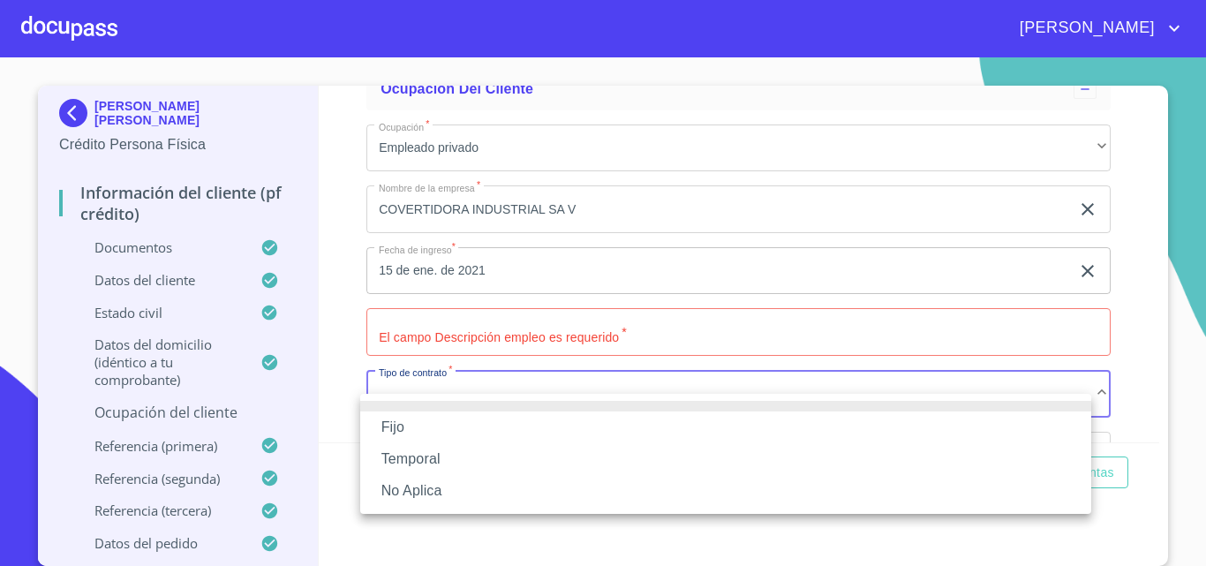
click at [420, 490] on li "No Aplica" at bounding box center [725, 491] width 731 height 32
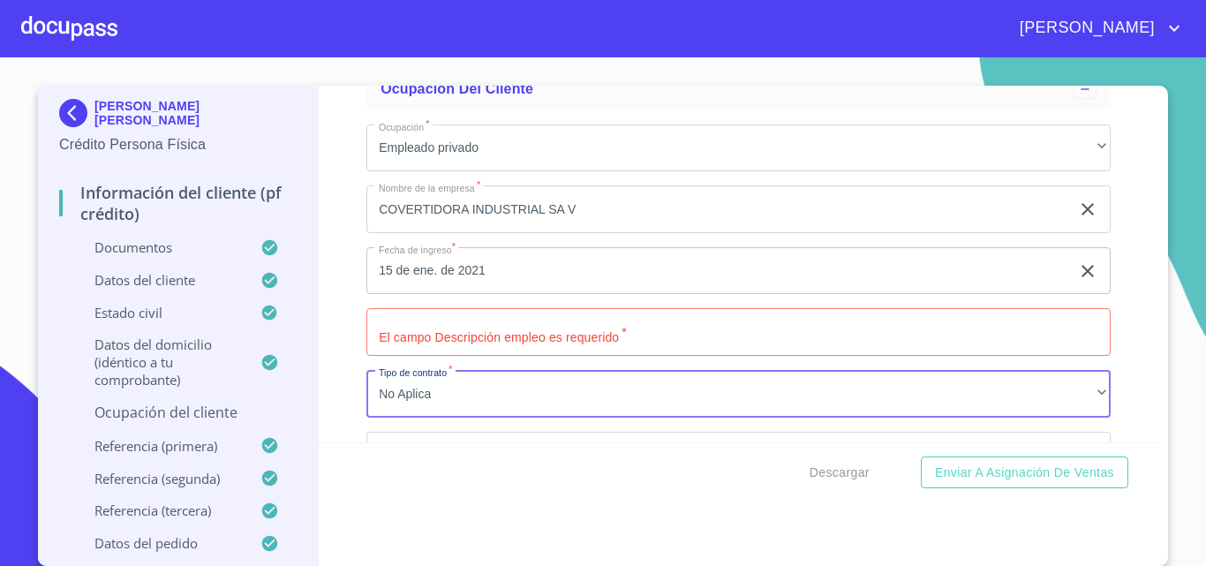
click at [402, 352] on input "Documento de identificación.   *" at bounding box center [738, 332] width 744 height 48
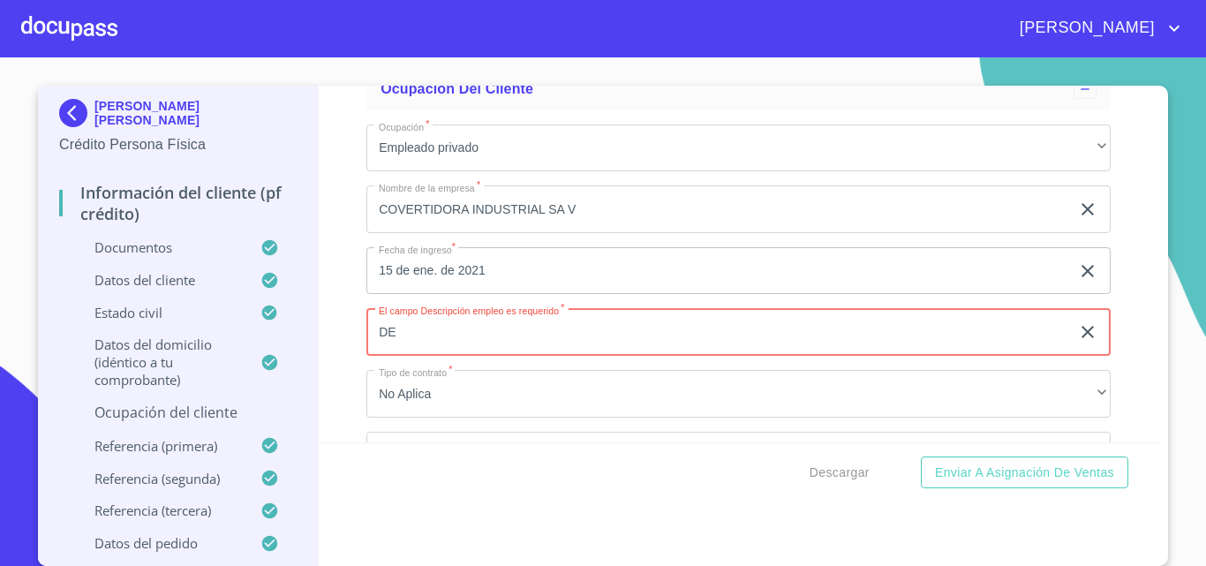
type input "D"
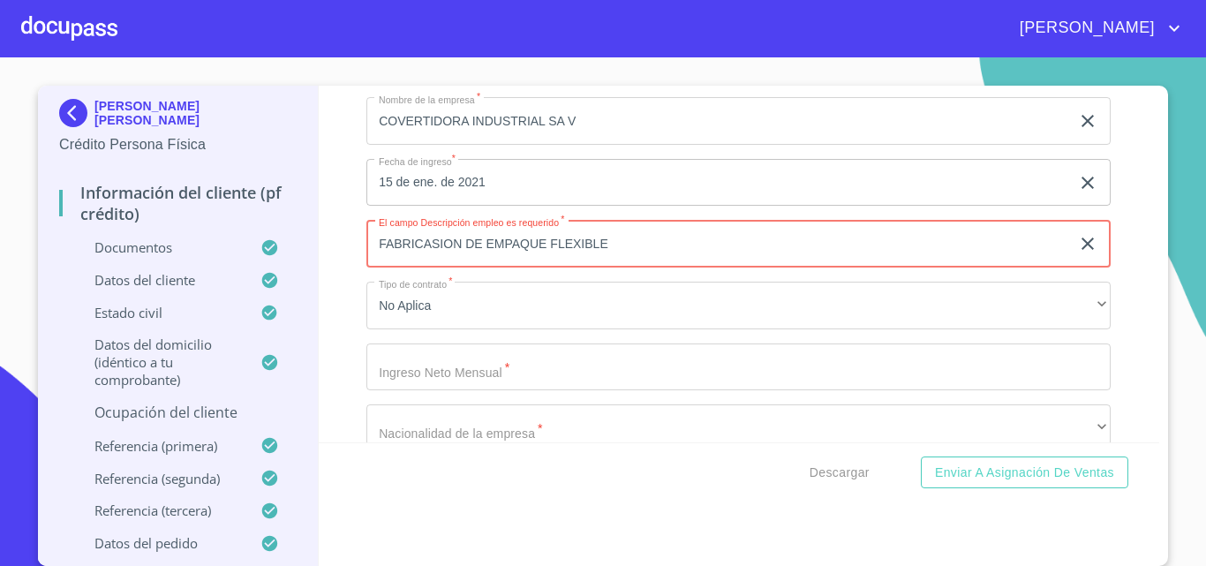
scroll to position [7985, 0]
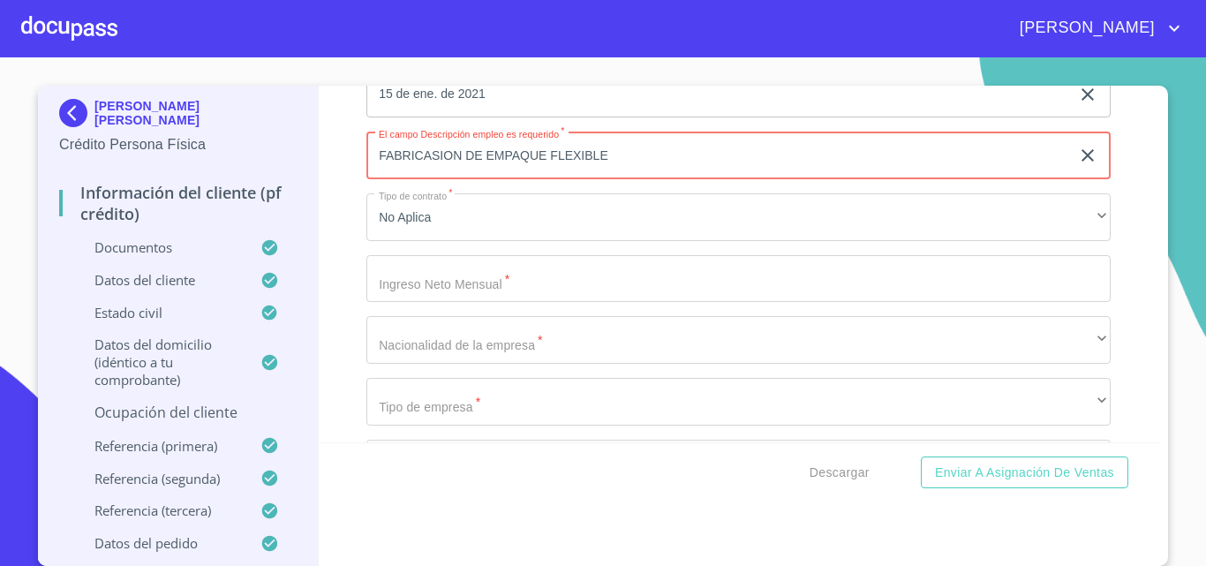
type input "FABRICASION DE EMPAQUE FLEXIBLE"
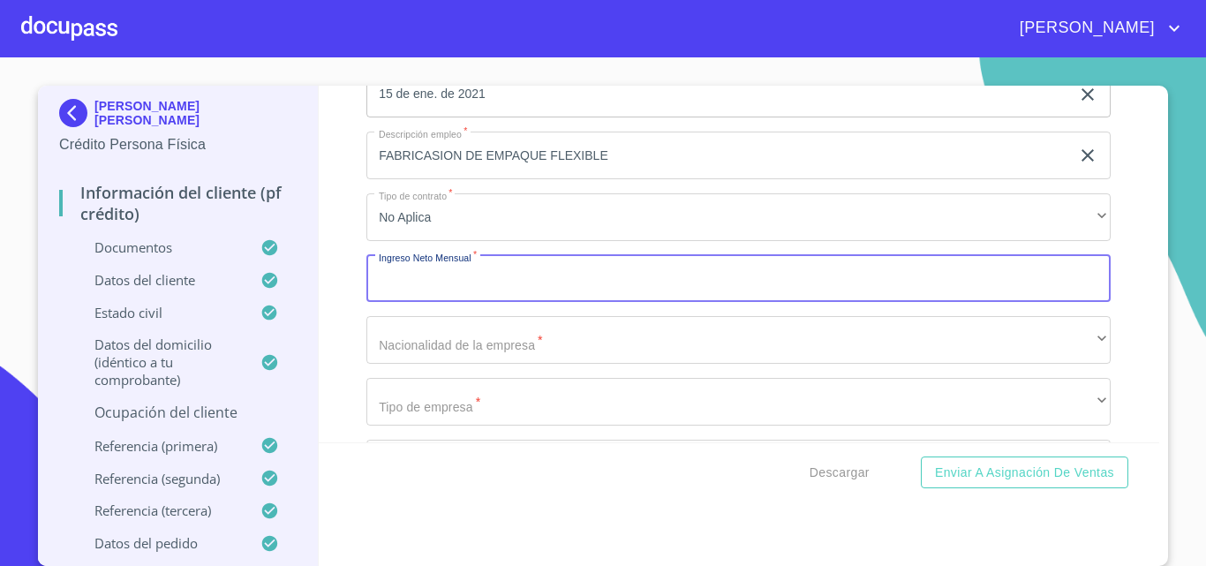
click at [424, 296] on input "Documento de identificación.   *" at bounding box center [738, 279] width 744 height 48
type input "30000"
click at [333, 360] on div "Información del cliente (PF crédito) Documentos Documento de identificación.   …" at bounding box center [740, 264] width 842 height 357
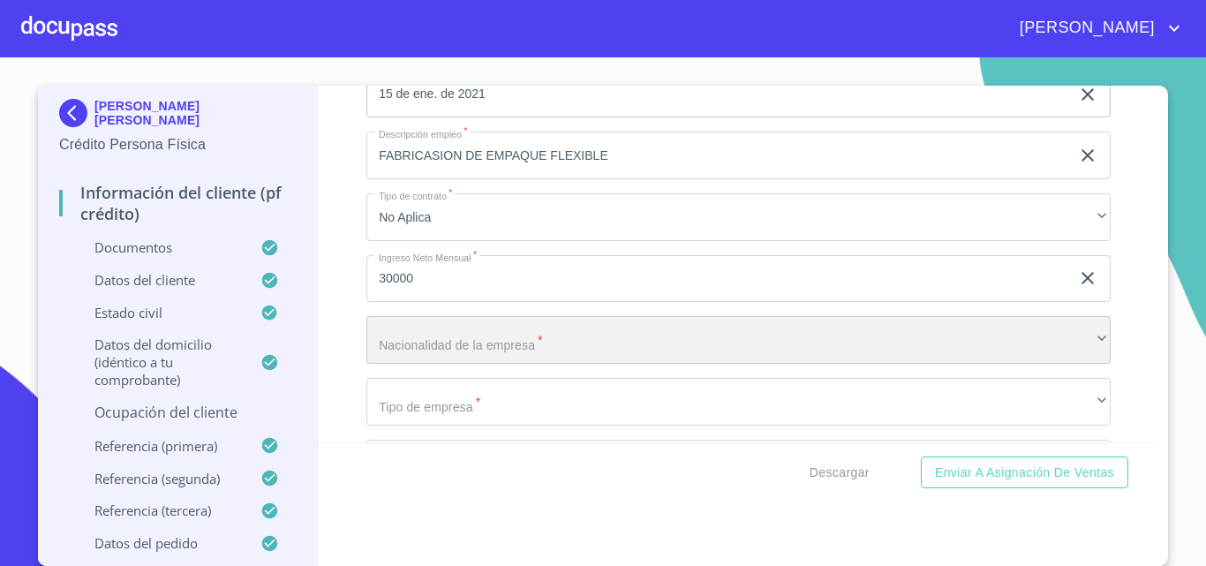
click at [412, 364] on div "​" at bounding box center [738, 340] width 744 height 48
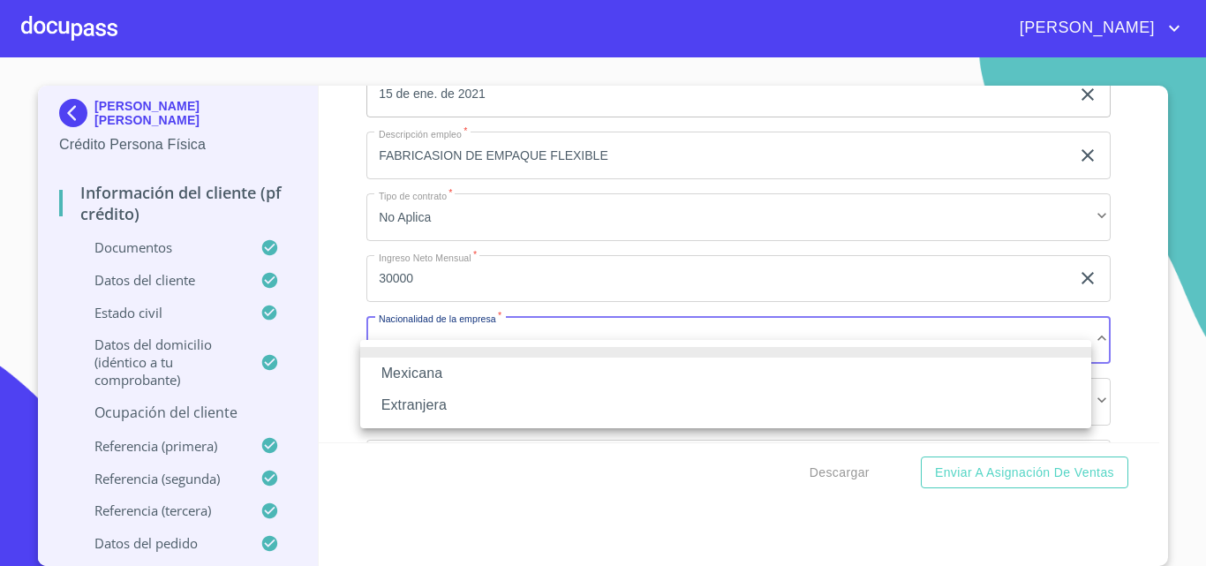
click at [412, 372] on li "Mexicana" at bounding box center [725, 374] width 731 height 32
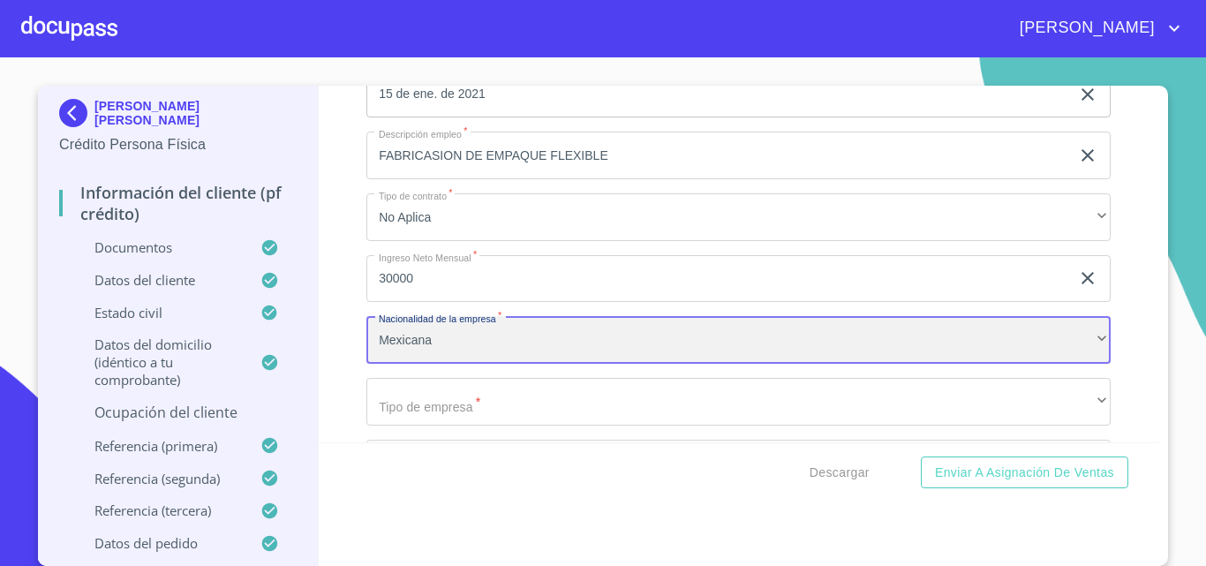
scroll to position [8073, 0]
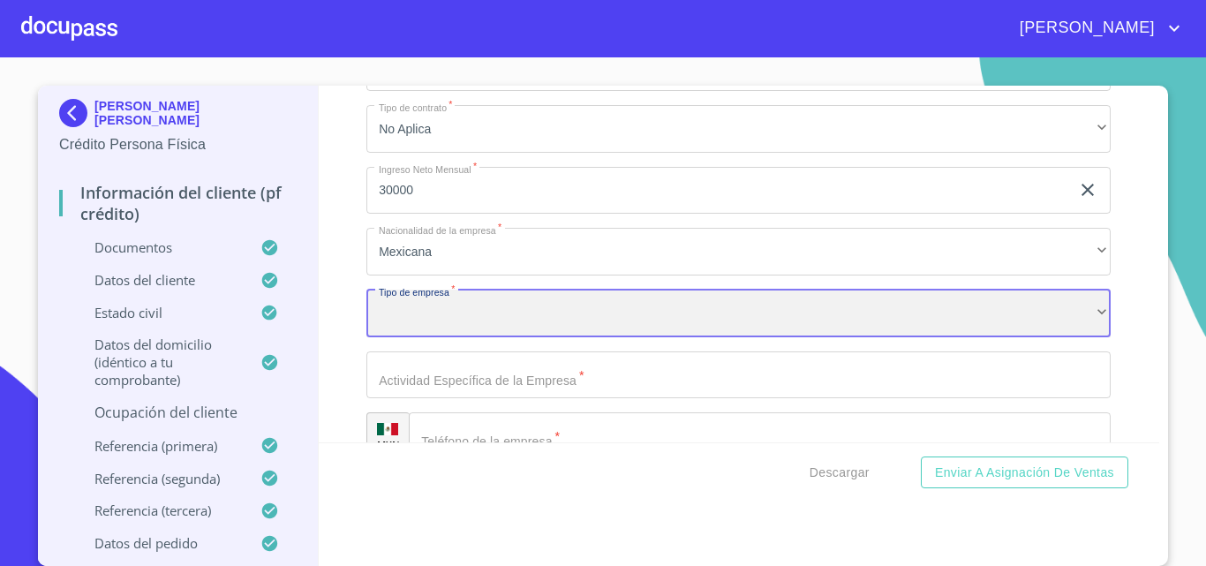
click at [397, 337] on div "​" at bounding box center [738, 314] width 744 height 48
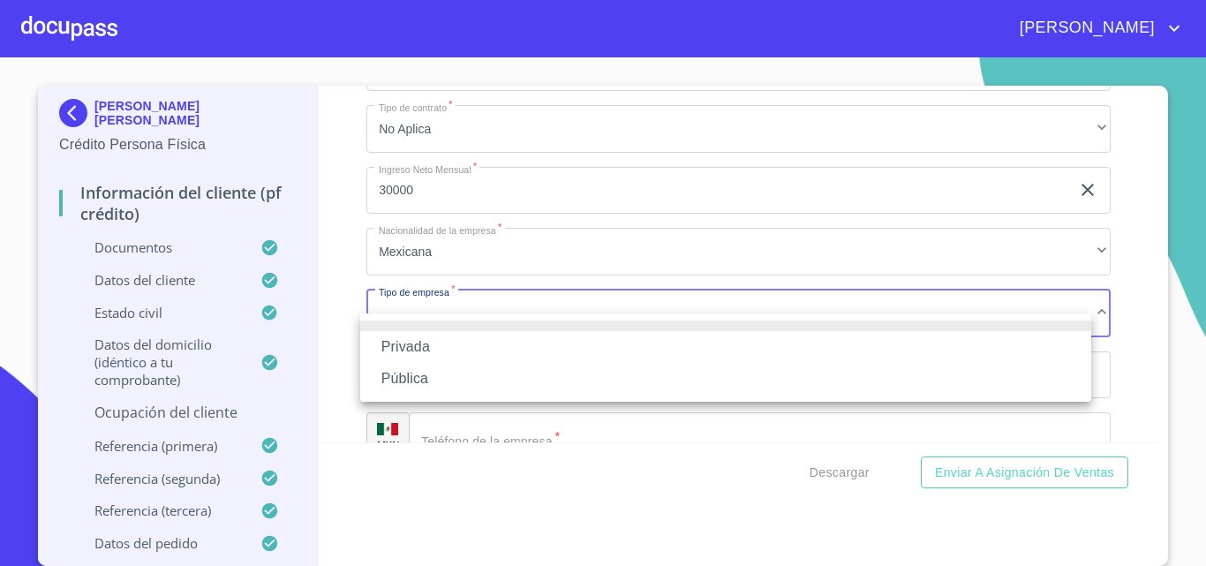
click at [397, 347] on li "Privada" at bounding box center [725, 347] width 731 height 32
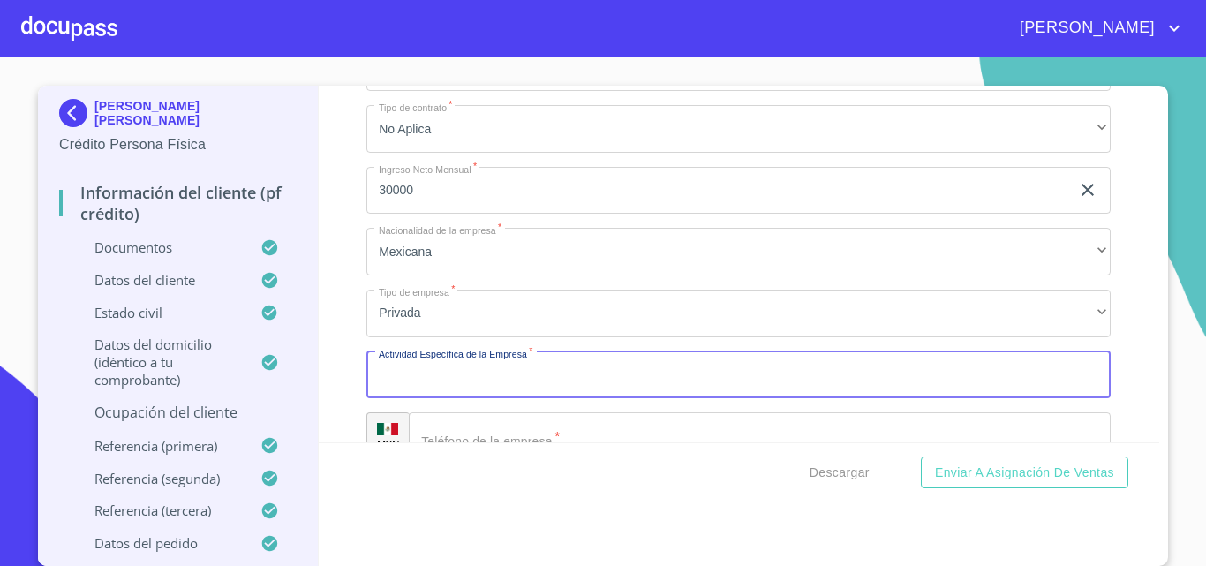
click at [391, 387] on input "Documento de identificación.   *" at bounding box center [738, 375] width 744 height 48
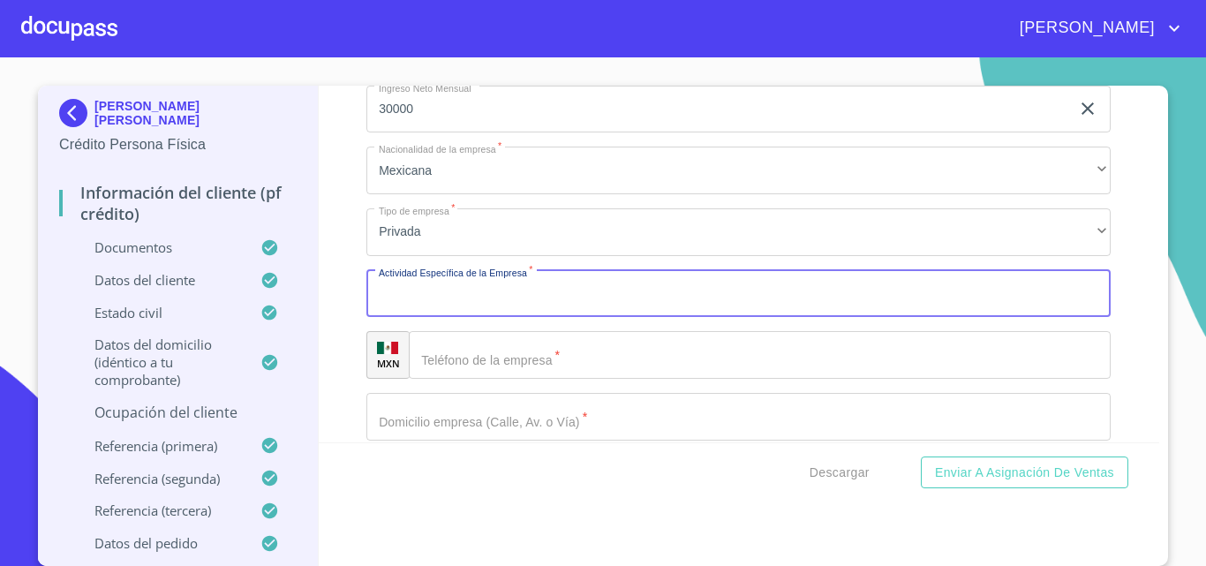
scroll to position [8250, 0]
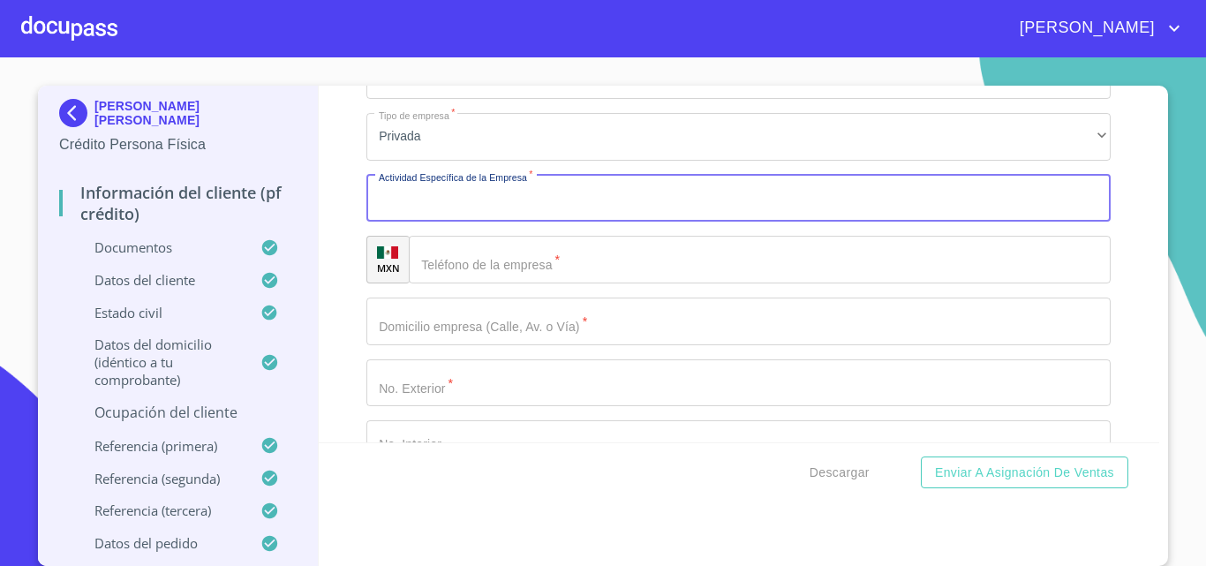
click at [452, 282] on input "Documento de identificación.   *" at bounding box center [760, 260] width 702 height 48
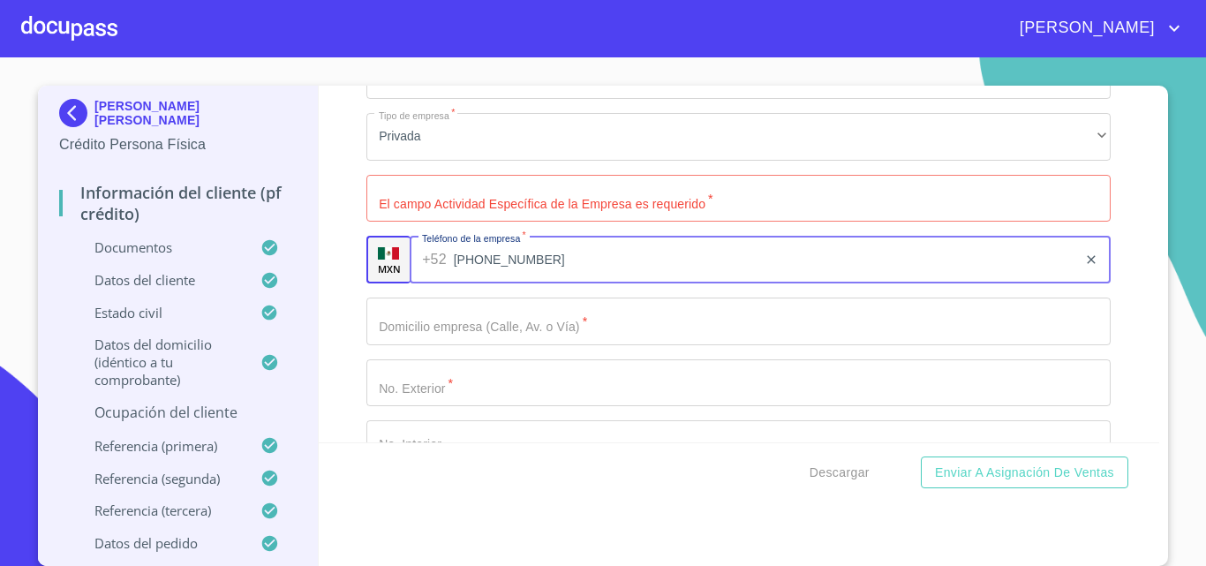
type input "[PHONE_NUMBER]"
click at [395, 345] on input "Documento de identificación.   *" at bounding box center [738, 322] width 744 height 48
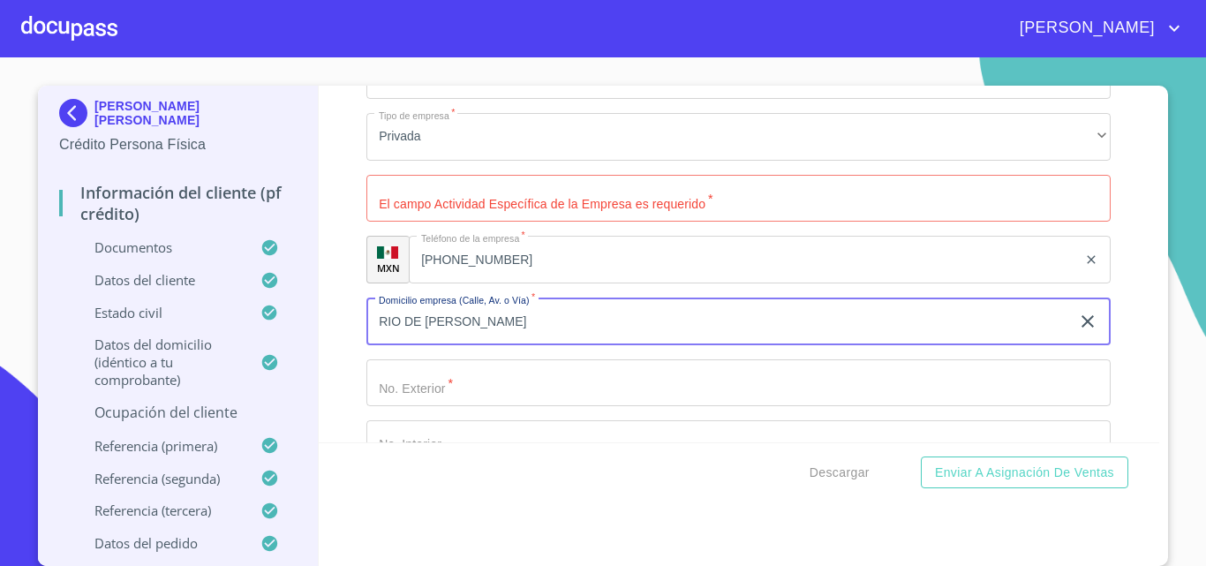
type input "RIO DE [PERSON_NAME]"
click at [400, 397] on input "Documento de identificación.   *" at bounding box center [738, 383] width 744 height 48
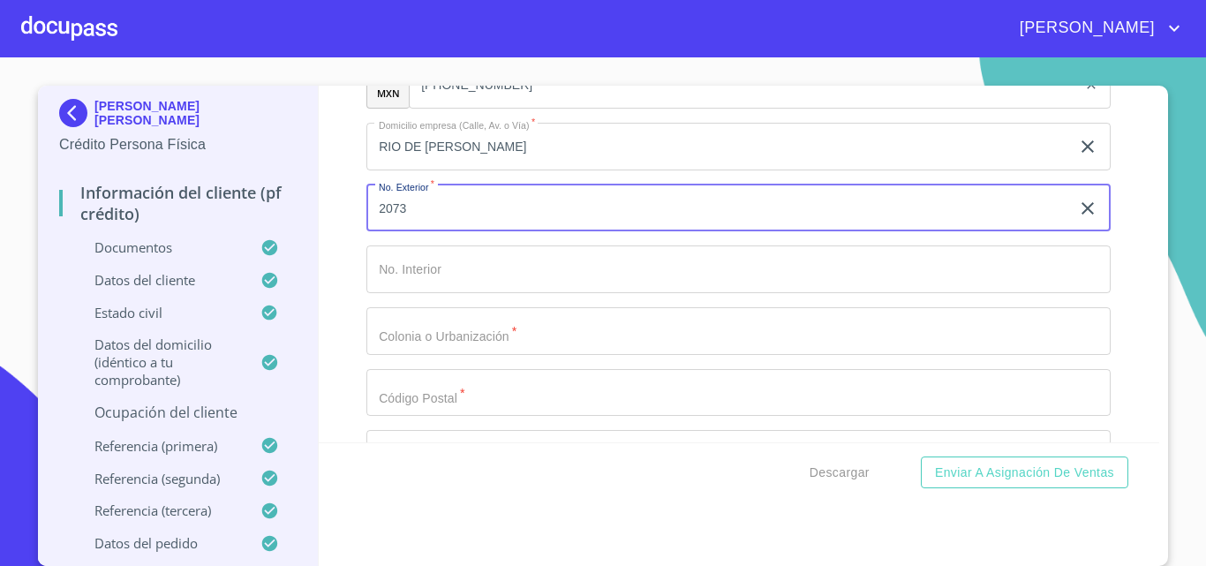
scroll to position [8427, 0]
type input "2073"
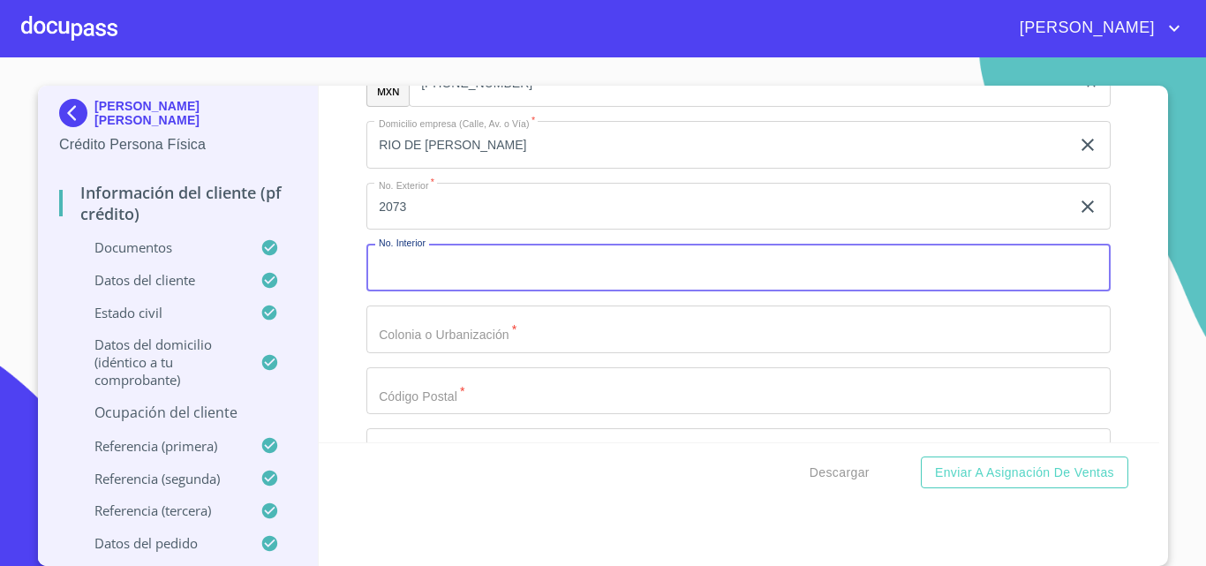
click at [443, 287] on input "Documento de identificación.   *" at bounding box center [738, 268] width 744 height 48
click at [452, 353] on input "Documento de identificación.   *" at bounding box center [738, 330] width 744 height 48
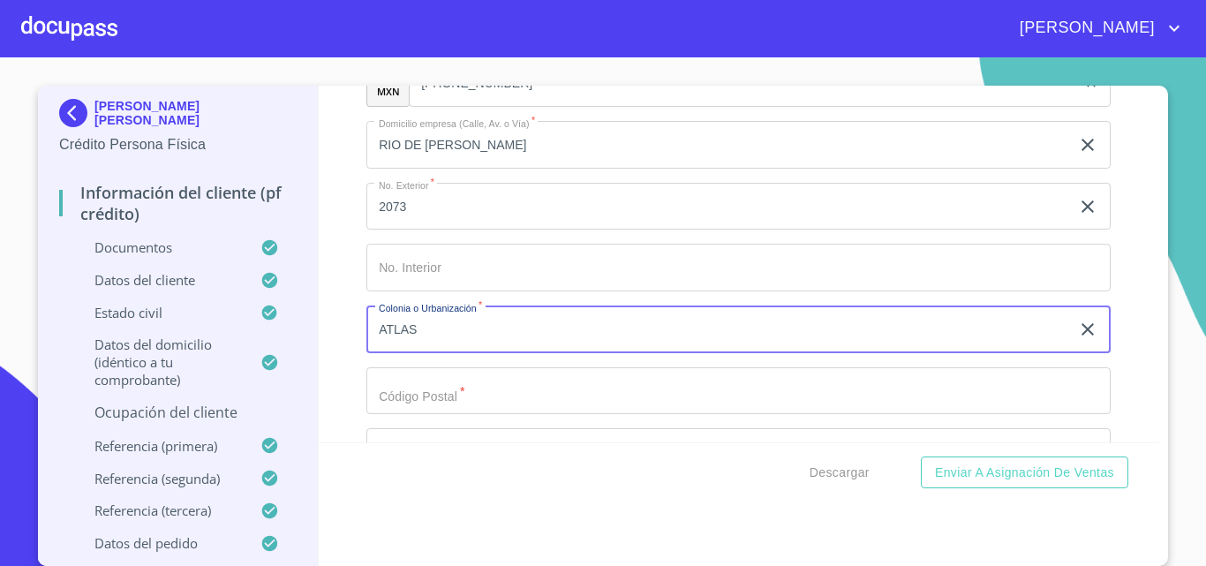
type input "ATLAS"
click at [424, 415] on input "Documento de identificación.   *" at bounding box center [738, 391] width 744 height 48
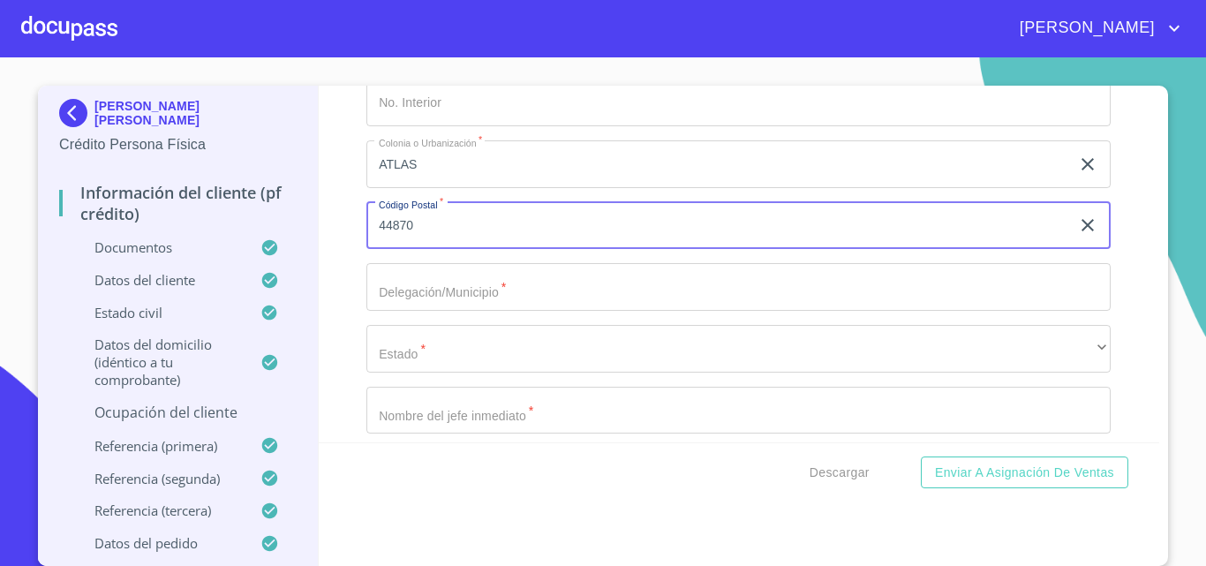
scroll to position [8603, 0]
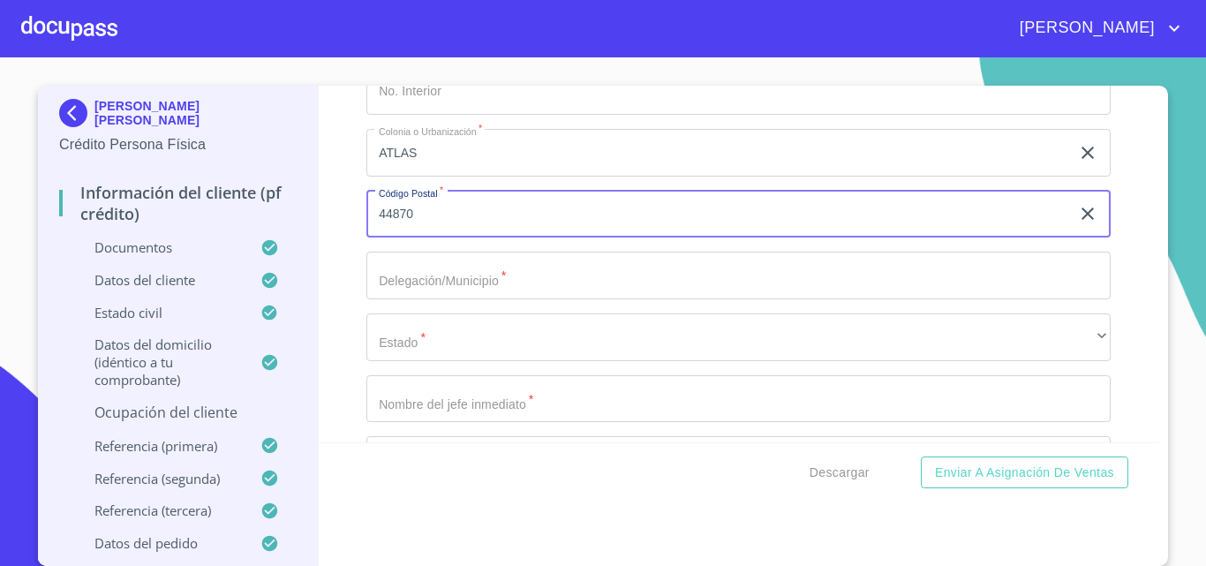
type input "44870"
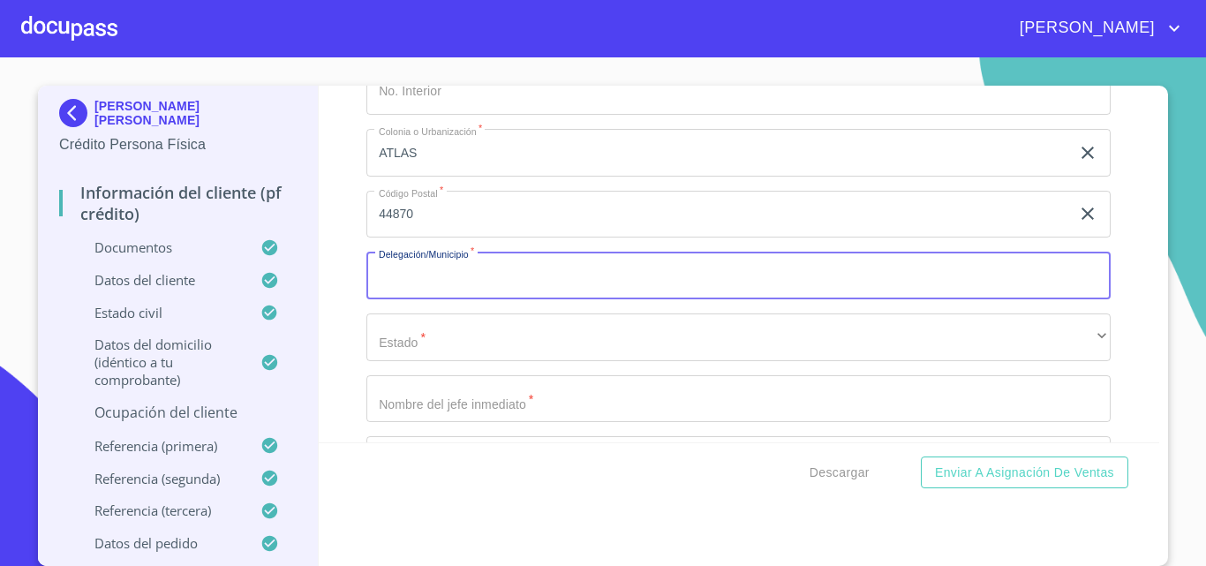
click at [427, 290] on input "Documento de identificación.   *" at bounding box center [738, 276] width 744 height 48
type input "[GEOGRAPHIC_DATA]"
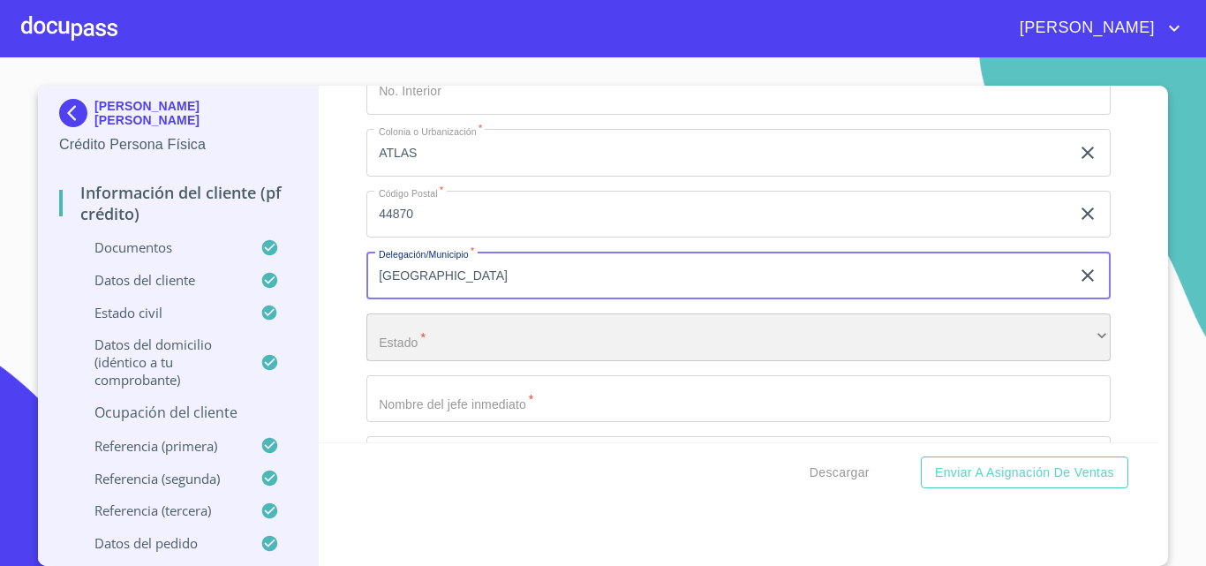
click at [406, 356] on div "​" at bounding box center [738, 337] width 744 height 48
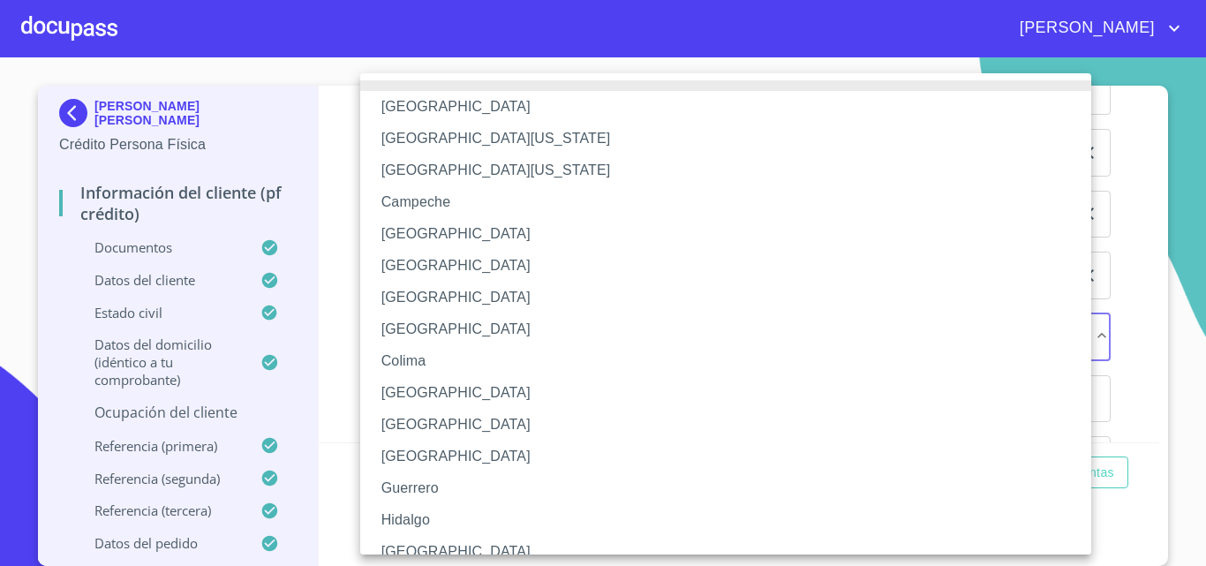
click at [421, 549] on li "[GEOGRAPHIC_DATA]" at bounding box center [732, 552] width 744 height 32
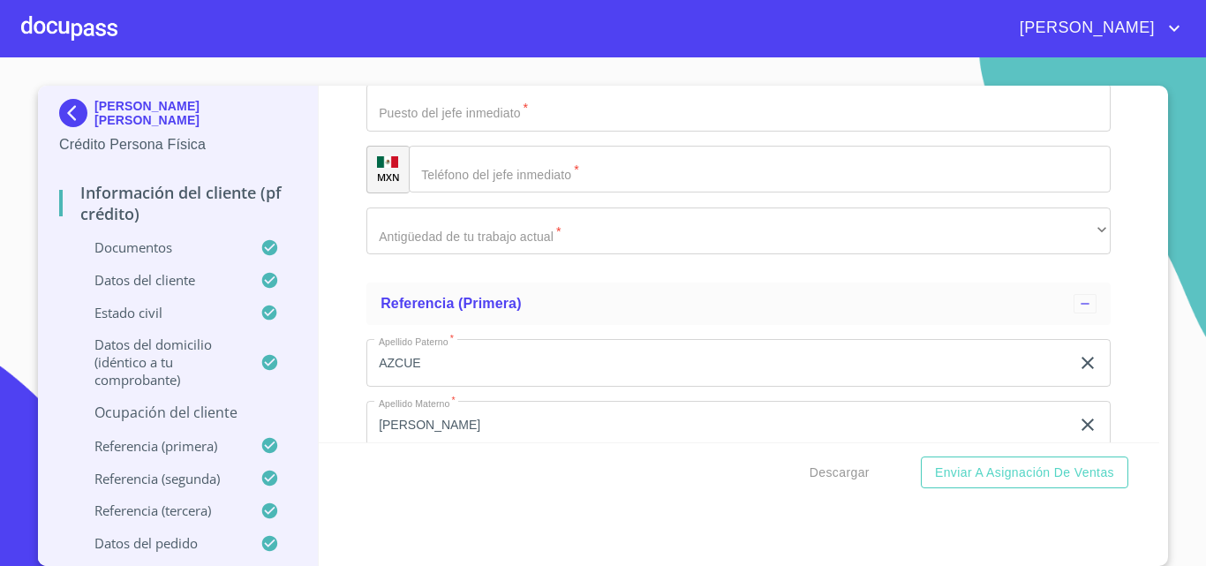
scroll to position [8956, 0]
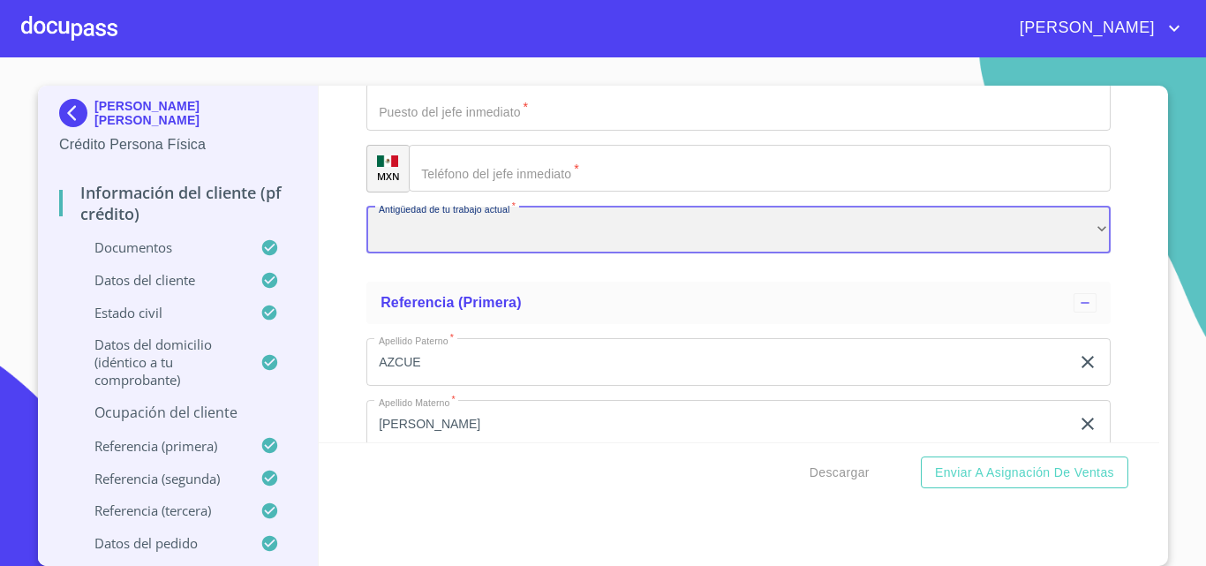
click at [428, 254] on div "​" at bounding box center [738, 231] width 744 height 48
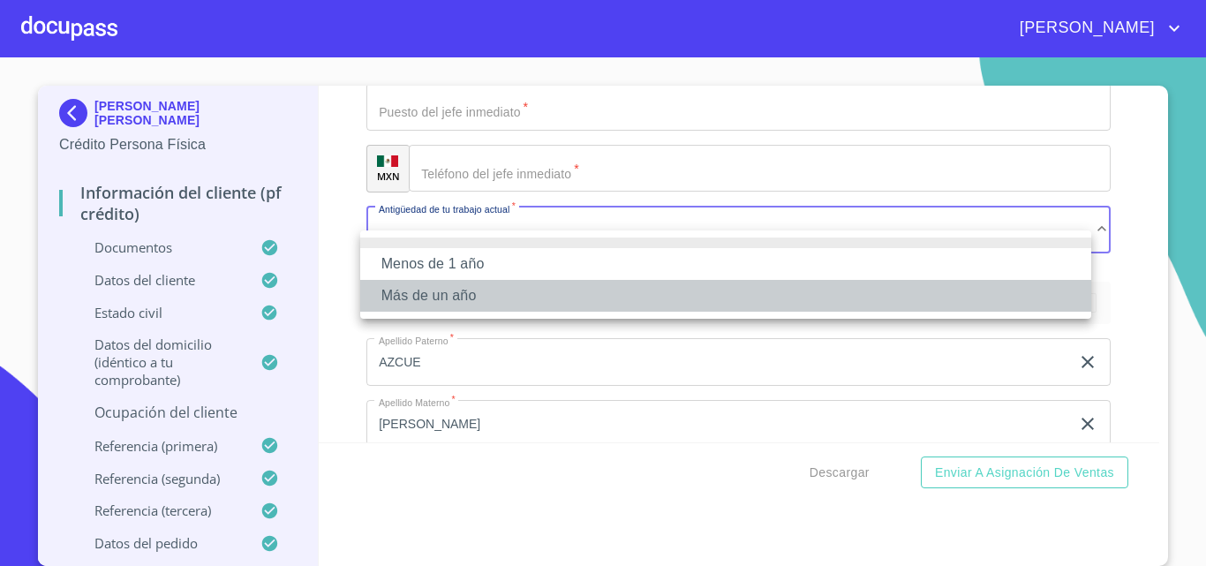
click at [410, 296] on li "Más de un año" at bounding box center [725, 296] width 731 height 32
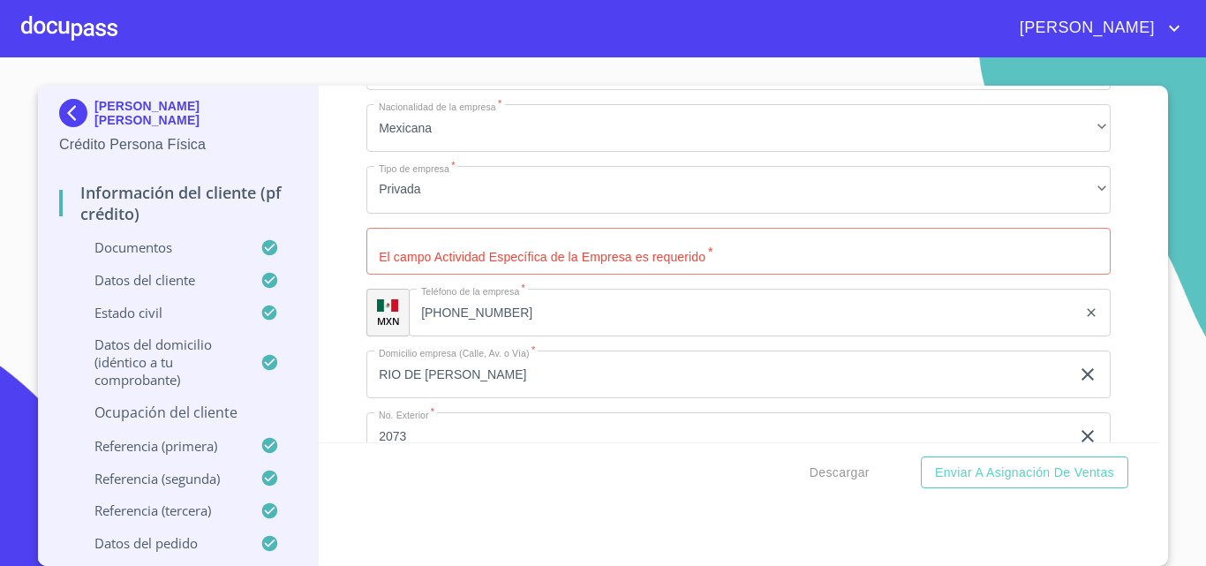
scroll to position [8250, 0]
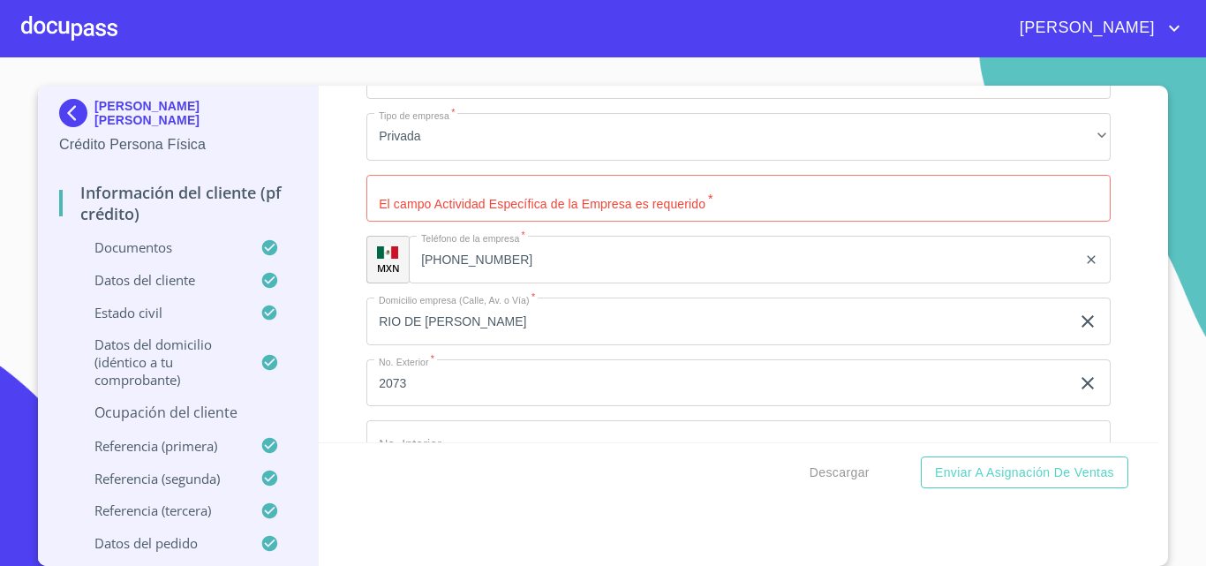
click at [402, 223] on input "Documento de identificación.   *" at bounding box center [738, 199] width 744 height 48
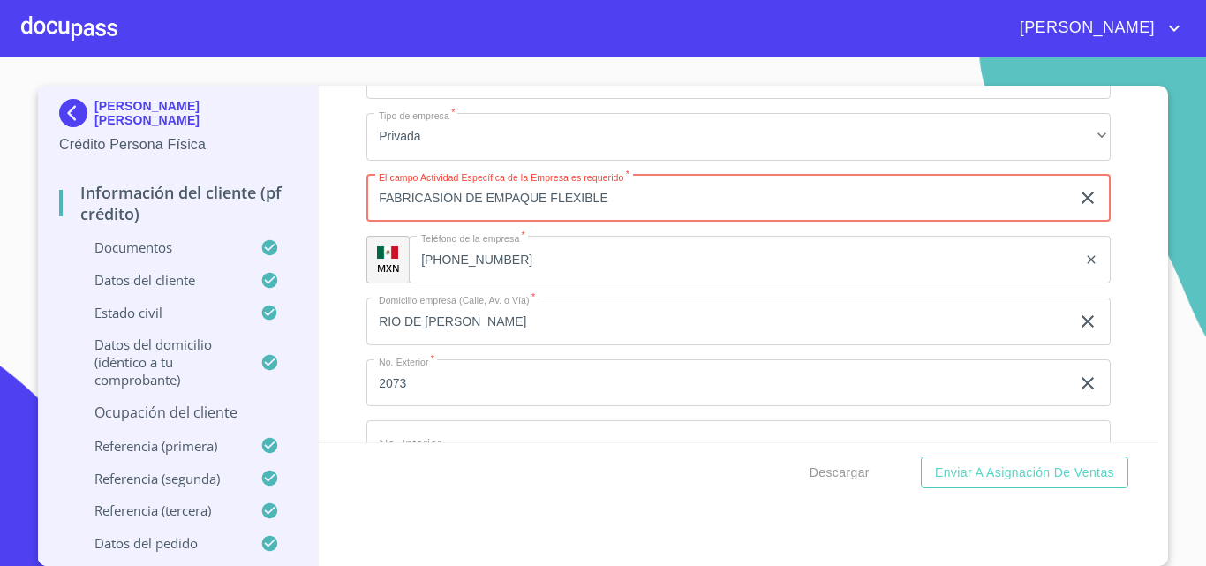
type input "FABRICASION DE EMPAQUE FLEXIBLE"
click at [328, 254] on div "Información del cliente (PF crédito) Documentos Documento de identificación.   …" at bounding box center [740, 264] width 842 height 357
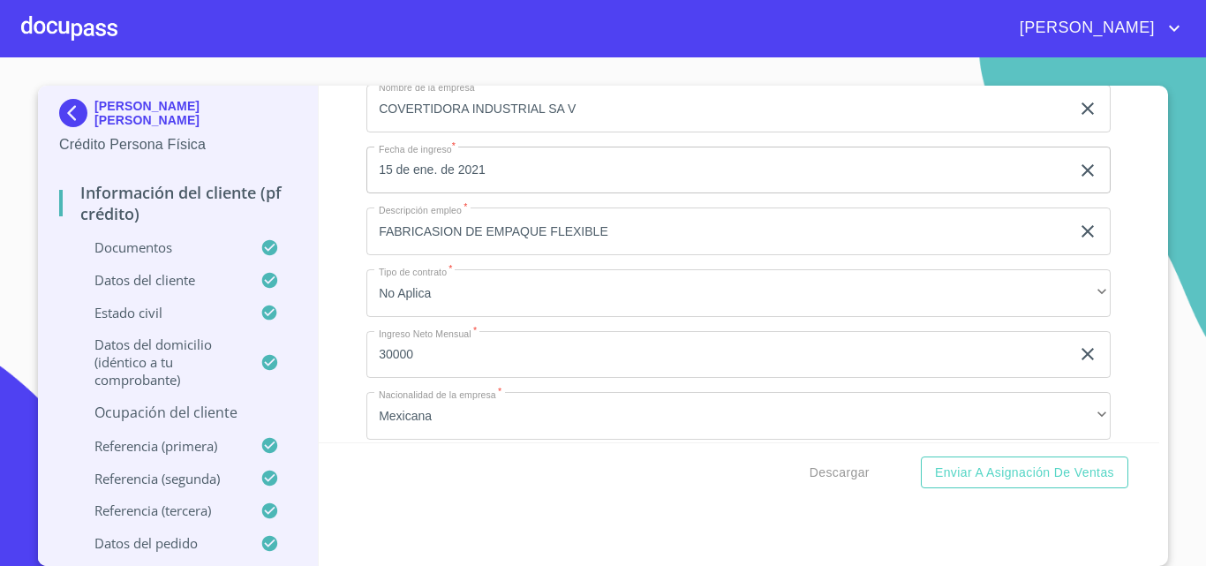
scroll to position [7897, 0]
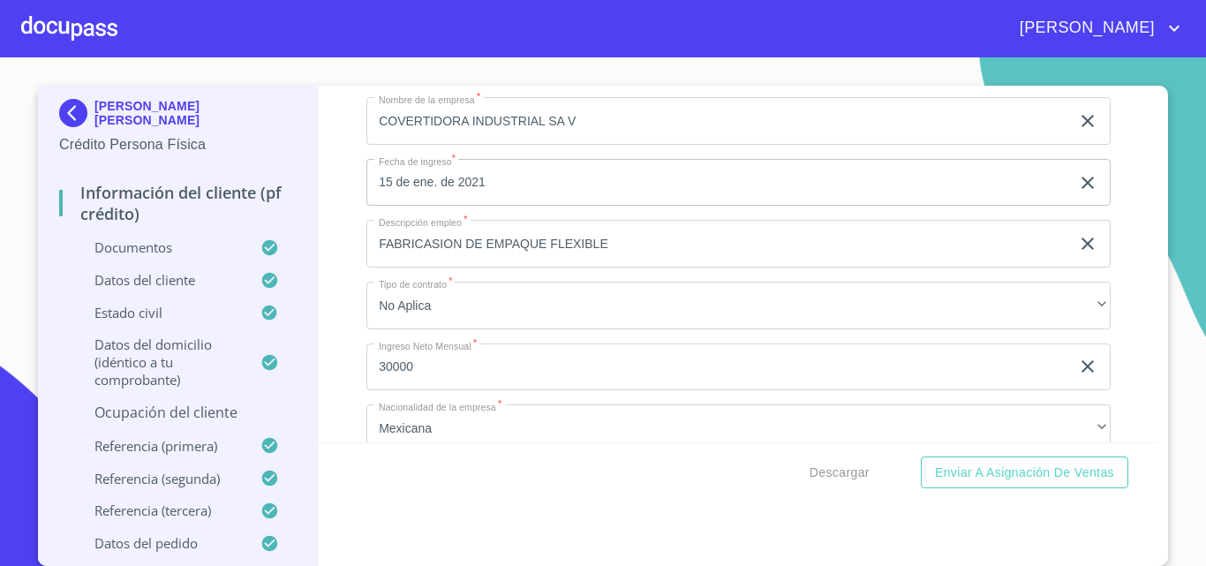
click at [624, 268] on input "FABRICASION DE EMPAQUE FLEXIBLE" at bounding box center [718, 244] width 704 height 48
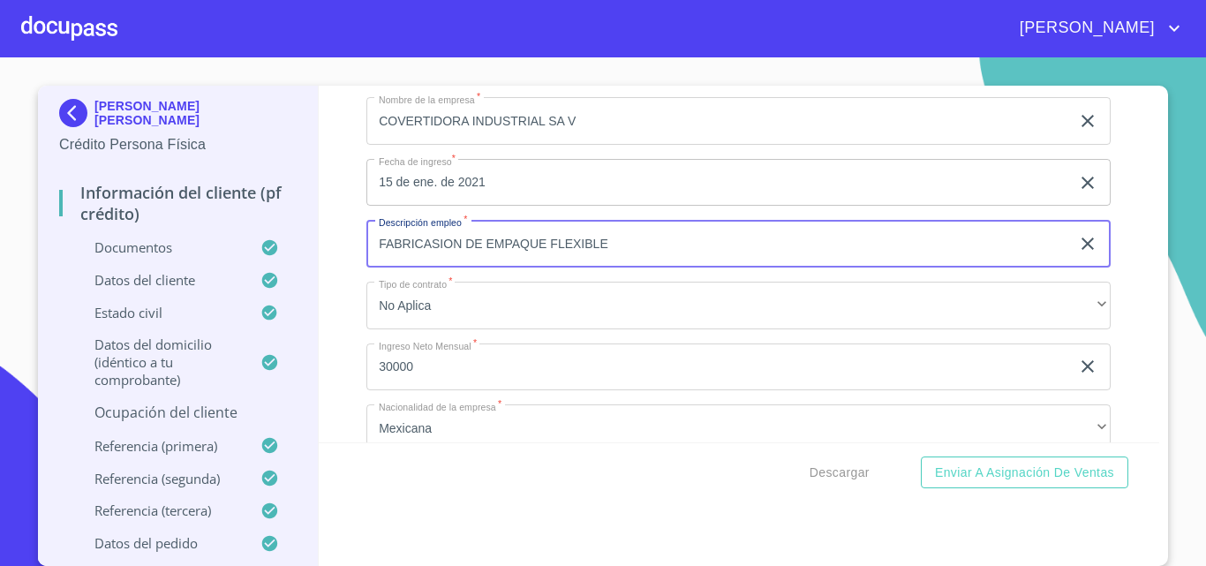
click at [624, 268] on input "FABRICASION DE EMPAQUE FLEXIBLE" at bounding box center [718, 244] width 704 height 48
type input "F"
type input "RECURSOS HUMANOS"
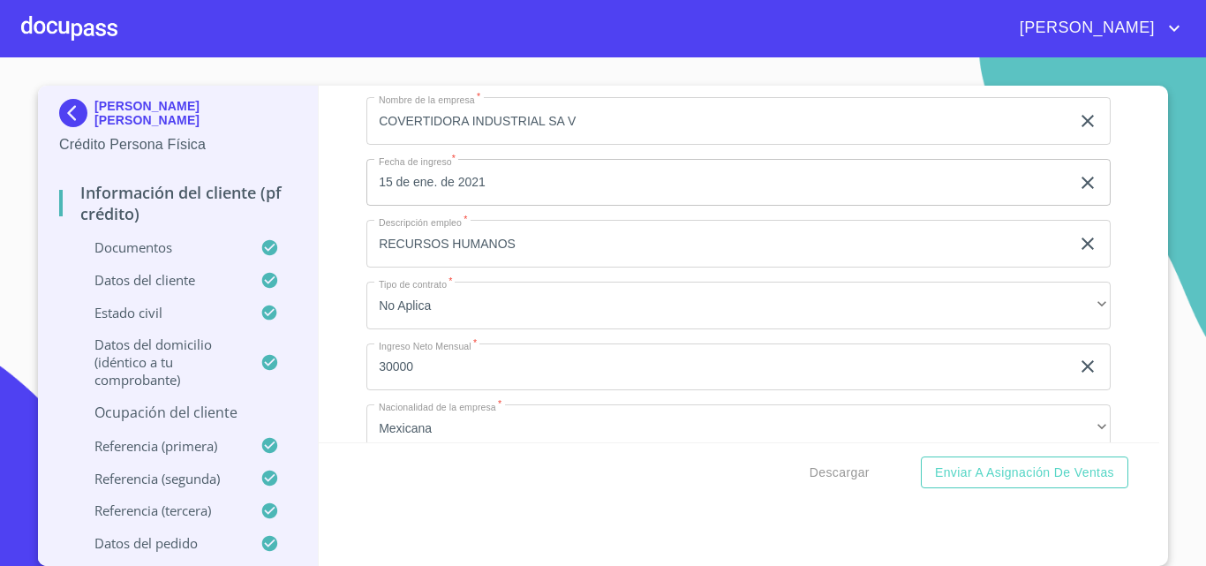
click at [351, 327] on div "Información del cliente (PF crédito) Documentos Documento de identificación.   …" at bounding box center [740, 264] width 842 height 357
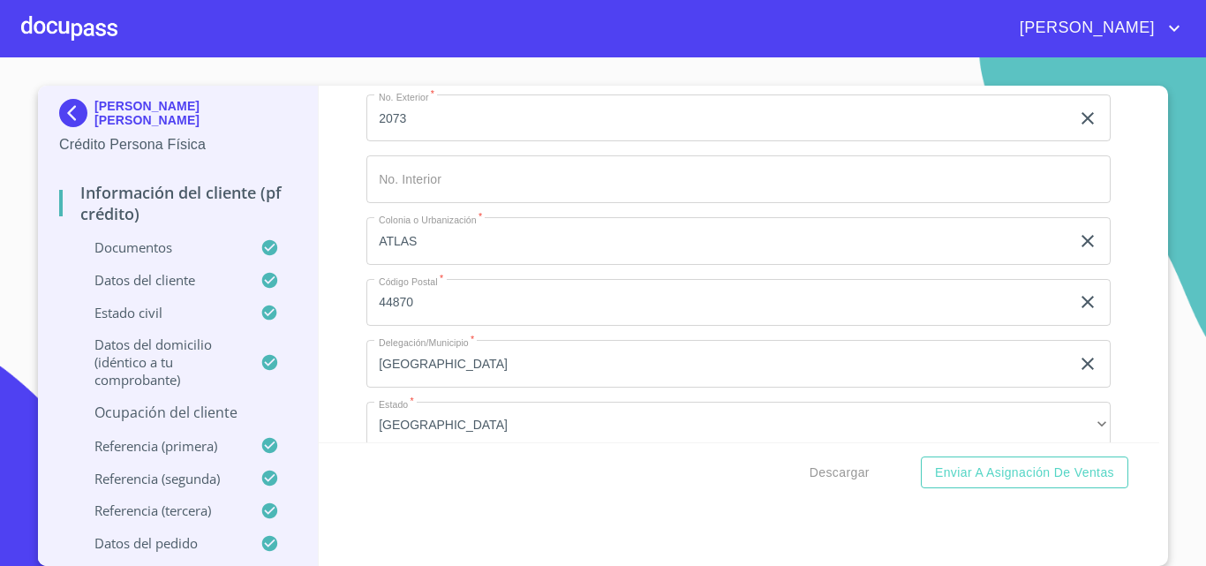
scroll to position [8780, 0]
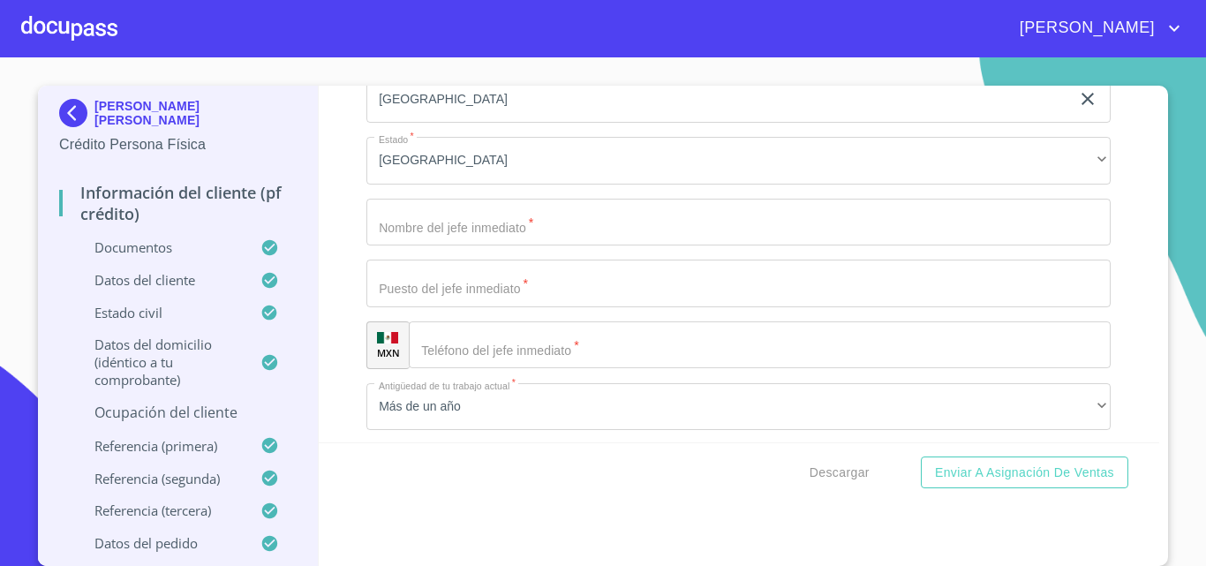
click at [432, 300] on input "Documento de identificación.   *" at bounding box center [738, 284] width 744 height 48
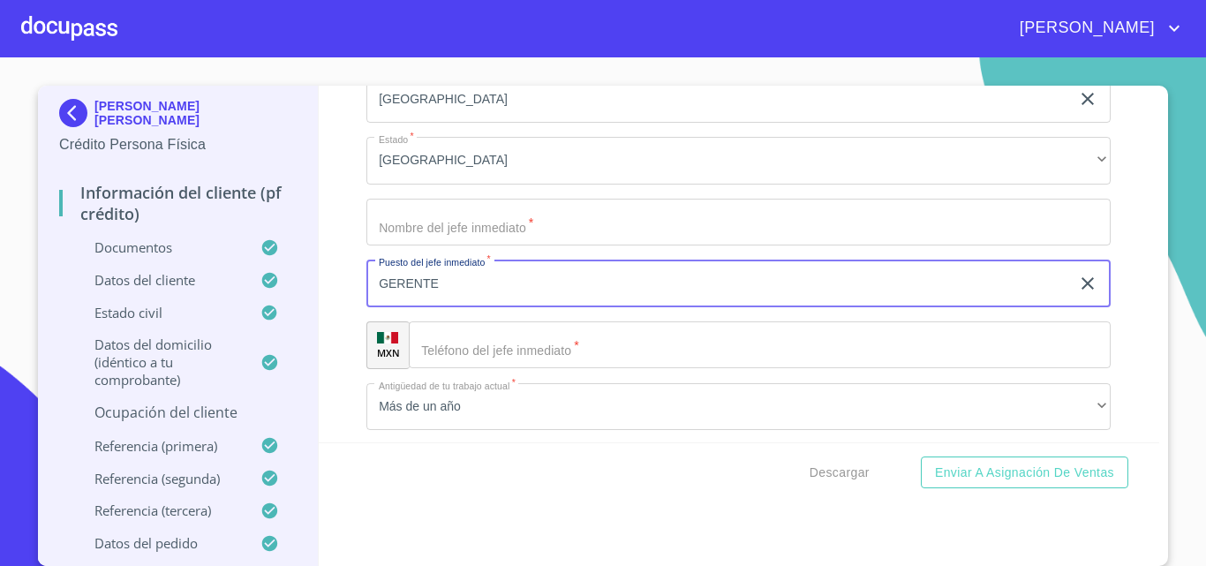
type input "GERENTE"
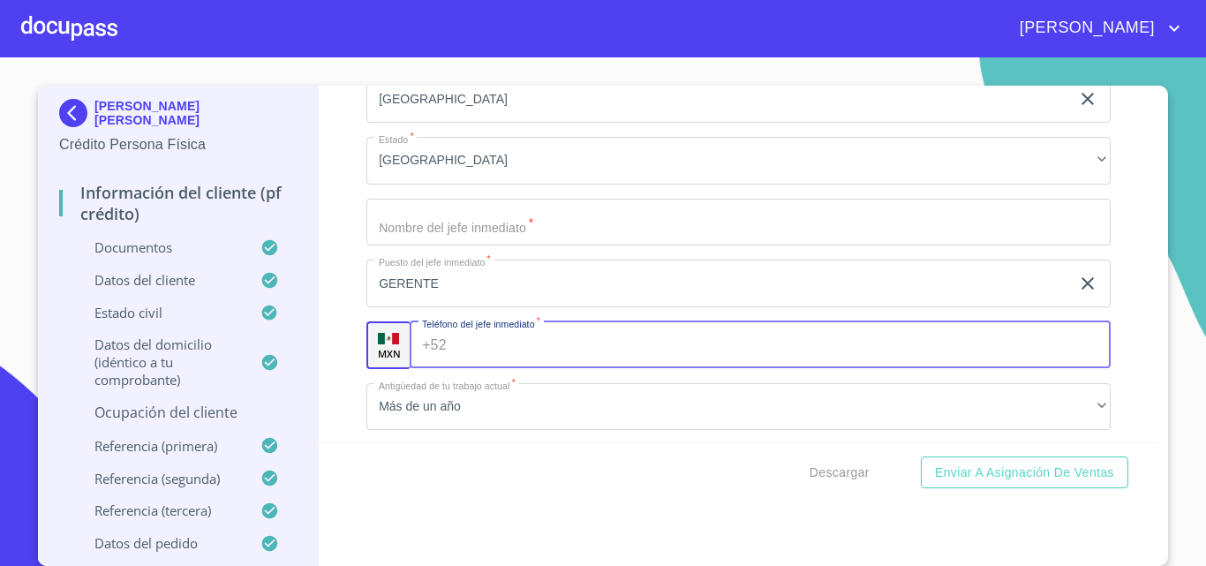
click at [457, 369] on input "Documento de identificación.   *" at bounding box center [783, 345] width 658 height 48
type input "[PHONE_NUMBER]"
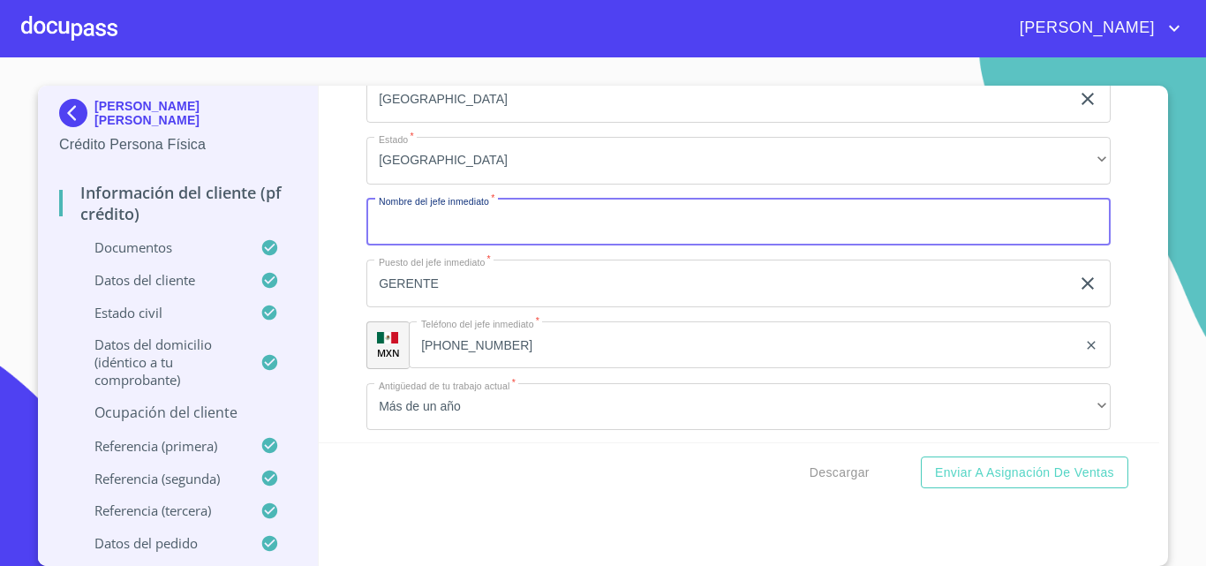
click at [426, 246] on input "Documento de identificación.   *" at bounding box center [738, 223] width 744 height 48
type input "[PERSON_NAME] [PERSON_NAME]"
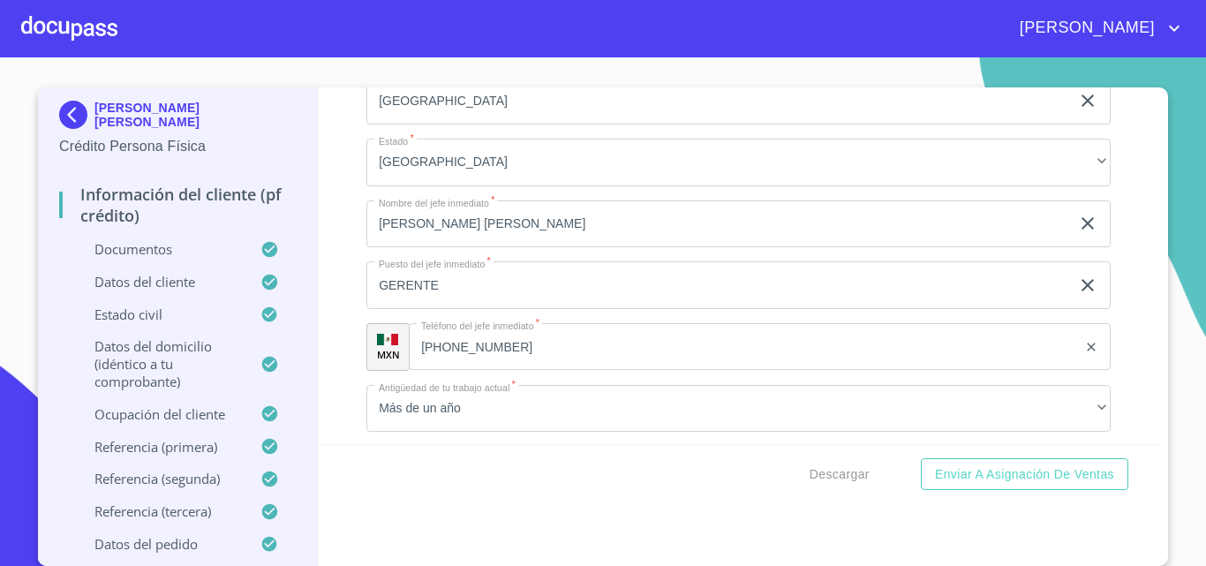
click at [337, 292] on div "Información del cliente (PF crédito) Documentos Documento de identificación.   …" at bounding box center [740, 265] width 842 height 357
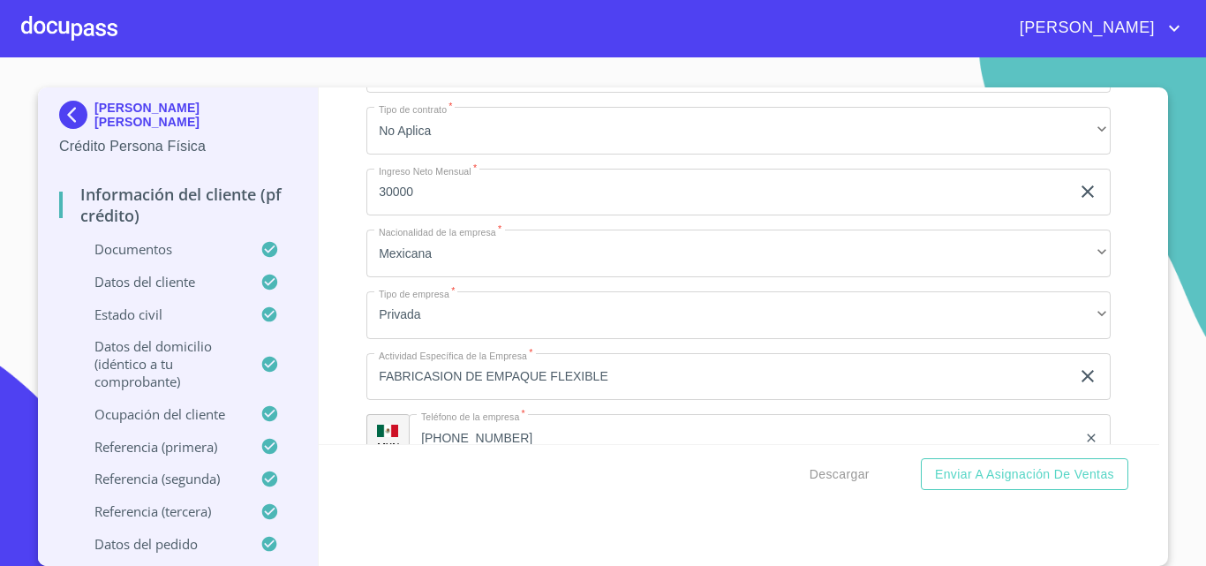
scroll to position [7985, 0]
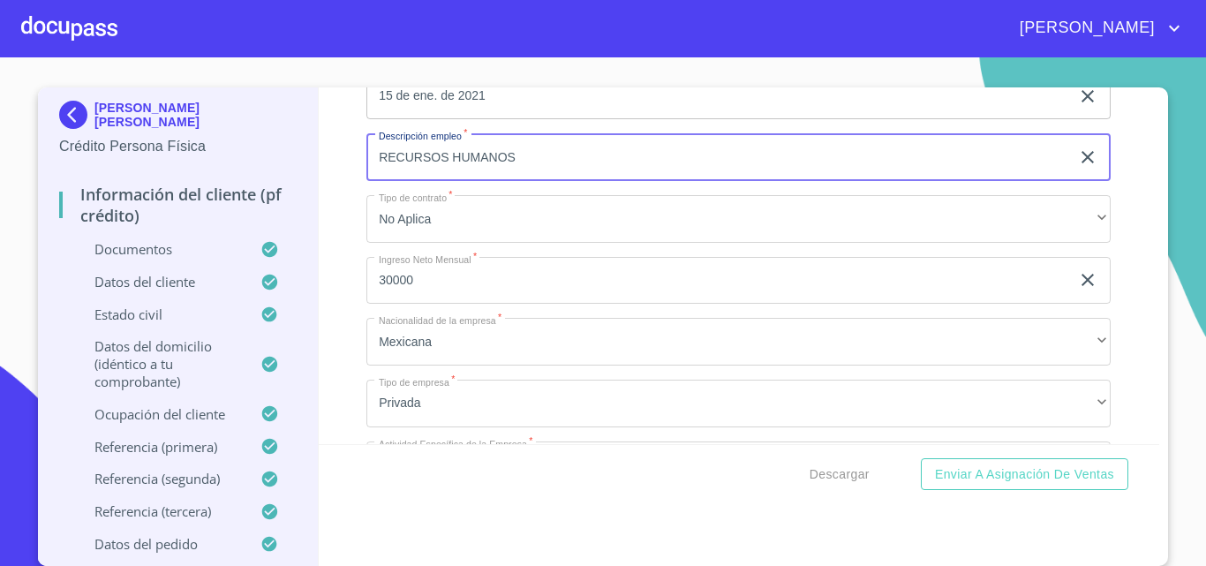
click at [518, 169] on input "RECURSOS HUMANOS" at bounding box center [718, 157] width 704 height 48
type input "R"
type input "CORDINADORA DE NOMINAS"
click at [319, 250] on div "Información del cliente (PF crédito) Documentos Documento de identificación.   …" at bounding box center [740, 265] width 842 height 357
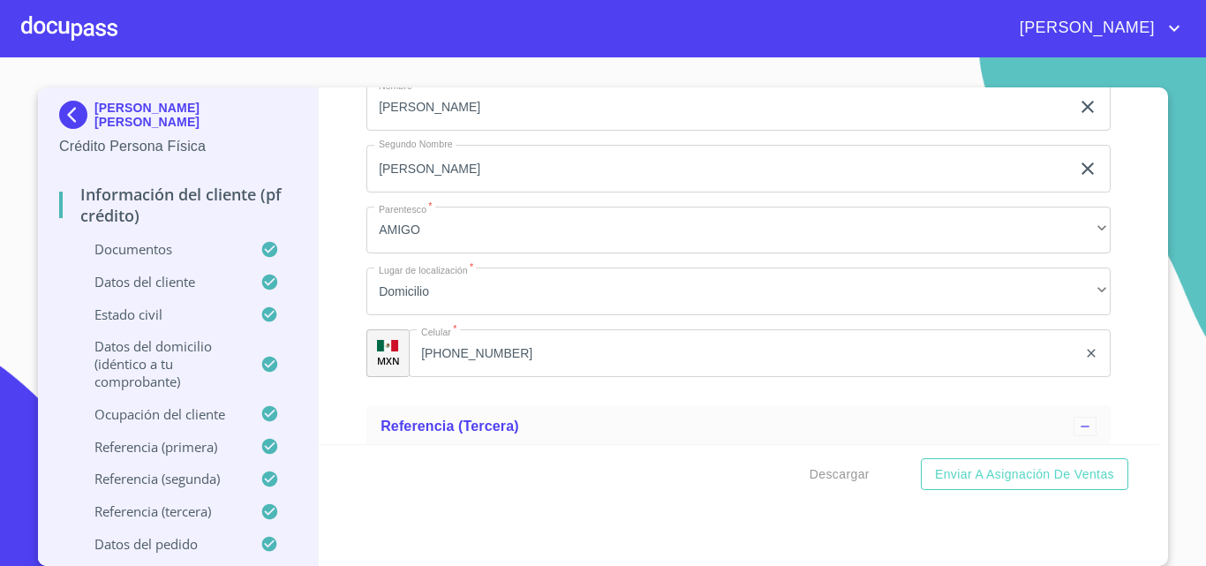
scroll to position [9839, 0]
click at [311, 344] on div "[PERSON_NAME] [PERSON_NAME] Crédito Persona Física Información del cliente (PF …" at bounding box center [178, 326] width 281 height 479
click at [840, 469] on span "Descargar" at bounding box center [840, 475] width 60 height 22
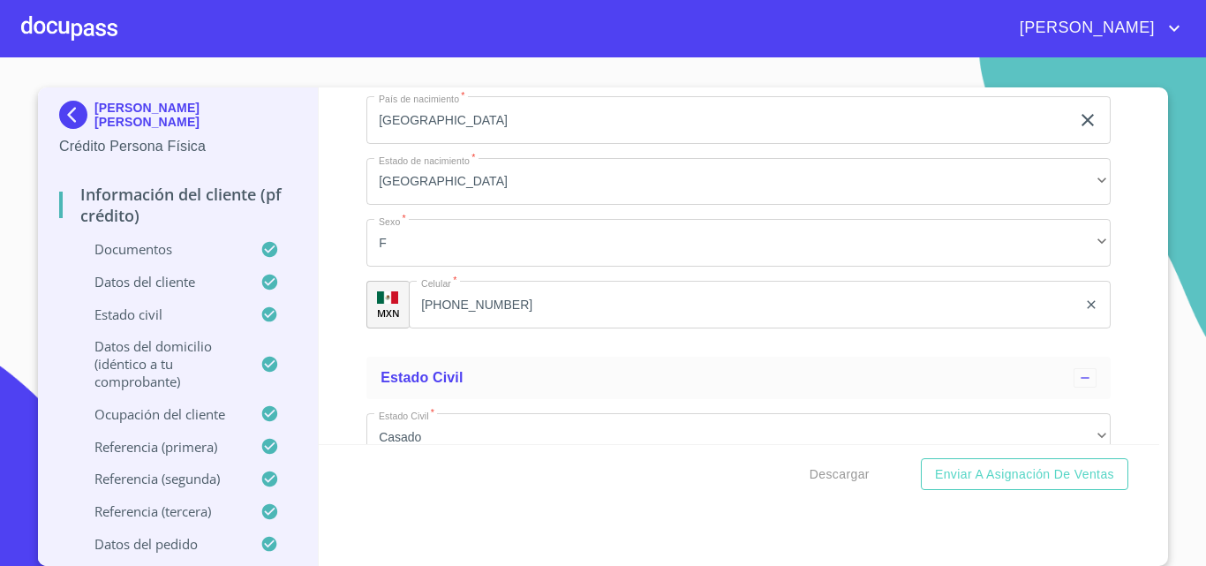
scroll to position [6130, 0]
